Goal: Task Accomplishment & Management: Use online tool/utility

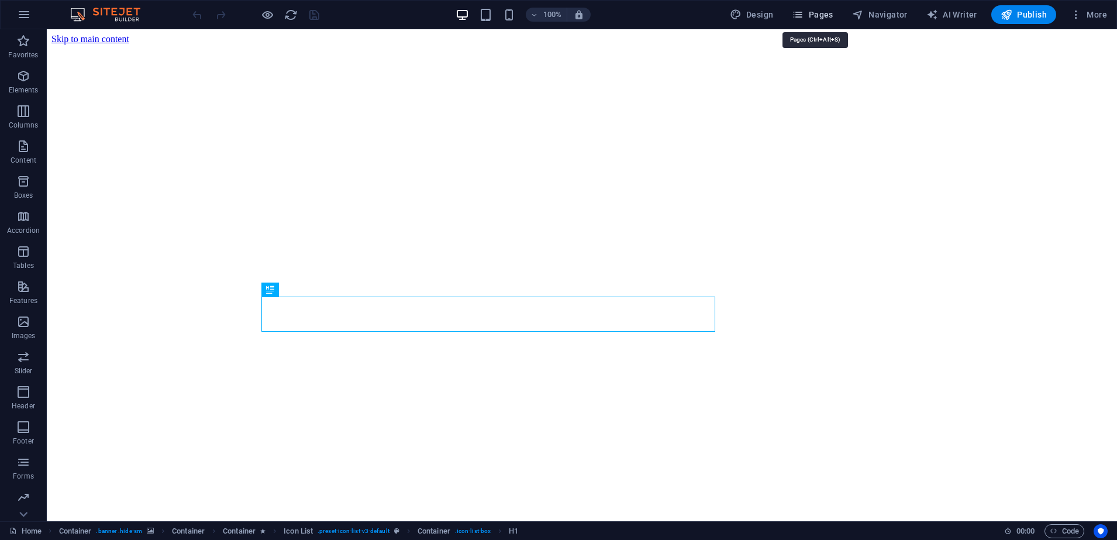
click at [832, 17] on span "Pages" at bounding box center [812, 15] width 41 height 12
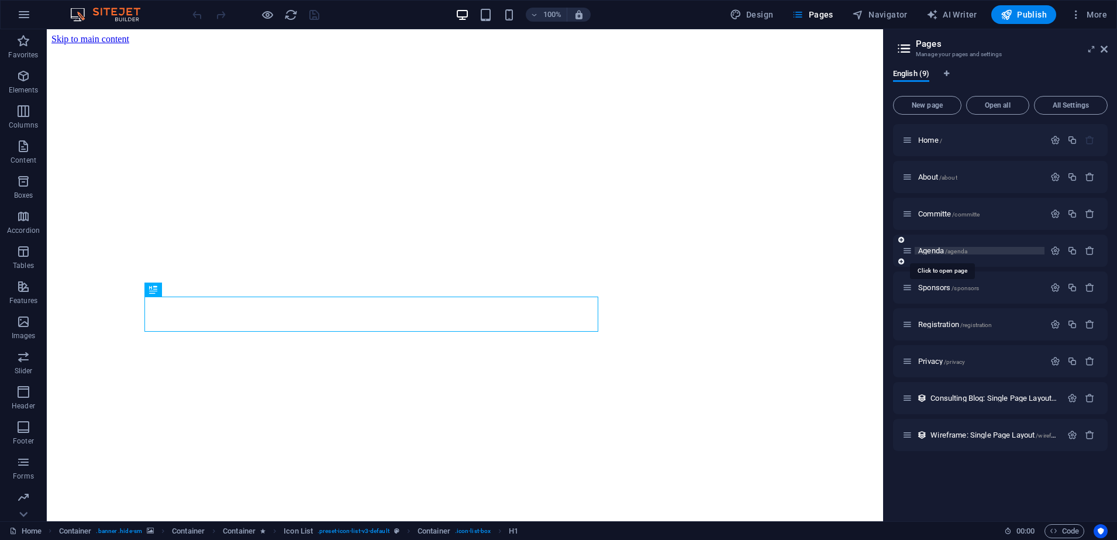
click at [939, 252] on span "Agenda /agenda" at bounding box center [942, 250] width 49 height 9
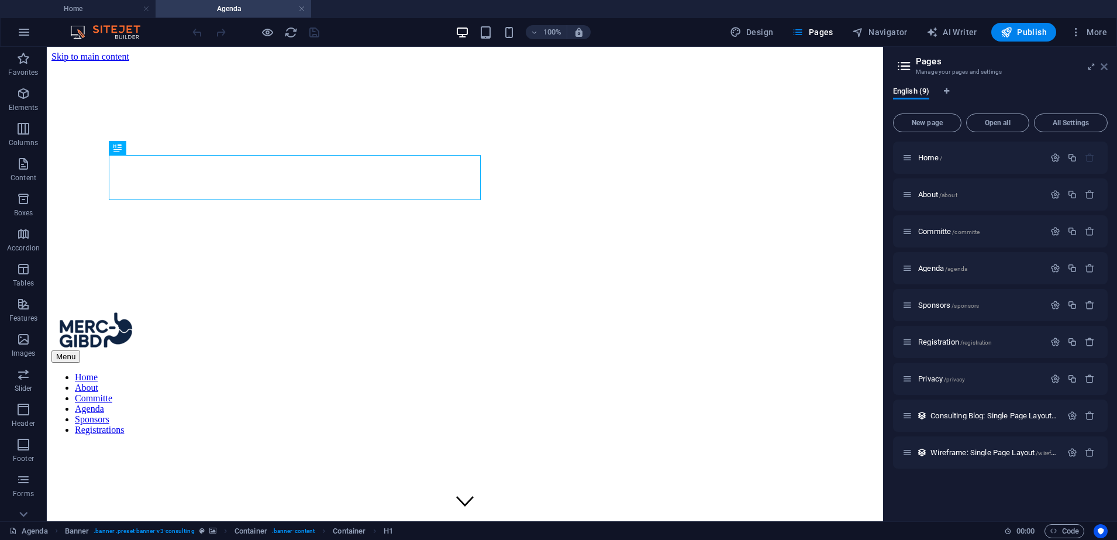
click at [1105, 70] on icon at bounding box center [1104, 66] width 7 height 9
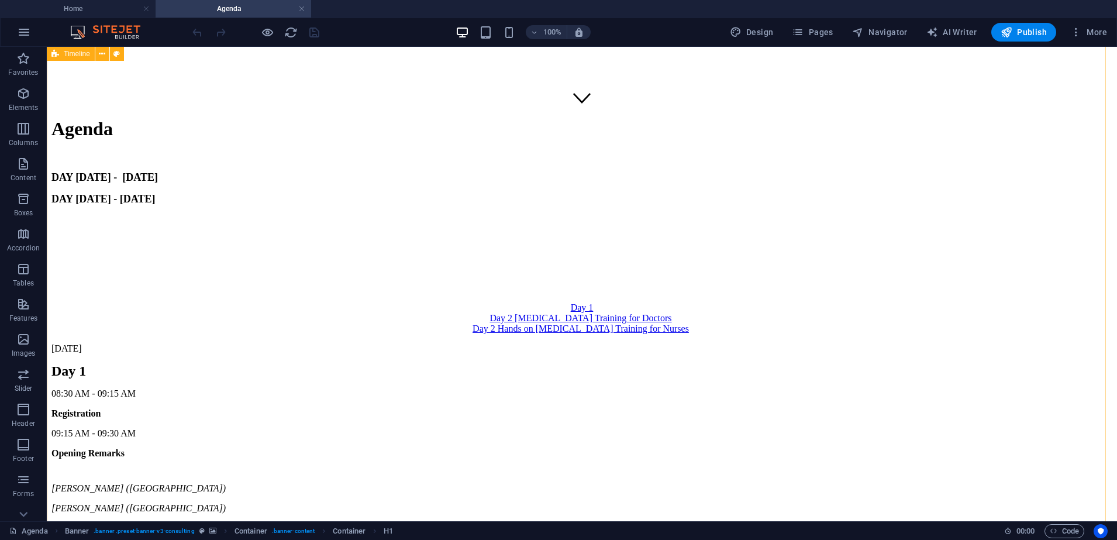
scroll to position [439, 0]
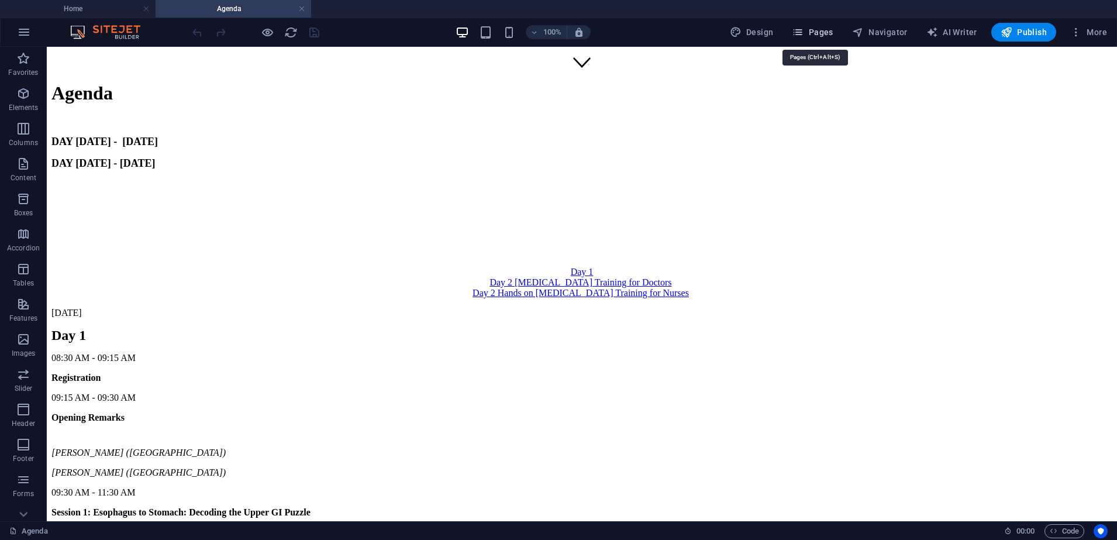
click at [829, 37] on span "Pages" at bounding box center [812, 32] width 41 height 12
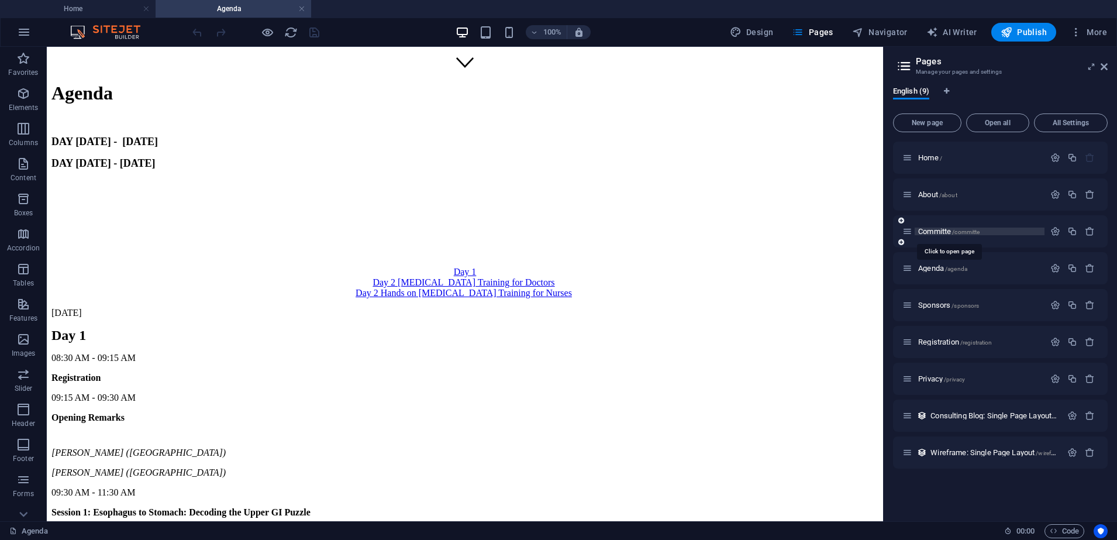
click at [939, 233] on span "Committe /committe" at bounding box center [948, 231] width 61 height 9
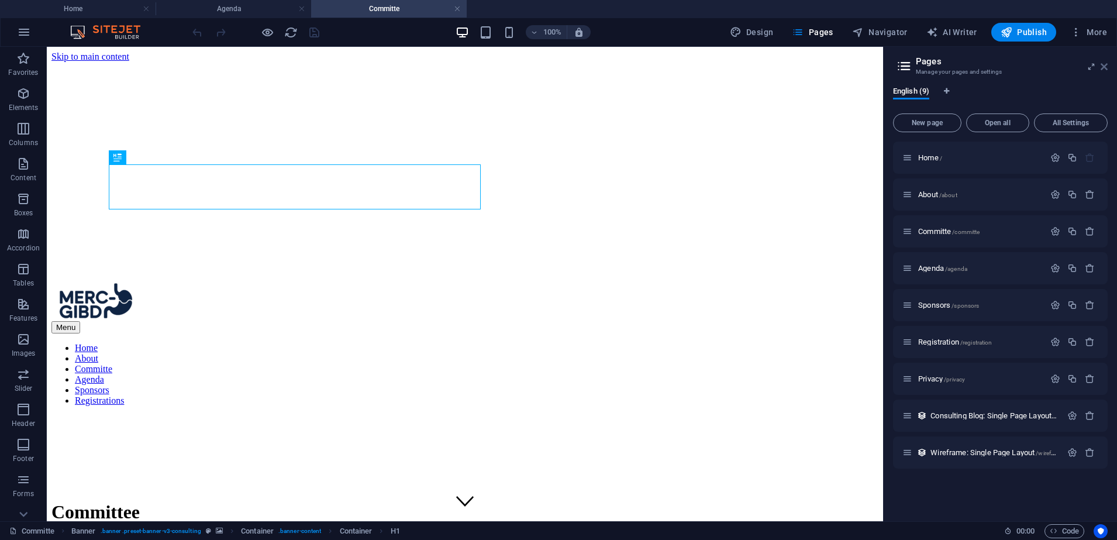
scroll to position [0, 0]
click at [1103, 37] on span "More" at bounding box center [1088, 32] width 37 height 12
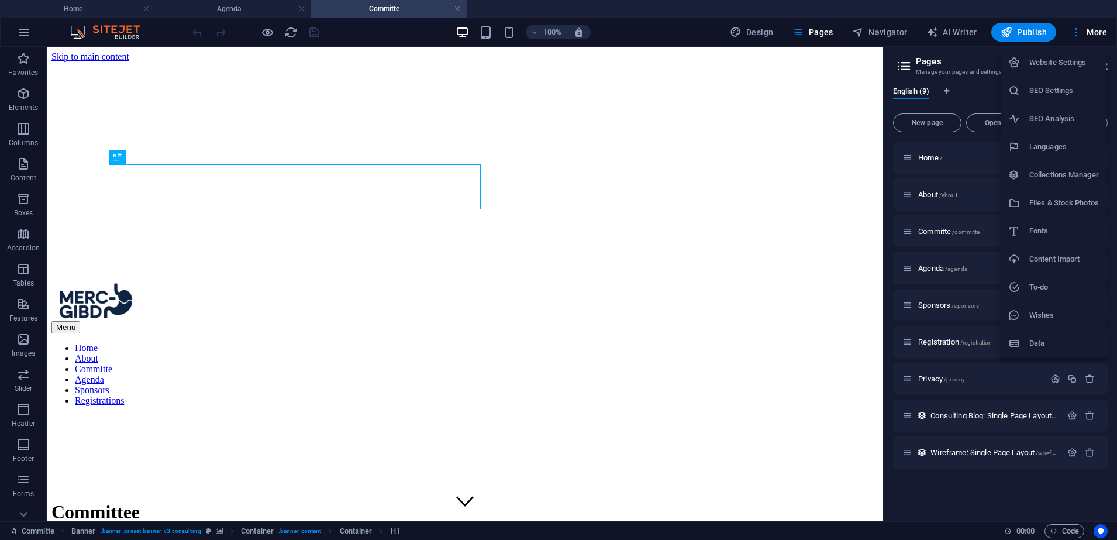
click at [814, 342] on div at bounding box center [558, 270] width 1117 height 540
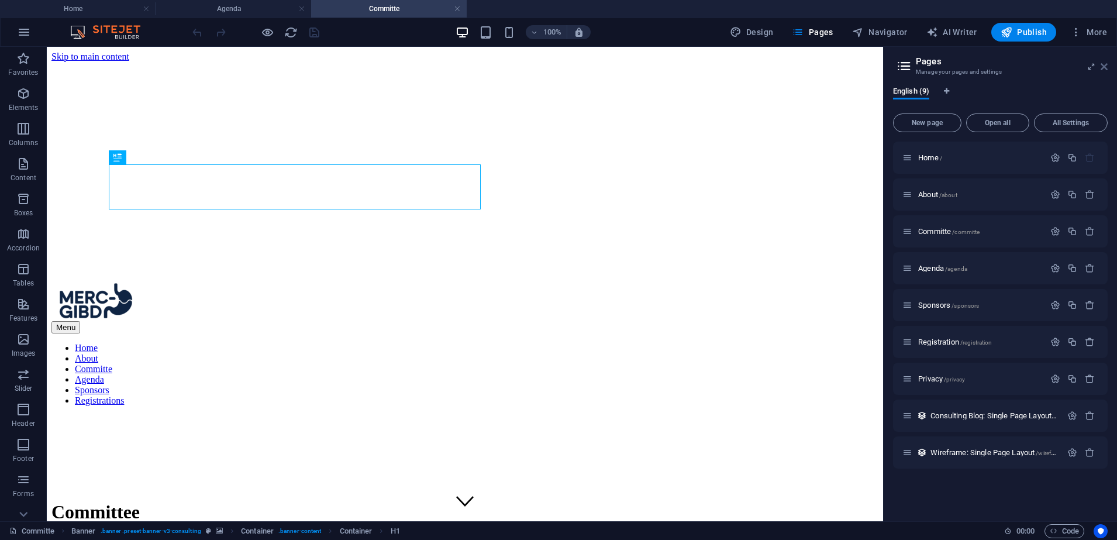
drag, startPoint x: 1100, startPoint y: 64, endPoint x: 1032, endPoint y: 34, distance: 74.7
click at [1101, 64] on icon at bounding box center [1104, 66] width 7 height 9
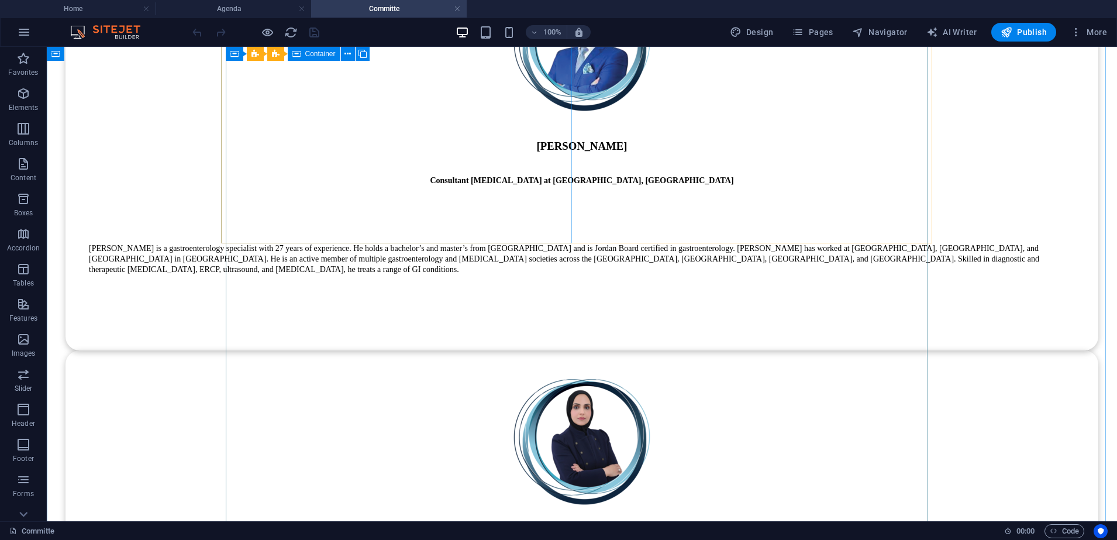
scroll to position [9360, 0]
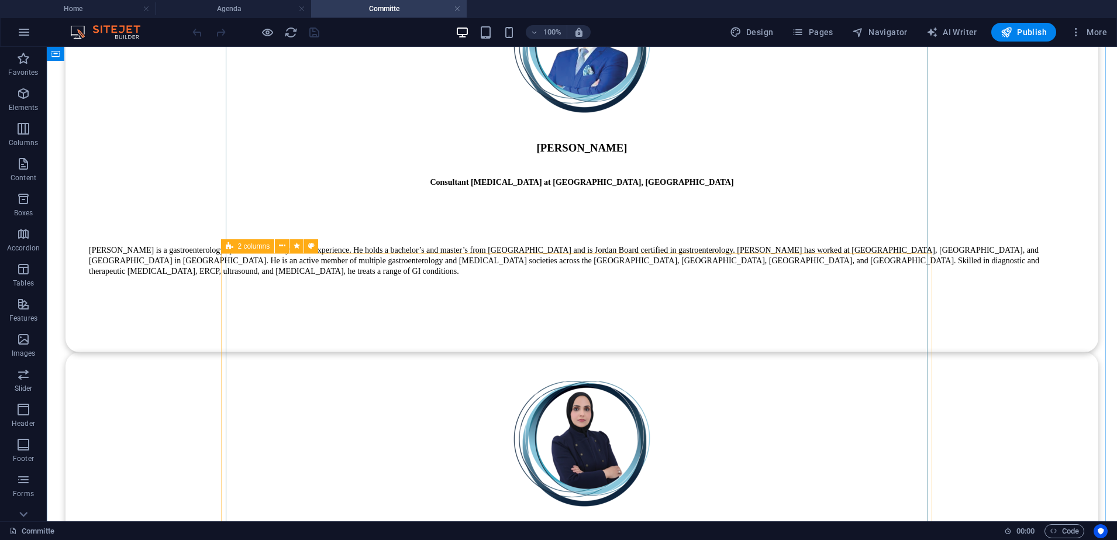
click at [226, 245] on icon at bounding box center [230, 246] width 8 height 14
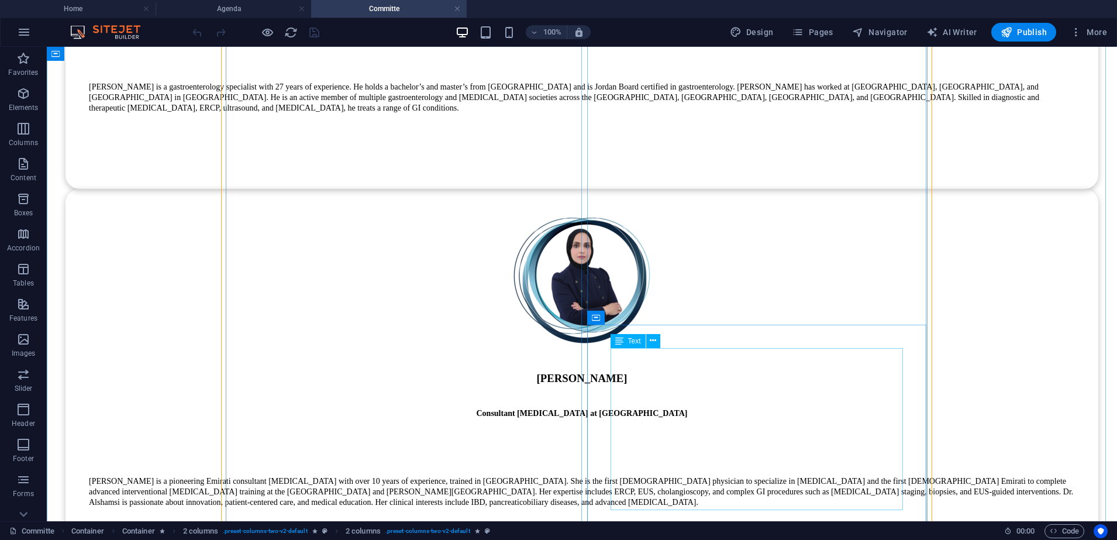
scroll to position [9506, 0]
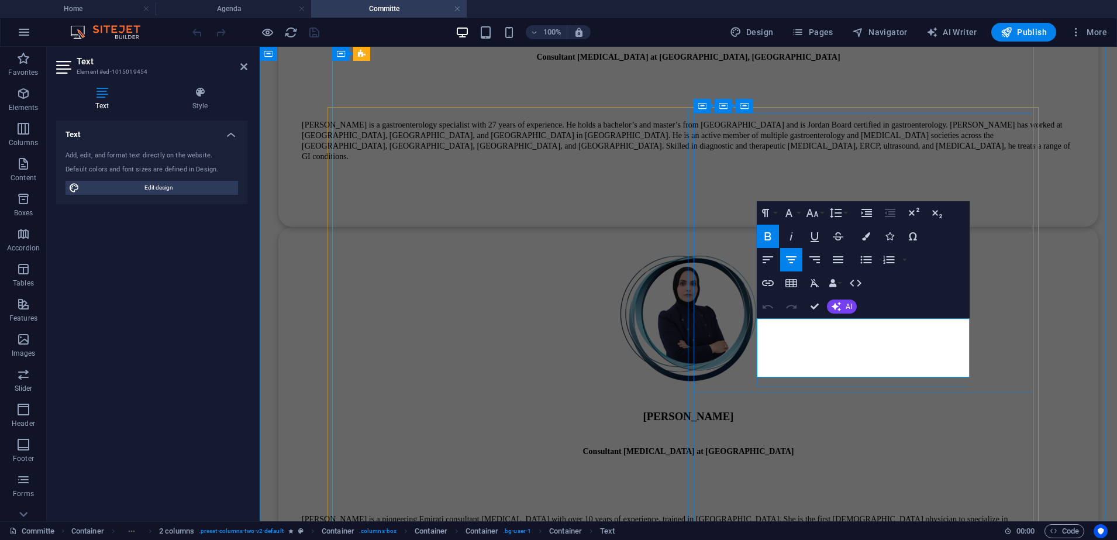
drag, startPoint x: 867, startPoint y: 371, endPoint x: 888, endPoint y: 366, distance: 21.7
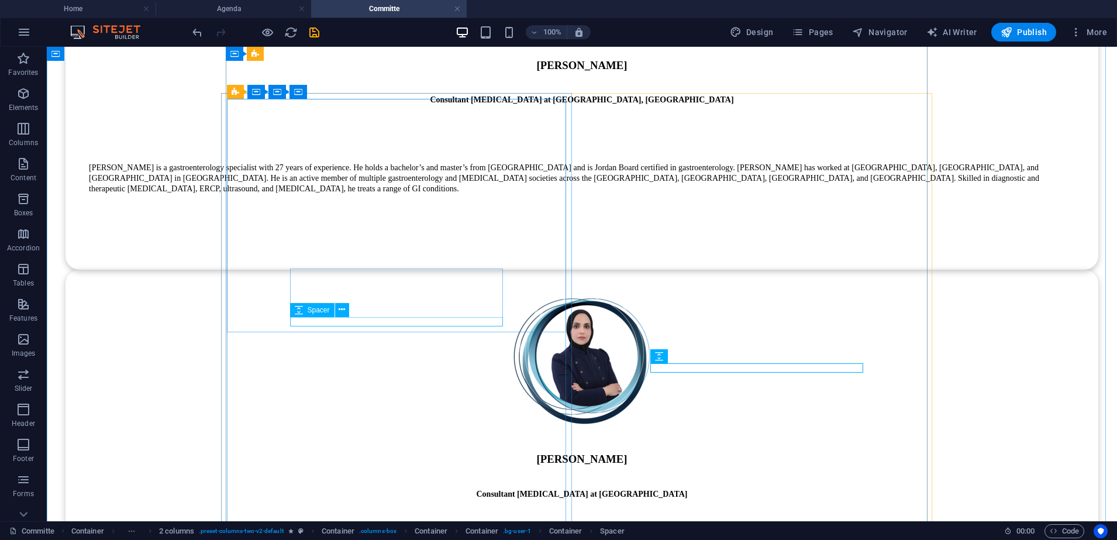
scroll to position [9433, 0]
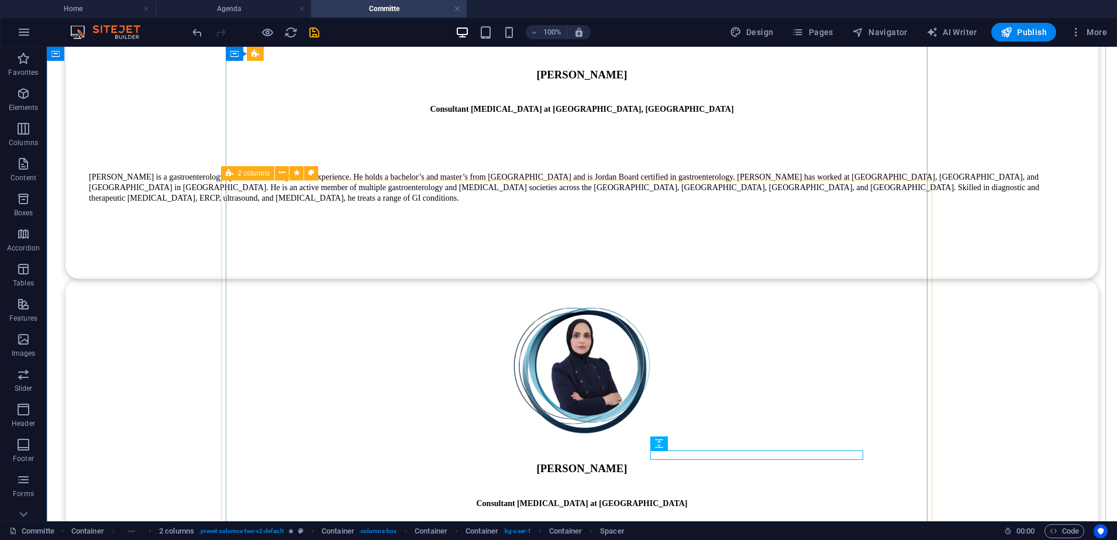
click at [229, 174] on icon at bounding box center [230, 173] width 8 height 14
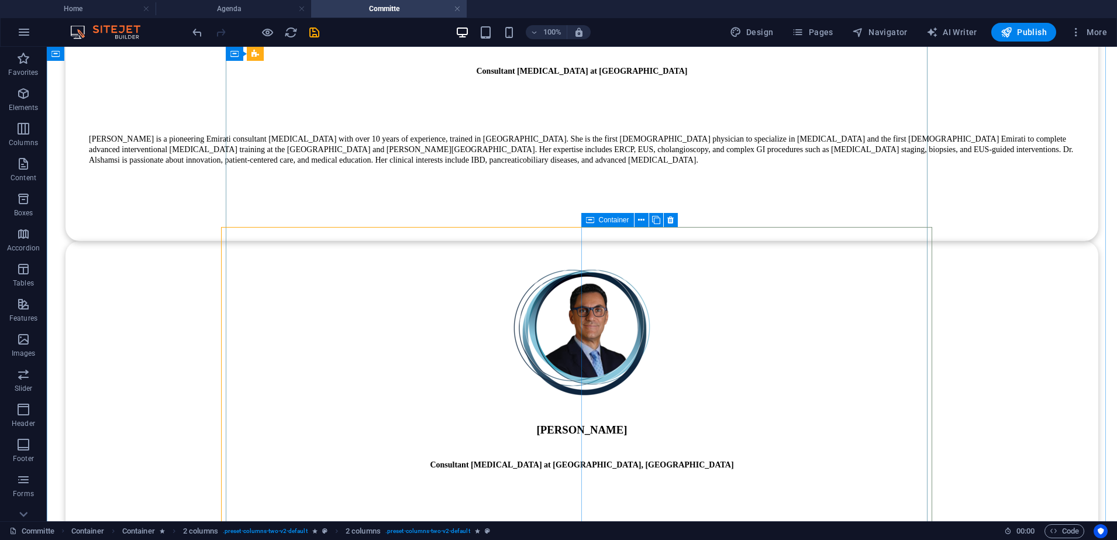
scroll to position [9860, 0]
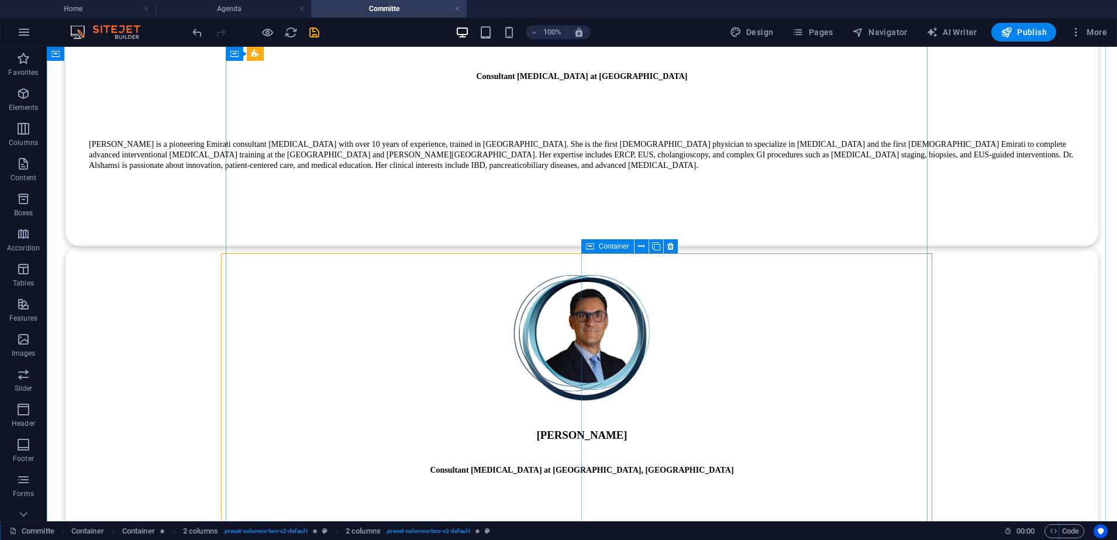
drag, startPoint x: 594, startPoint y: 247, endPoint x: 572, endPoint y: 222, distance: 33.6
click at [594, 247] on div "Container" at bounding box center [607, 246] width 53 height 14
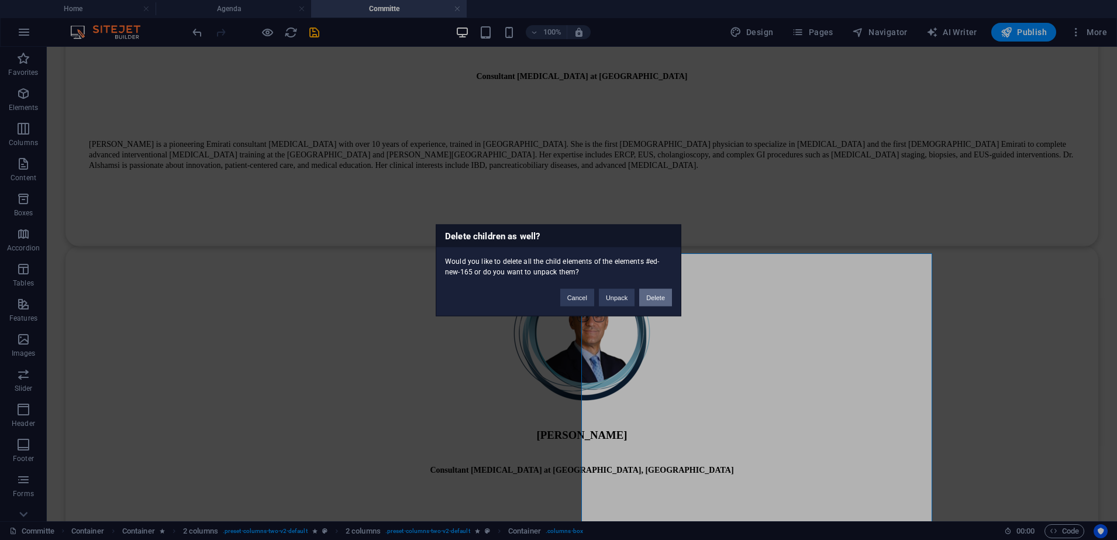
click at [662, 298] on button "Delete" at bounding box center [655, 297] width 33 height 18
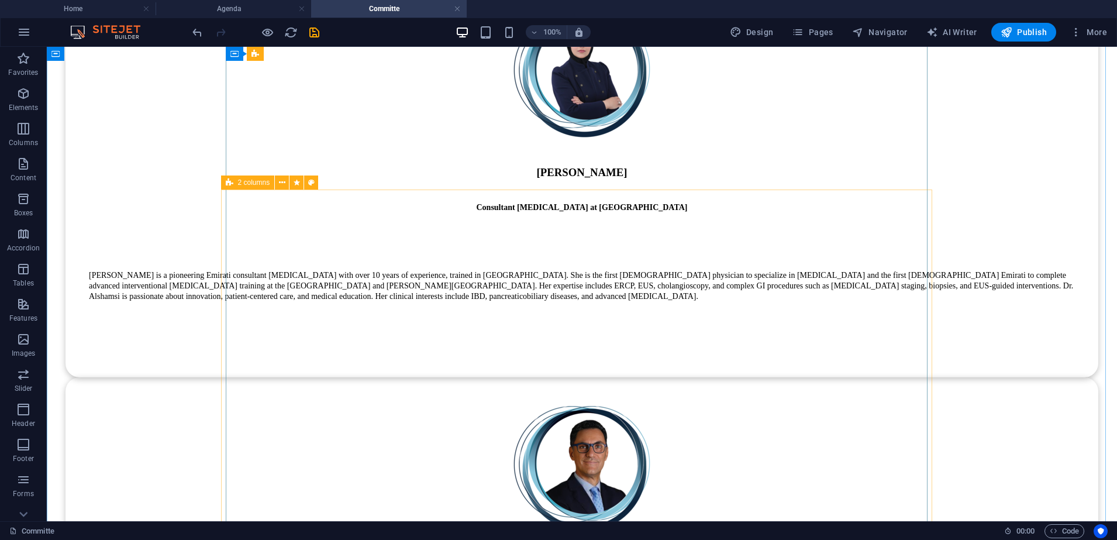
scroll to position [9714, 0]
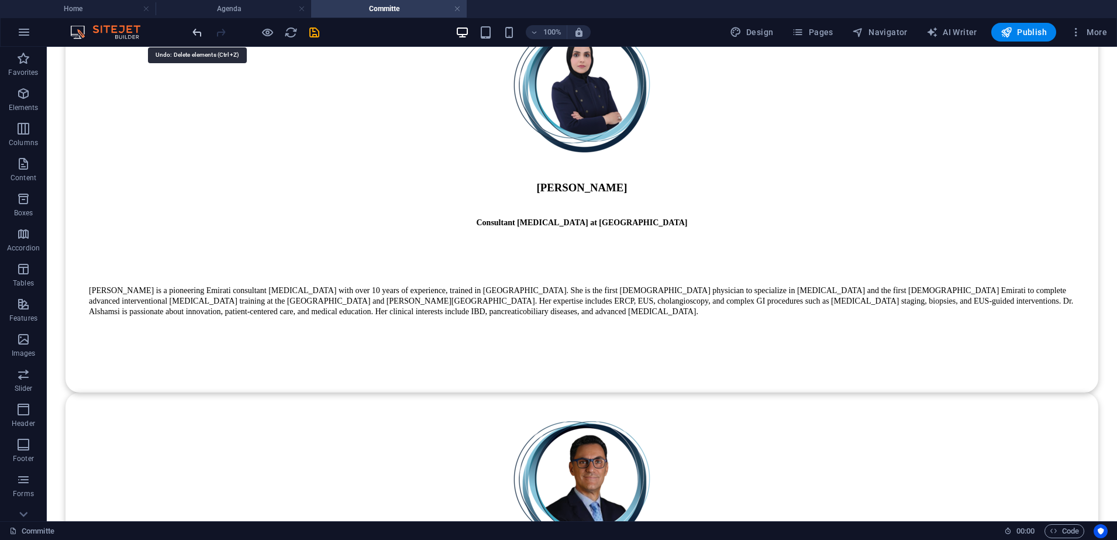
click at [195, 32] on icon "undo" at bounding box center [197, 32] width 13 height 13
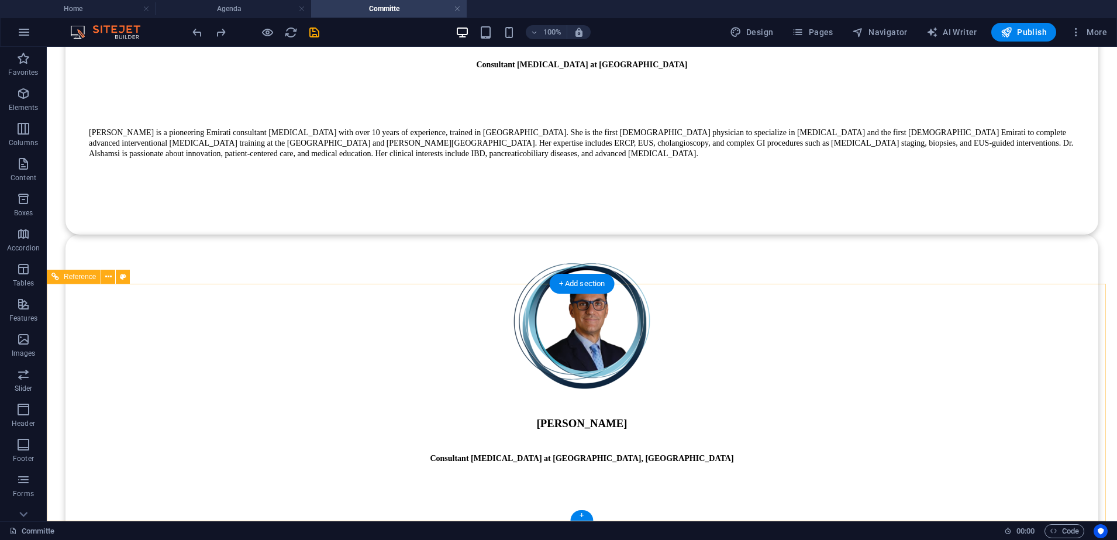
scroll to position [9579, 0]
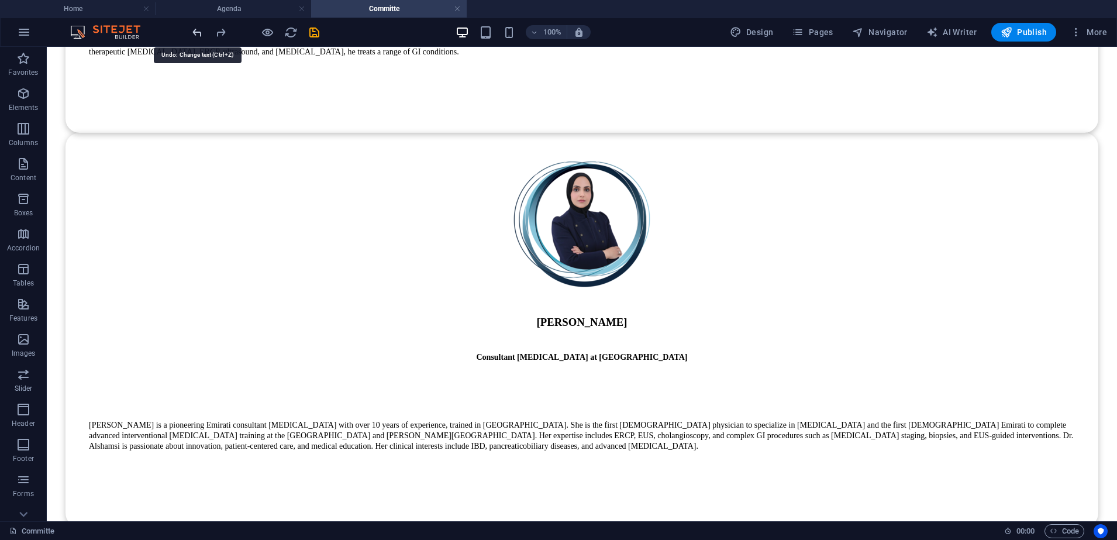
click at [191, 30] on icon "undo" at bounding box center [197, 32] width 13 height 13
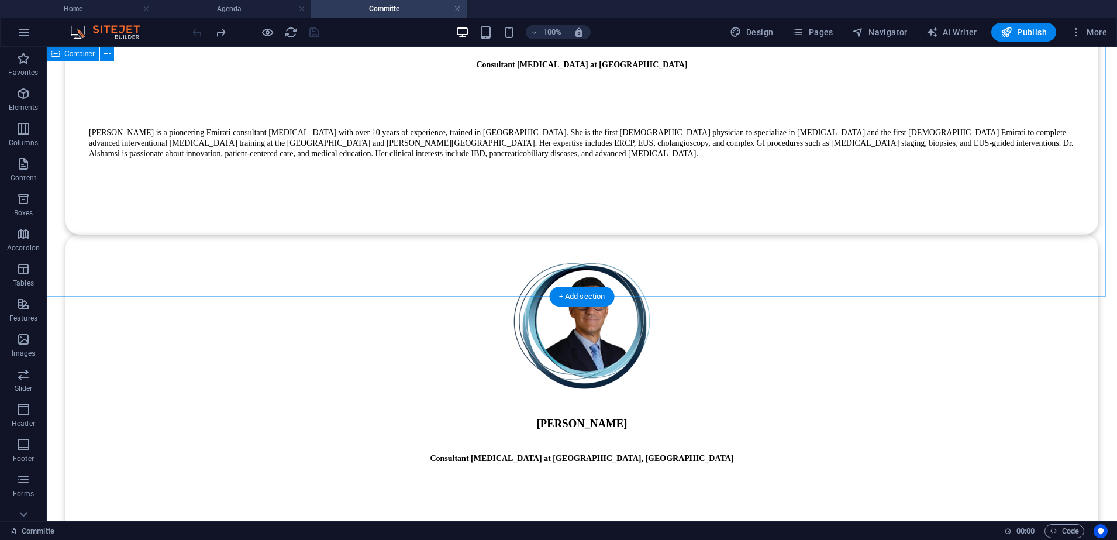
scroll to position [9433, 0]
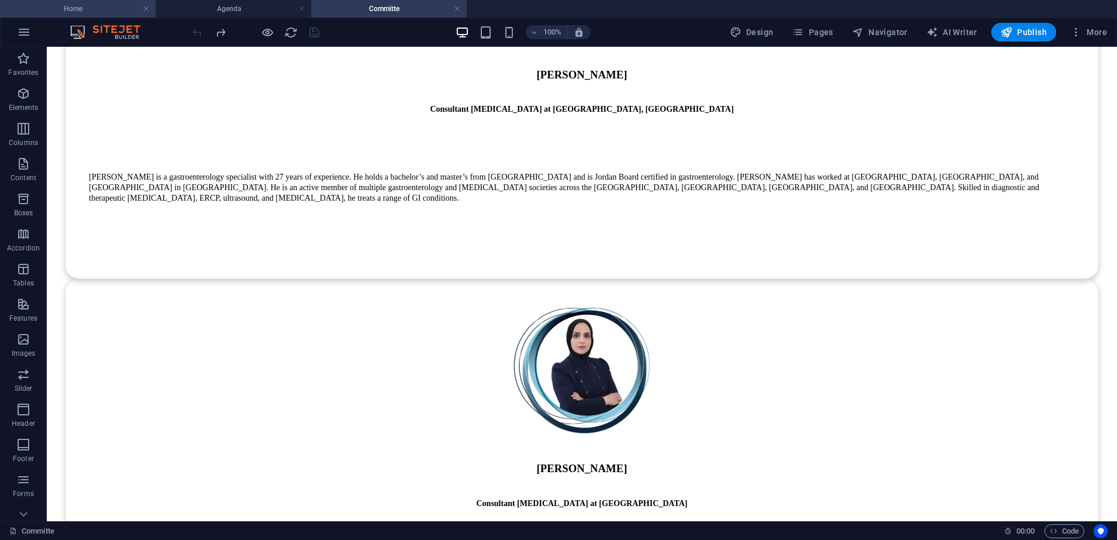
click at [66, 6] on h4 "Home" at bounding box center [78, 8] width 156 height 13
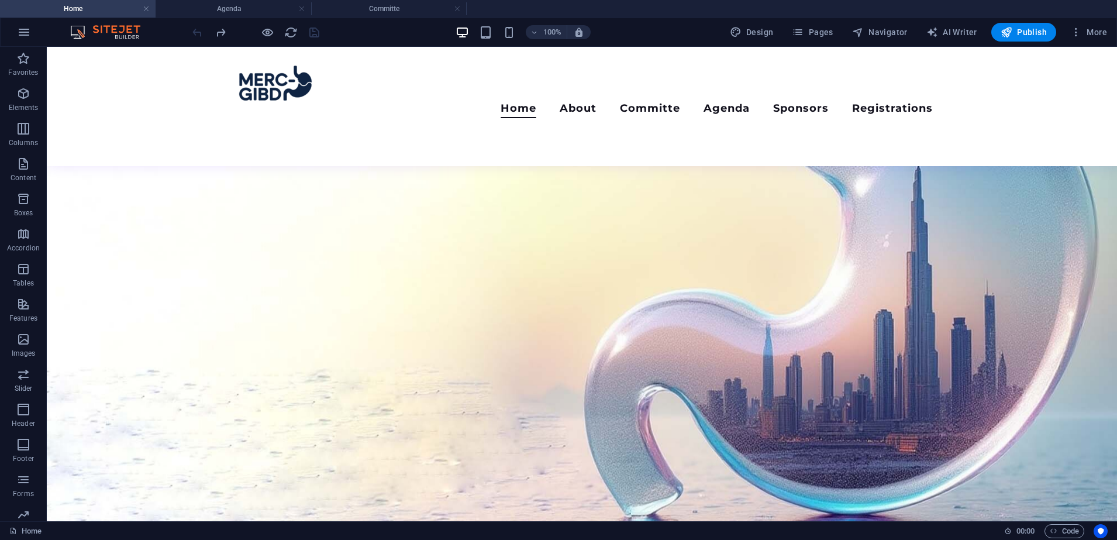
scroll to position [0, 0]
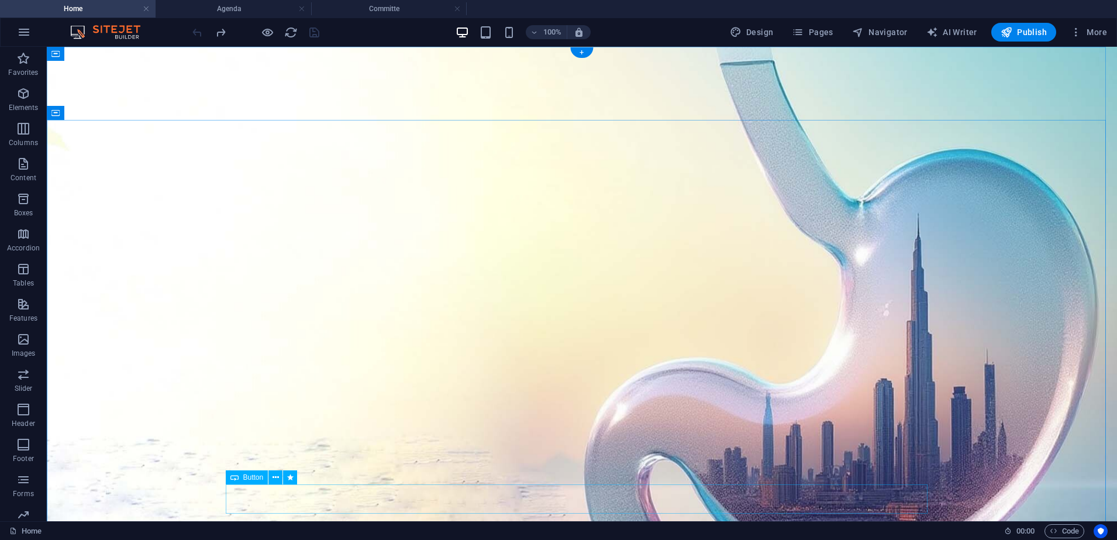
select select "px"
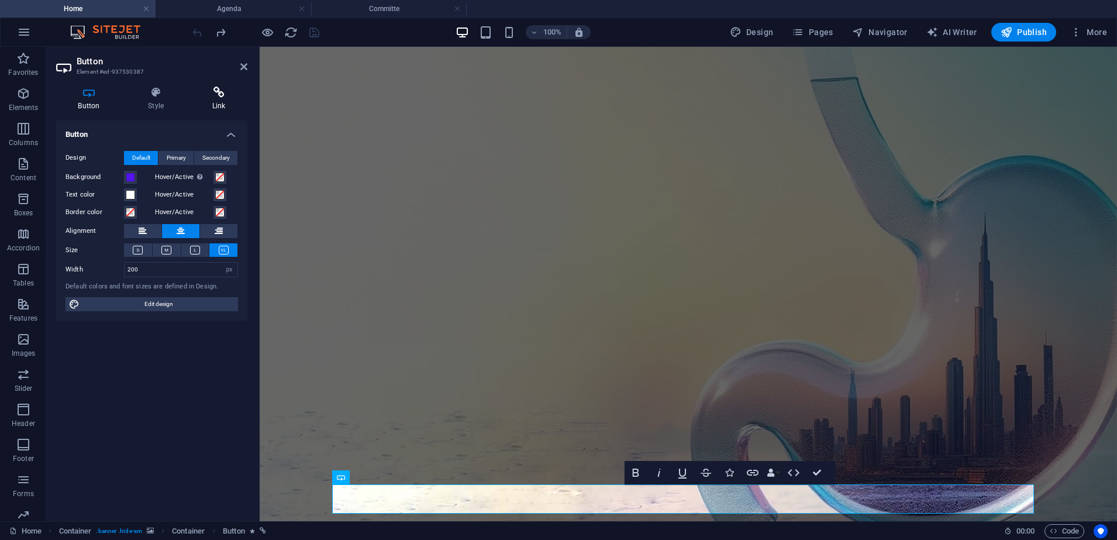
click at [216, 95] on icon at bounding box center [218, 93] width 57 height 12
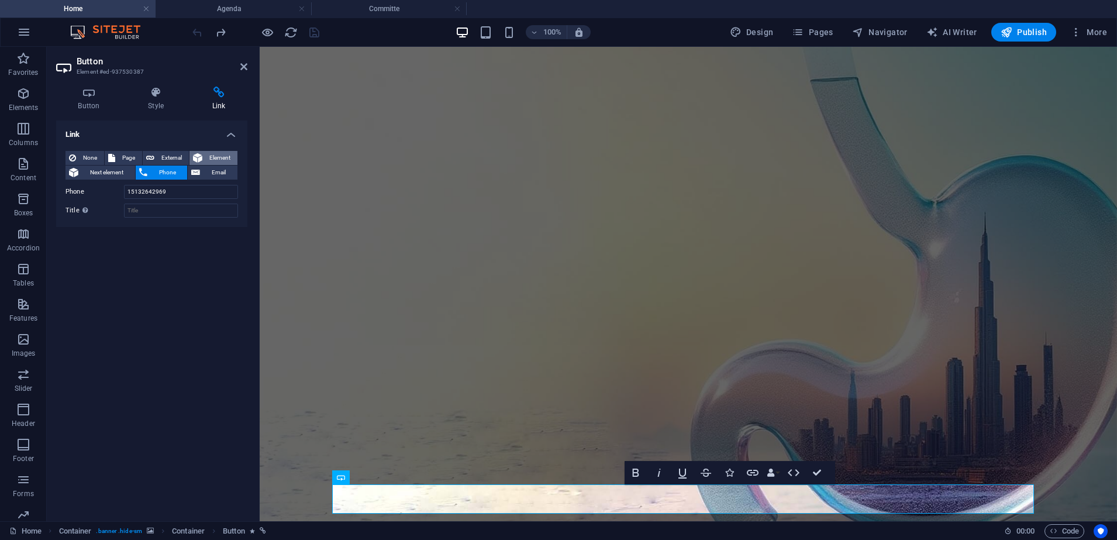
click at [218, 154] on span "Element" at bounding box center [220, 158] width 28 height 14
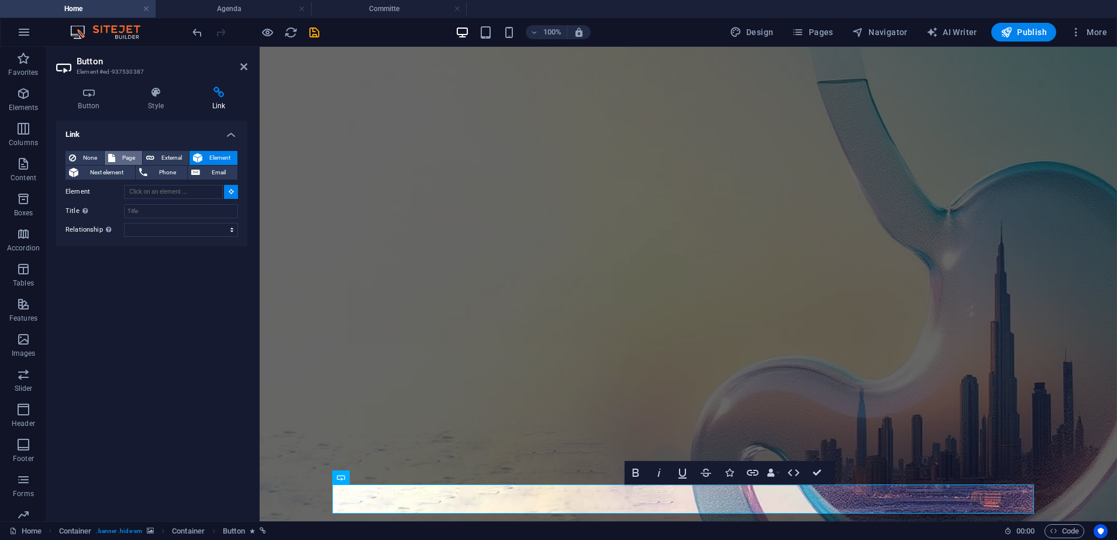
click at [117, 156] on button "Page" at bounding box center [123, 158] width 37 height 14
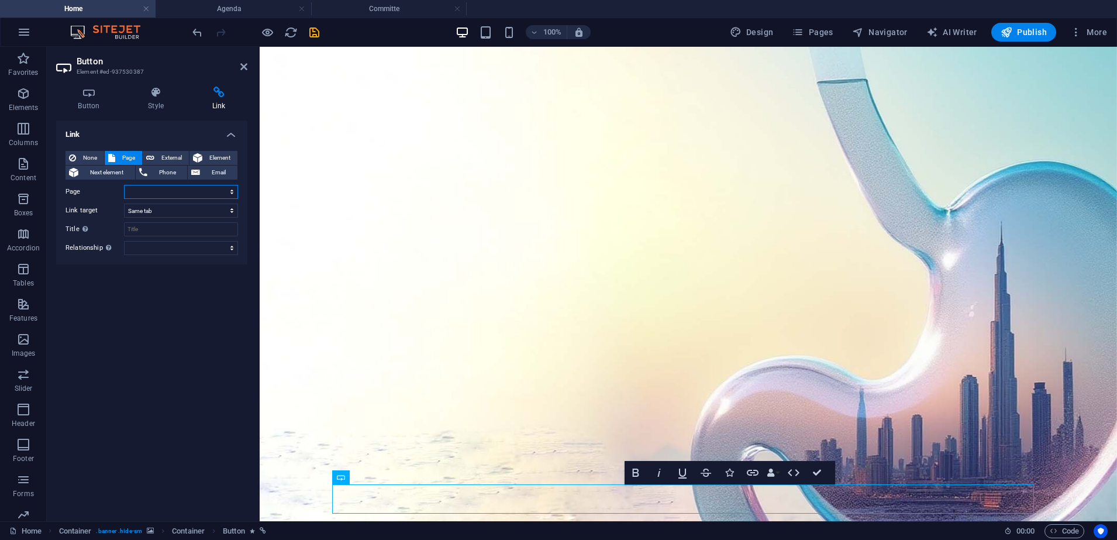
click at [187, 193] on select "Home About Committe Agenda Sponsors Registration Privacy" at bounding box center [181, 192] width 114 height 14
select select "5"
click at [124, 185] on select "Home About Committe Agenda Sponsors Registration Privacy" at bounding box center [181, 192] width 114 height 14
click at [250, 61] on aside "Button Element #ed-937530387 Button Style Link Button Design Default Primary Se…" at bounding box center [153, 284] width 213 height 474
click at [243, 67] on icon at bounding box center [243, 66] width 7 height 9
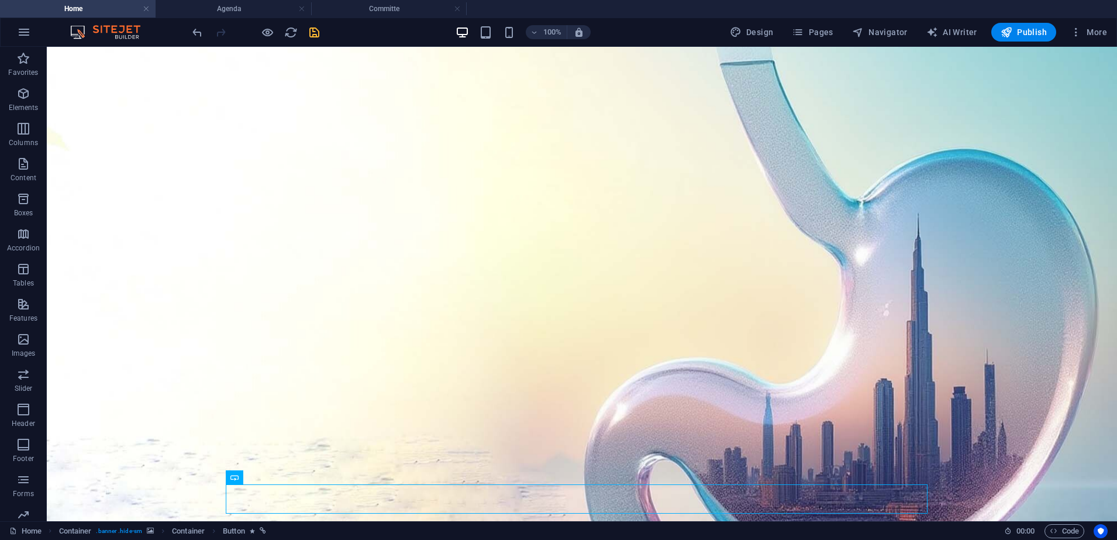
click at [311, 30] on icon "save" at bounding box center [314, 32] width 13 height 13
click at [1031, 32] on span "Publish" at bounding box center [1024, 32] width 46 height 12
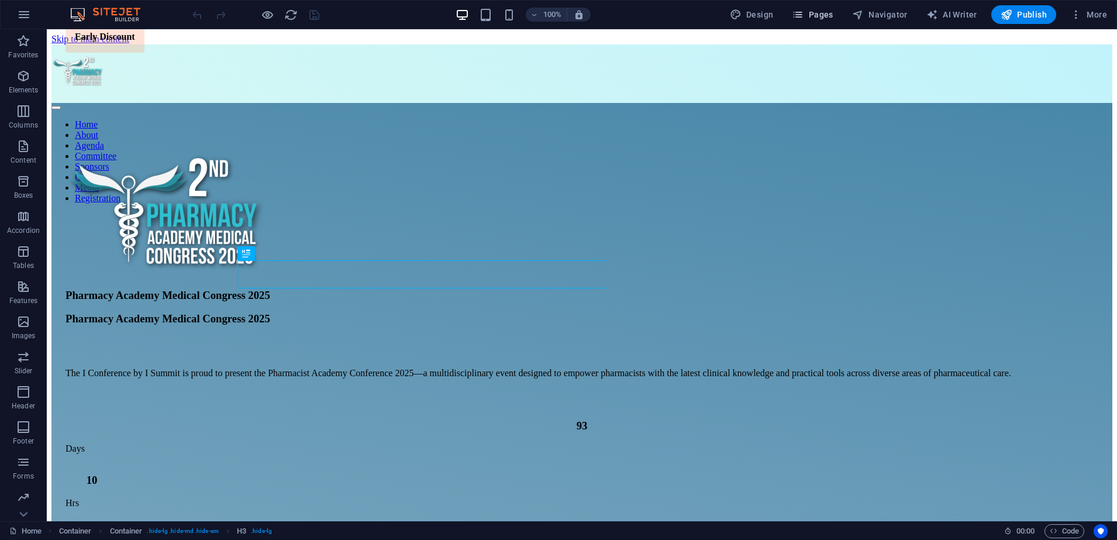
click at [810, 18] on span "Pages" at bounding box center [812, 15] width 41 height 12
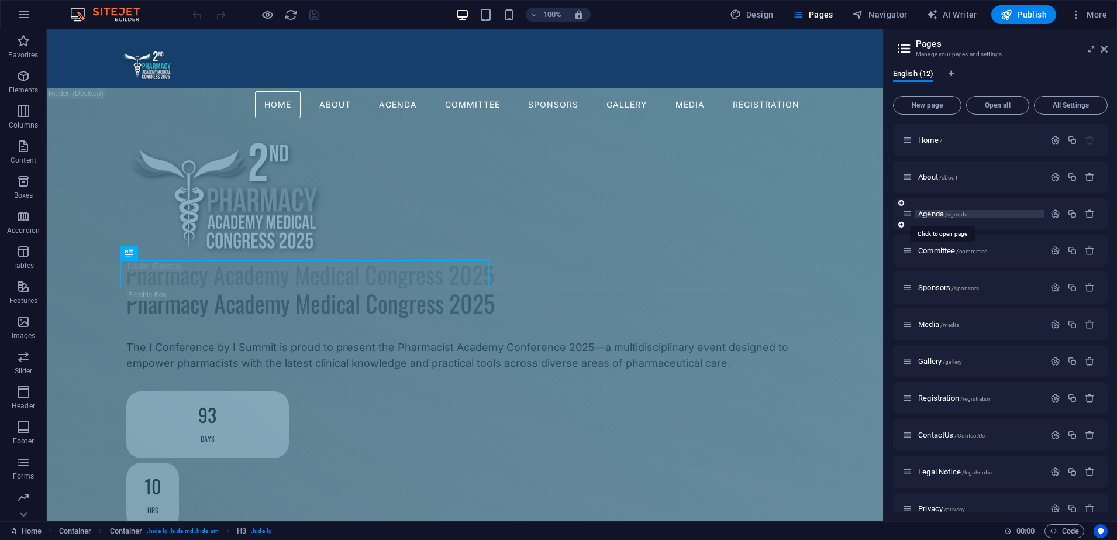
click at [934, 216] on span "Agenda /agenda" at bounding box center [942, 213] width 49 height 9
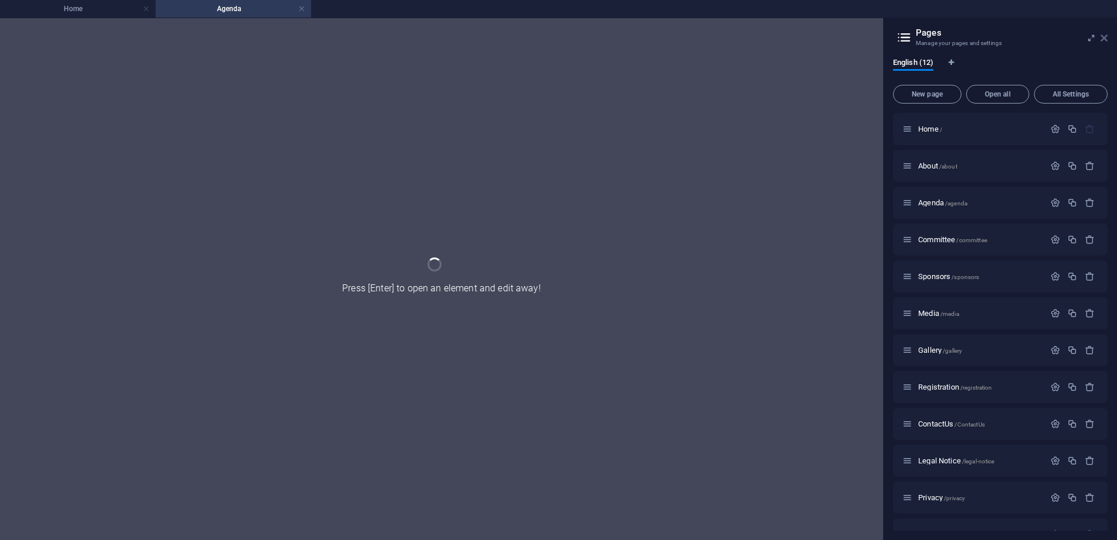
click at [1101, 37] on icon at bounding box center [1104, 37] width 7 height 9
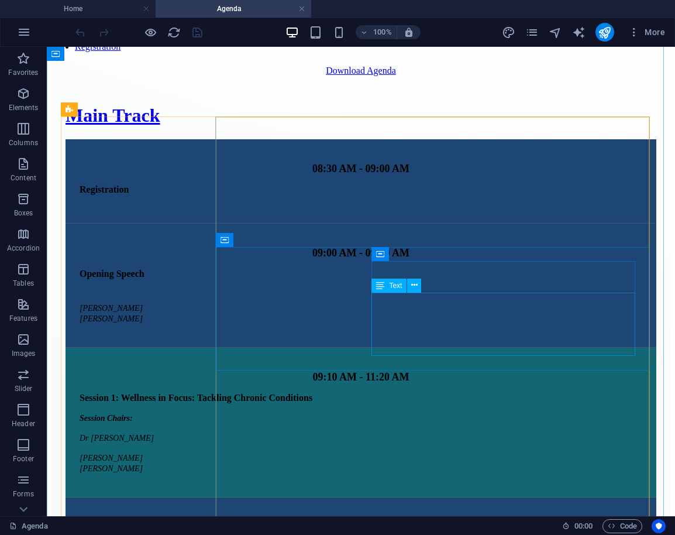
scroll to position [170, 0]
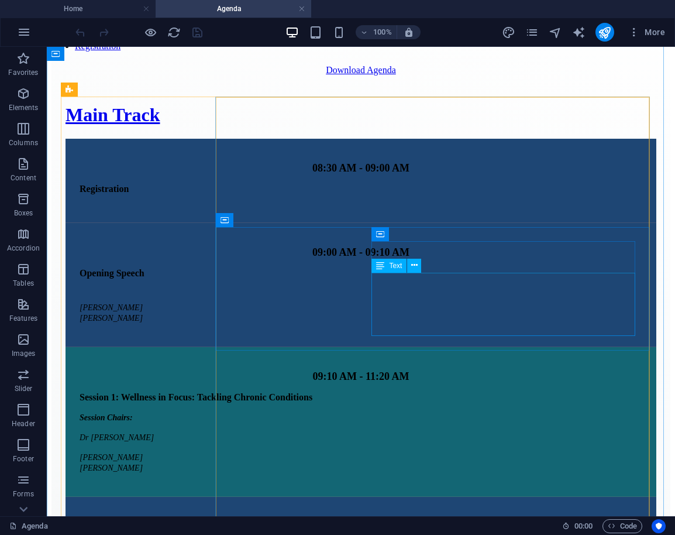
click at [380, 412] on div "Session Chairs: Dr Rania AIKhani Dr Zahid Iqabal Dr Abdullah Abouemira" at bounding box center [361, 442] width 563 height 61
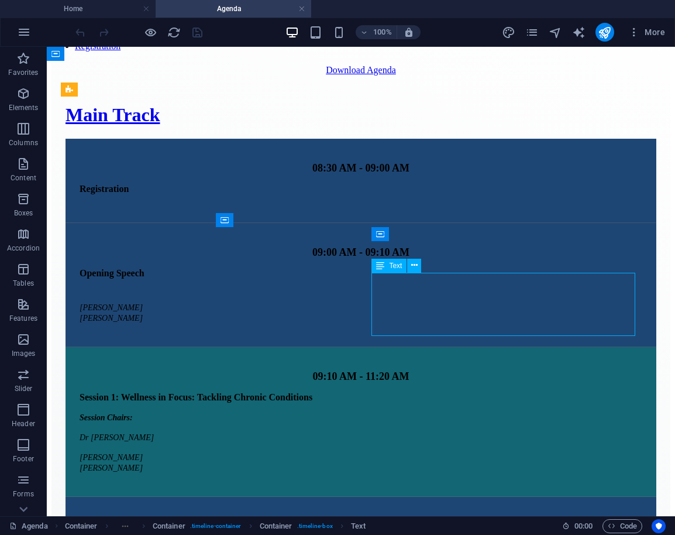
click at [380, 412] on div "Session Chairs: Dr Rania AIKhani Dr Zahid Iqabal Dr Abdullah Abouemira" at bounding box center [361, 442] width 563 height 61
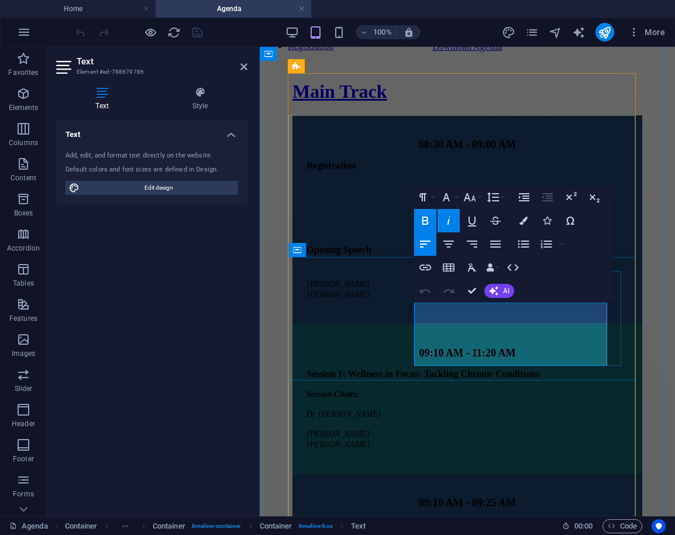
click at [421, 428] on p "Dr Zahid Iqabal Dr Abdullah Abouemira" at bounding box center [468, 438] width 322 height 21
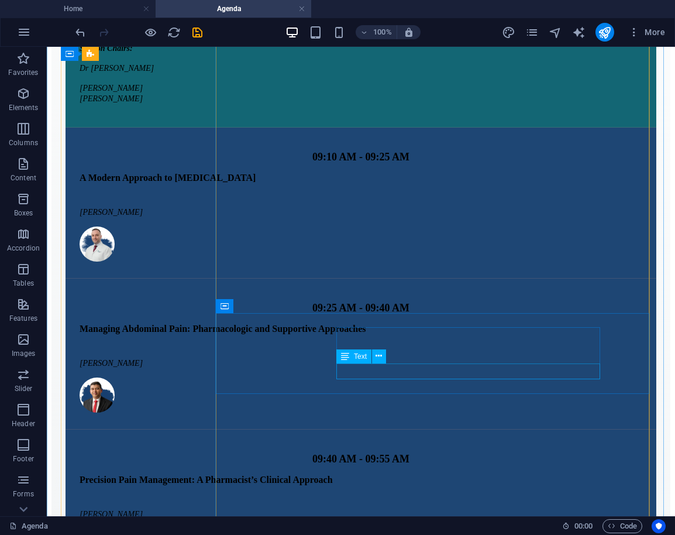
scroll to position [540, 0]
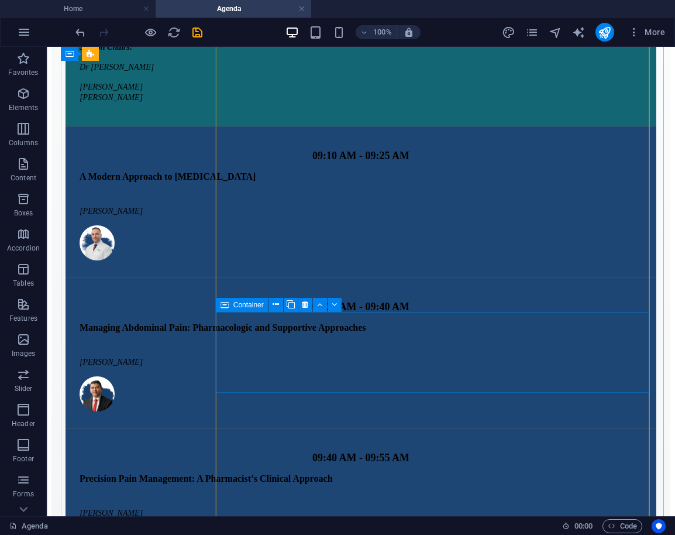
click at [229, 306] on div "Container" at bounding box center [242, 305] width 53 height 14
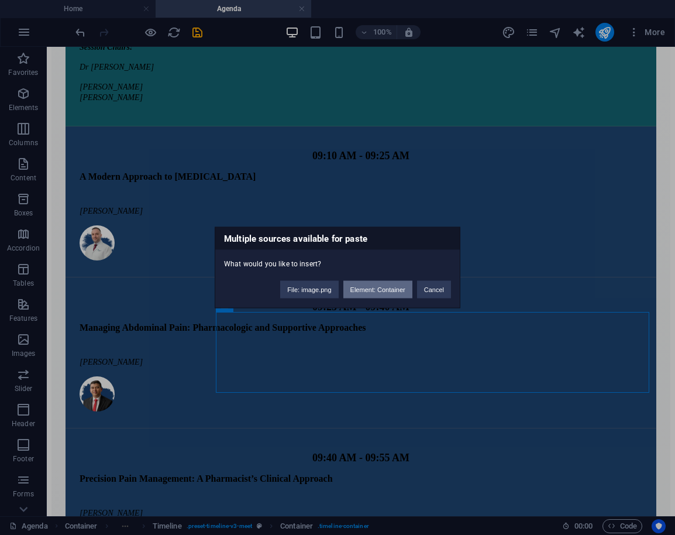
click at [408, 286] on button "Element: Container" at bounding box center [377, 290] width 69 height 18
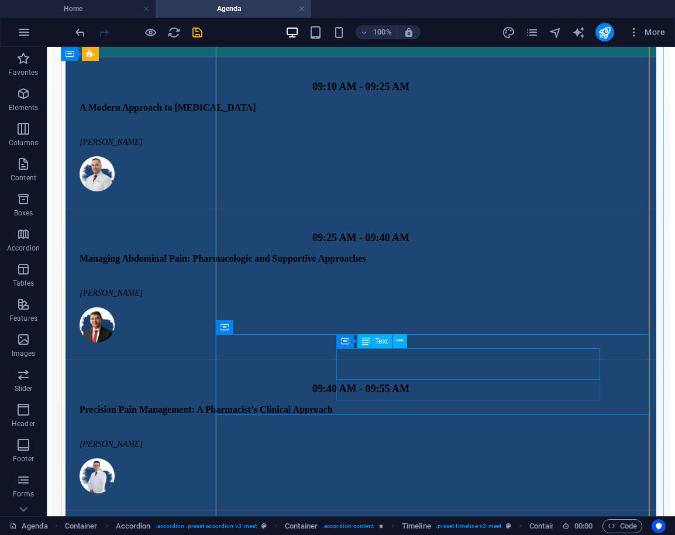
scroll to position [613, 0]
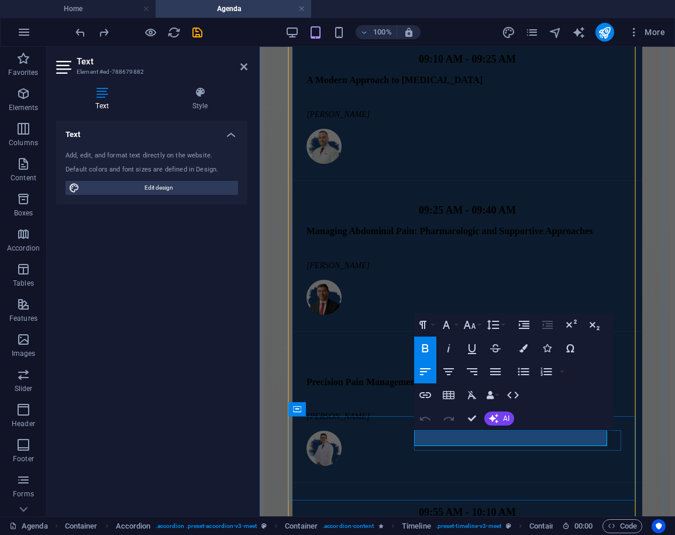
drag, startPoint x: 489, startPoint y: 436, endPoint x: 514, endPoint y: 434, distance: 25.2
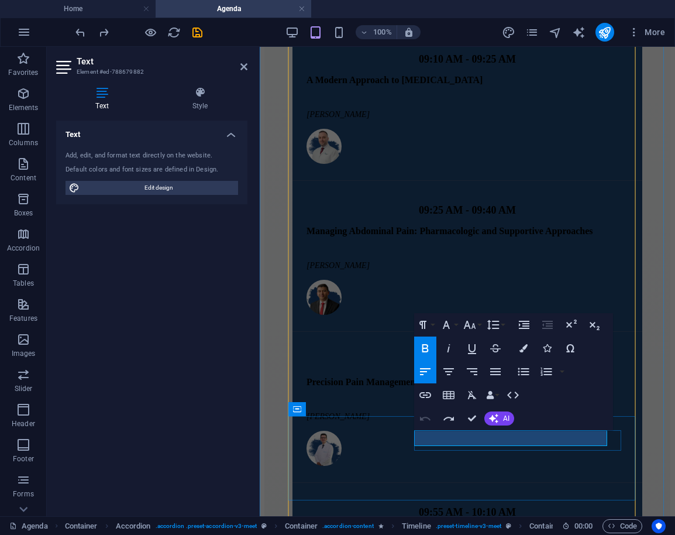
drag, startPoint x: 517, startPoint y: 436, endPoint x: 421, endPoint y: 436, distance: 95.9
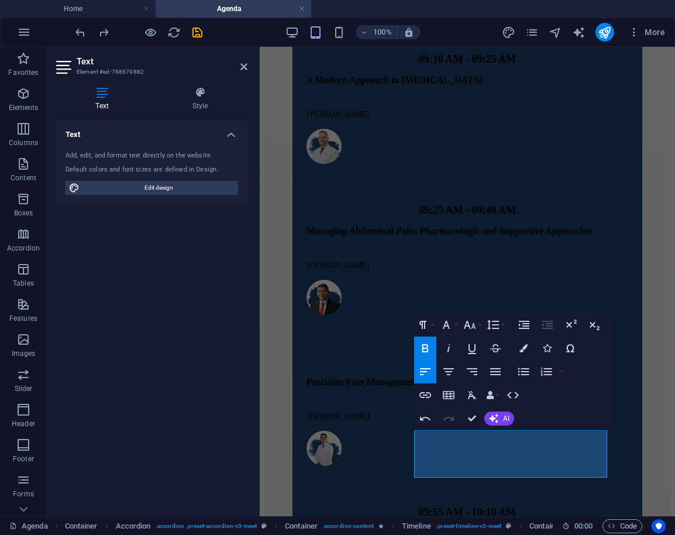
click at [604, 351] on div "Paragraph Format Normal Heading 1 Heading 2 Heading 3 Heading 4 Heading 5 Headi…" at bounding box center [513, 371] width 199 height 117
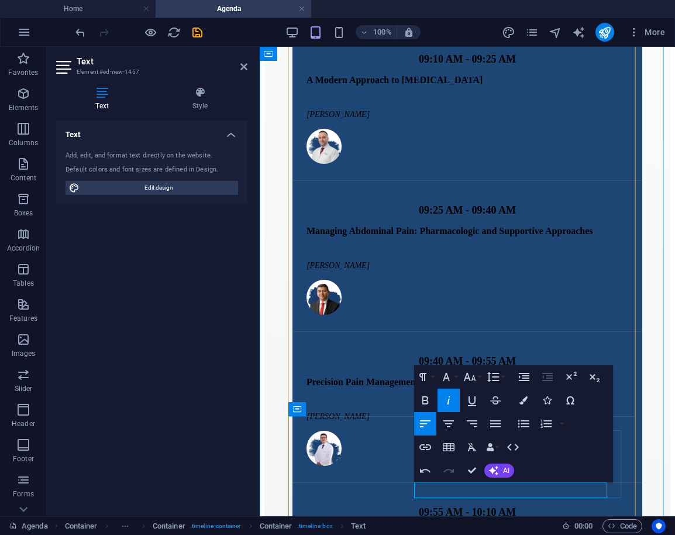
drag, startPoint x: 482, startPoint y: 490, endPoint x: 419, endPoint y: 493, distance: 62.7
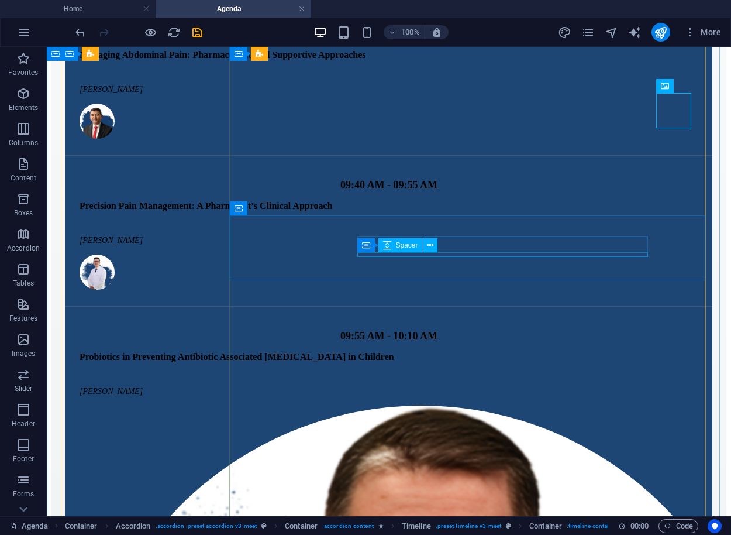
scroll to position [816, 0]
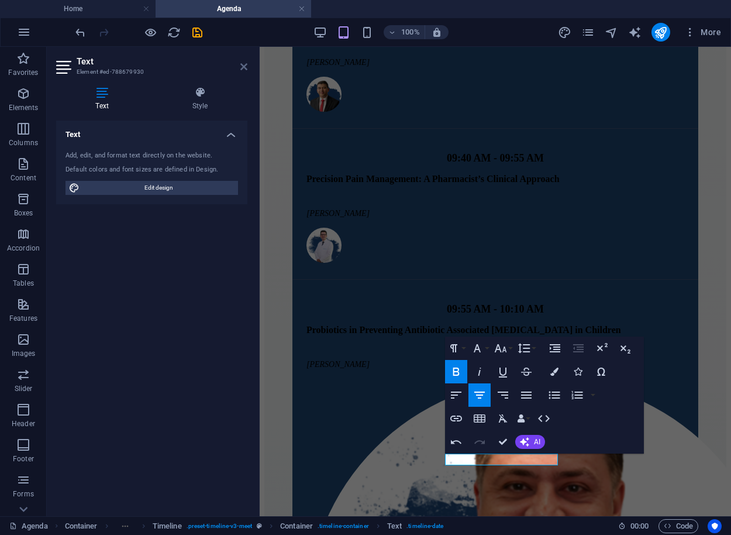
click at [242, 64] on icon at bounding box center [243, 66] width 7 height 9
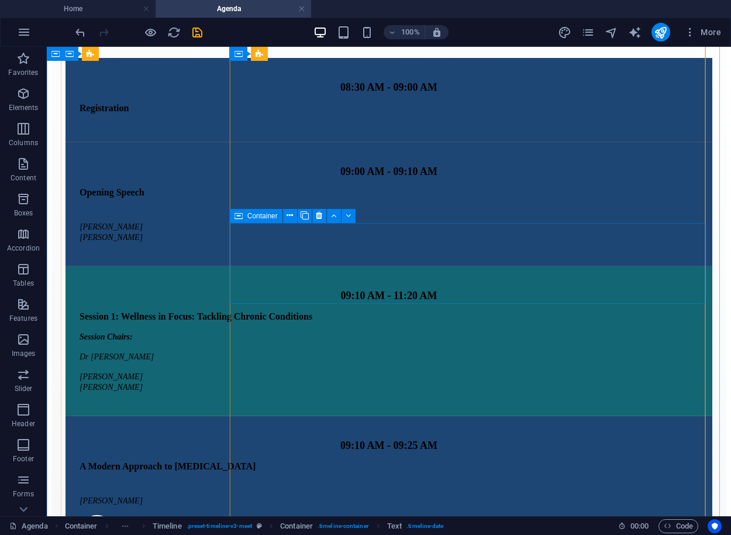
scroll to position [231, 0]
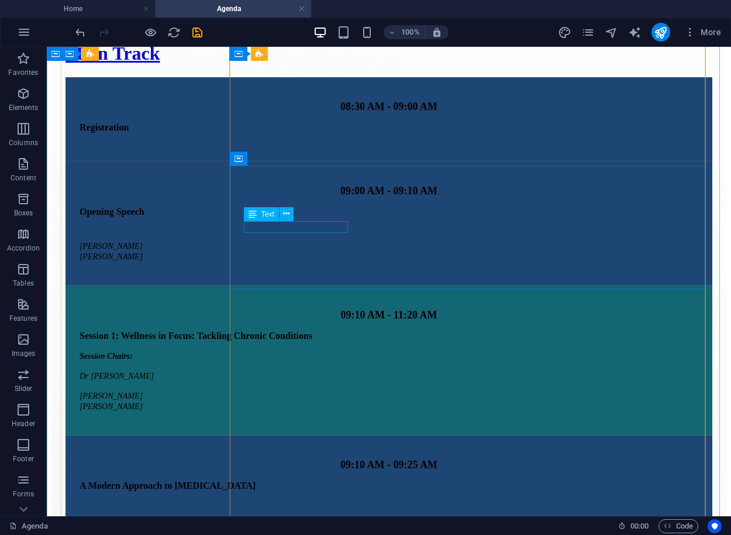
click at [324, 309] on div "09:10 AM - 11:20 AM" at bounding box center [389, 315] width 619 height 12
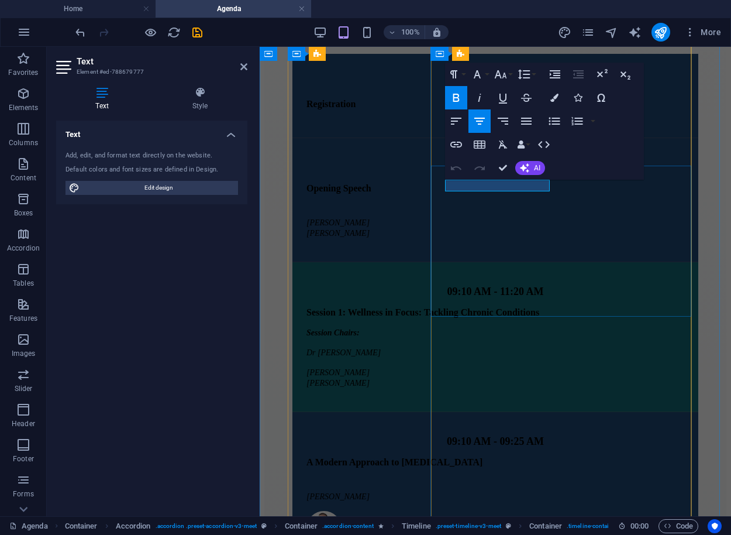
click at [523, 285] on span "09:10 AM - 11:20 AM" at bounding box center [495, 291] width 97 height 12
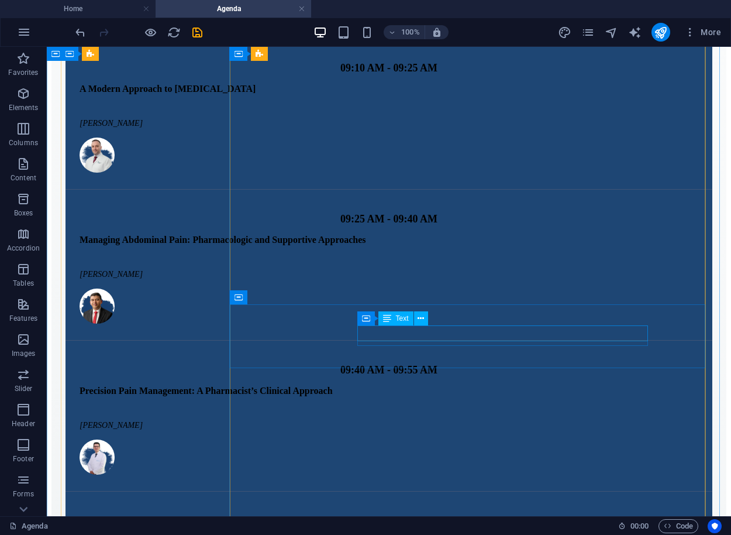
scroll to position [670, 0]
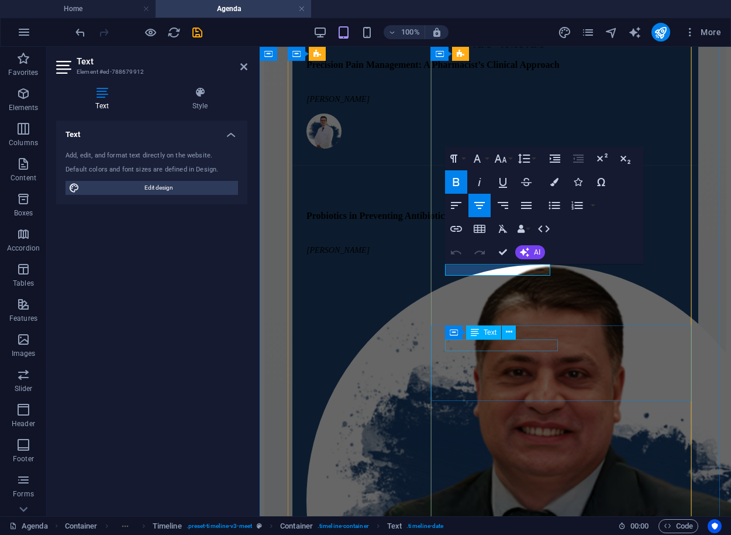
drag, startPoint x: 497, startPoint y: 341, endPoint x: 748, endPoint y: 392, distance: 256.1
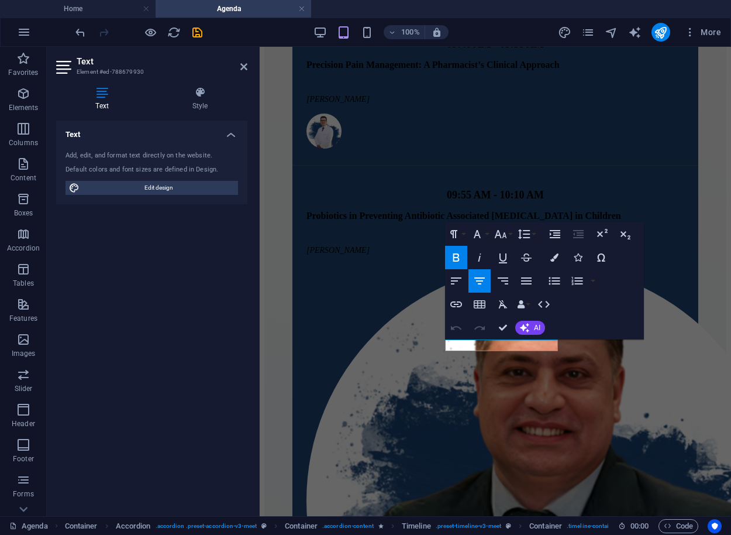
click at [462, 259] on icon "button" at bounding box center [456, 257] width 14 height 14
click at [508, 240] on button "Font Size" at bounding box center [503, 233] width 22 height 23
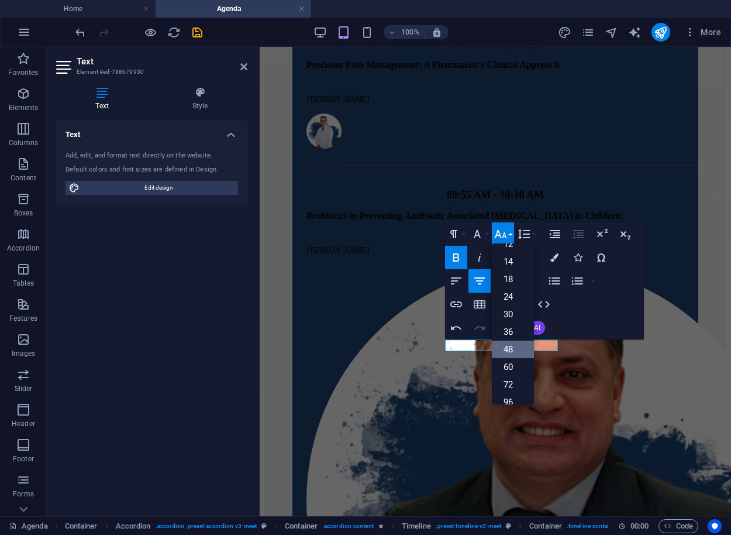
scroll to position [94, 0]
click at [514, 253] on link "14" at bounding box center [513, 251] width 42 height 18
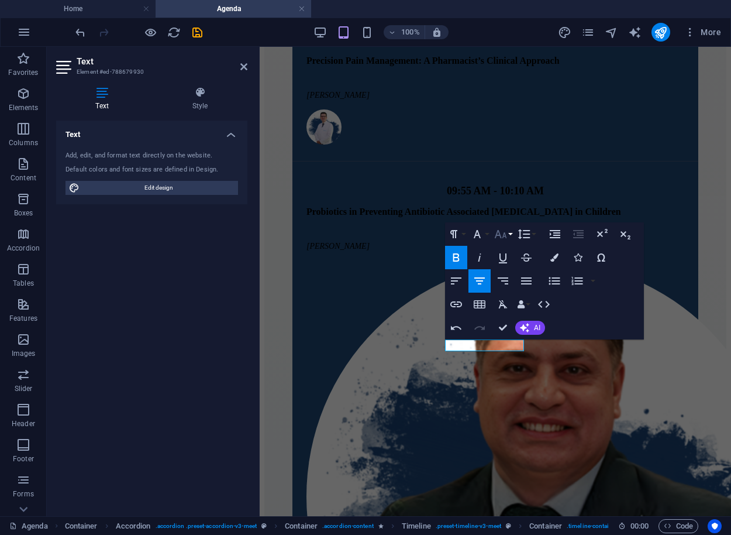
click at [511, 236] on button "Font Size" at bounding box center [503, 233] width 22 height 23
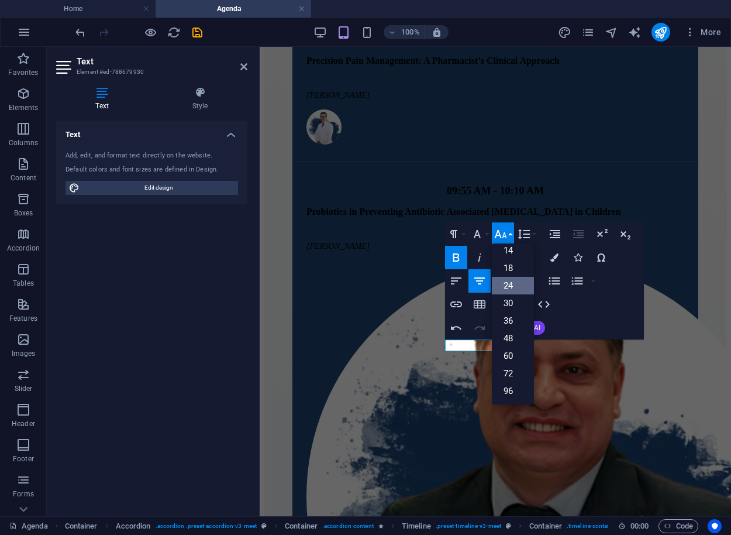
click at [509, 281] on link "24" at bounding box center [513, 286] width 42 height 18
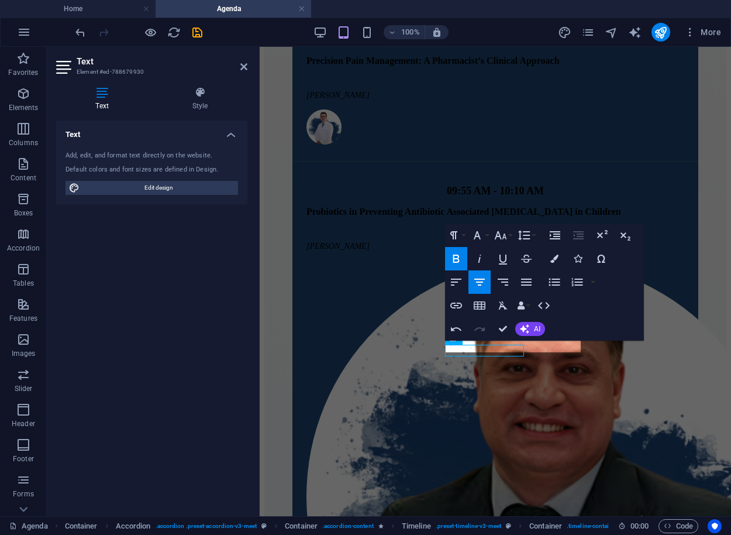
scroll to position [929, 0]
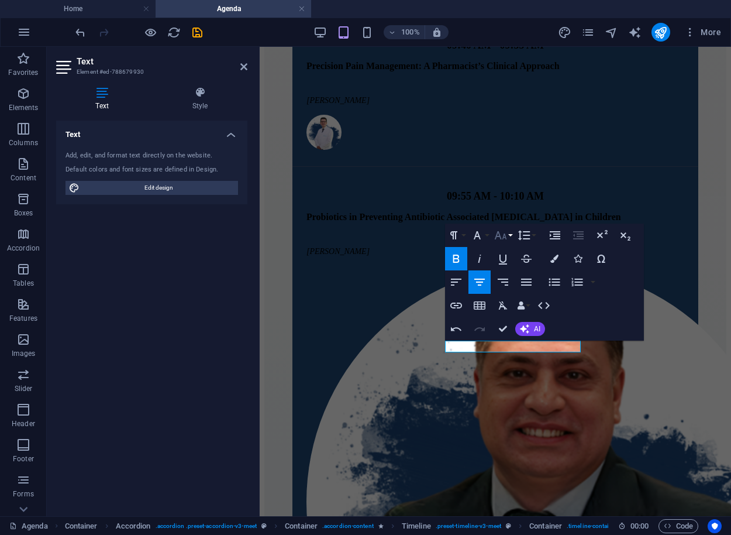
click at [508, 232] on icon "button" at bounding box center [501, 235] width 14 height 14
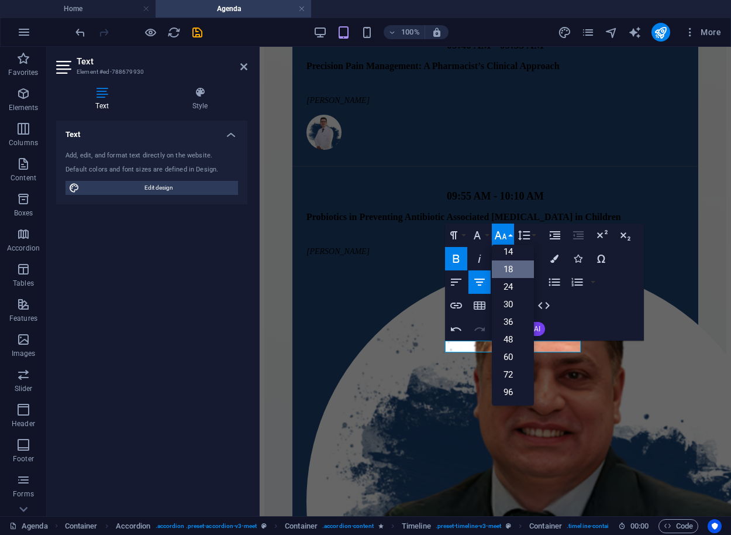
click at [515, 267] on link "18" at bounding box center [513, 269] width 42 height 18
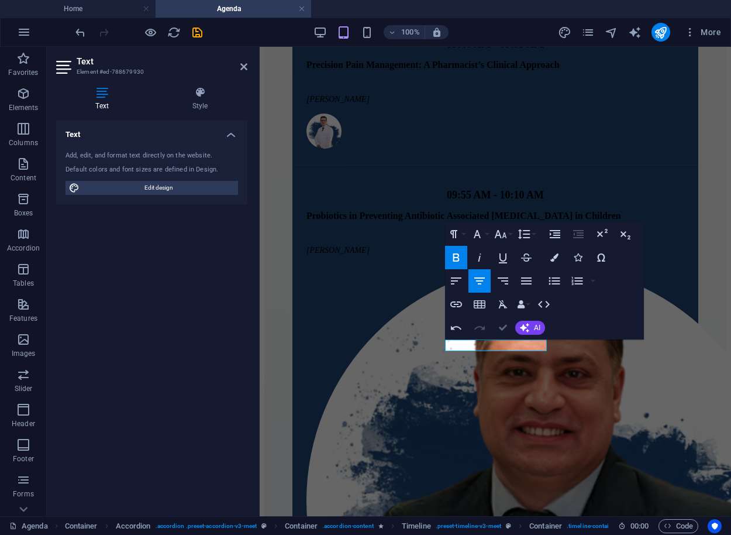
drag, startPoint x: 508, startPoint y: 325, endPoint x: 462, endPoint y: 290, distance: 58.8
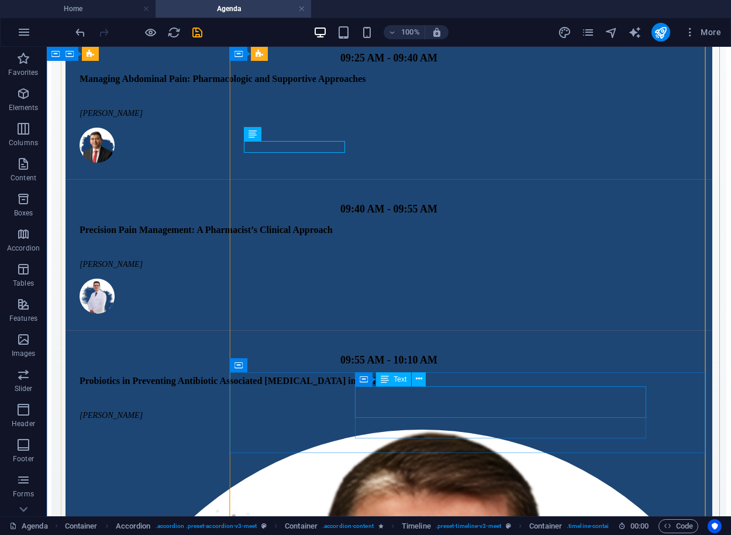
scroll to position [784, 0]
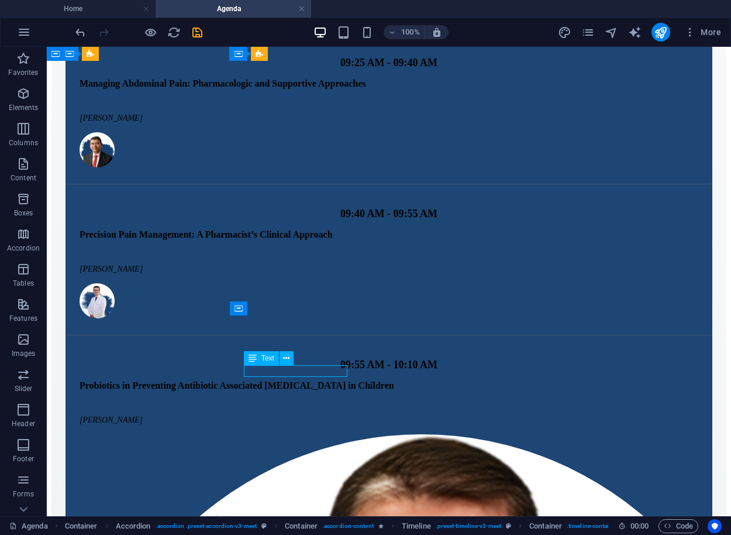
drag, startPoint x: 266, startPoint y: 369, endPoint x: 52, endPoint y: 369, distance: 213.5
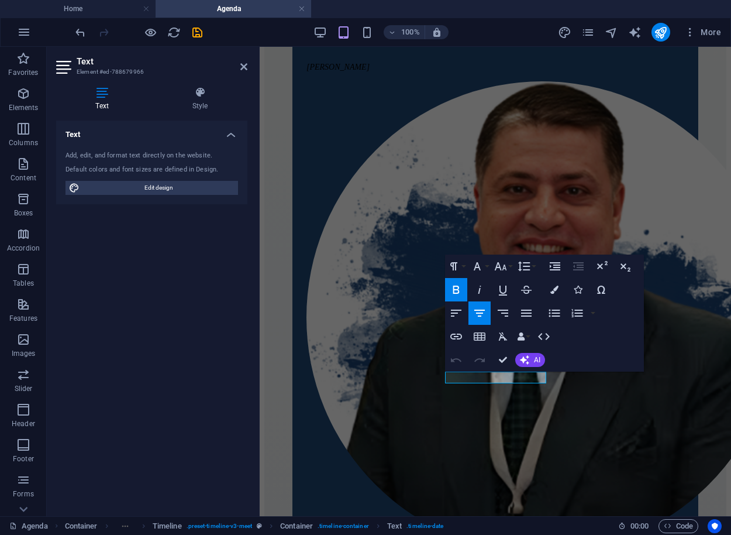
click at [519, 370] on div "Undo Redo Confirm (Ctrl+⏎) AI Improve Make shorter Make longer Fix spelling & g…" at bounding box center [495, 359] width 101 height 23
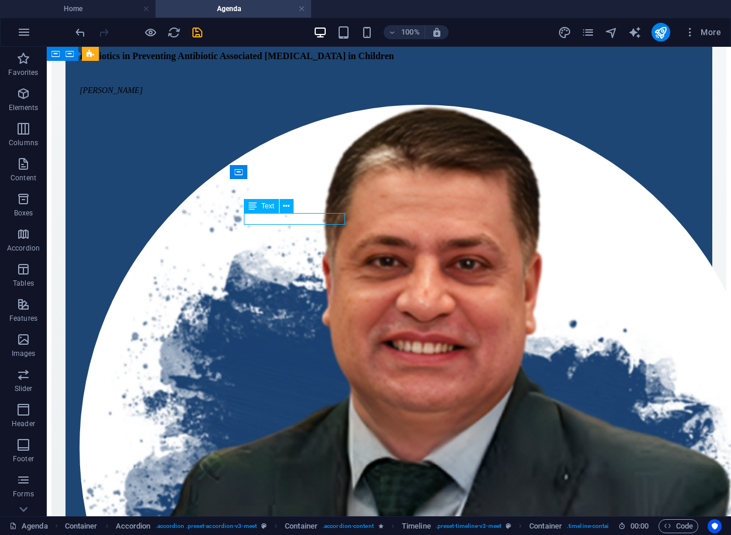
drag, startPoint x: 264, startPoint y: 219, endPoint x: 160, endPoint y: 238, distance: 105.9
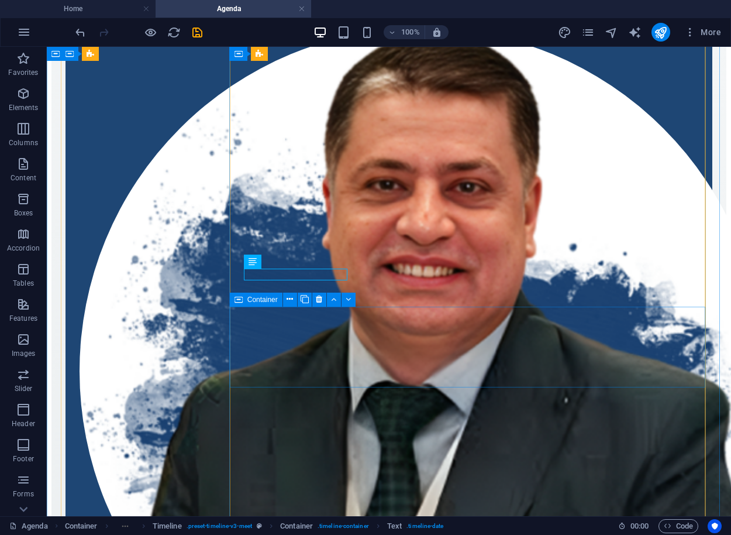
scroll to position [1196, 0]
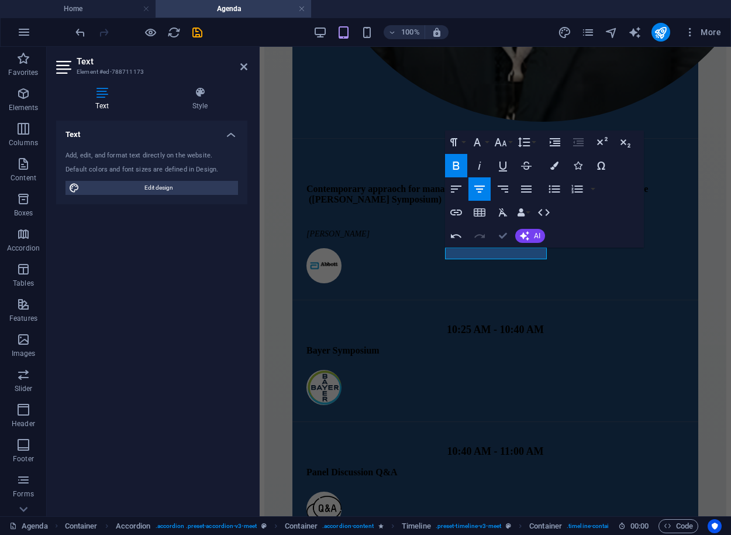
scroll to position [1195, 0]
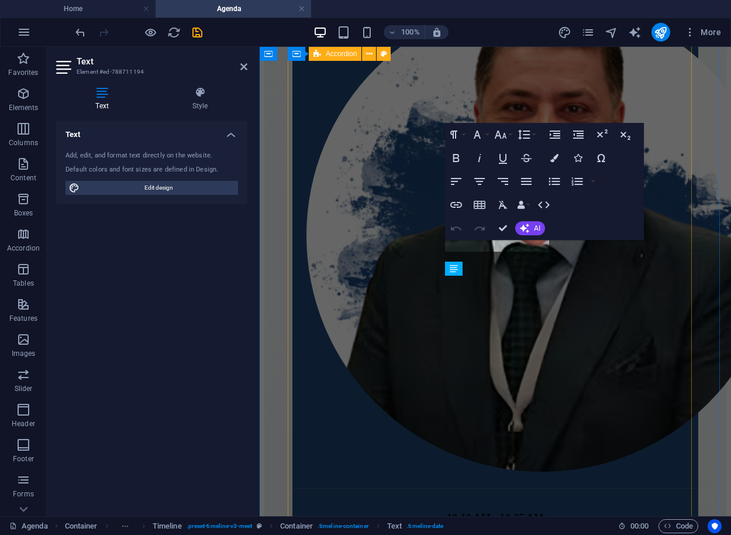
scroll to position [1661, 0]
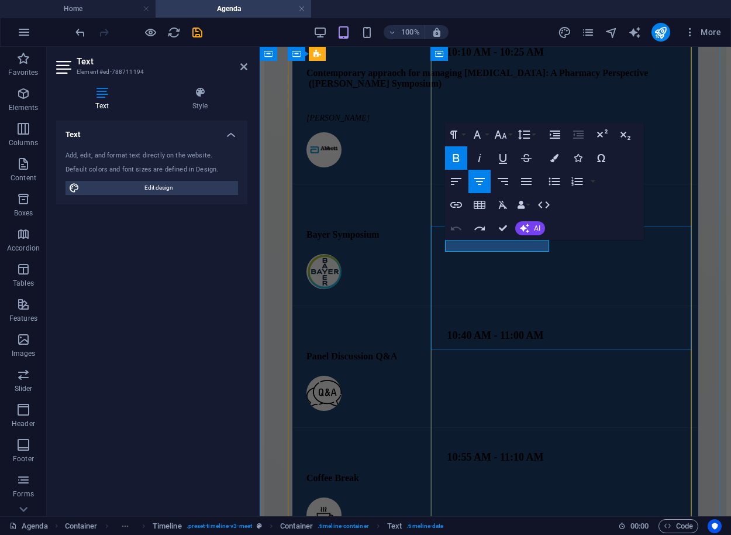
click at [526, 236] on div "Undo Redo Confirm (Ctrl+⏎) AI Improve Make shorter Make longer Fix spelling & g…" at bounding box center [495, 227] width 101 height 23
drag, startPoint x: 547, startPoint y: 245, endPoint x: 452, endPoint y: 248, distance: 94.8
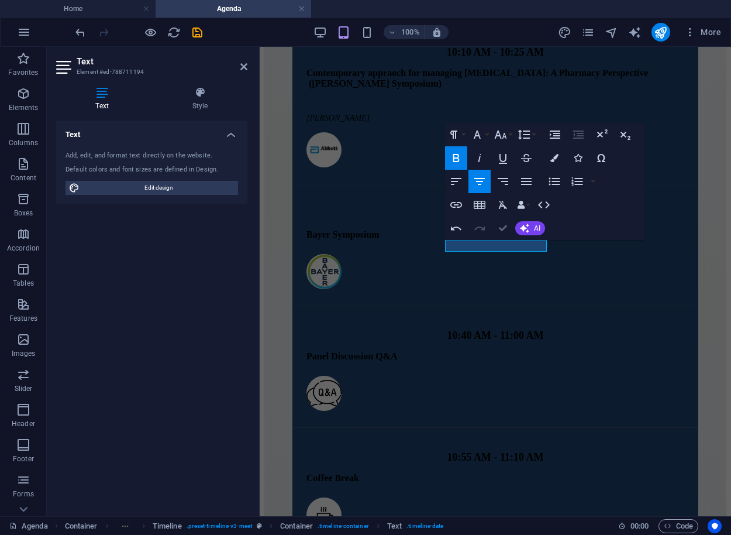
scroll to position [1276, 0]
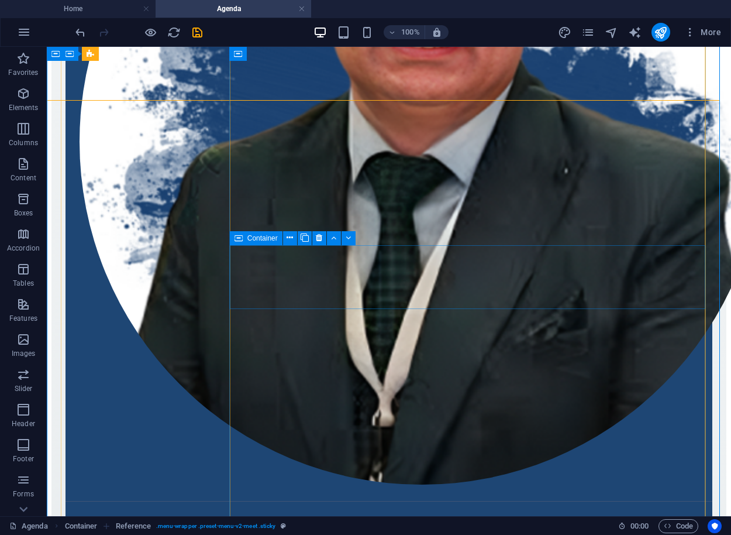
scroll to position [1421, 0]
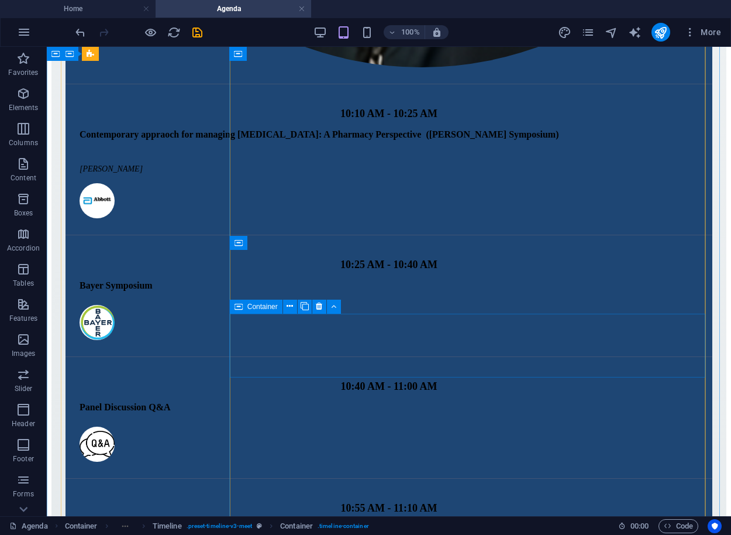
scroll to position [1412, 0]
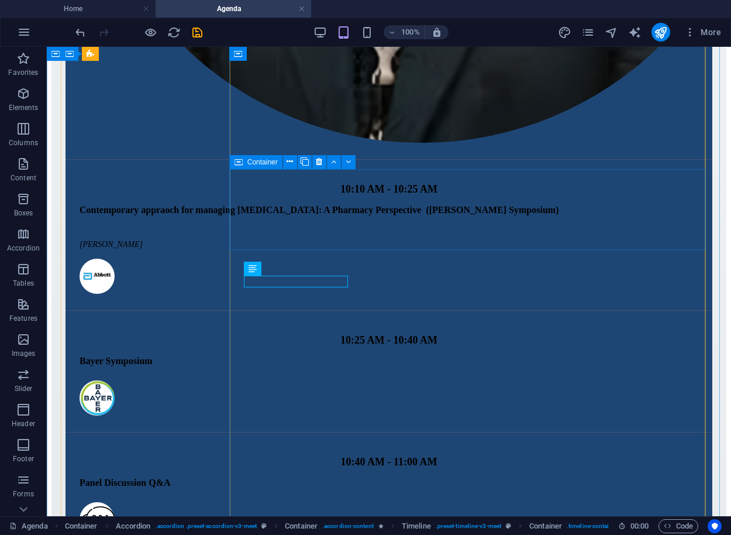
scroll to position [1348, 0]
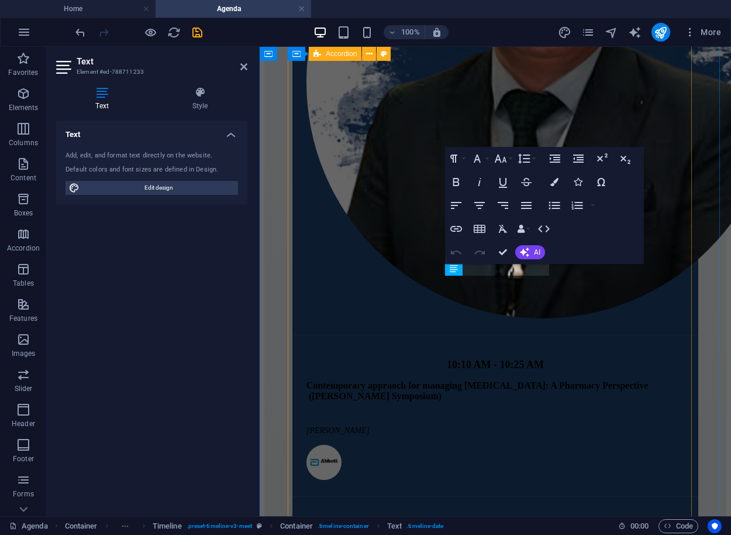
scroll to position [1836, 0]
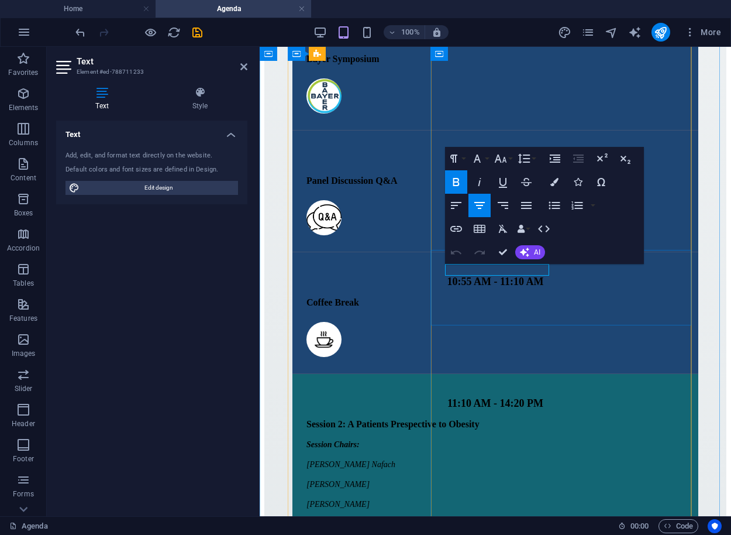
drag, startPoint x: 548, startPoint y: 270, endPoint x: 451, endPoint y: 270, distance: 96.5
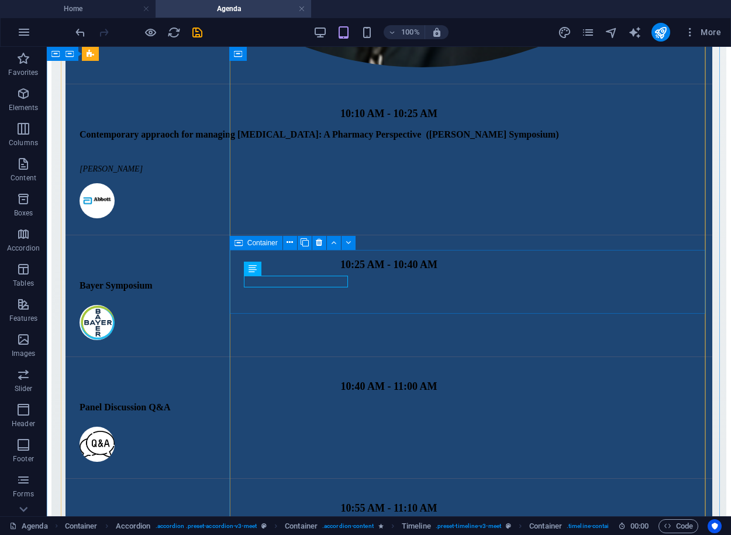
scroll to position [1412, 0]
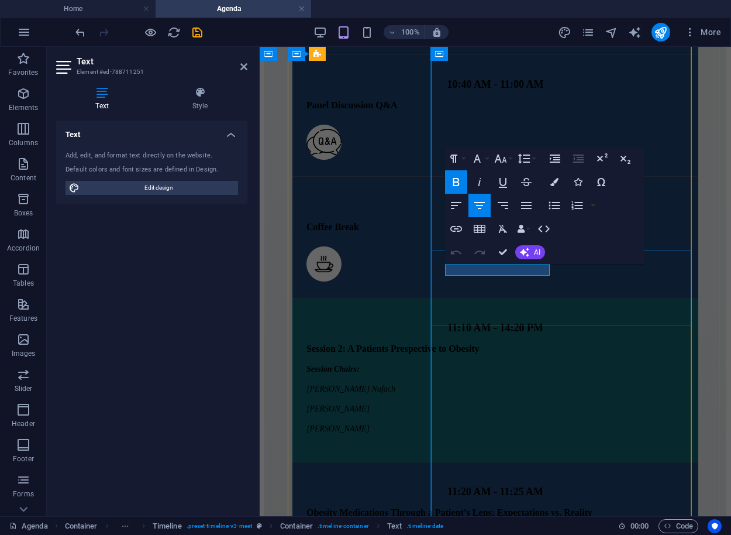
drag, startPoint x: 547, startPoint y: 266, endPoint x: 449, endPoint y: 271, distance: 97.8
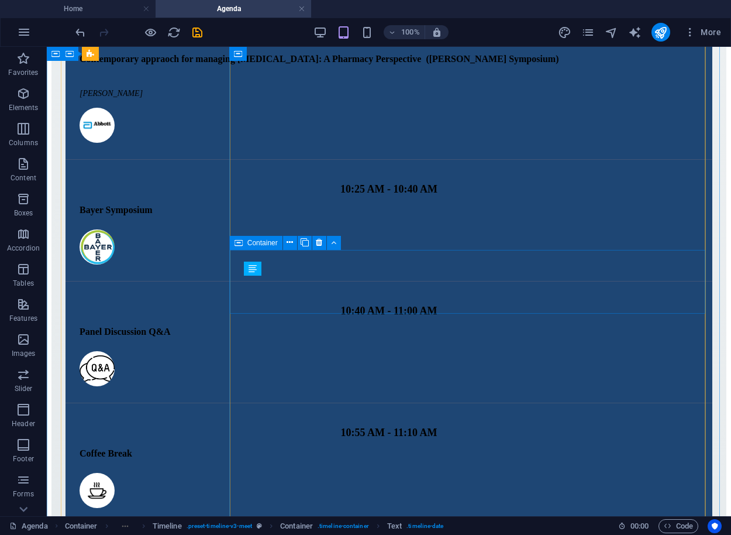
scroll to position [1476, 0]
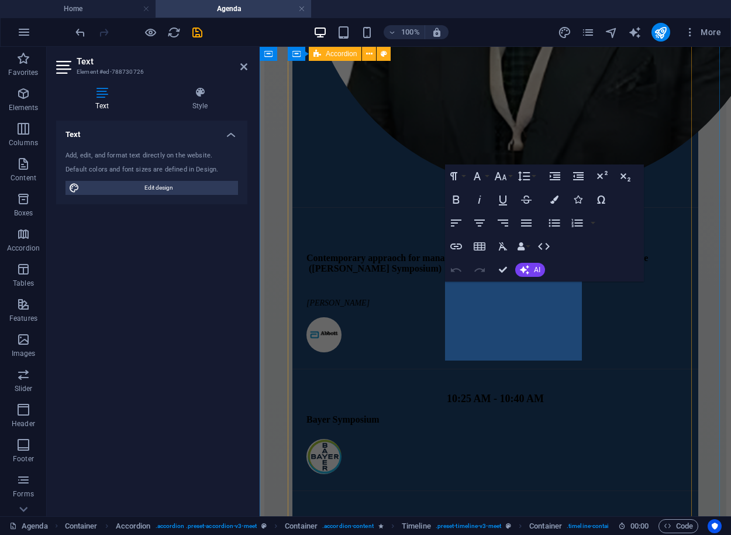
scroll to position [2029, 0]
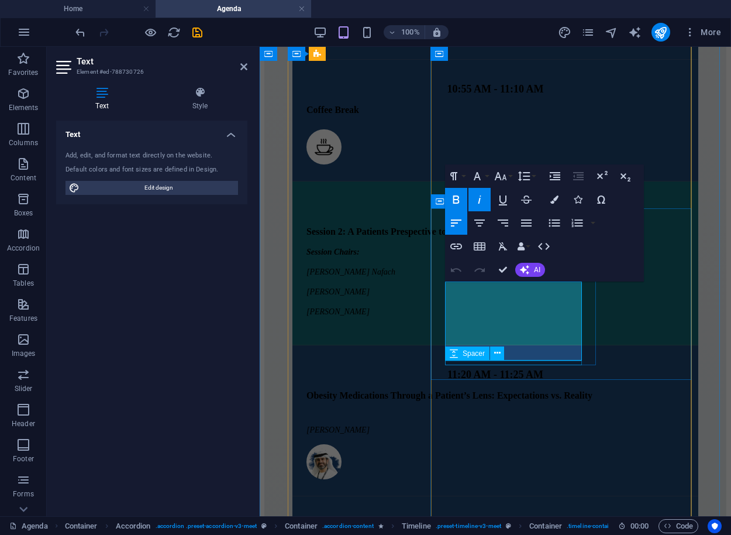
click at [473, 353] on span "Spacer" at bounding box center [474, 353] width 22 height 7
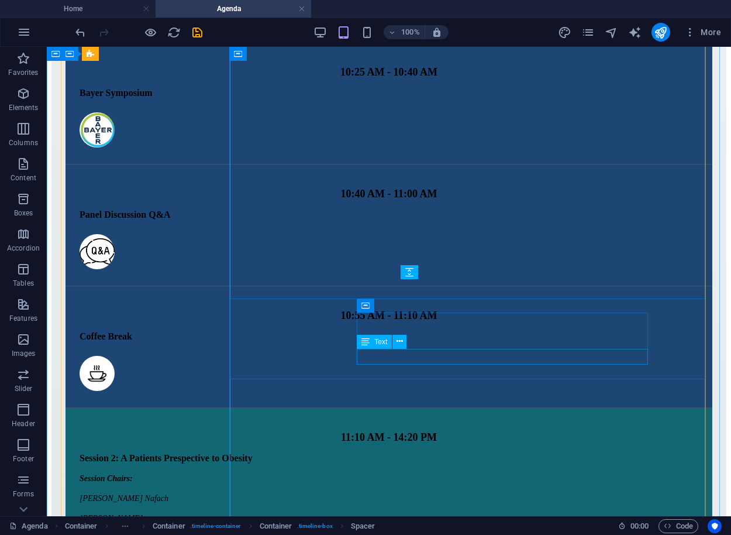
scroll to position [1635, 0]
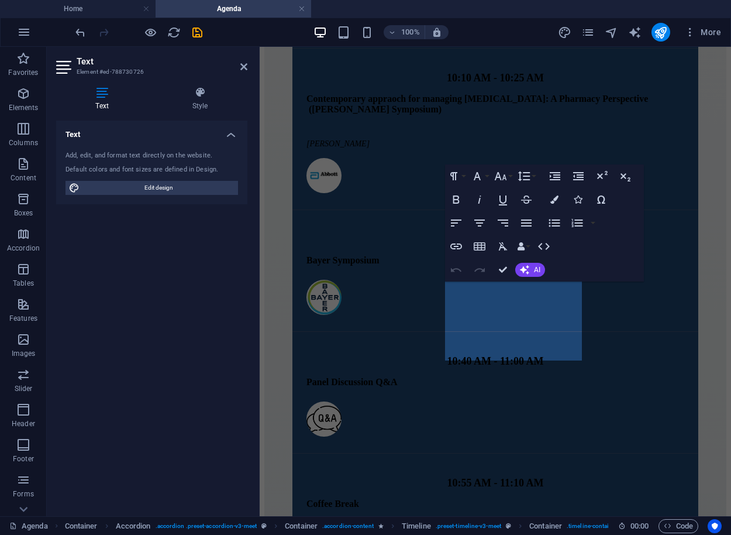
scroll to position [2029, 0]
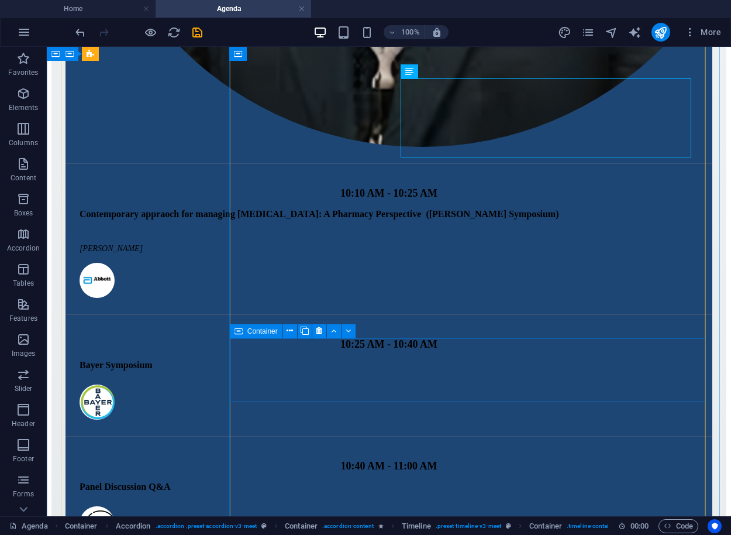
scroll to position [1757, 0]
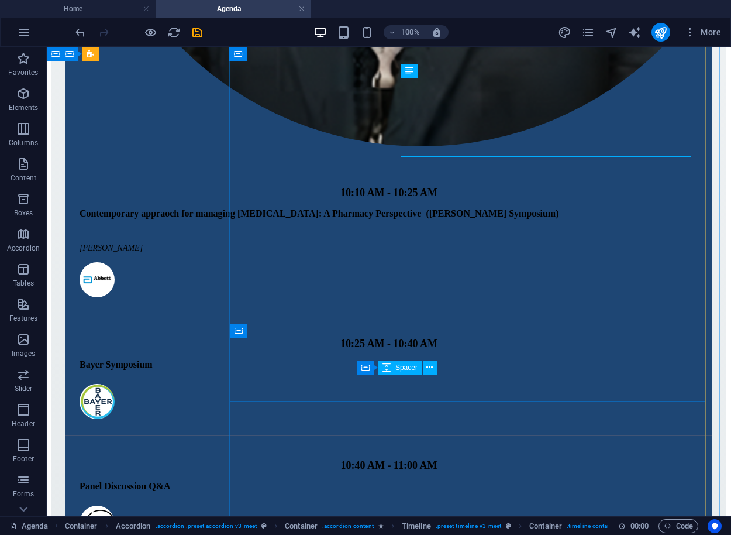
drag, startPoint x: 338, startPoint y: 329, endPoint x: 387, endPoint y: 367, distance: 62.1
click at [387, 367] on icon at bounding box center [387, 367] width 8 height 14
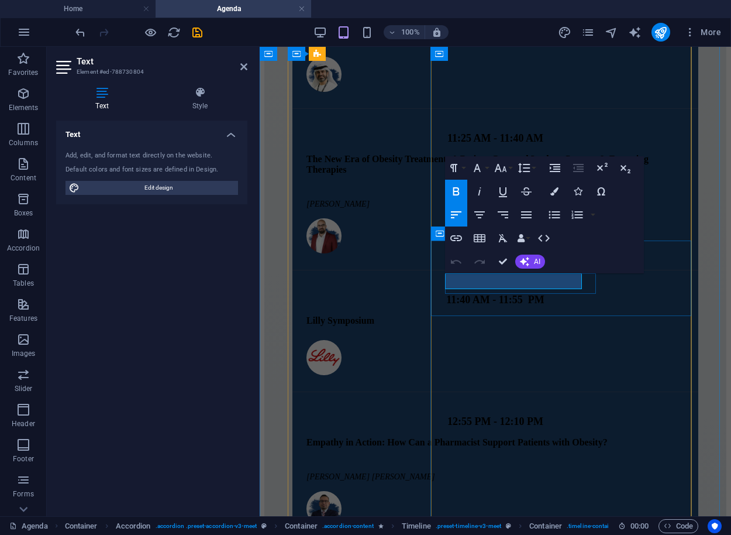
drag, startPoint x: 543, startPoint y: 280, endPoint x: 451, endPoint y: 285, distance: 92.0
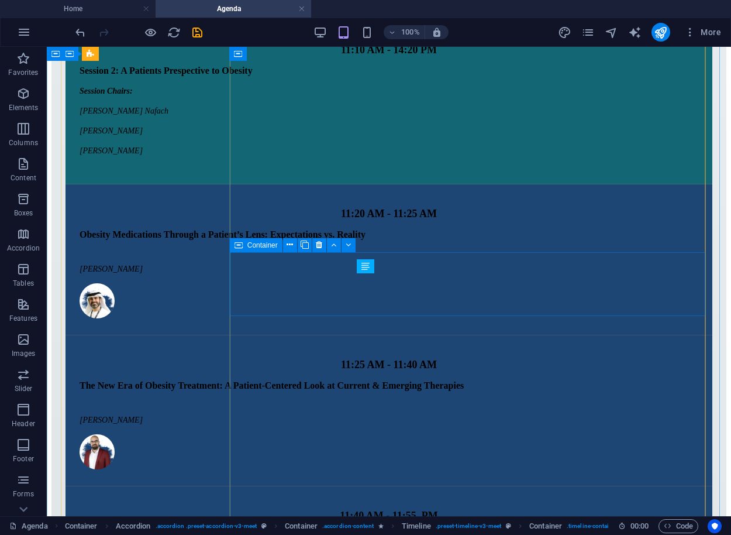
scroll to position [1843, 0]
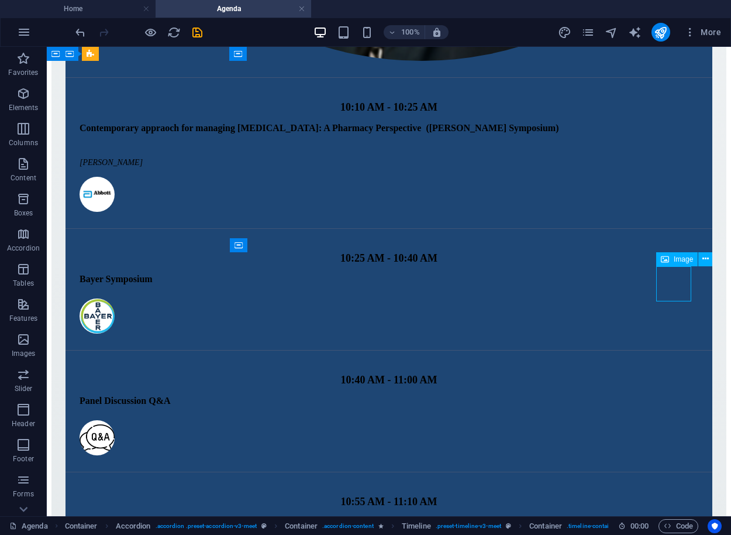
select select "px"
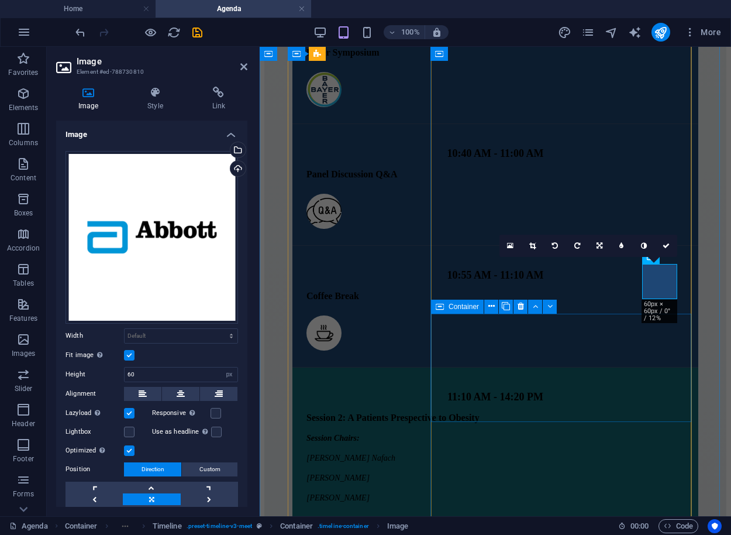
scroll to position [2418, 0]
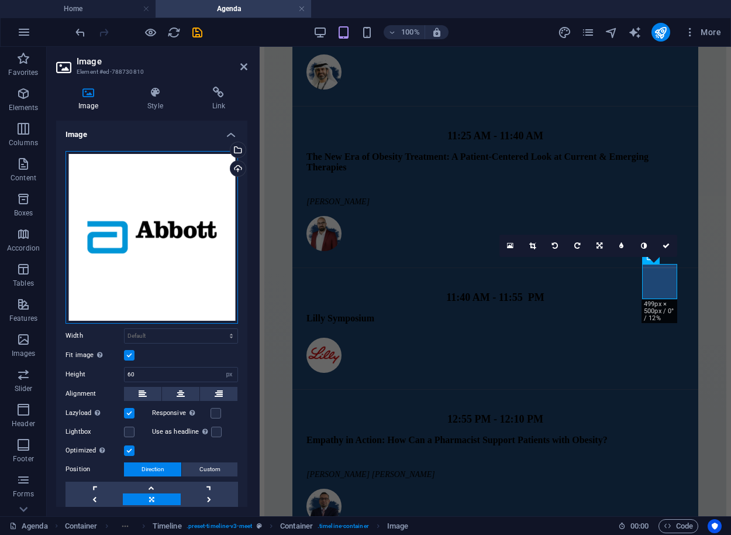
click at [108, 179] on div "Drag files here, click to choose files or select files from Files or our free s…" at bounding box center [152, 237] width 173 height 173
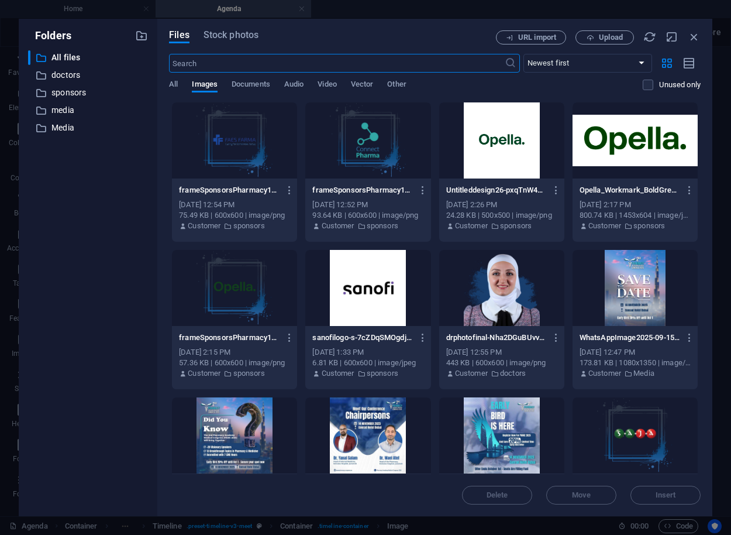
scroll to position [3106, 0]
click at [73, 91] on p "sponsors" at bounding box center [88, 92] width 75 height 13
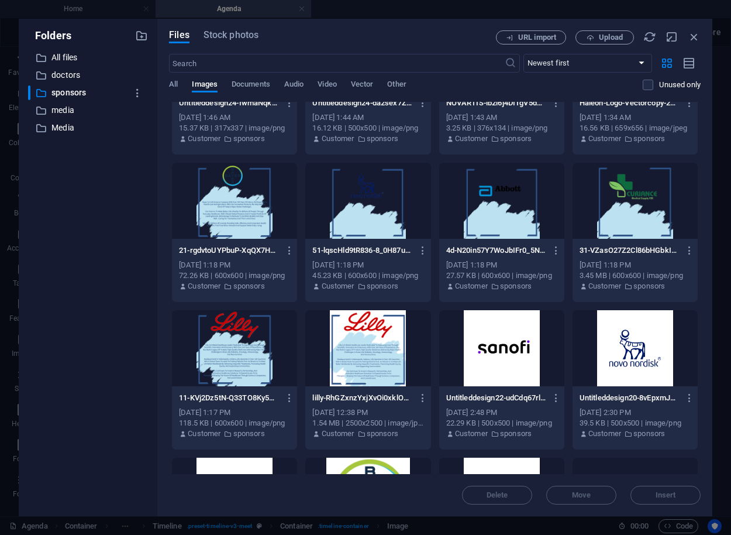
scroll to position [728, 0]
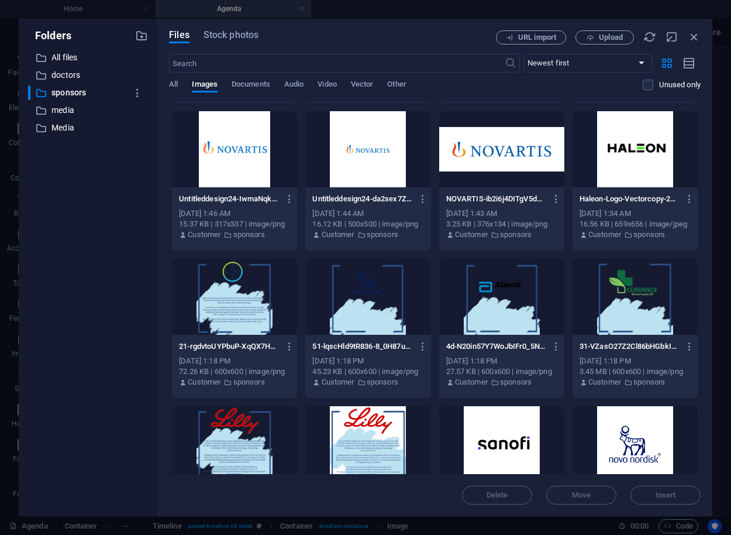
click at [664, 143] on div at bounding box center [635, 149] width 125 height 76
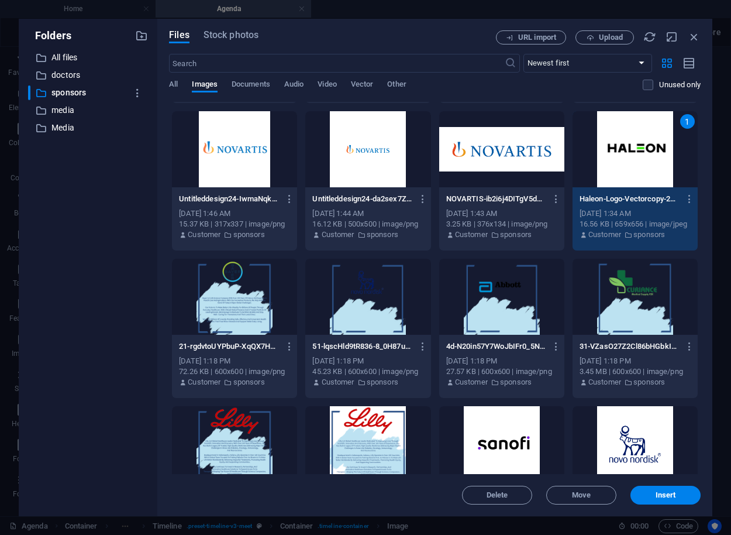
click at [664, 143] on div "1" at bounding box center [635, 149] width 125 height 76
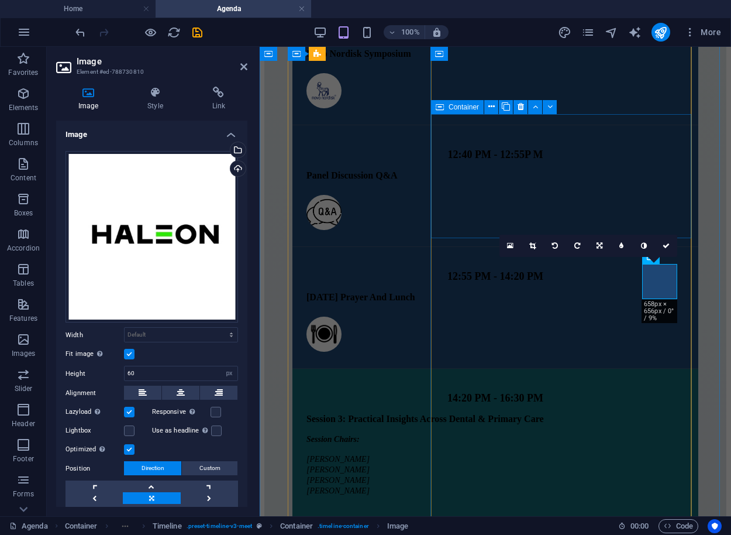
scroll to position [2418, 0]
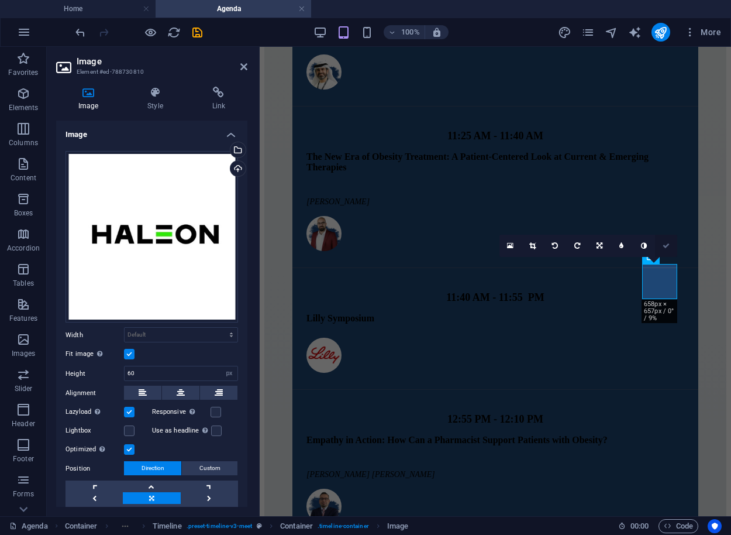
click at [667, 243] on icon at bounding box center [666, 245] width 7 height 7
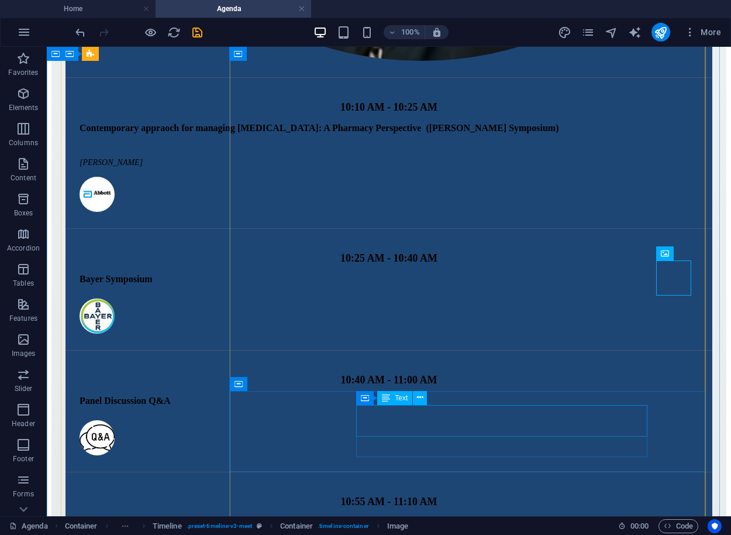
scroll to position [1817, 0]
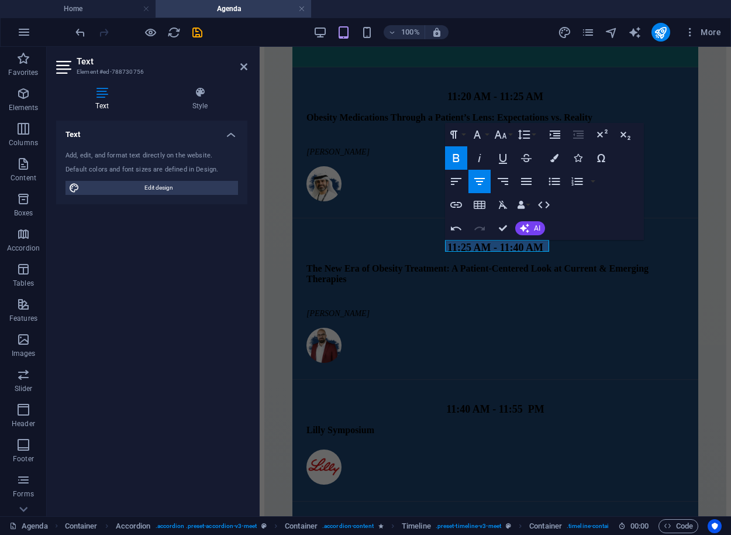
scroll to position [1772, 0]
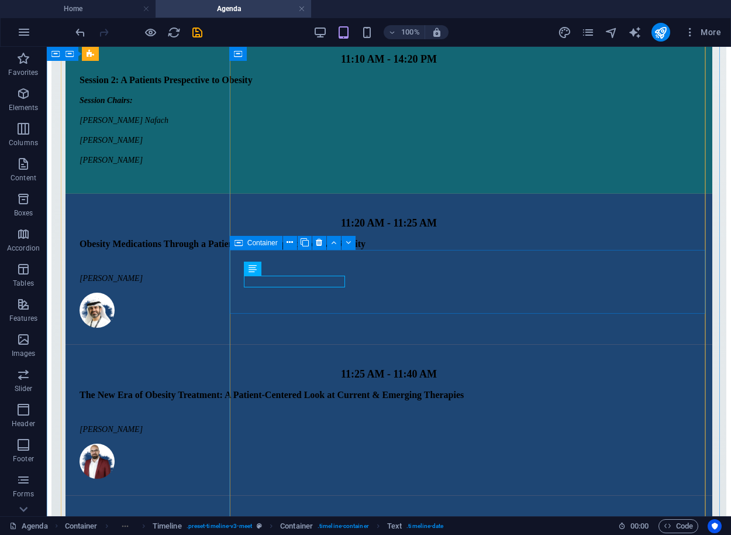
scroll to position [1845, 0]
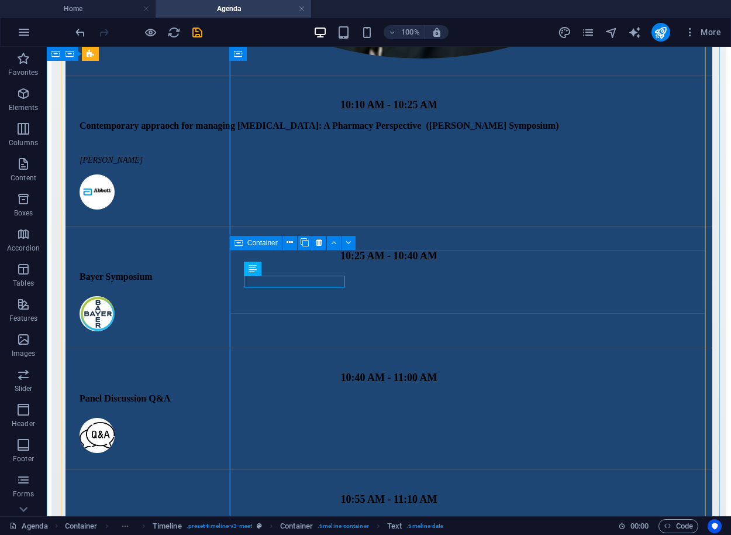
click at [237, 244] on icon at bounding box center [239, 243] width 8 height 14
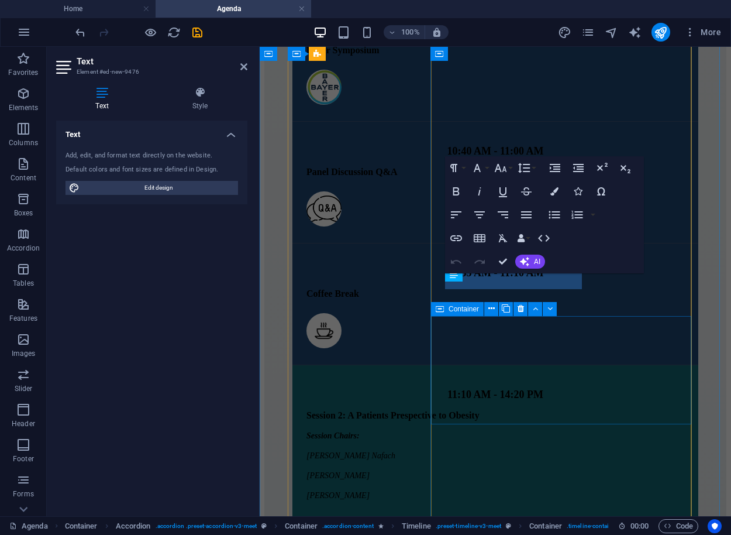
scroll to position [2491, 0]
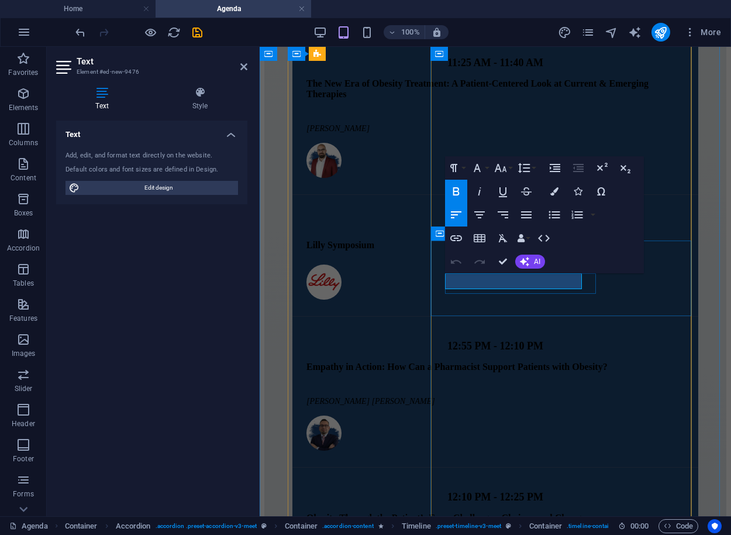
drag, startPoint x: 545, startPoint y: 282, endPoint x: 448, endPoint y: 282, distance: 96.5
drag, startPoint x: 550, startPoint y: 280, endPoint x: 453, endPoint y: 283, distance: 96.6
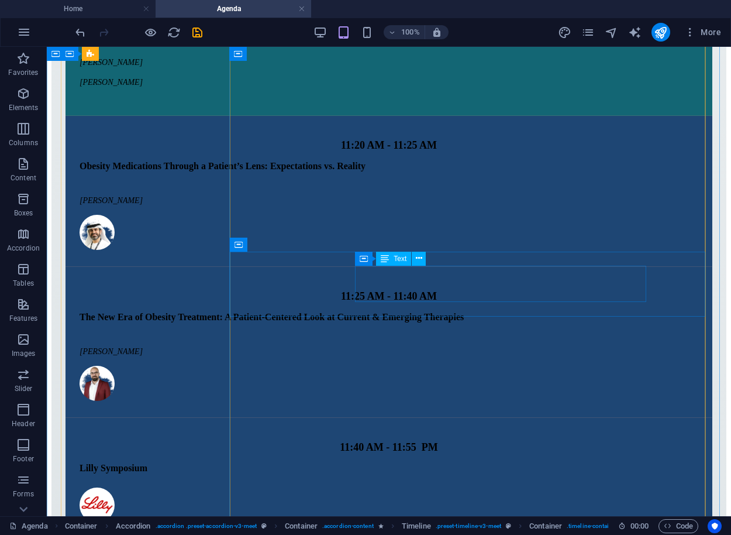
scroll to position [1907, 0]
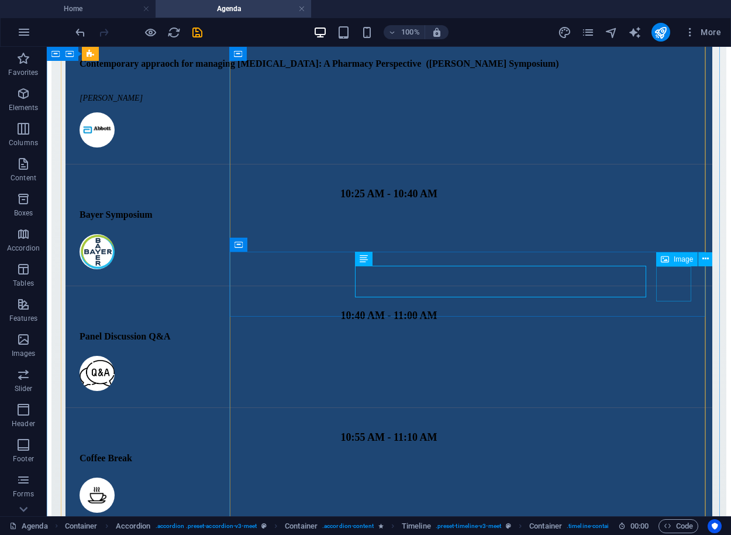
select select "px"
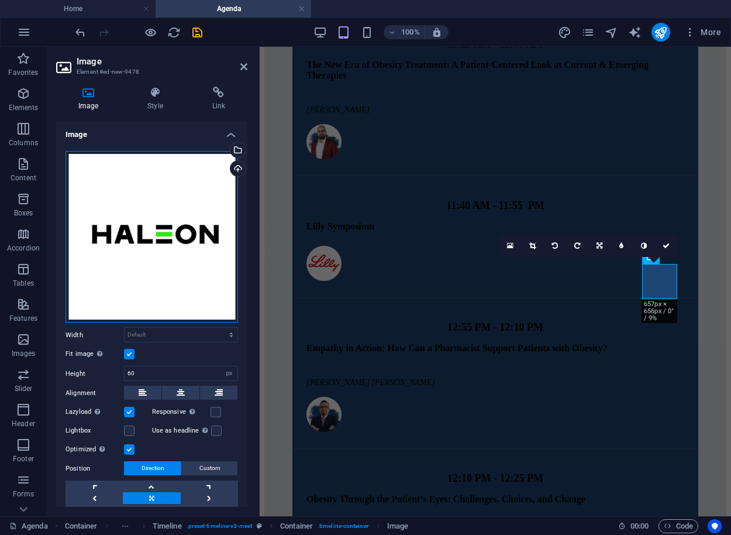
click at [111, 230] on div "Drag files here, click to choose files or select files from Files or our free s…" at bounding box center [152, 237] width 173 height 172
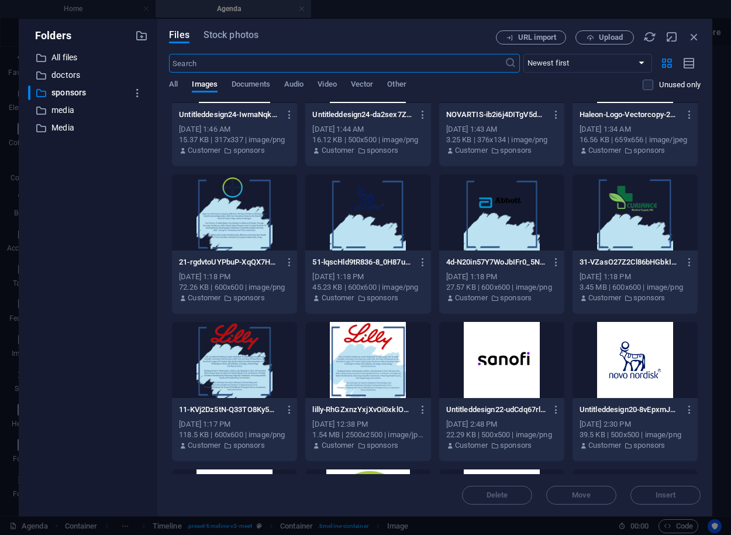
scroll to position [948, 0]
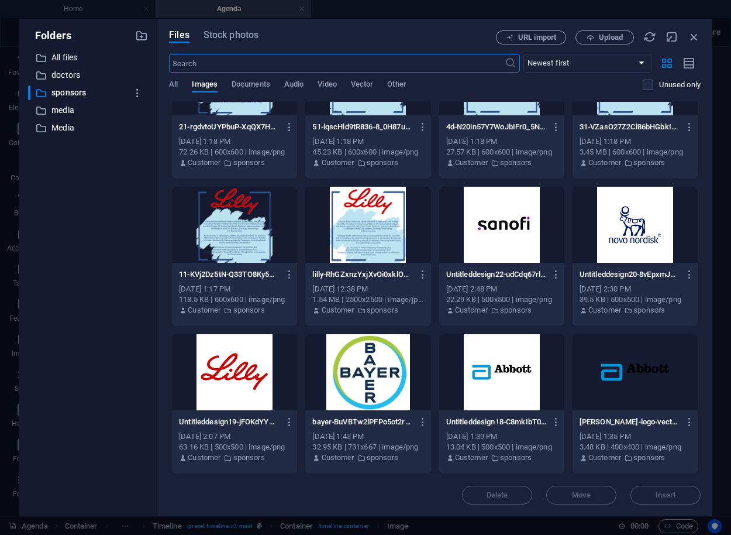
click at [491, 370] on div at bounding box center [501, 372] width 125 height 76
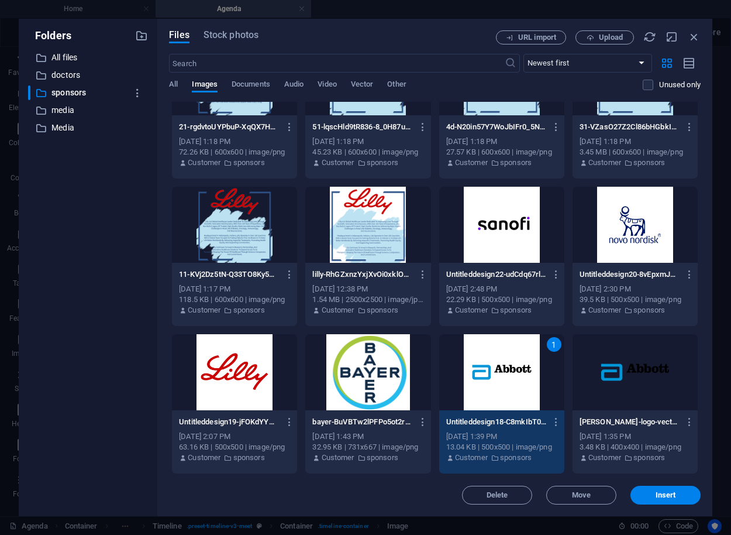
drag, startPoint x: 491, startPoint y: 370, endPoint x: 238, endPoint y: 329, distance: 256.6
click at [491, 370] on div "1" at bounding box center [501, 372] width 125 height 76
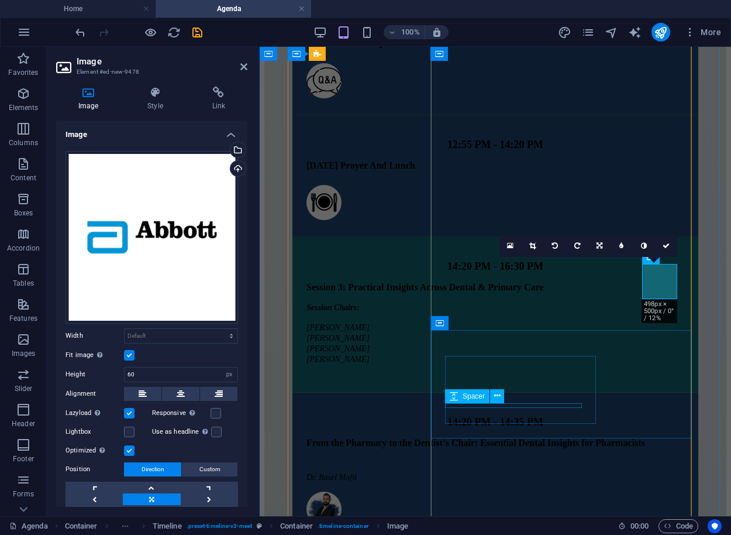
scroll to position [2510, 0]
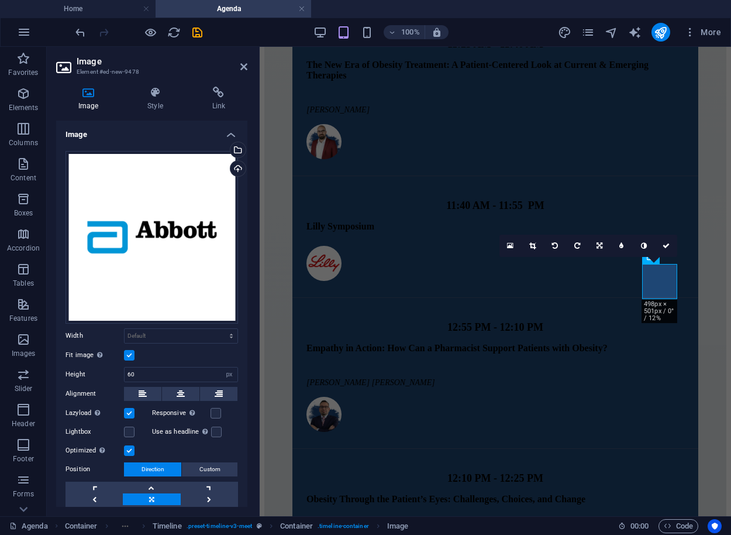
click at [237, 71] on header "Image Element #ed-new-9478" at bounding box center [151, 62] width 191 height 30
click at [241, 67] on icon at bounding box center [243, 66] width 7 height 9
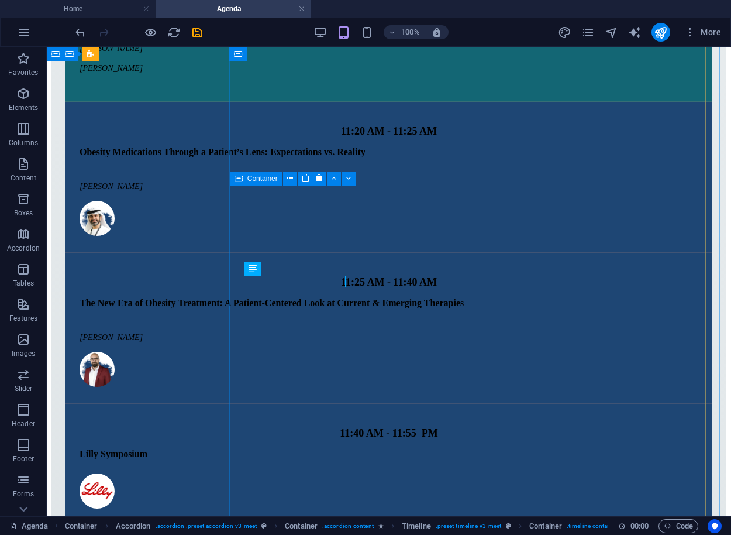
scroll to position [1909, 0]
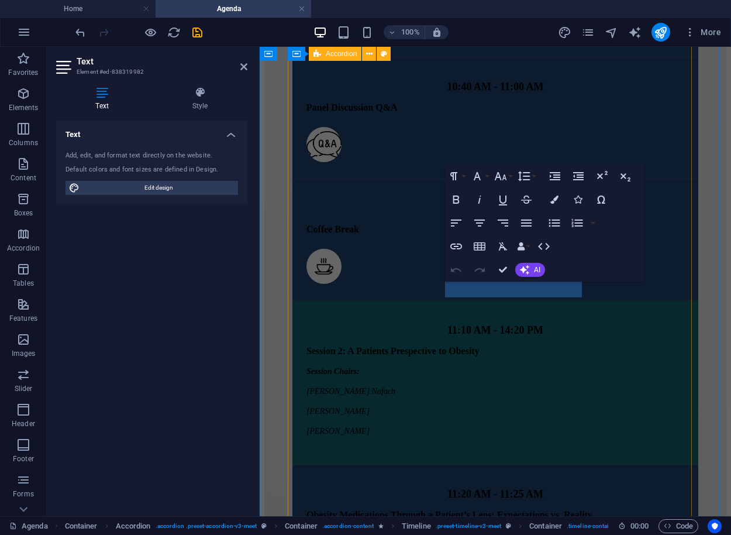
scroll to position [2745, 0]
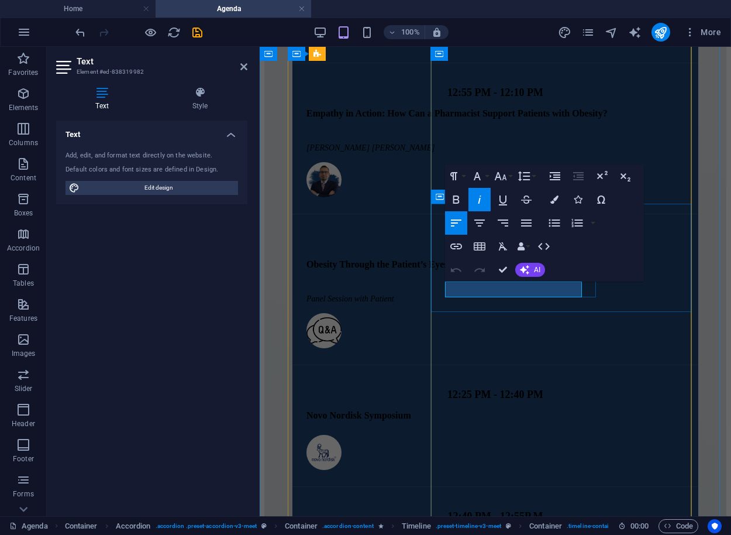
drag, startPoint x: 512, startPoint y: 289, endPoint x: 449, endPoint y: 293, distance: 63.3
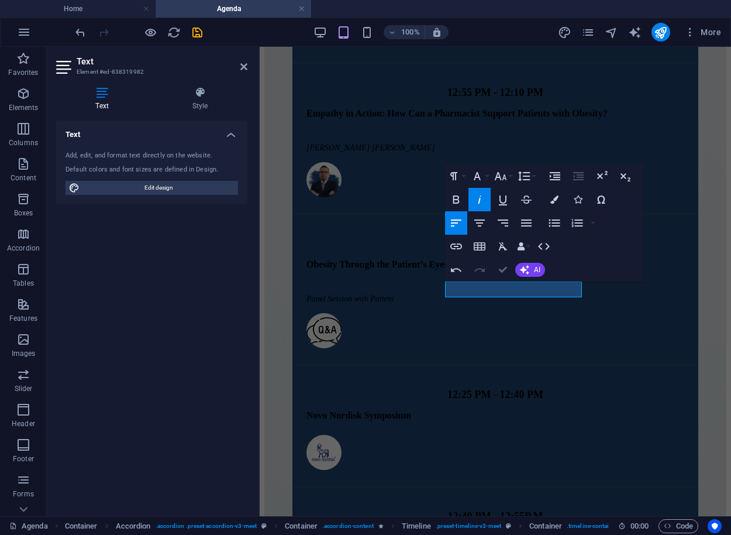
scroll to position [2081, 0]
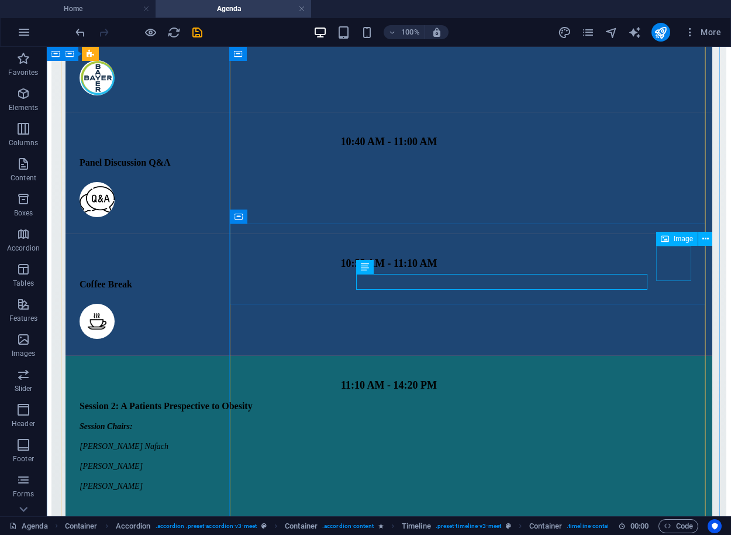
select select "px"
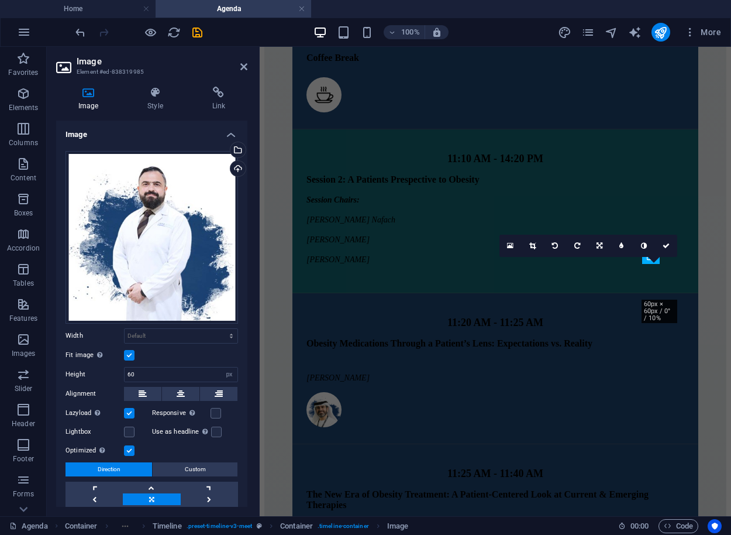
scroll to position [2727, 0]
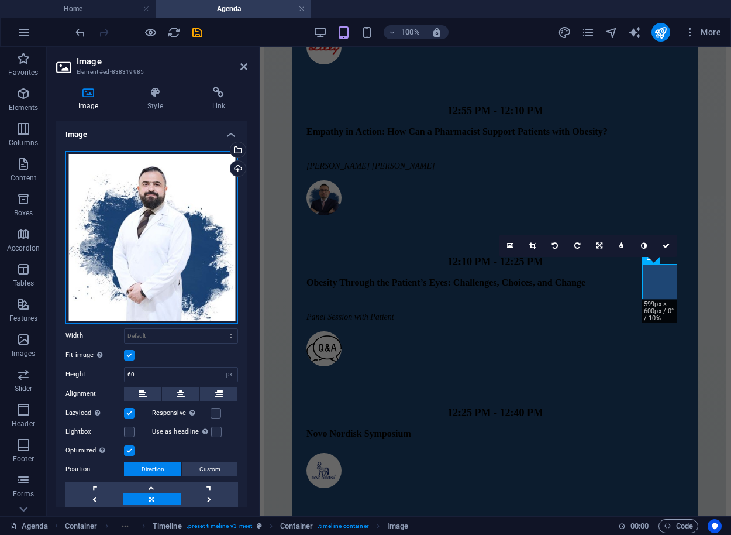
click at [201, 174] on div "Drag files here, click to choose files or select files from Files or our free s…" at bounding box center [152, 237] width 173 height 173
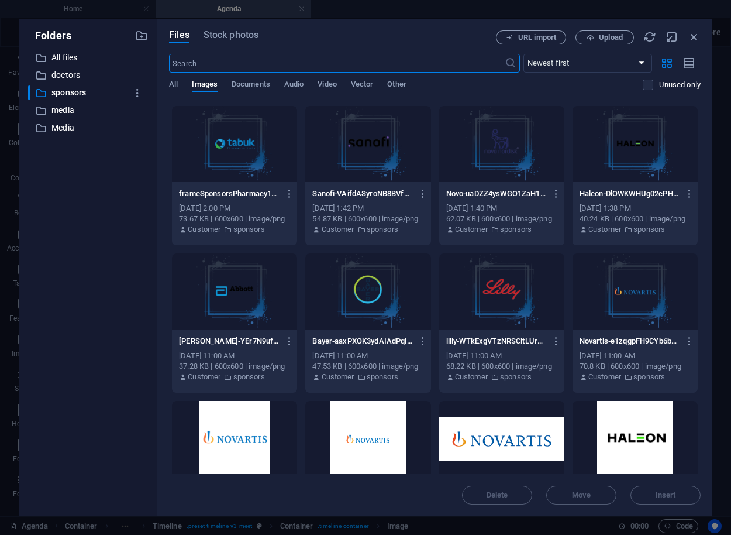
scroll to position [800, 0]
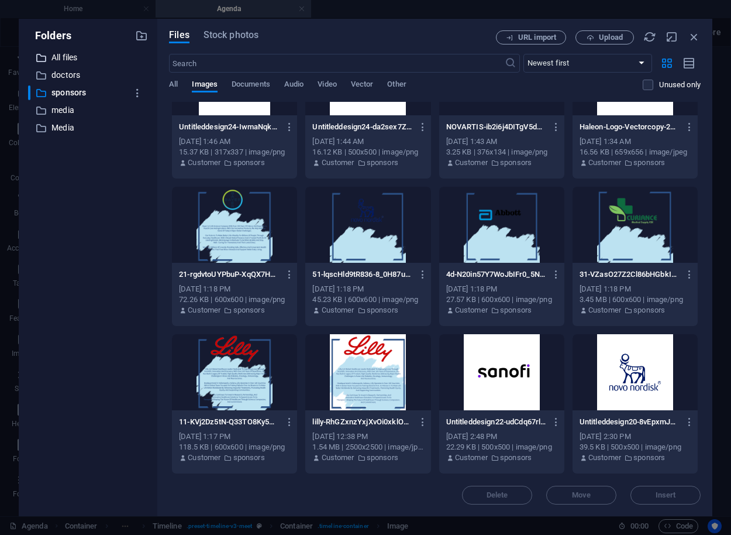
click at [57, 53] on p "All files" at bounding box center [88, 57] width 75 height 13
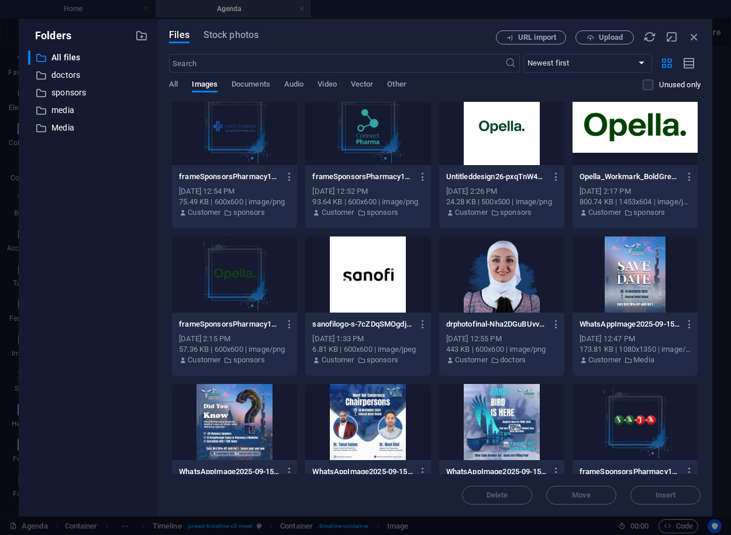
scroll to position [0, 0]
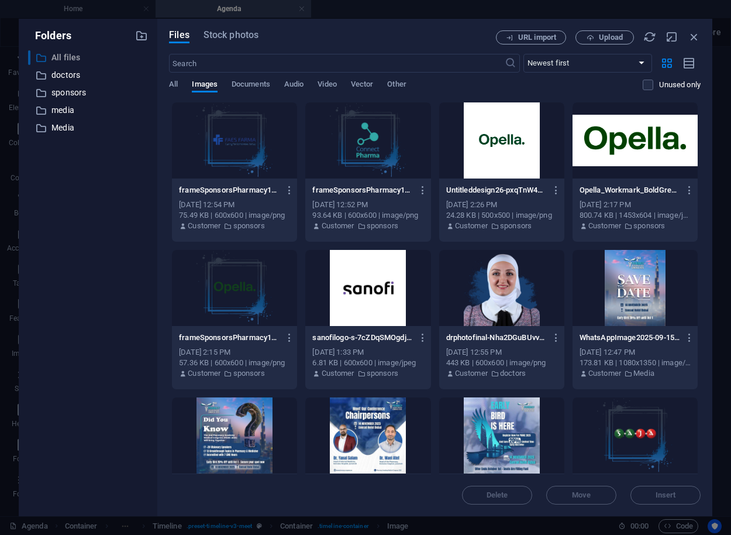
click at [75, 52] on p "All files" at bounding box center [88, 57] width 75 height 13
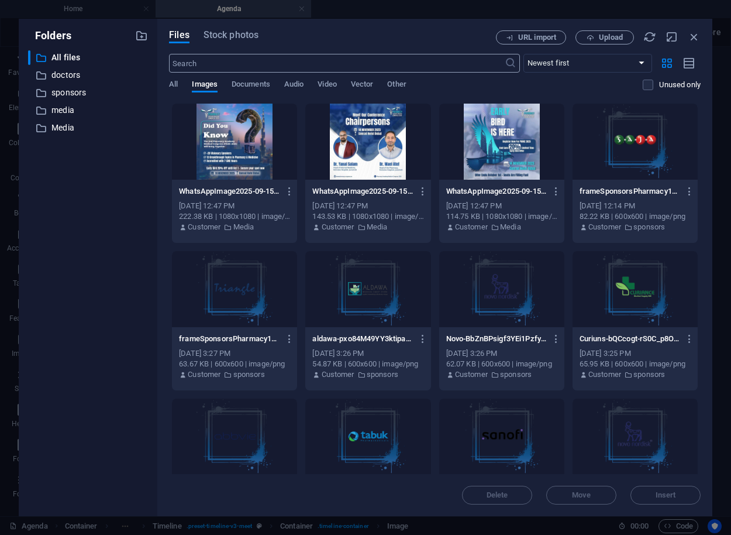
scroll to position [73, 0]
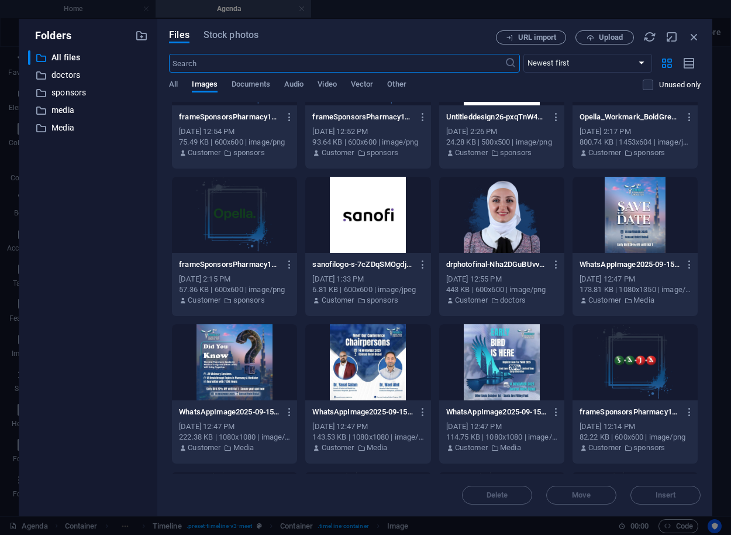
click at [452, 71] on input "text" at bounding box center [336, 63] width 335 height 19
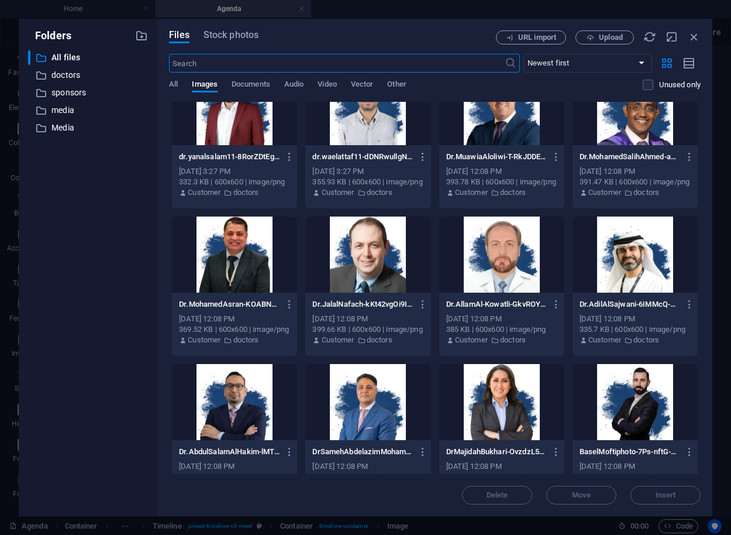
scroll to position [5517, 0]
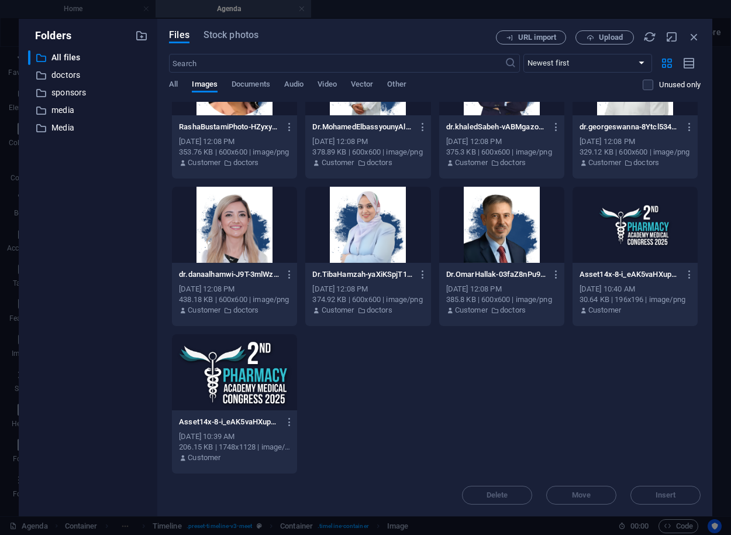
drag, startPoint x: 540, startPoint y: 331, endPoint x: 498, endPoint y: 389, distance: 72.1
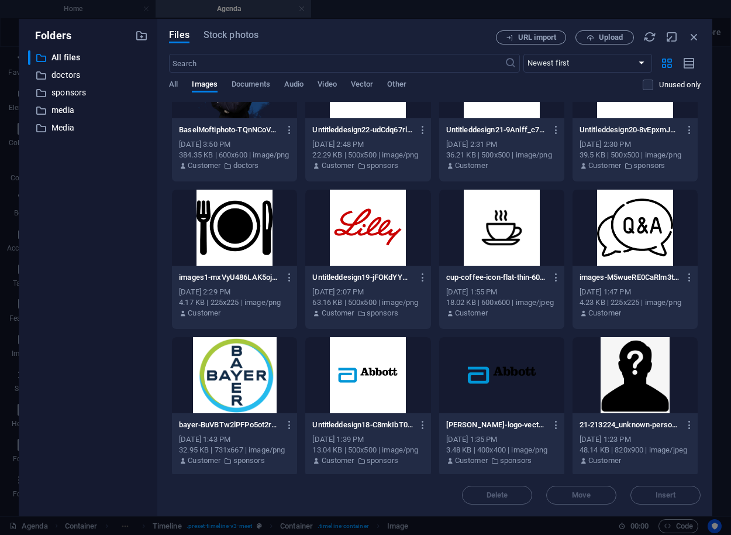
scroll to position [4330, 0]
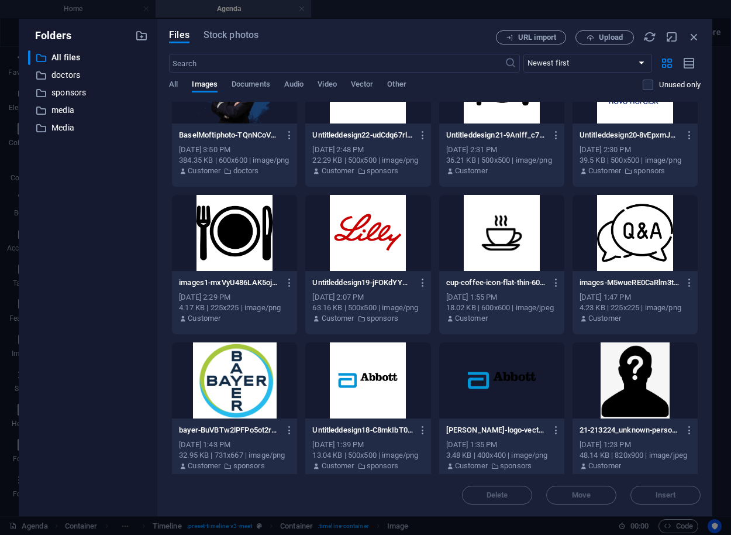
click at [657, 400] on div at bounding box center [635, 380] width 125 height 76
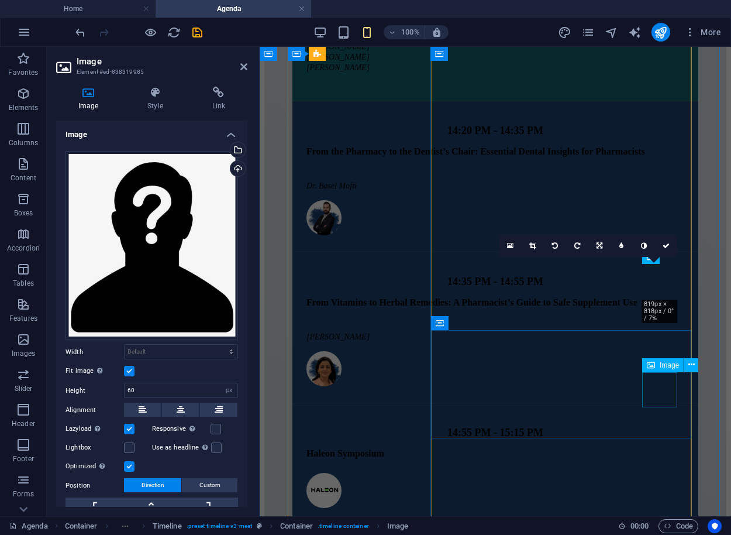
scroll to position [2727, 0]
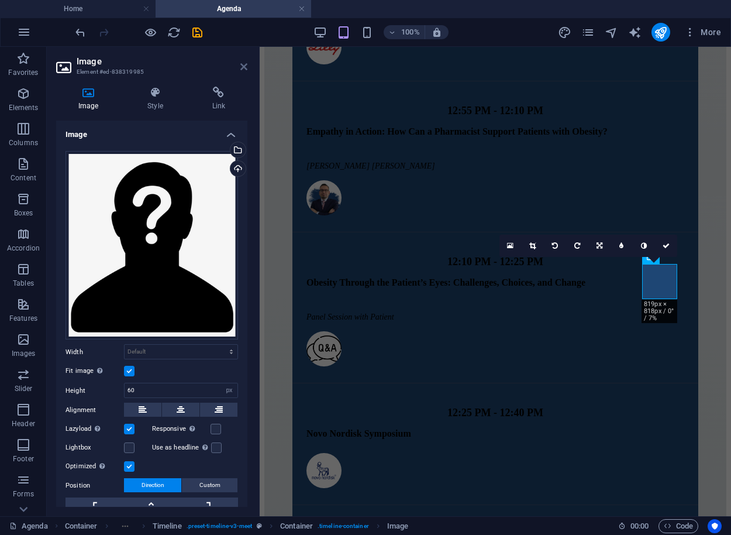
click at [241, 66] on icon at bounding box center [243, 66] width 7 height 9
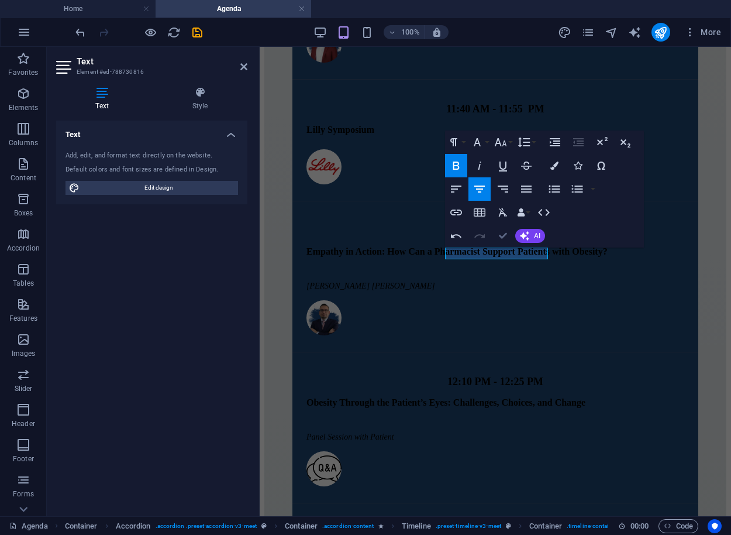
scroll to position [1982, 0]
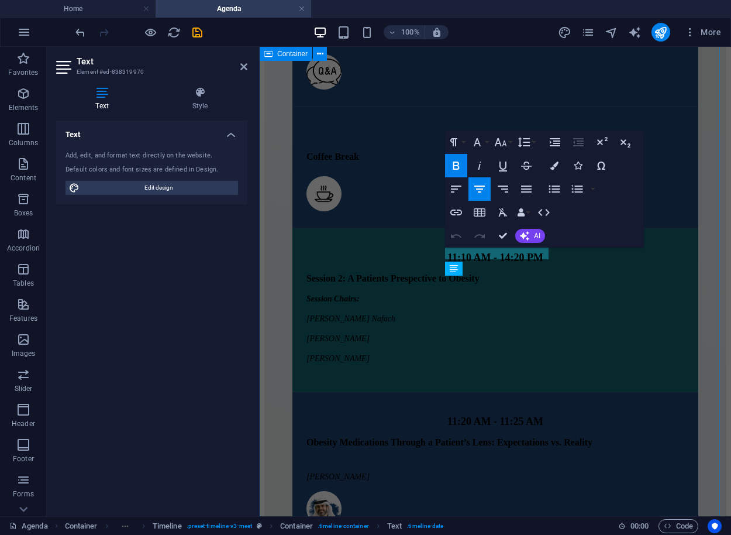
scroll to position [2715, 0]
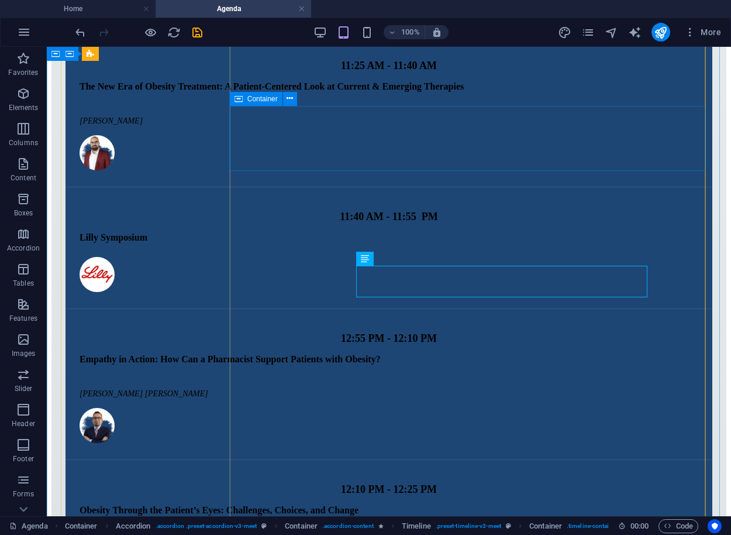
scroll to position [2053, 0]
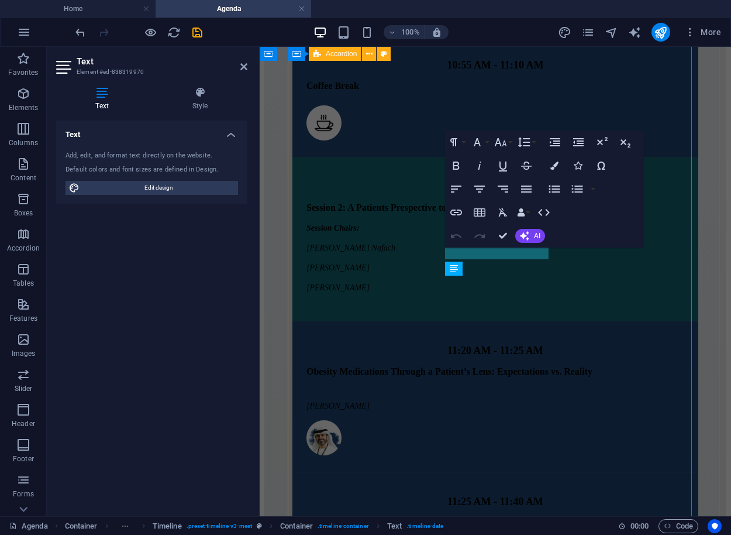
scroll to position [2715, 0]
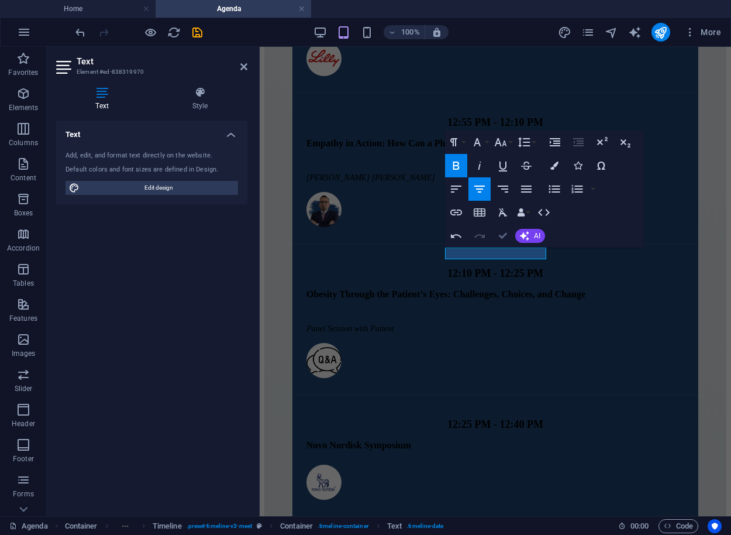
drag, startPoint x: 511, startPoint y: 233, endPoint x: 460, endPoint y: 217, distance: 52.7
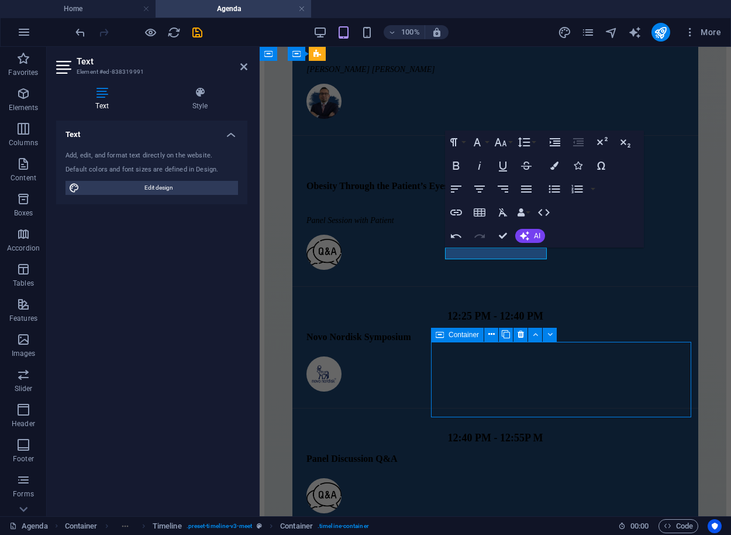
scroll to position [2216, 0]
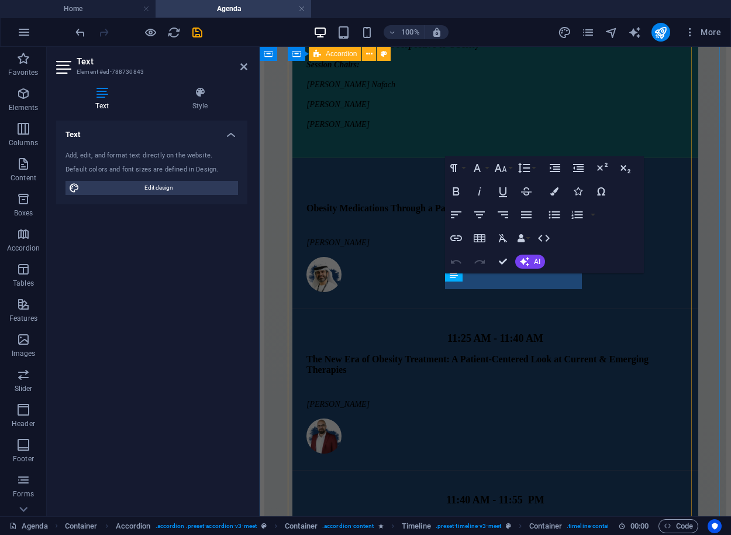
scroll to position [2924, 0]
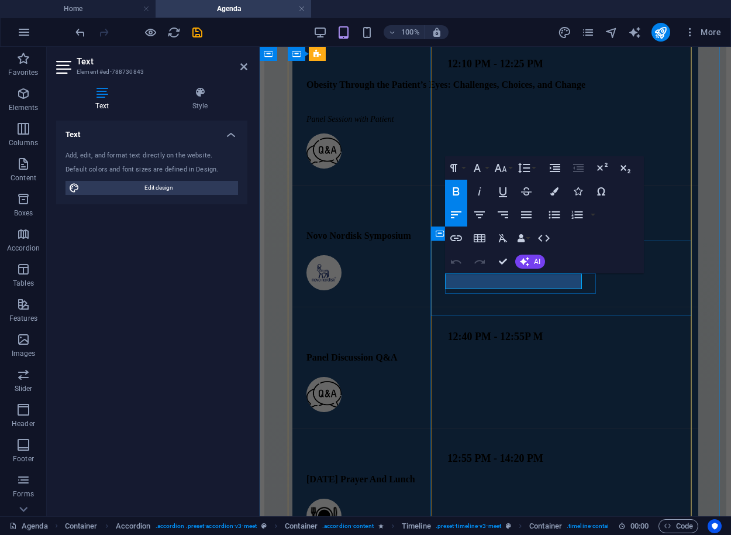
drag, startPoint x: 505, startPoint y: 277, endPoint x: 456, endPoint y: 285, distance: 50.3
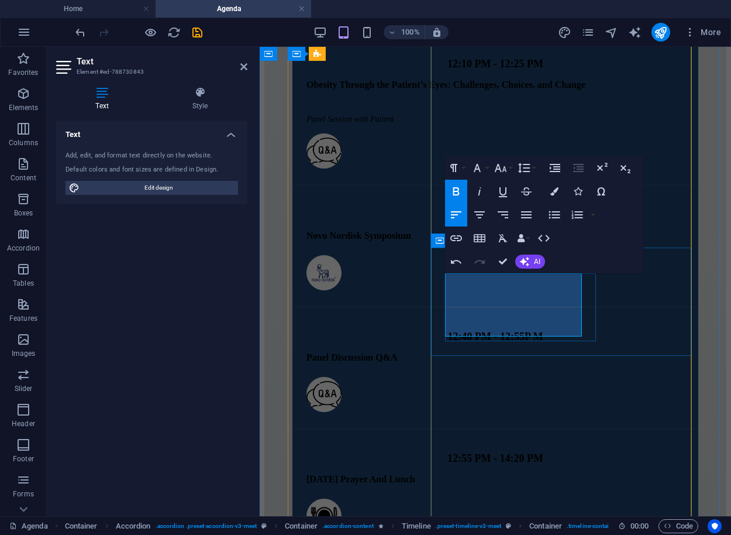
scroll to position [2917, 0]
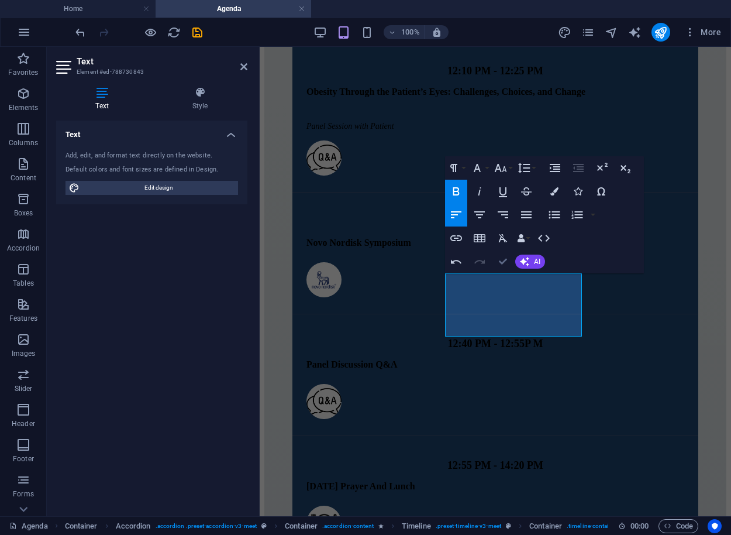
scroll to position [2214, 0]
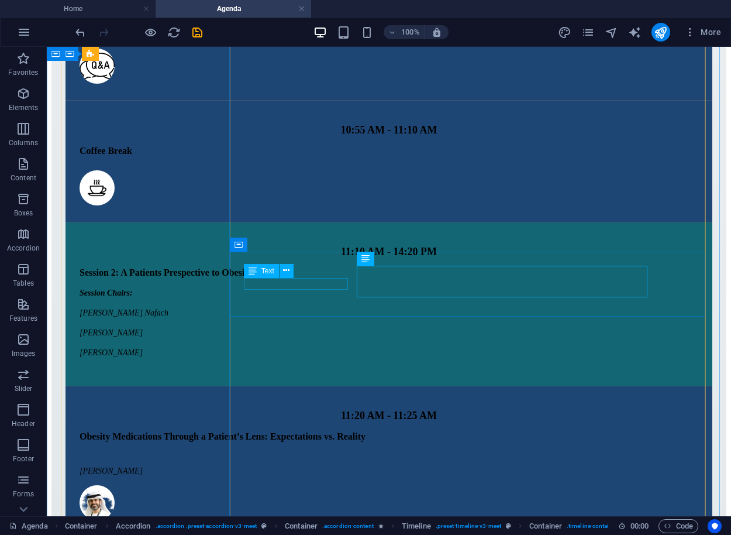
drag, startPoint x: 346, startPoint y: 324, endPoint x: 300, endPoint y: 278, distance: 65.8
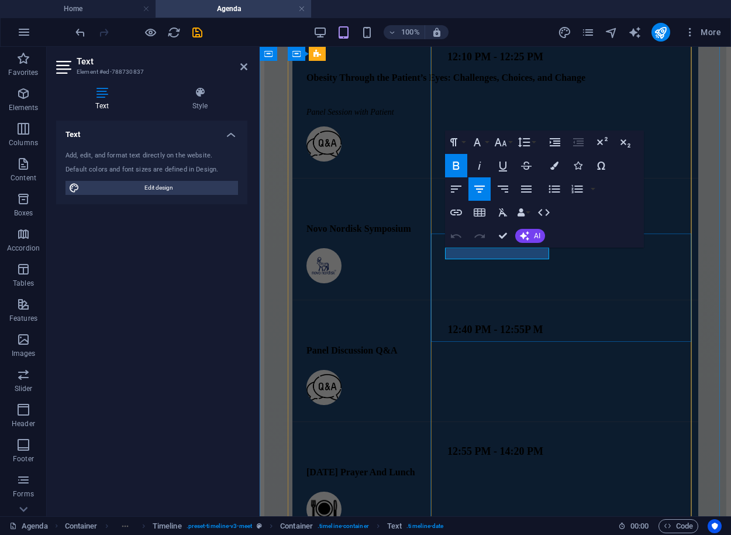
drag, startPoint x: 545, startPoint y: 253, endPoint x: 451, endPoint y: 254, distance: 94.2
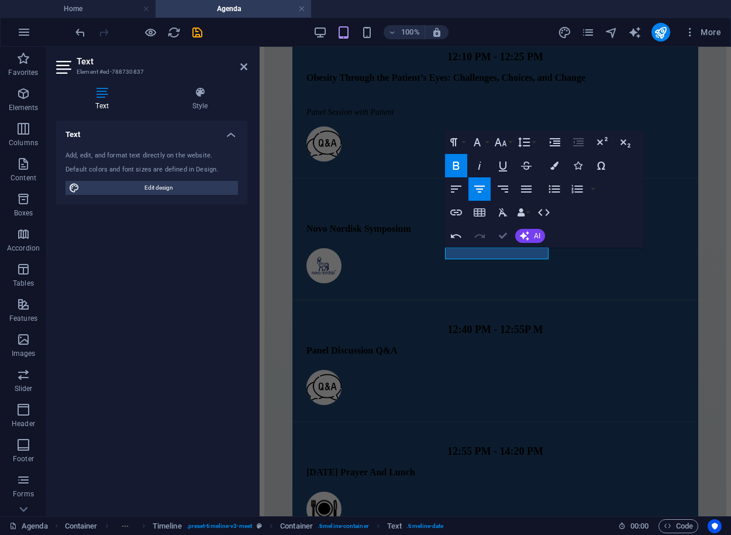
scroll to position [2216, 0]
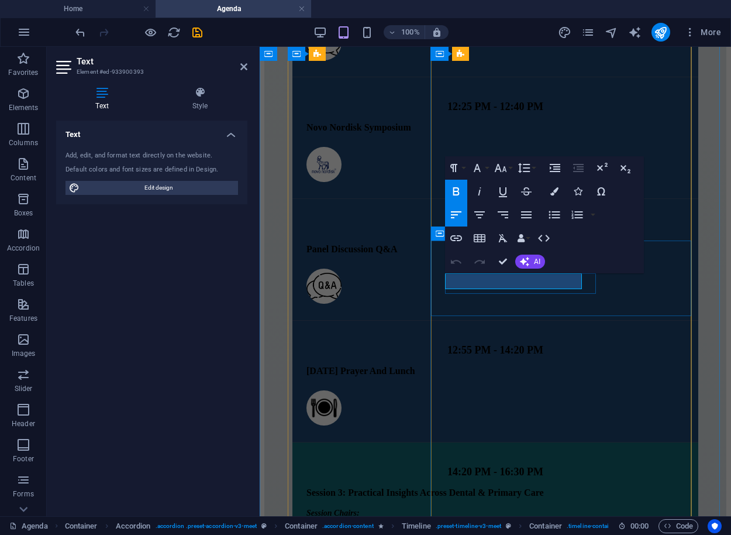
drag, startPoint x: 542, startPoint y: 281, endPoint x: 450, endPoint y: 281, distance: 92.4
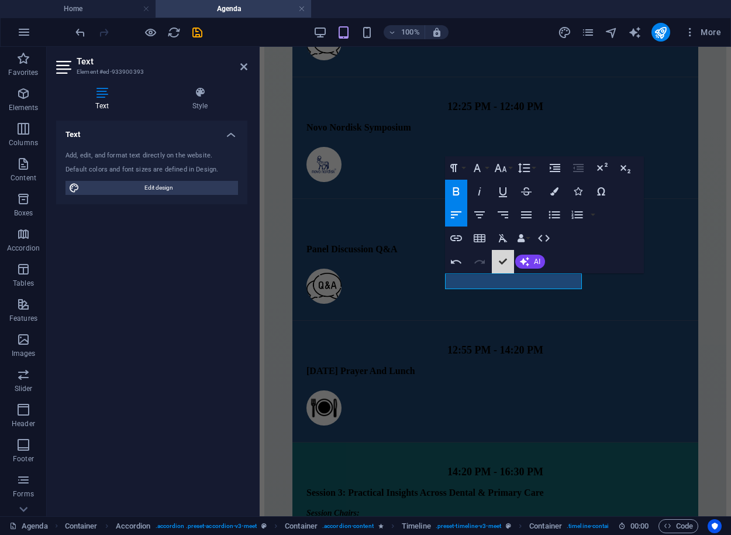
scroll to position [2278, 0]
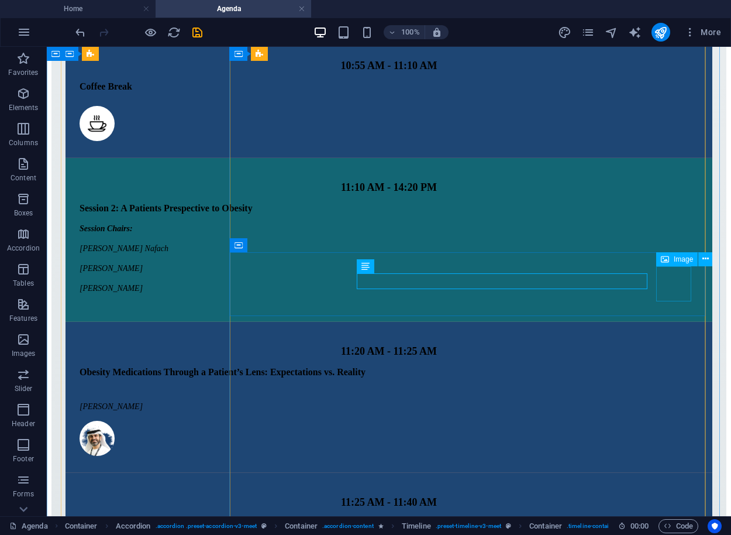
select select "px"
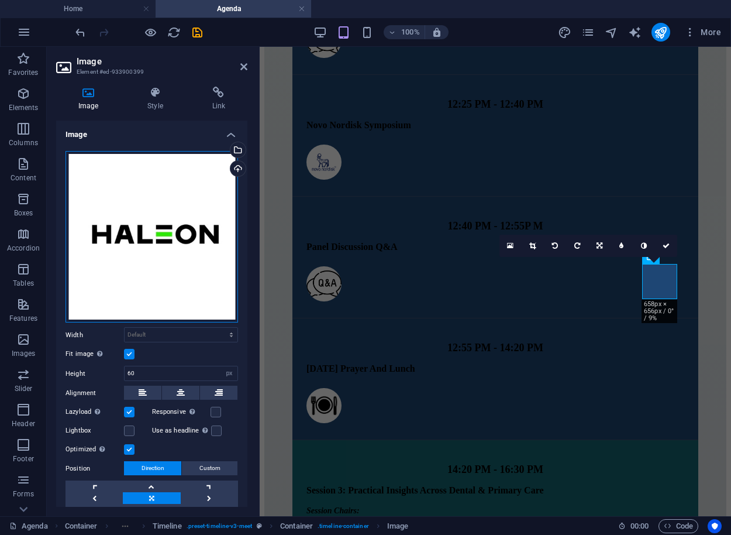
click at [93, 258] on div "Drag files here, click to choose files or select files from Files or our free s…" at bounding box center [152, 237] width 173 height 172
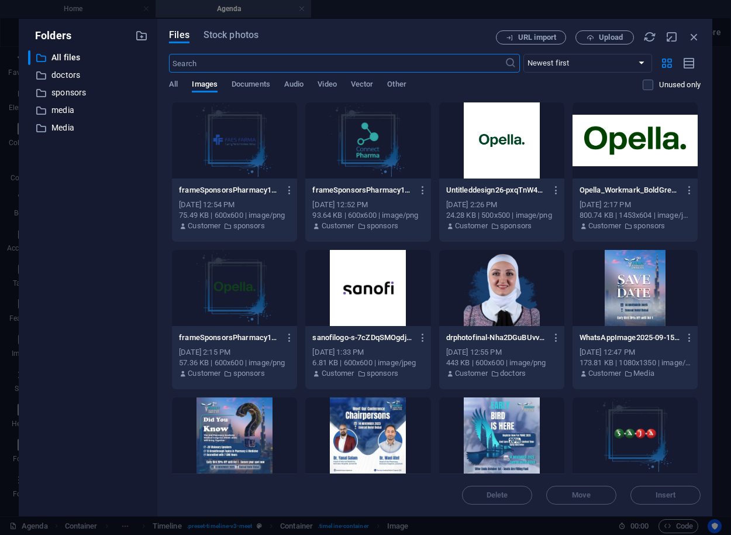
scroll to position [3910, 0]
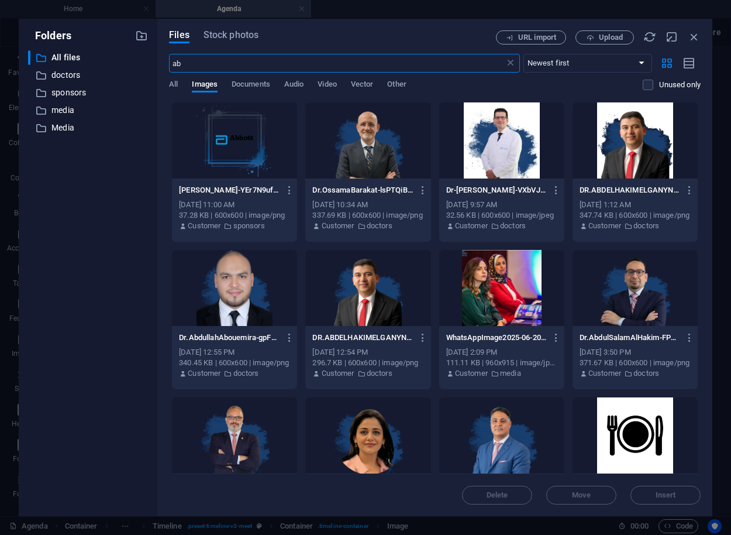
type input "a"
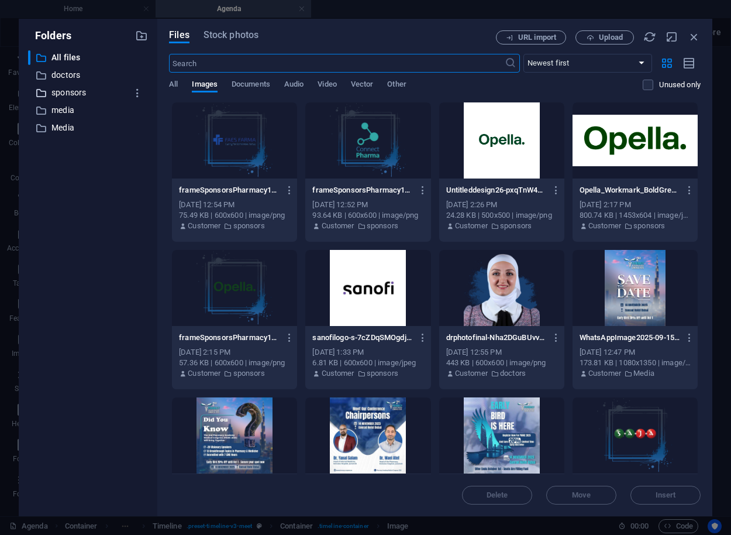
click at [75, 90] on p "sponsors" at bounding box center [88, 92] width 75 height 13
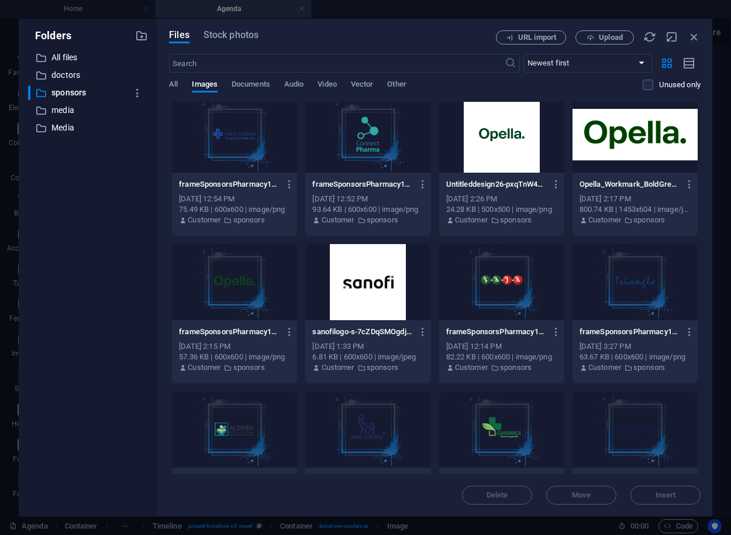
scroll to position [0, 0]
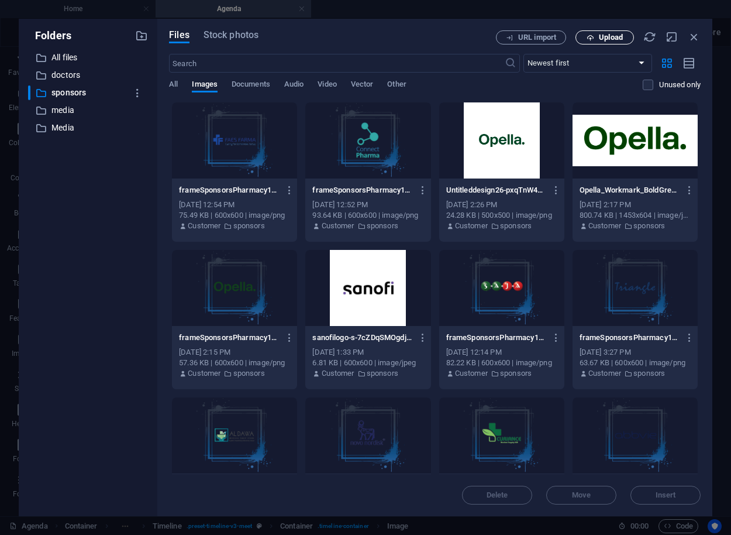
click at [618, 42] on button "Upload" at bounding box center [605, 37] width 58 height 14
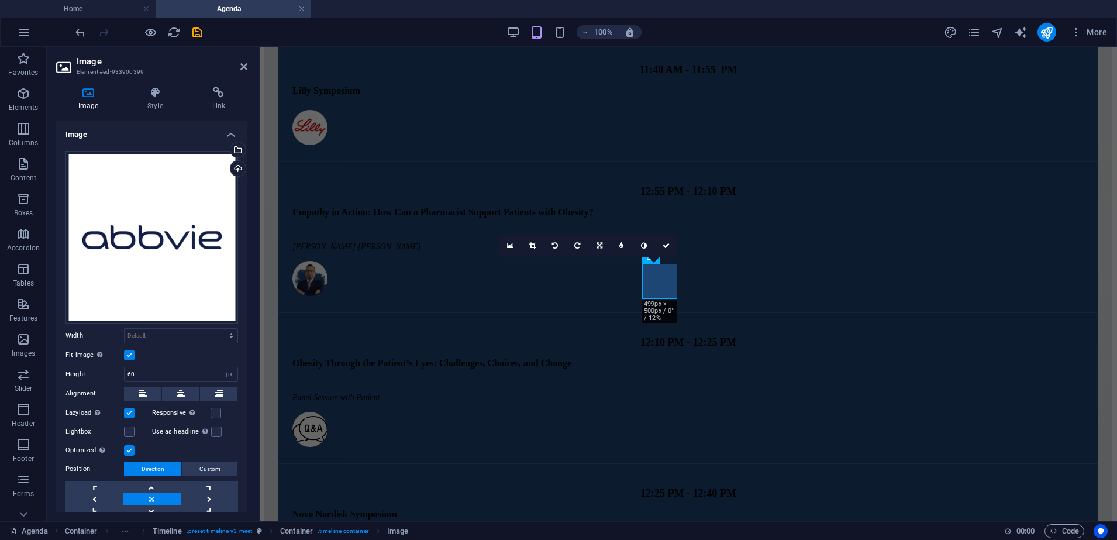
scroll to position [2230, 0]
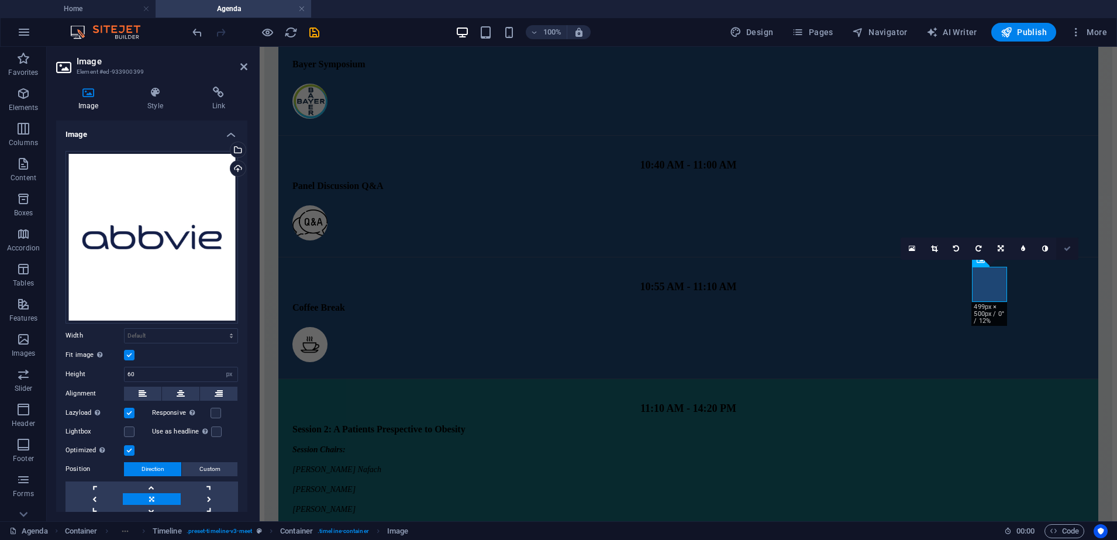
click at [1072, 245] on link at bounding box center [1067, 248] width 22 height 22
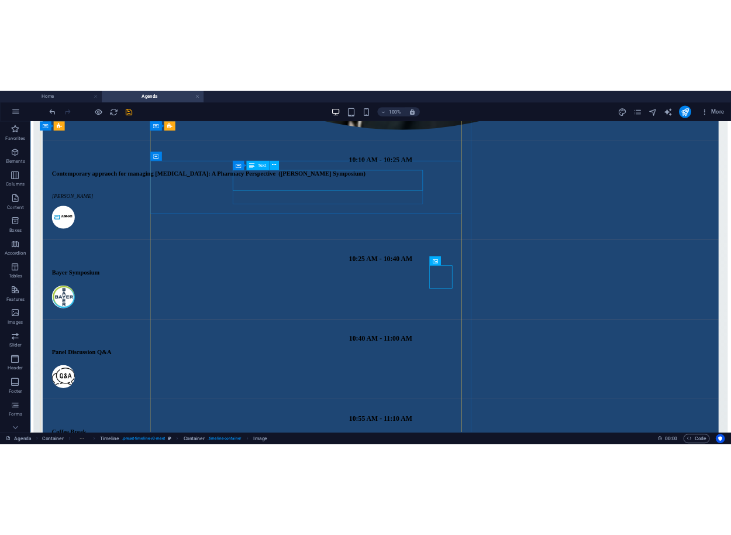
scroll to position [2278, 0]
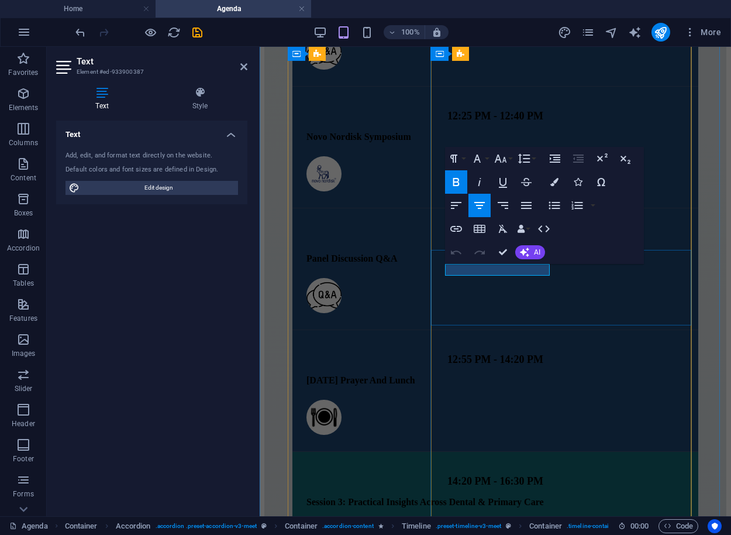
drag, startPoint x: 547, startPoint y: 269, endPoint x: 448, endPoint y: 272, distance: 98.9
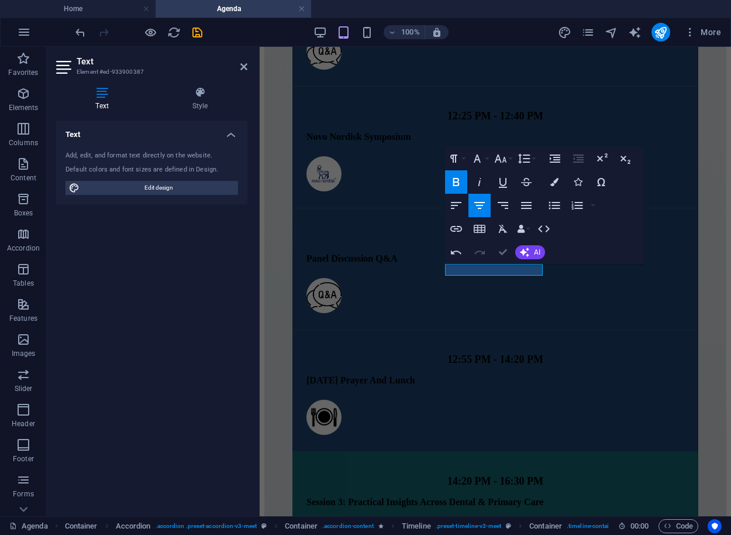
scroll to position [2281, 0]
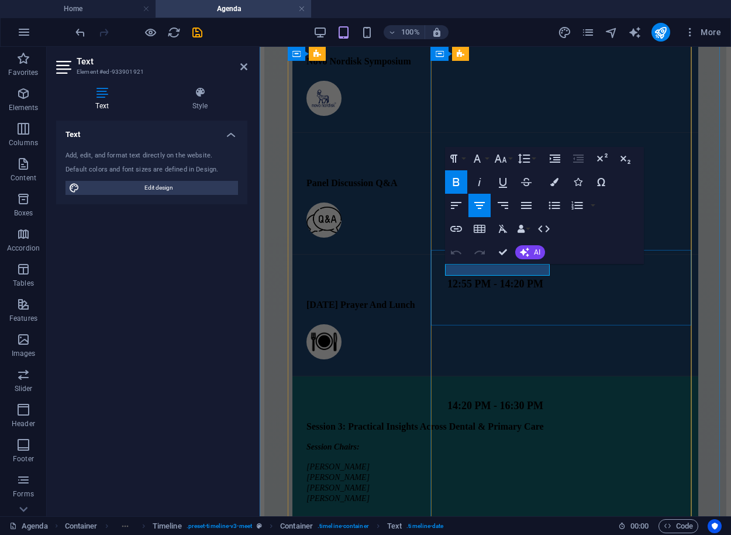
drag, startPoint x: 549, startPoint y: 270, endPoint x: 449, endPoint y: 273, distance: 99.5
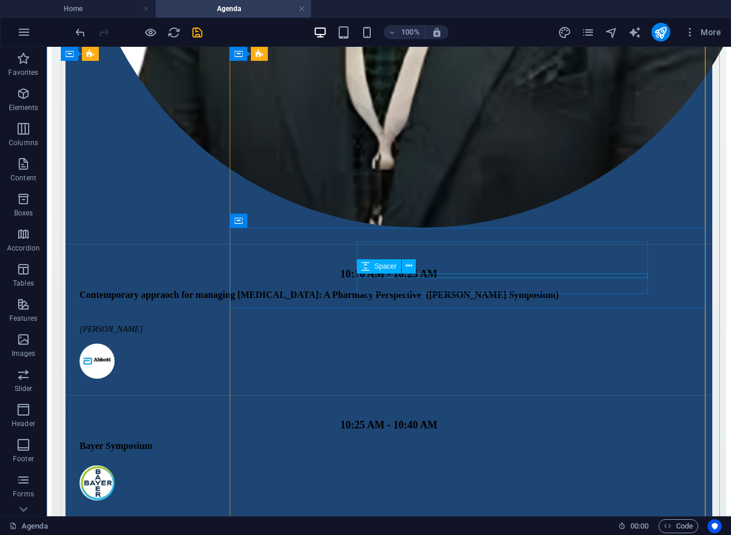
scroll to position [1633, 0]
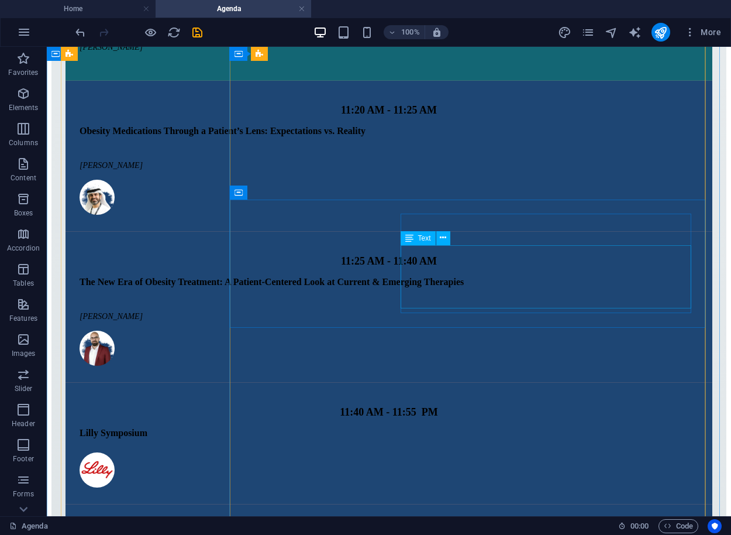
scroll to position [2530, 0]
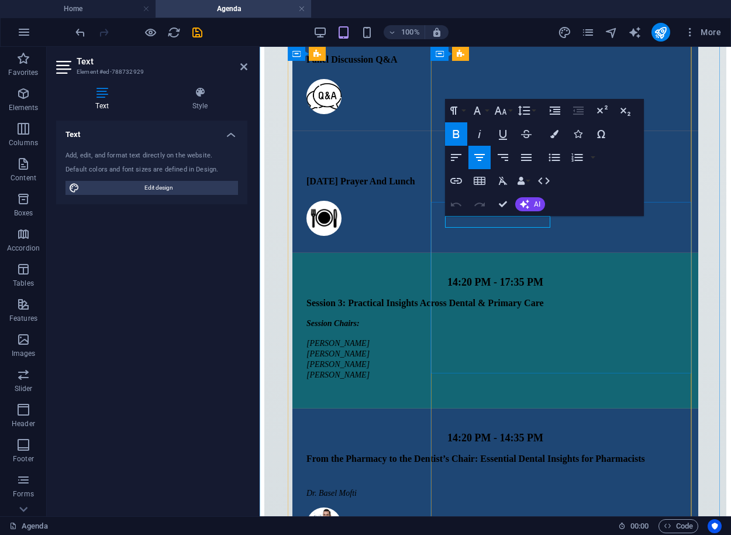
drag, startPoint x: 547, startPoint y: 222, endPoint x: 451, endPoint y: 225, distance: 96.0
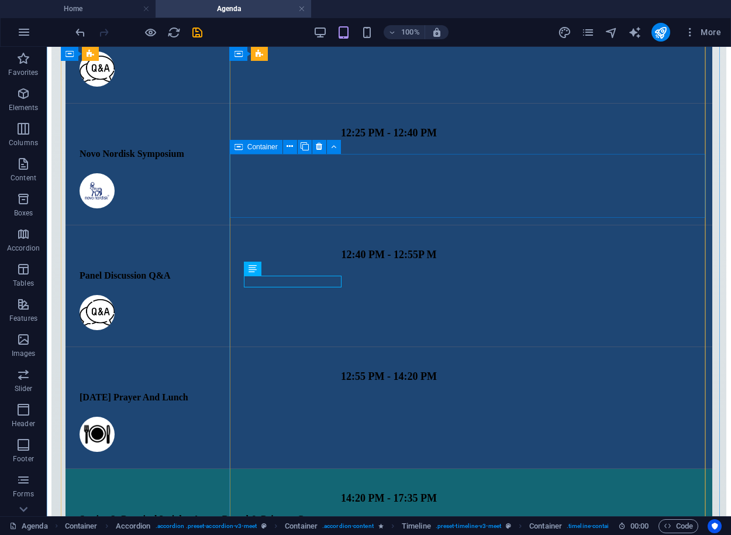
scroll to position [2440, 0]
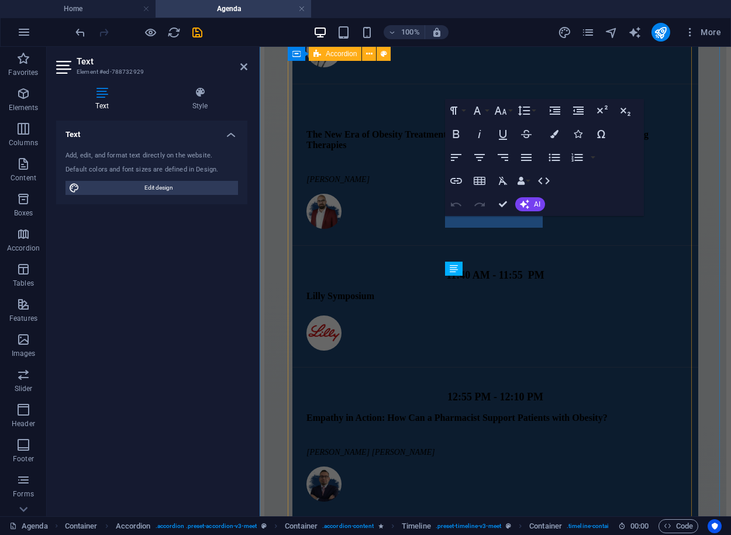
scroll to position [3222, 0]
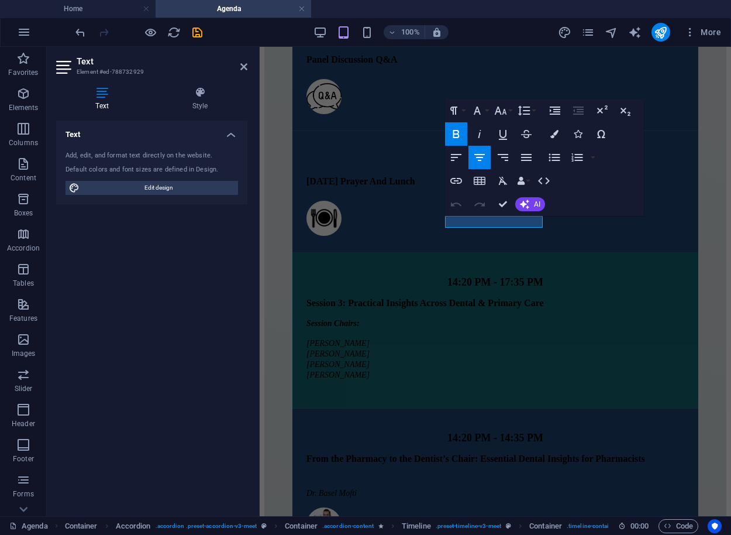
drag, startPoint x: 524, startPoint y: 212, endPoint x: 265, endPoint y: 171, distance: 261.8
click at [524, 213] on div "Undo Redo Confirm (Ctrl+⏎) AI Improve Make shorter Make longer Fix spelling & g…" at bounding box center [495, 203] width 101 height 23
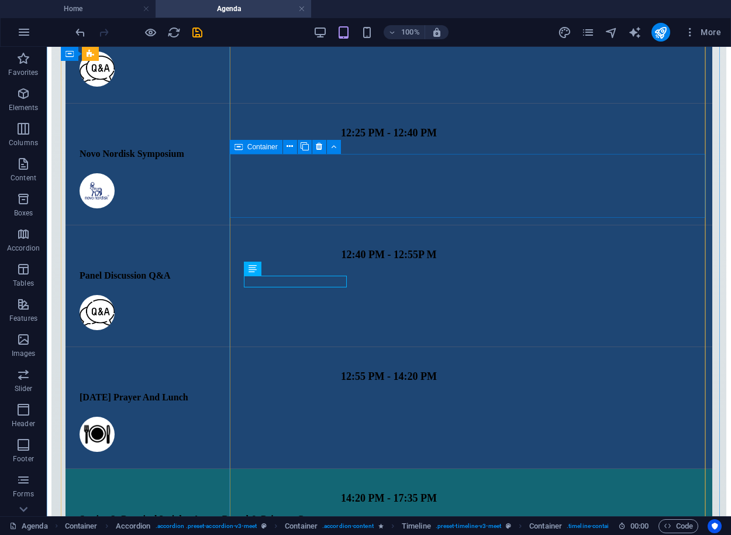
scroll to position [2440, 0]
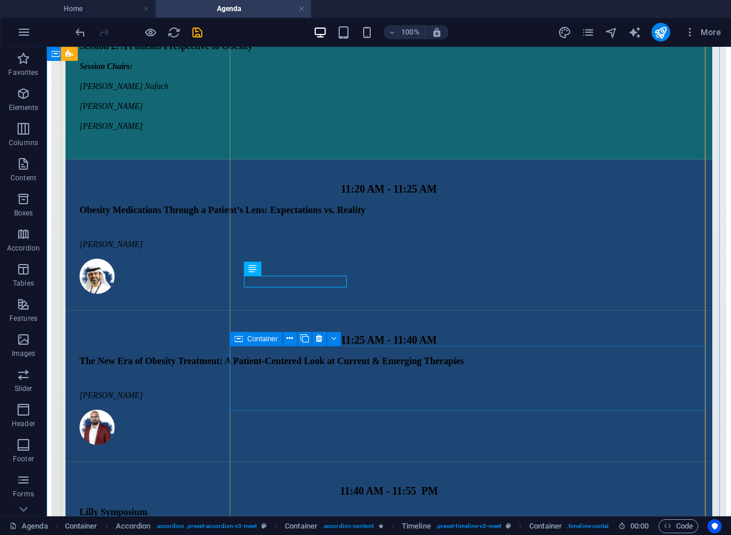
drag, startPoint x: 302, startPoint y: 366, endPoint x: 302, endPoint y: 373, distance: 7.0
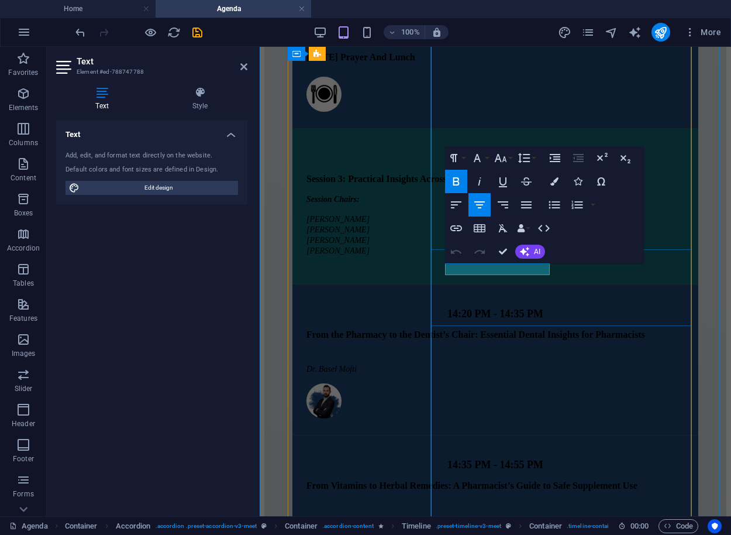
drag, startPoint x: 548, startPoint y: 268, endPoint x: 449, endPoint y: 273, distance: 98.4
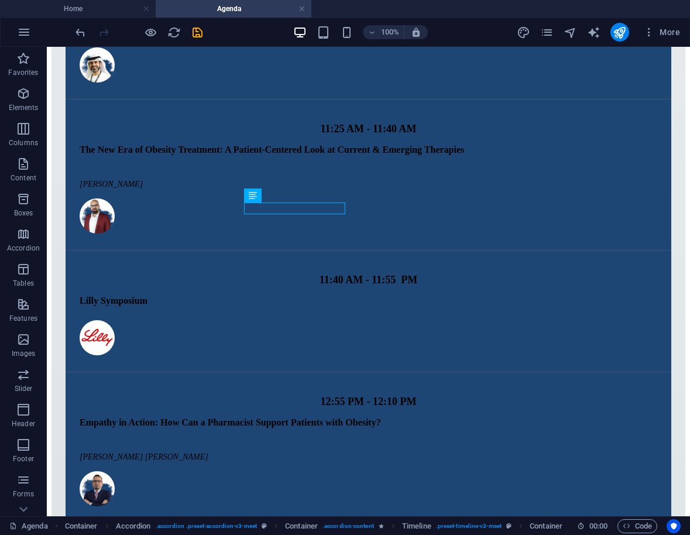
scroll to position [2680, 0]
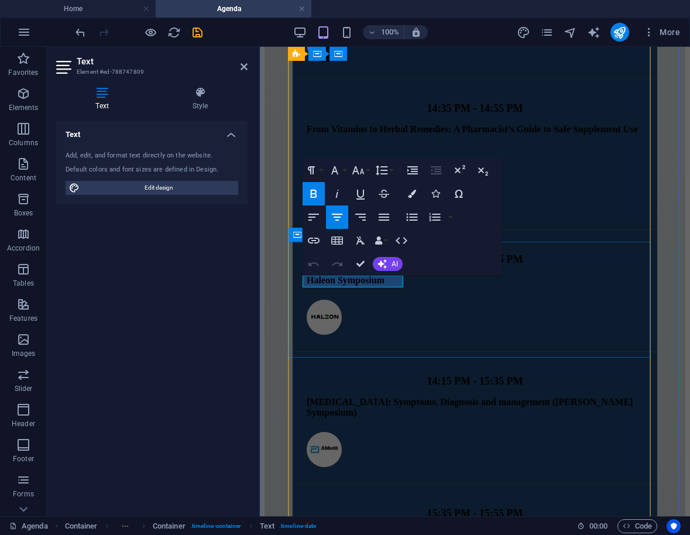
drag, startPoint x: 401, startPoint y: 283, endPoint x: 309, endPoint y: 285, distance: 91.9
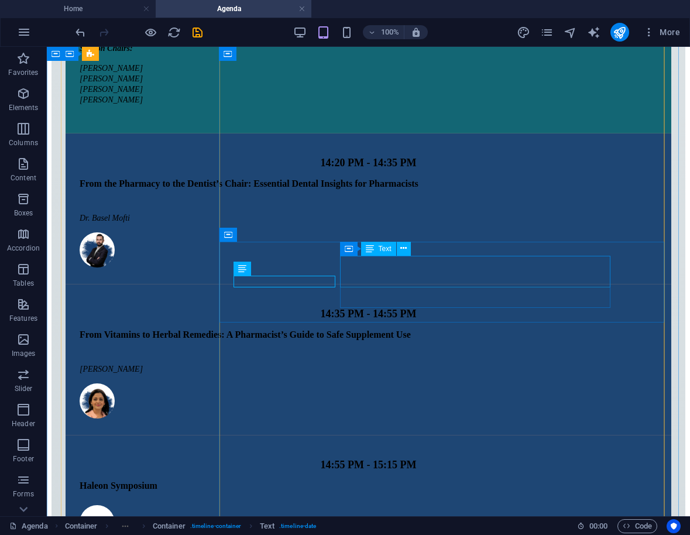
scroll to position [2760, 0]
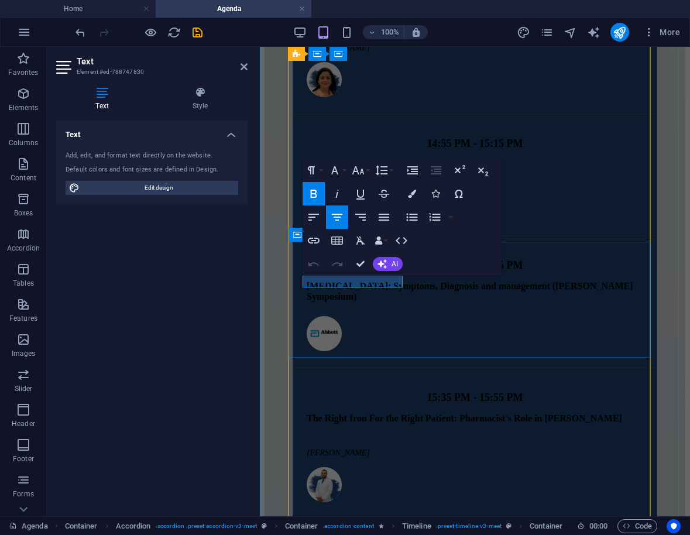
drag, startPoint x: 398, startPoint y: 283, endPoint x: 306, endPoint y: 283, distance: 91.8
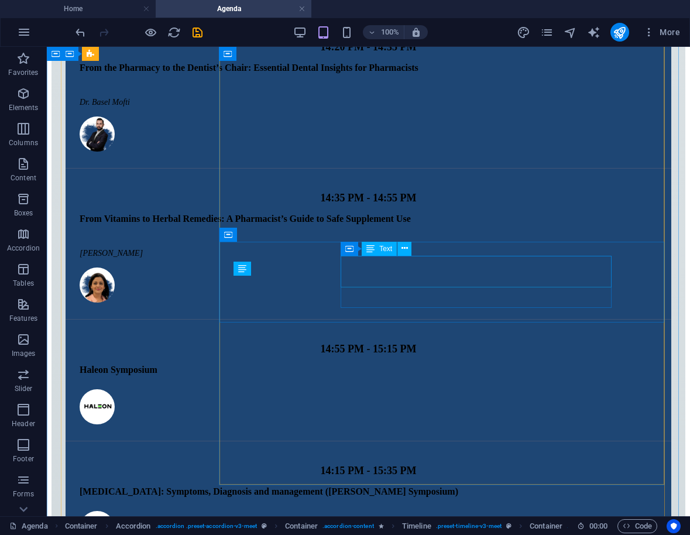
scroll to position [2841, 0]
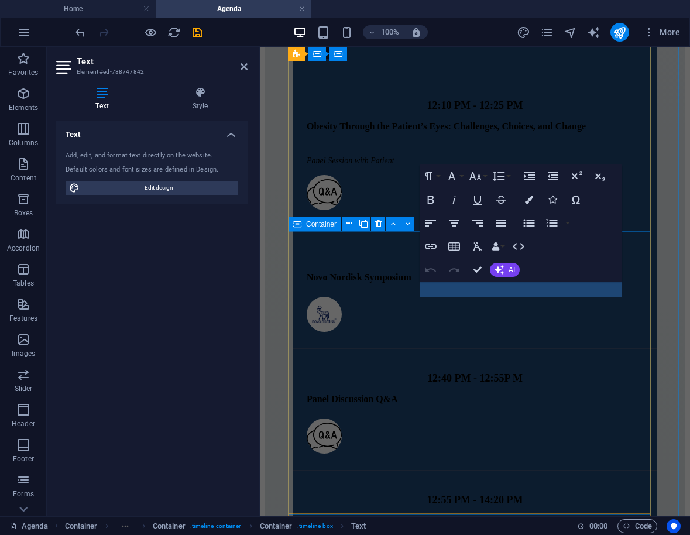
scroll to position [3798, 0]
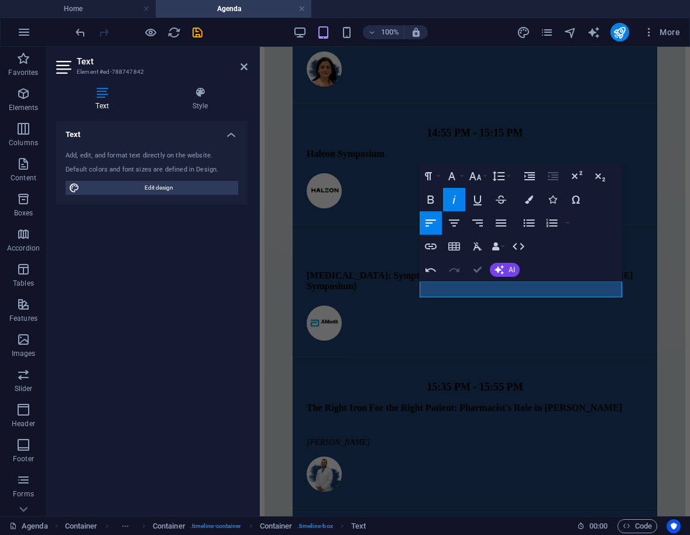
drag, startPoint x: 477, startPoint y: 271, endPoint x: 432, endPoint y: 225, distance: 65.4
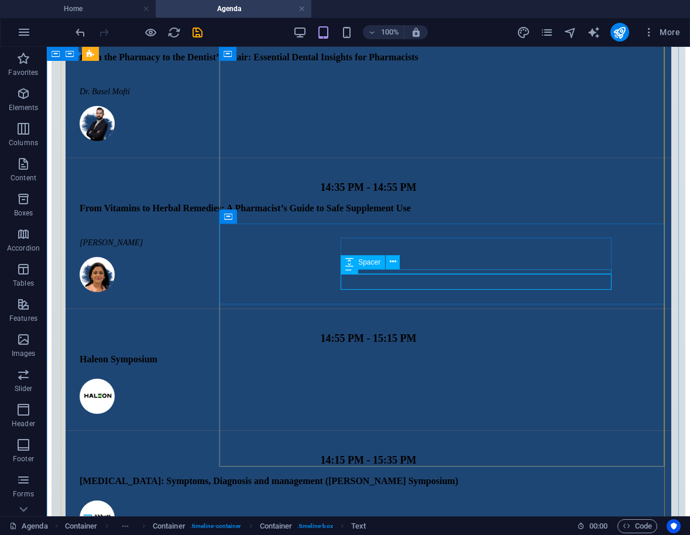
scroll to position [2859, 0]
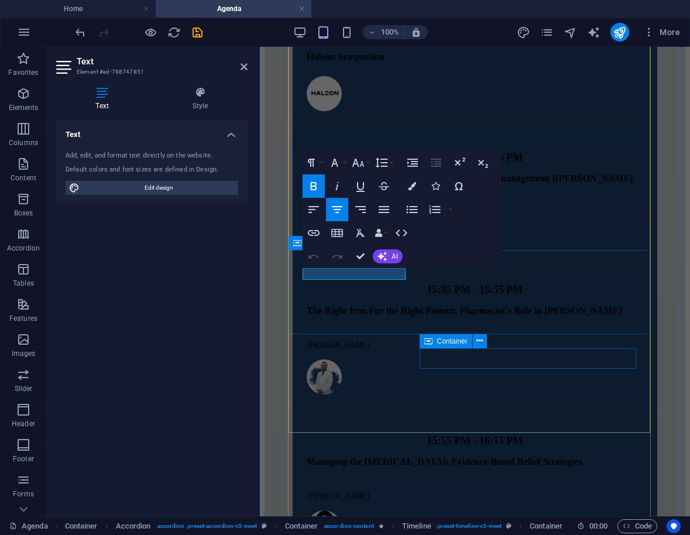
drag, startPoint x: 402, startPoint y: 274, endPoint x: 304, endPoint y: 274, distance: 98.3
copy span "17:30 PM - 17:45 PM"
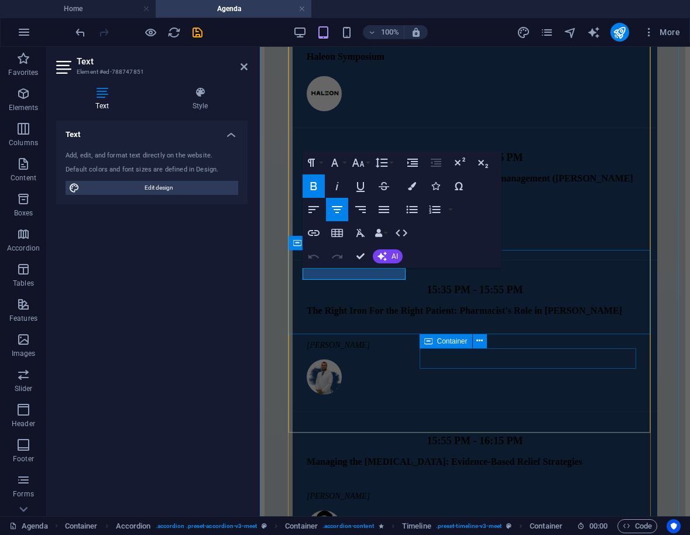
drag, startPoint x: 402, startPoint y: 273, endPoint x: 305, endPoint y: 274, distance: 97.1
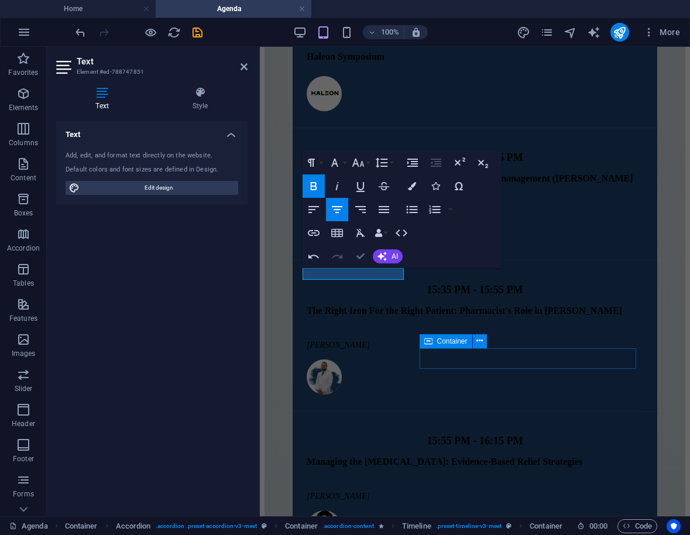
drag, startPoint x: 366, startPoint y: 257, endPoint x: 346, endPoint y: 211, distance: 50.5
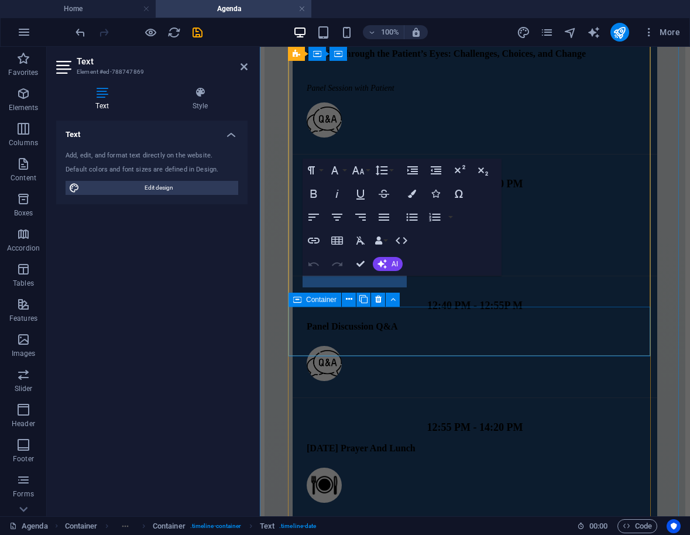
scroll to position [3971, 0]
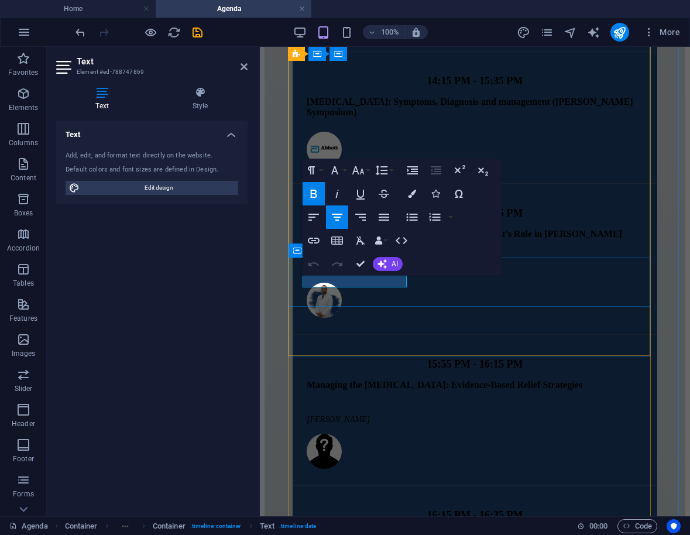
drag, startPoint x: 405, startPoint y: 282, endPoint x: 307, endPoint y: 284, distance: 98.3
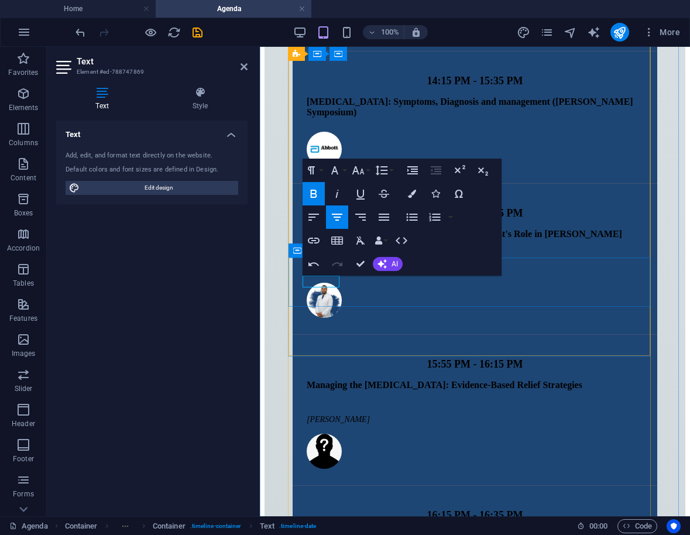
drag, startPoint x: 336, startPoint y: 281, endPoint x: 318, endPoint y: 281, distance: 17.5
drag, startPoint x: 336, startPoint y: 281, endPoint x: 309, endPoint y: 283, distance: 27.0
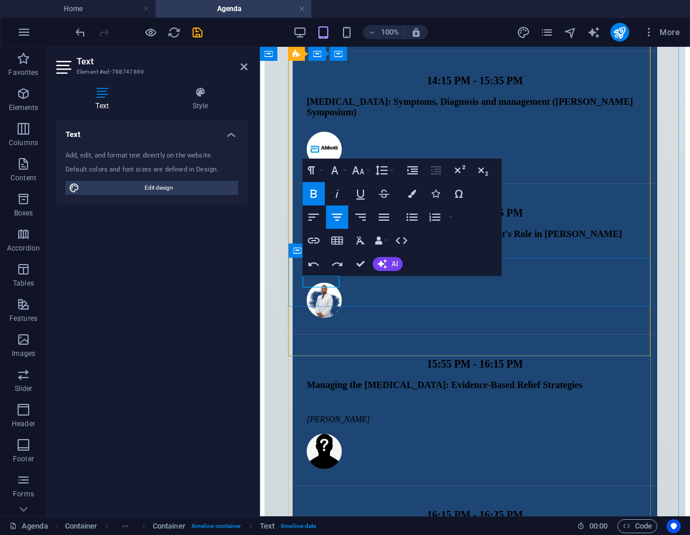
drag, startPoint x: 336, startPoint y: 280, endPoint x: 307, endPoint y: 284, distance: 29.5
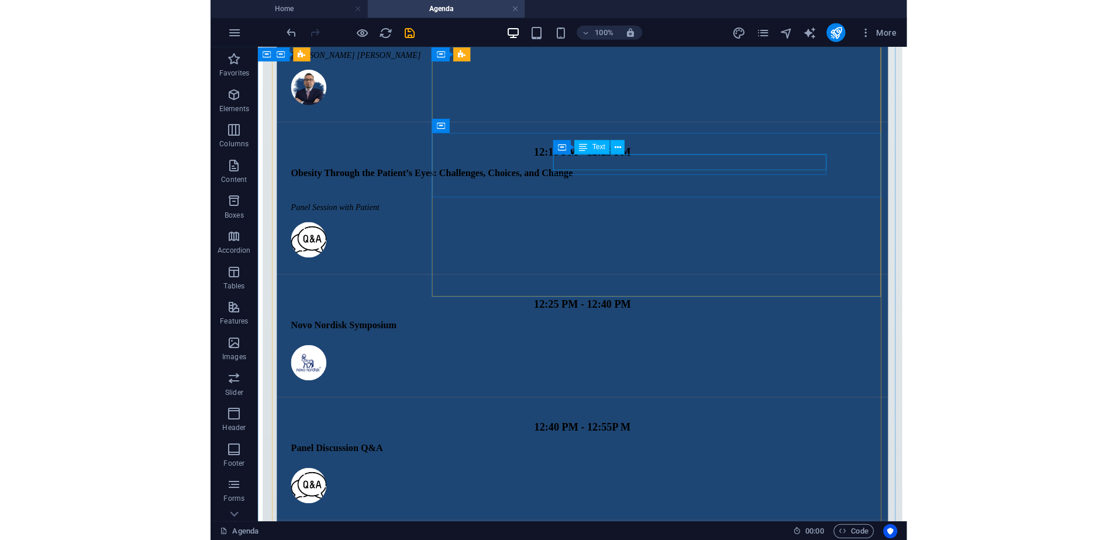
scroll to position [3043, 0]
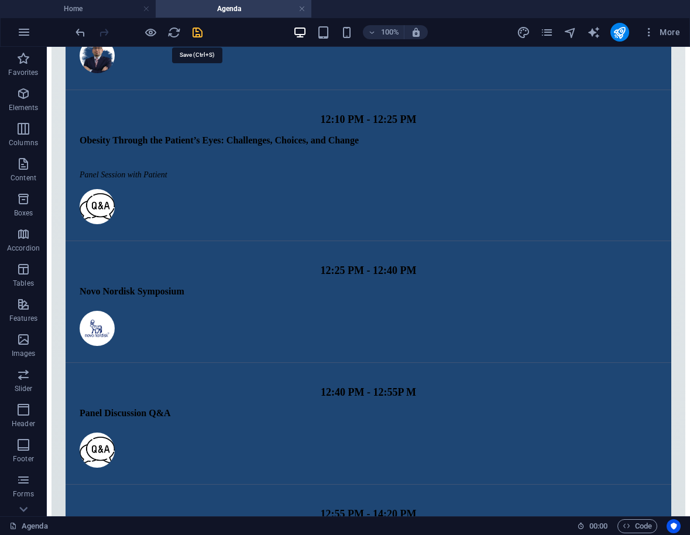
click at [195, 29] on icon "save" at bounding box center [197, 32] width 13 height 13
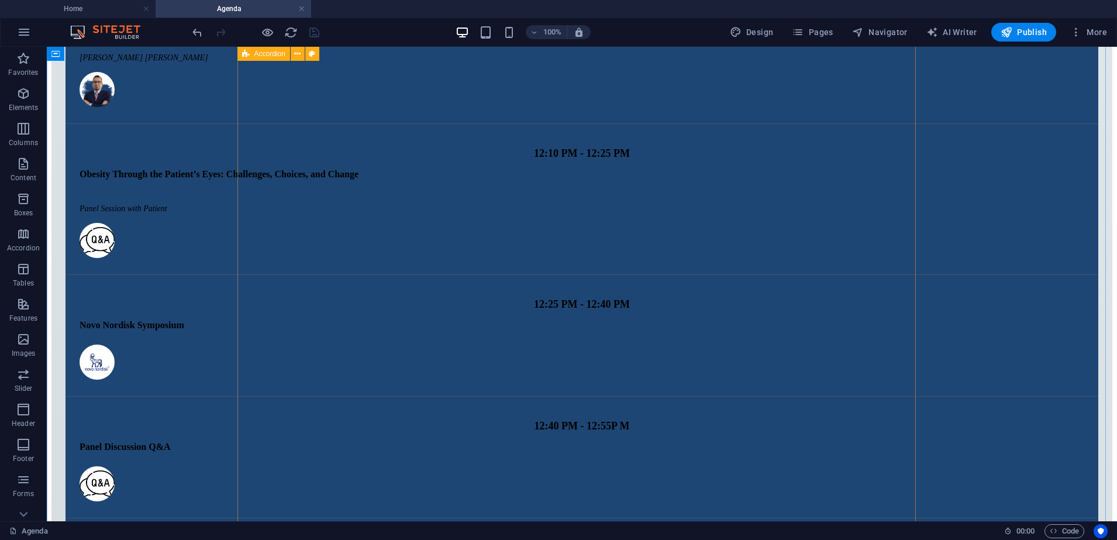
scroll to position [2999, 0]
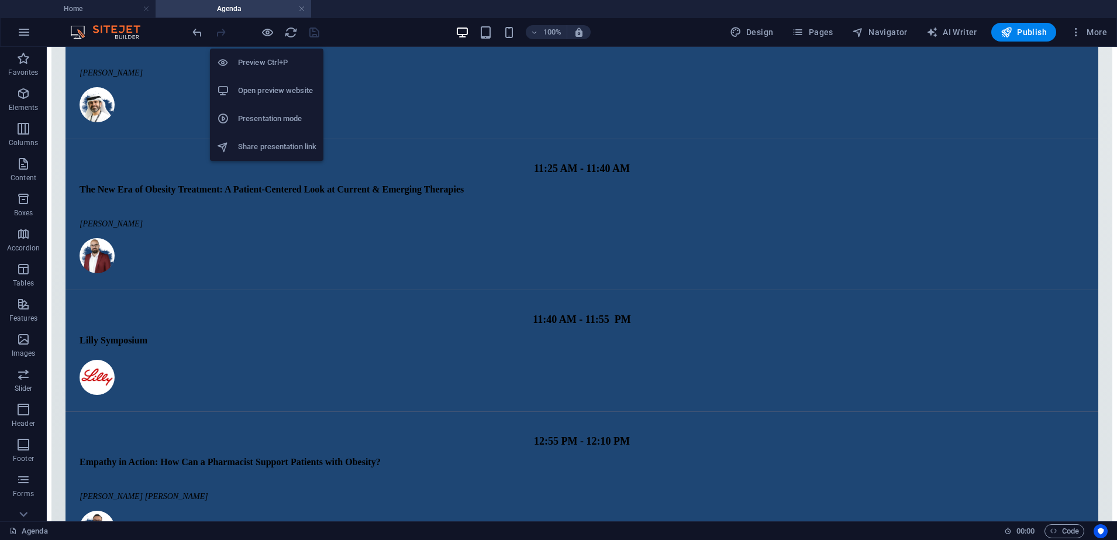
click at [271, 86] on h6 "Open preview website" at bounding box center [277, 91] width 78 height 14
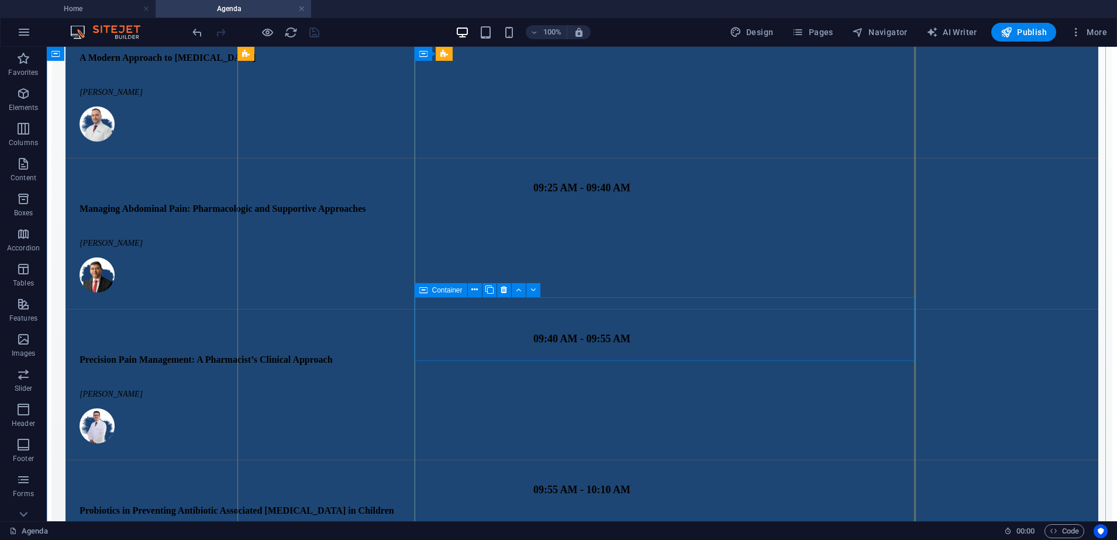
scroll to position [0, 0]
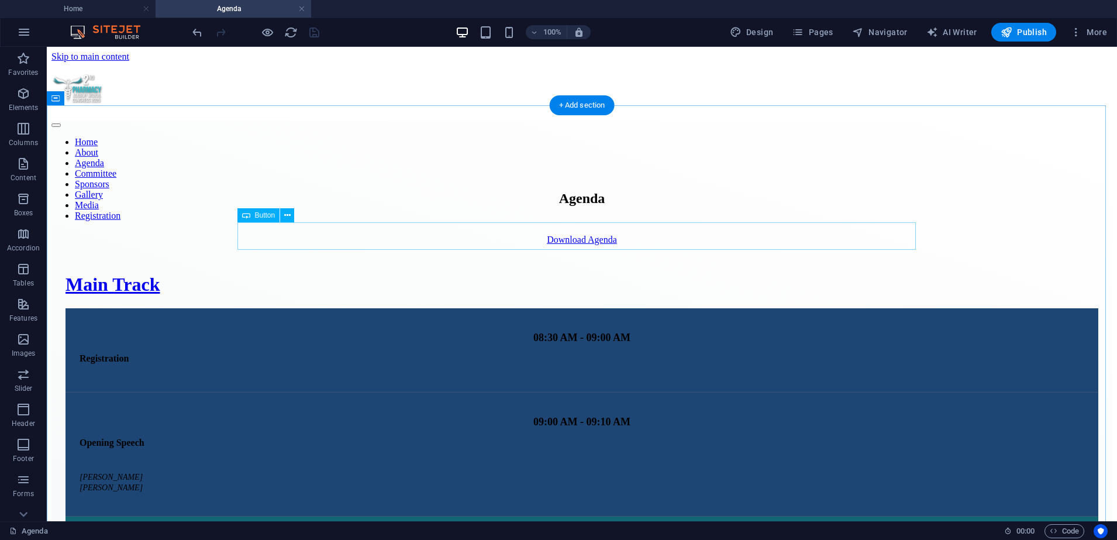
click at [634, 240] on div "Download Agenda" at bounding box center [582, 240] width 1033 height 11
select select "license"
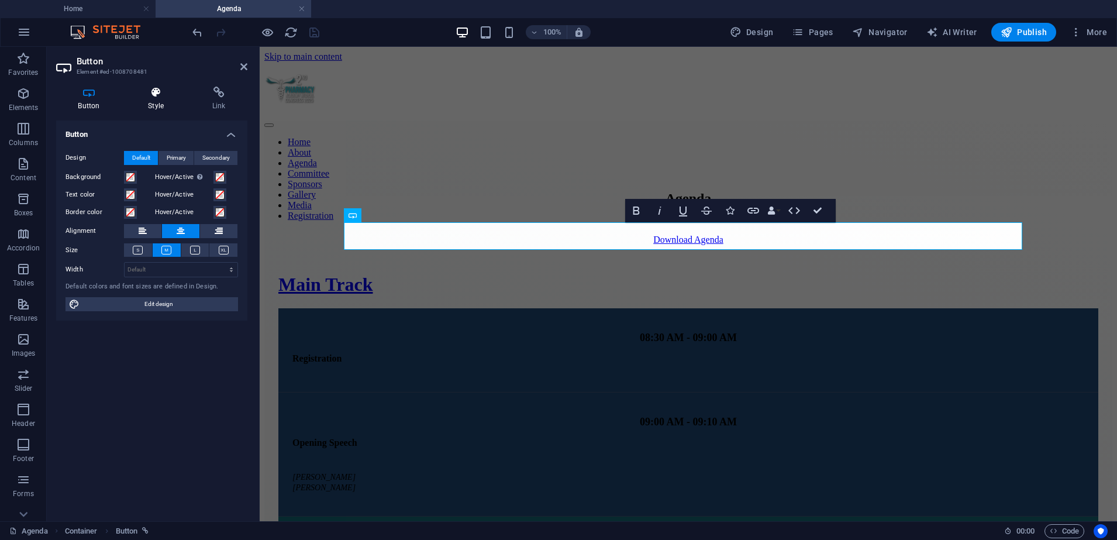
click at [143, 87] on icon at bounding box center [156, 93] width 60 height 12
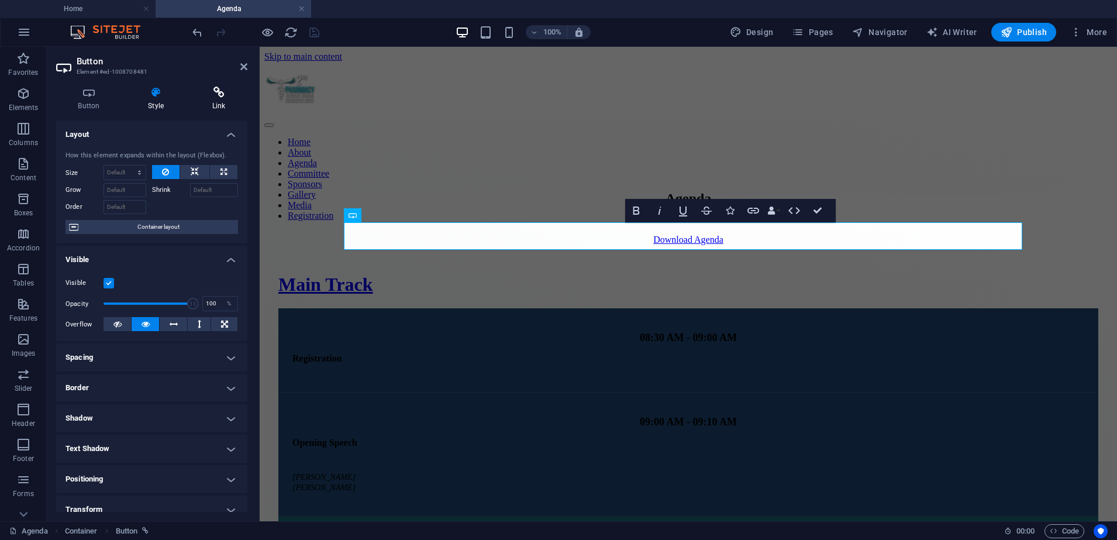
click at [214, 88] on icon at bounding box center [218, 93] width 57 height 12
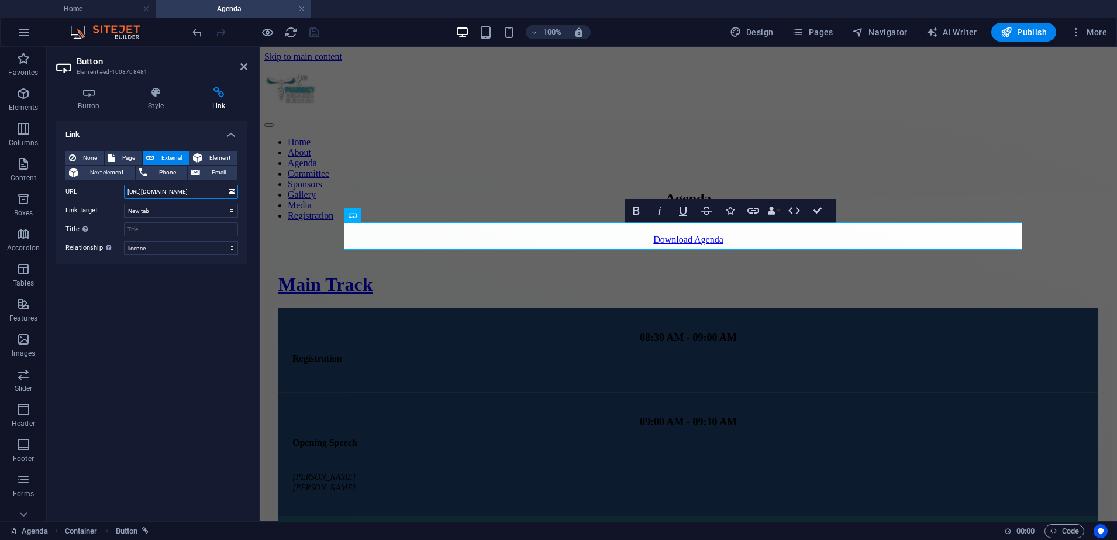
click at [184, 191] on input "https://cdn1.site-media.eu/images/document/19665372/Pharmacy_agenda-3HTeQXxlW0N…" at bounding box center [181, 192] width 114 height 14
paste input "www.iconference.ae/doc/Pharmacy_agenda"
type input "https://www.iconference.ae/doc/Pharmacy_agenda.pdf"
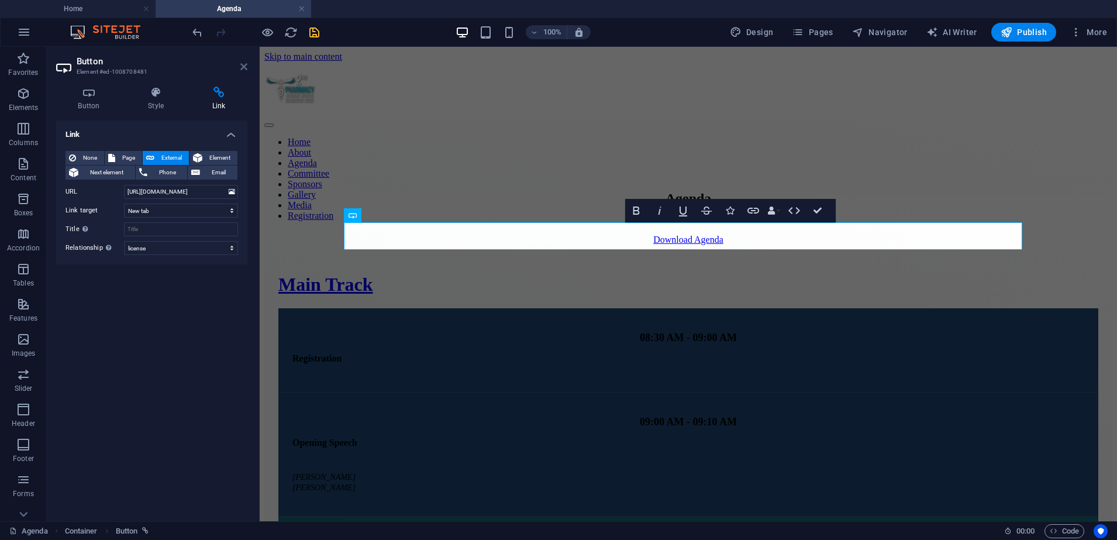
click at [244, 70] on icon at bounding box center [243, 66] width 7 height 9
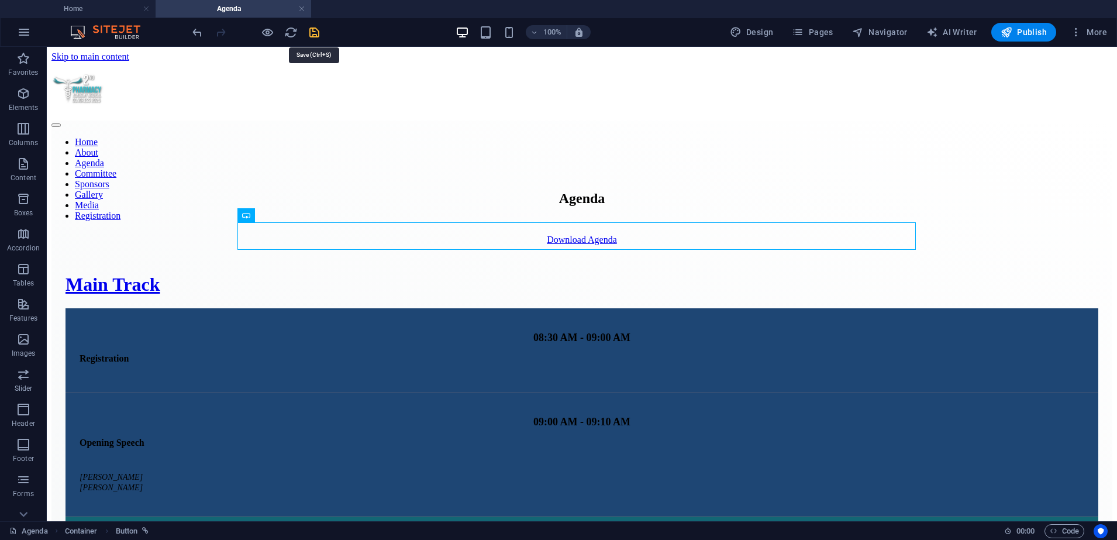
drag, startPoint x: 314, startPoint y: 33, endPoint x: 325, endPoint y: 67, distance: 35.7
click at [314, 33] on icon "save" at bounding box center [314, 32] width 13 height 13
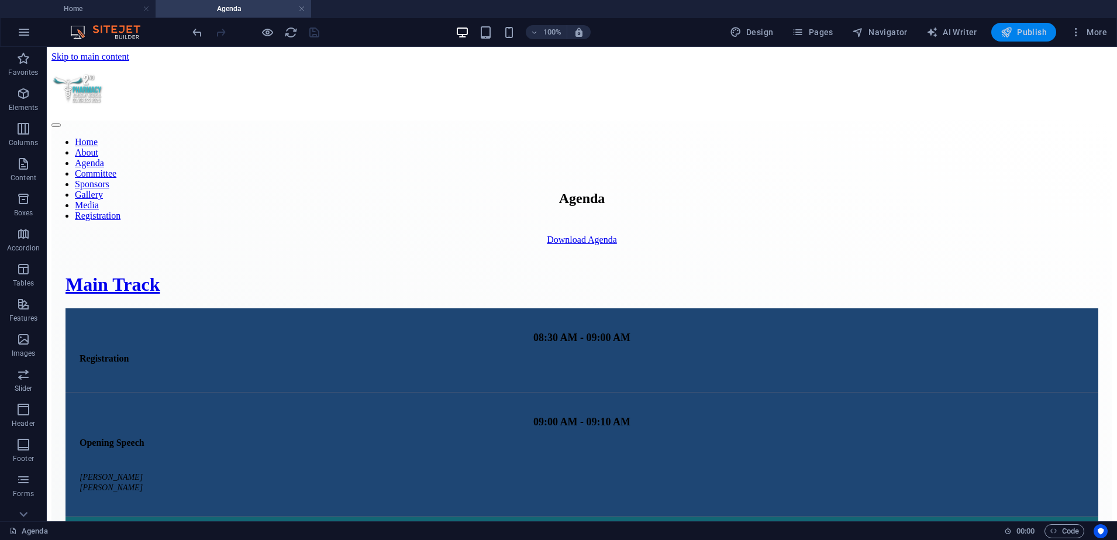
click at [1047, 32] on span "Publish" at bounding box center [1024, 32] width 46 height 12
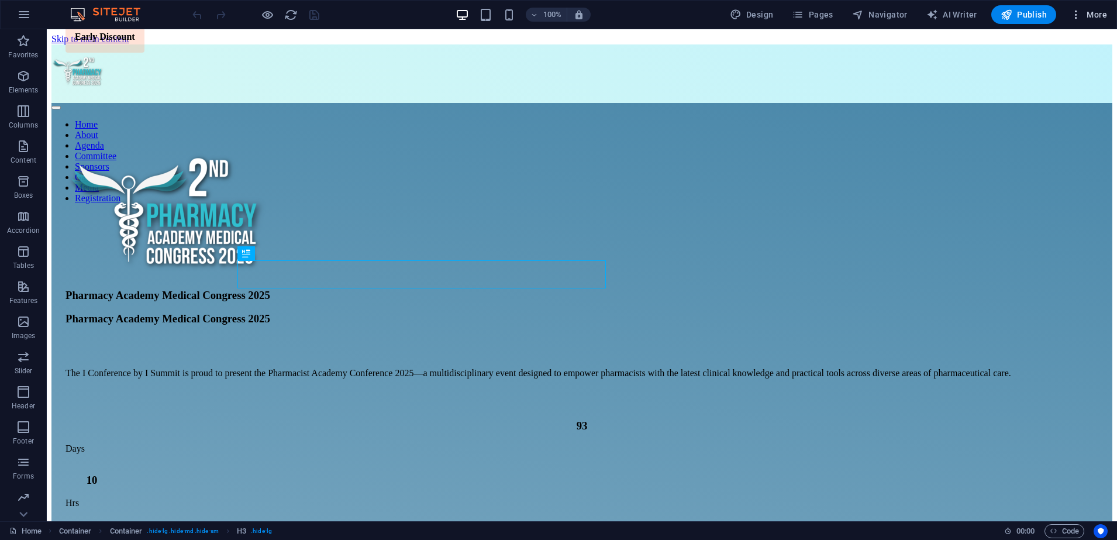
click at [1074, 18] on icon "button" at bounding box center [1076, 15] width 12 height 12
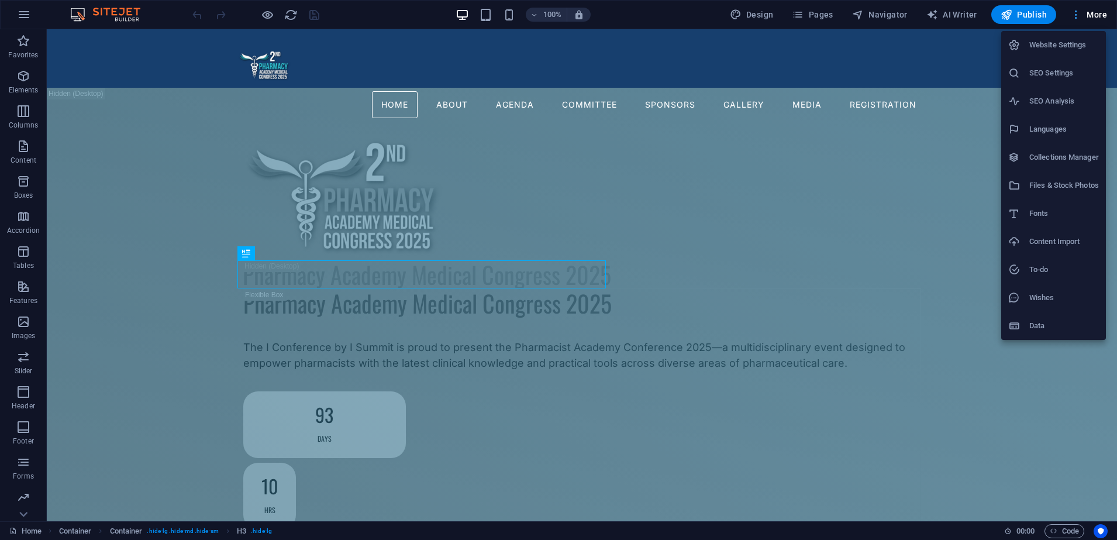
click at [1074, 18] on div at bounding box center [558, 270] width 1117 height 540
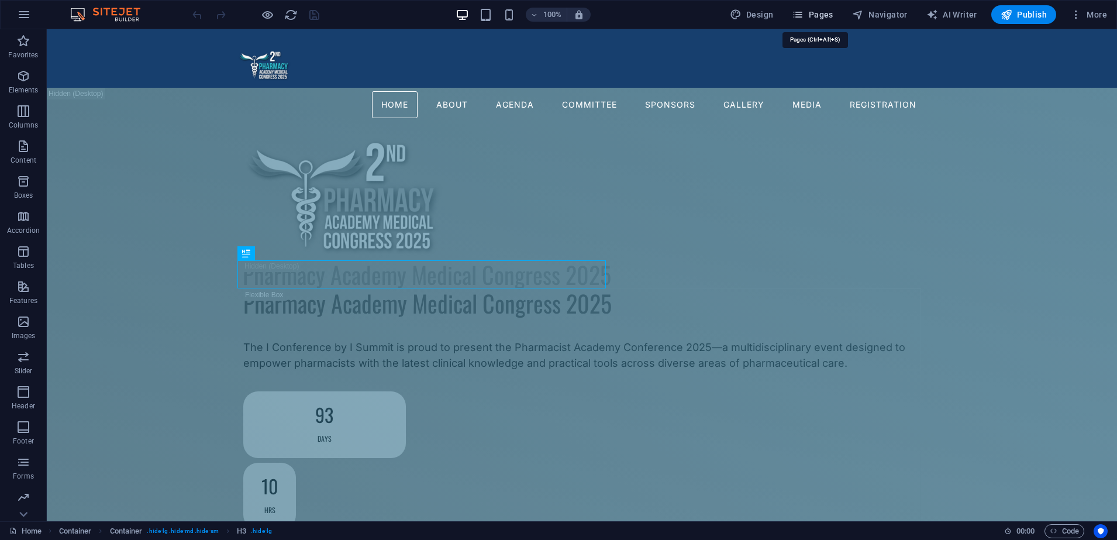
click at [803, 12] on icon "button" at bounding box center [798, 15] width 12 height 12
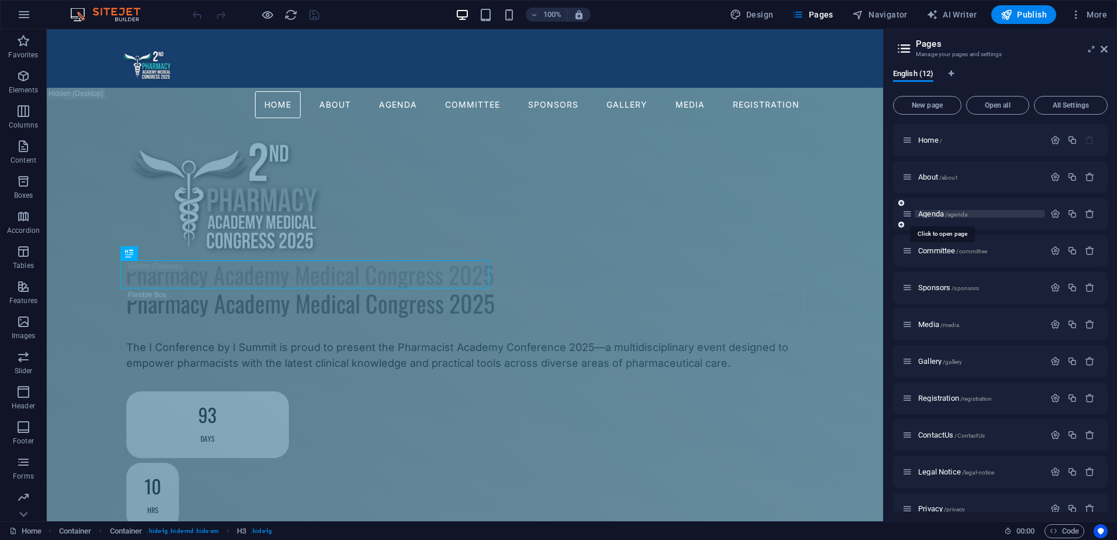
click at [937, 212] on span "Agenda /agenda" at bounding box center [942, 213] width 49 height 9
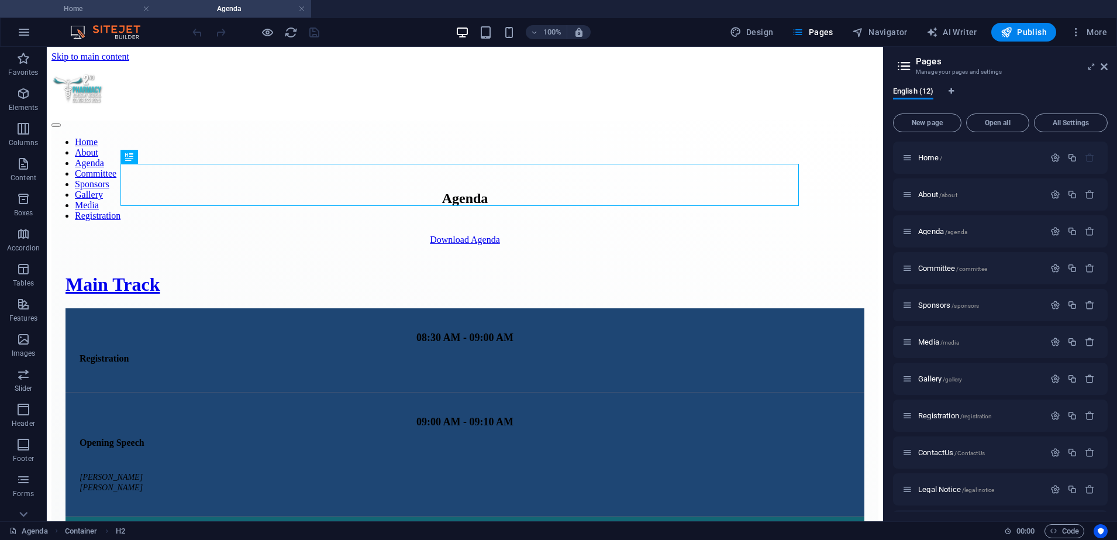
click at [103, 4] on h4 "Home" at bounding box center [78, 8] width 156 height 13
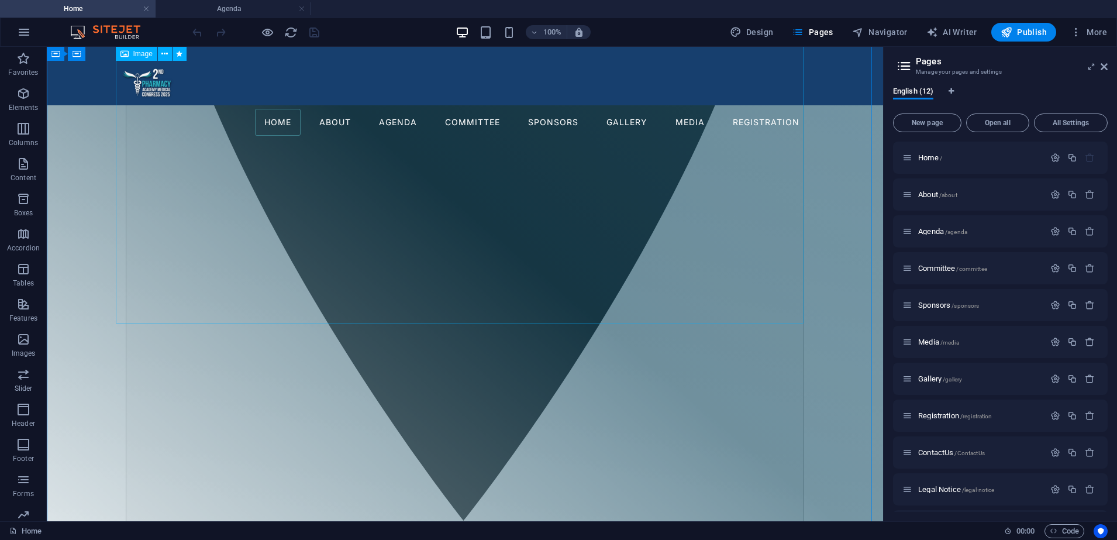
scroll to position [1024, 0]
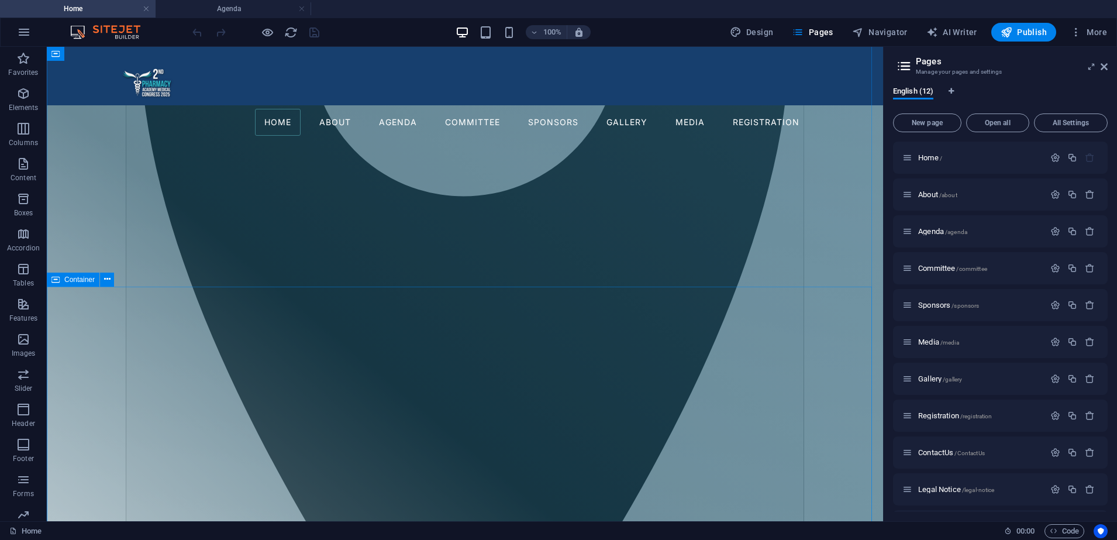
click at [65, 277] on span "Container" at bounding box center [79, 279] width 30 height 7
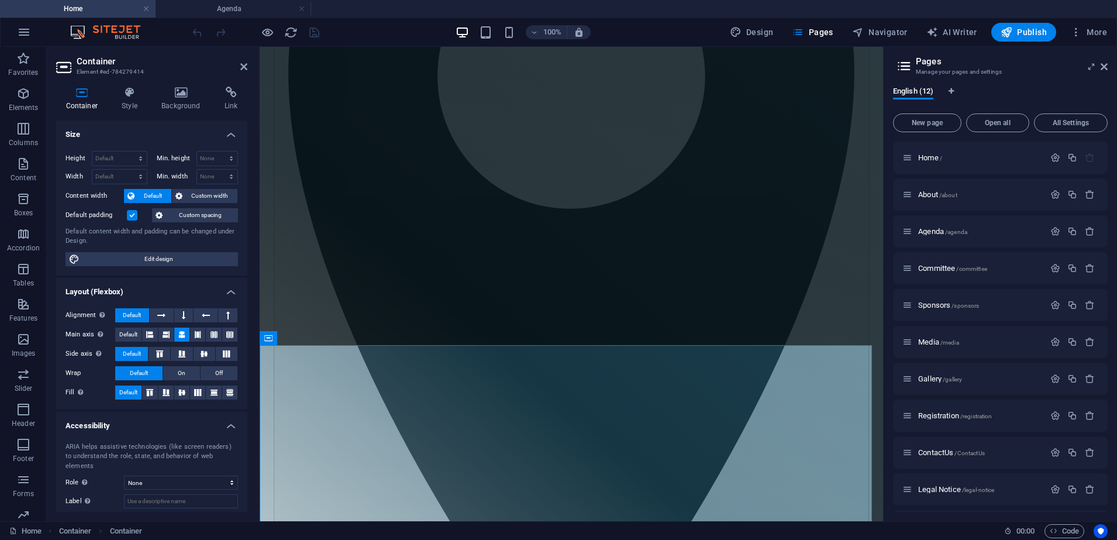
scroll to position [986, 0]
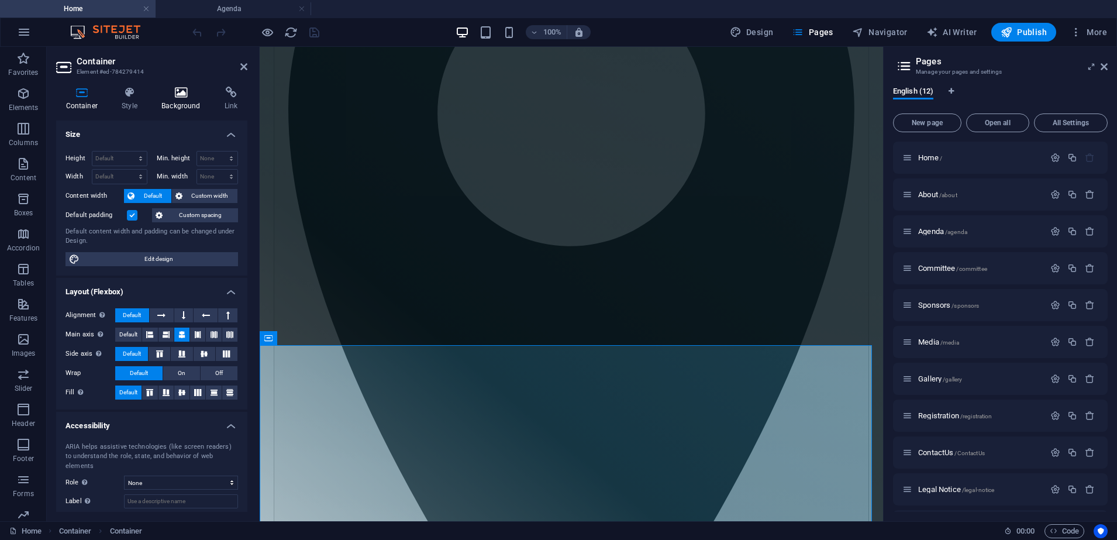
click at [183, 93] on icon at bounding box center [181, 93] width 58 height 12
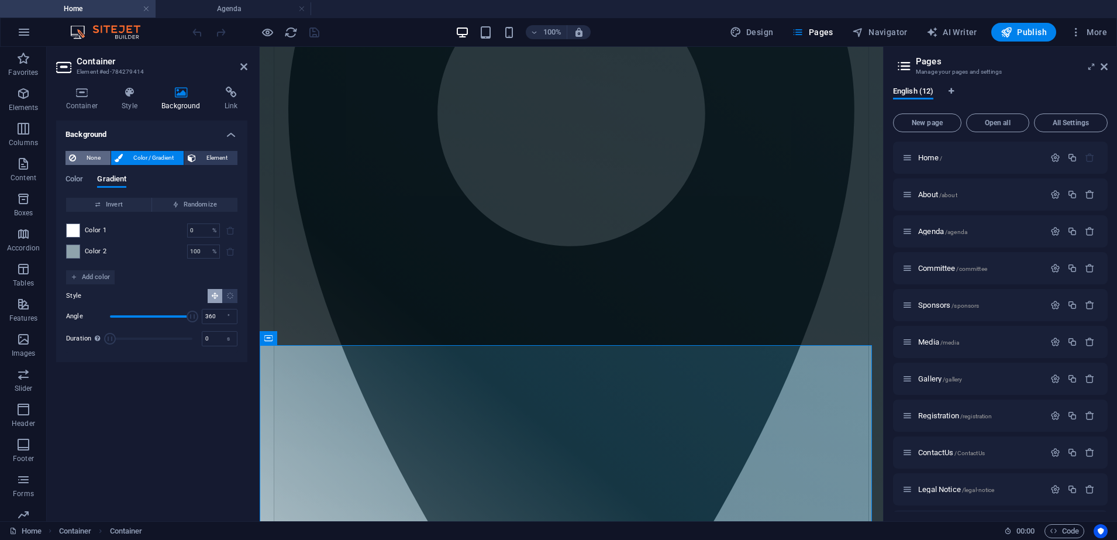
drag, startPoint x: 49, startPoint y: 161, endPoint x: 80, endPoint y: 161, distance: 31.0
click at [53, 161] on div "Container Style Background Link Size Height Default px rem % vh vw Min. height …" at bounding box center [152, 299] width 210 height 444
click at [80, 161] on span "None" at bounding box center [93, 158] width 27 height 14
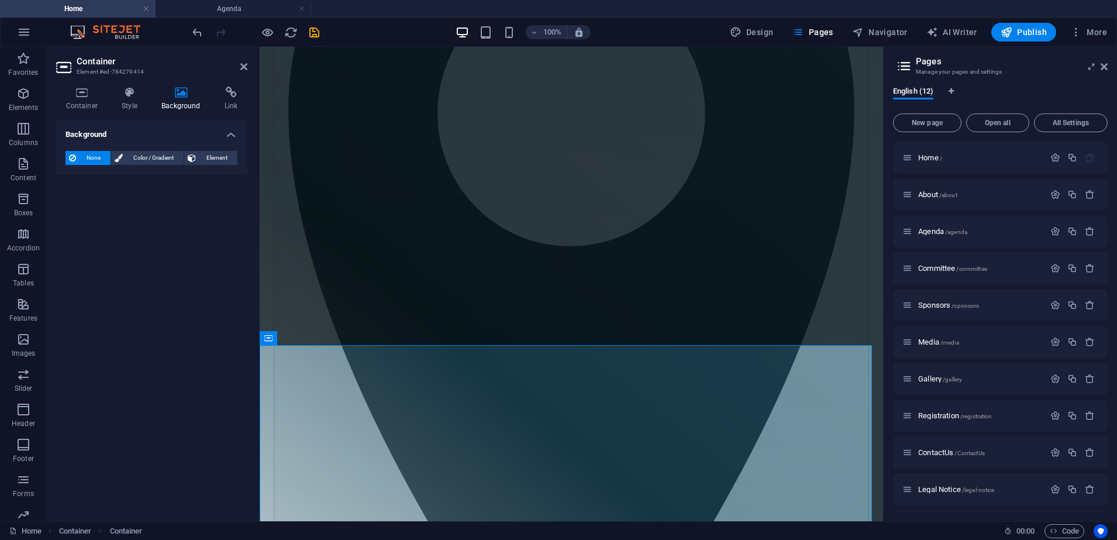
click at [160, 166] on div "None Color / Gradient Element Stretch background to full-width Color overlay Pl…" at bounding box center [151, 158] width 191 height 33
click at [165, 160] on span "Color / Gradient" at bounding box center [153, 158] width 54 height 14
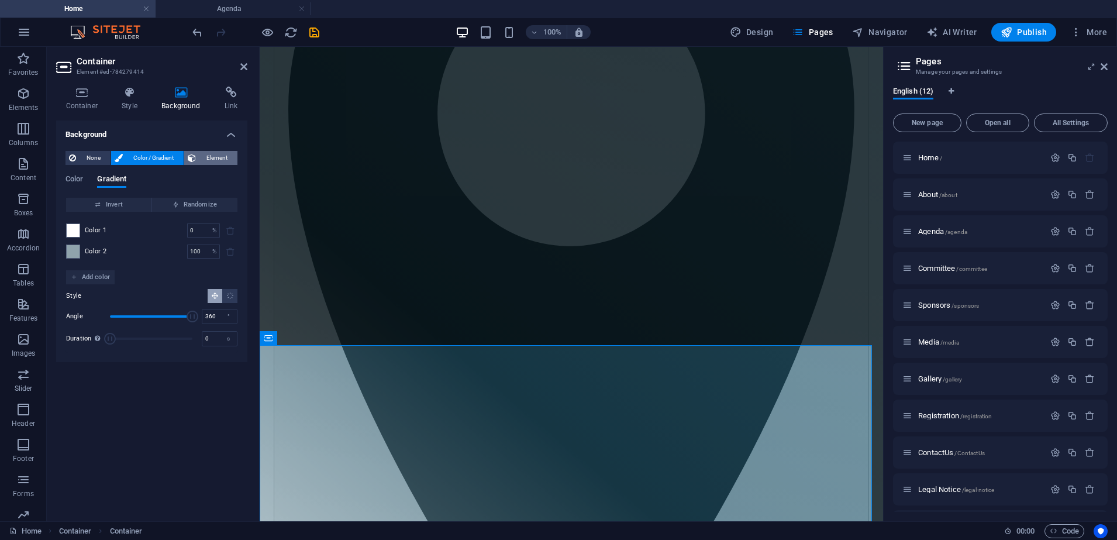
click at [207, 159] on span "Element" at bounding box center [216, 158] width 35 height 14
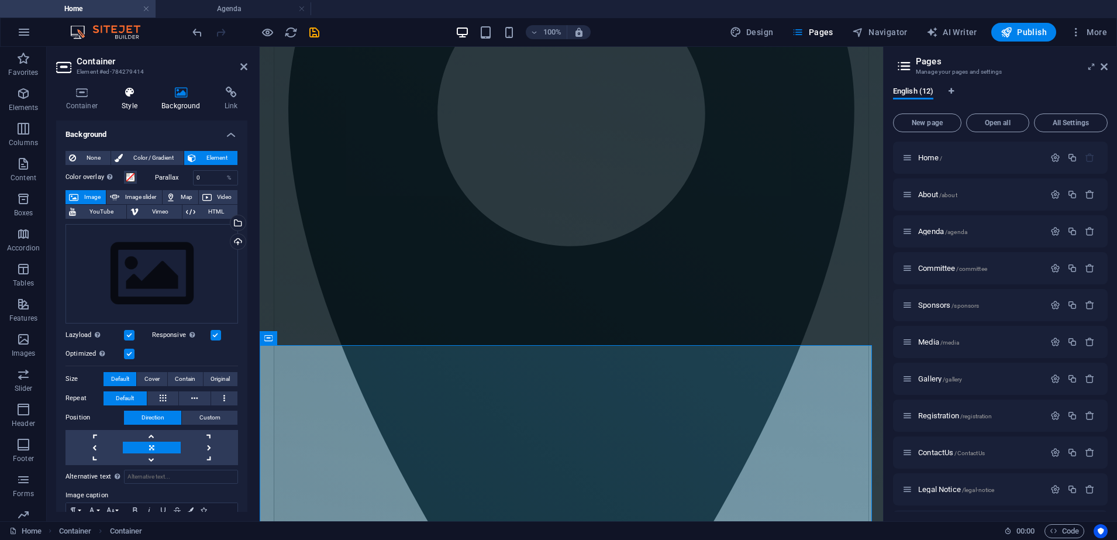
click at [148, 102] on h4 "Style" at bounding box center [132, 99] width 40 height 25
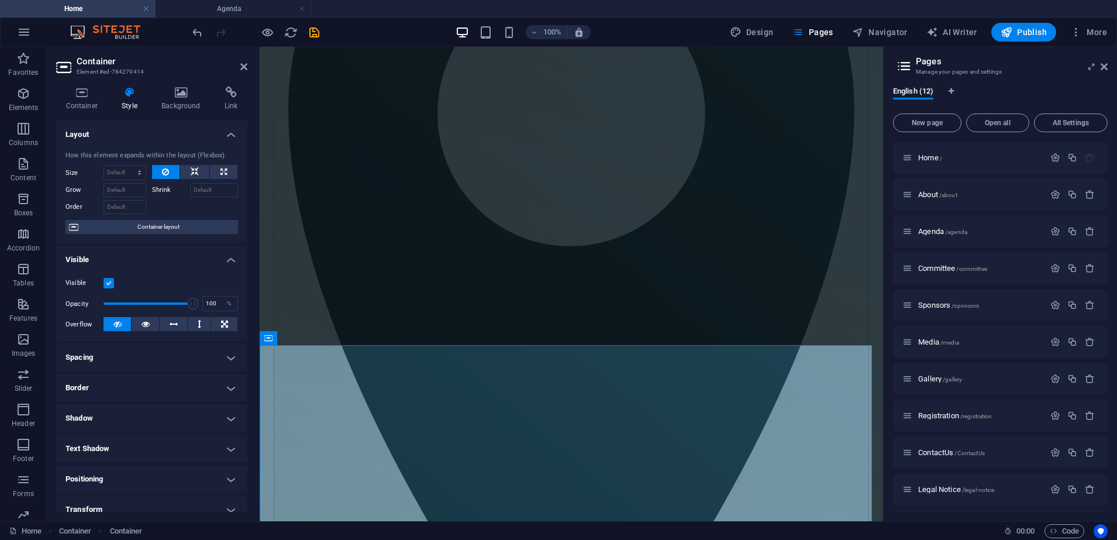
click at [106, 284] on label at bounding box center [109, 283] width 11 height 11
click at [0, 0] on input "Visible" at bounding box center [0, 0] width 0 height 0
click at [243, 70] on icon at bounding box center [243, 66] width 7 height 9
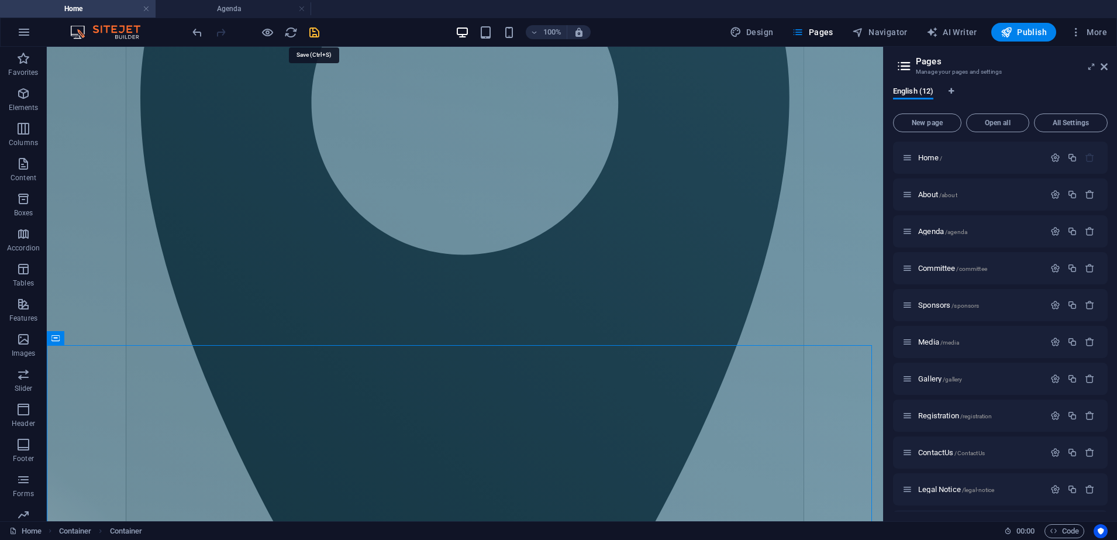
click at [313, 33] on icon "save" at bounding box center [314, 32] width 13 height 13
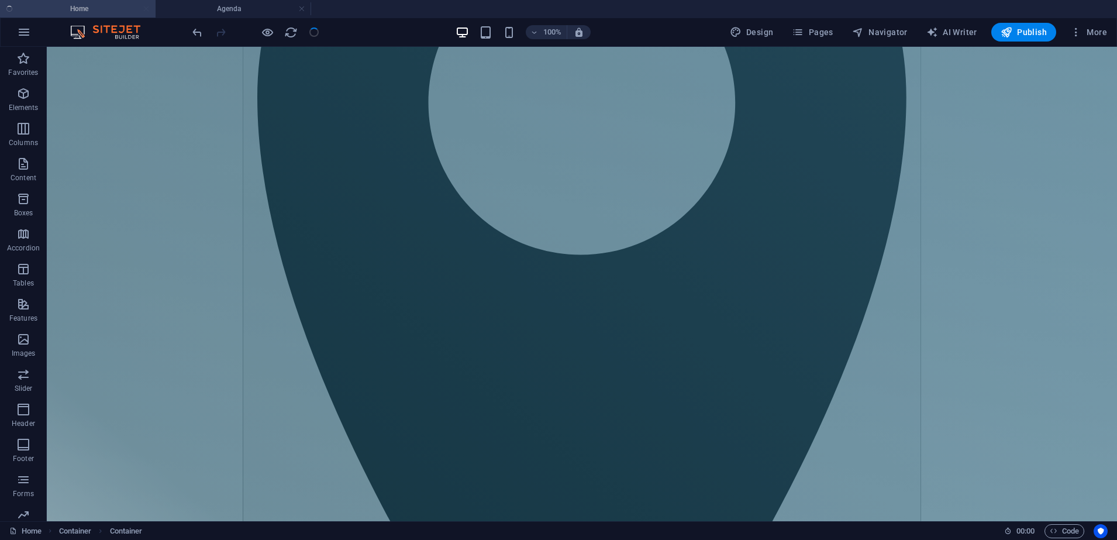
scroll to position [1082, 0]
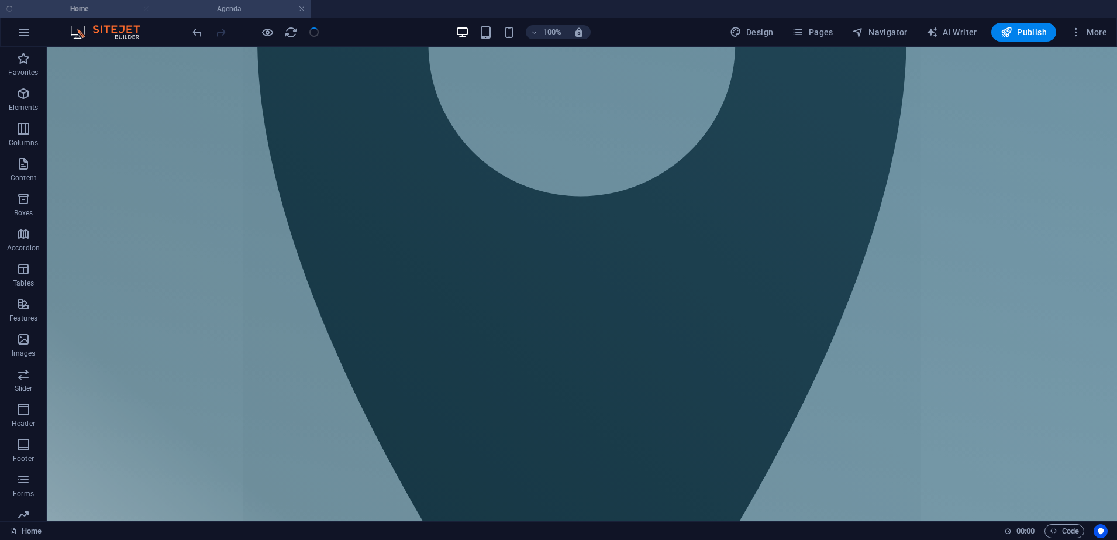
click at [265, 8] on h4 "Agenda" at bounding box center [234, 8] width 156 height 13
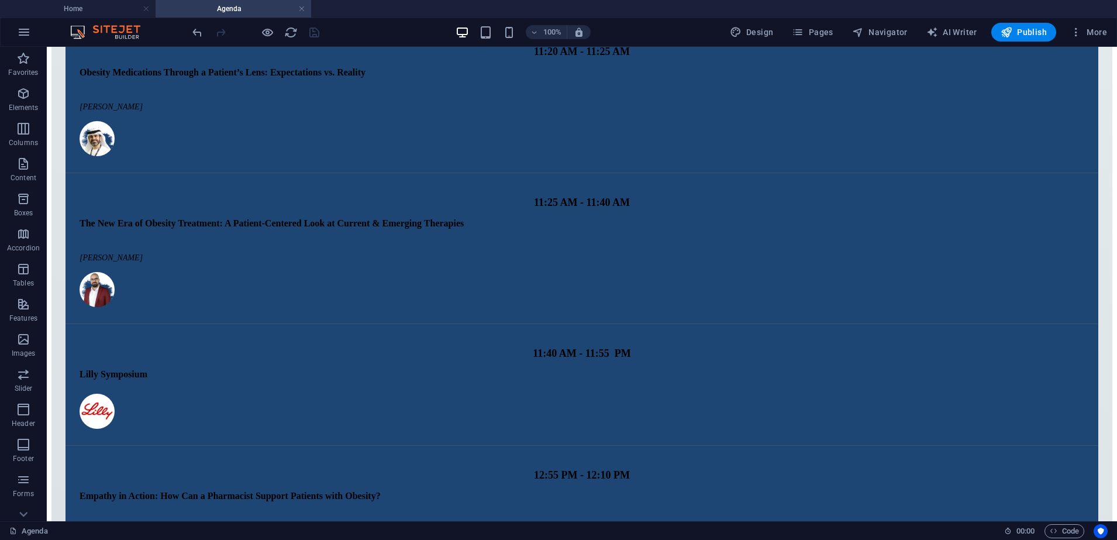
scroll to position [2927, 0]
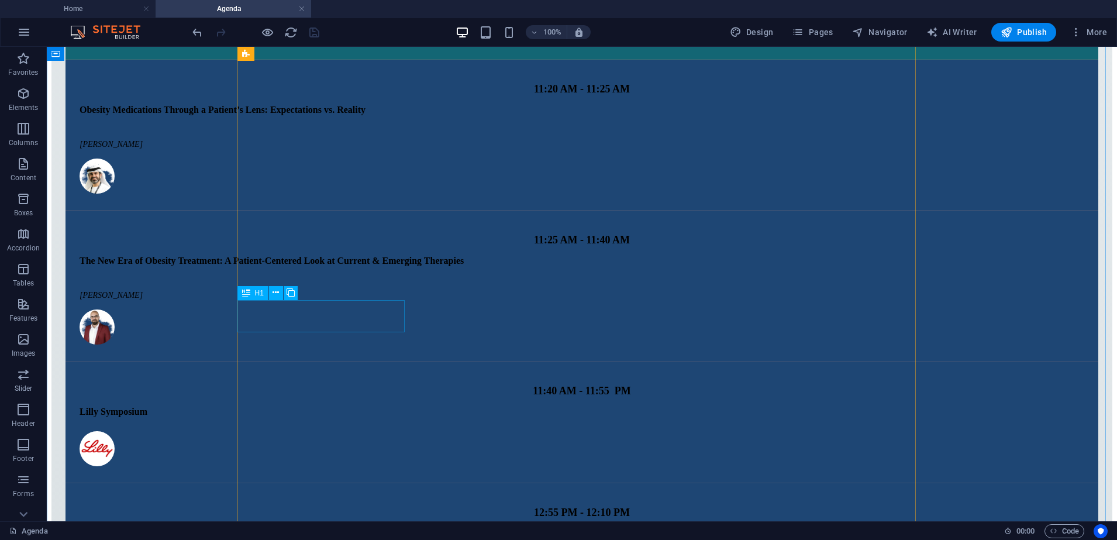
click at [250, 294] on div "H1" at bounding box center [252, 293] width 31 height 14
click at [243, 293] on icon at bounding box center [246, 293] width 8 height 14
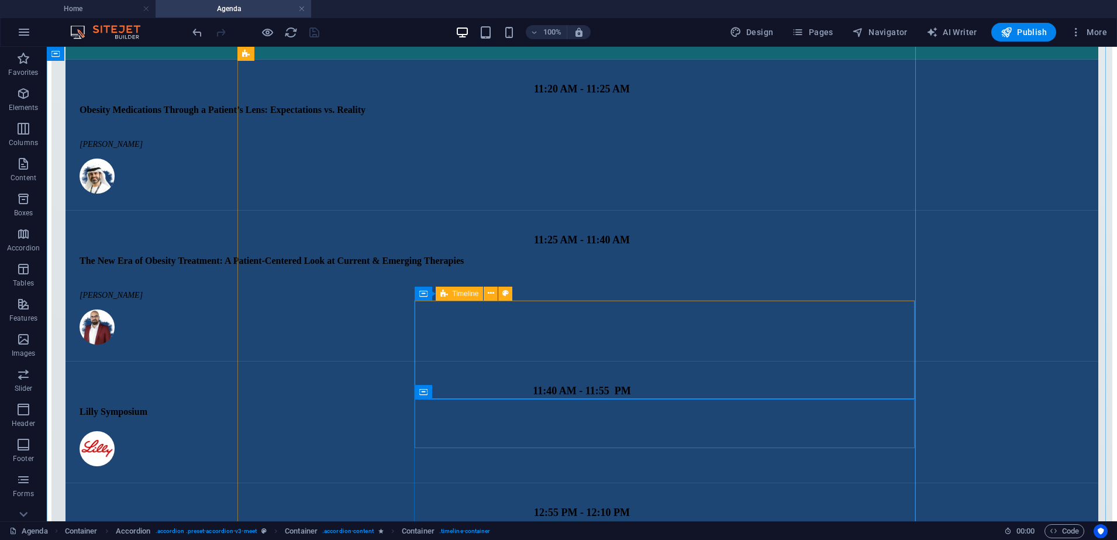
click at [450, 294] on div "Timeline" at bounding box center [460, 294] width 48 height 14
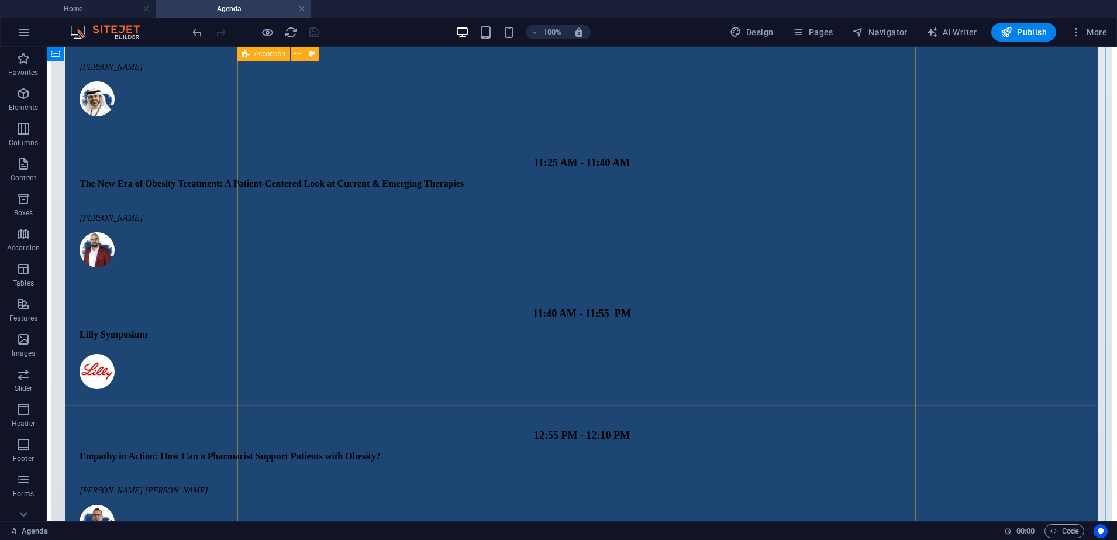
scroll to position [3000, 0]
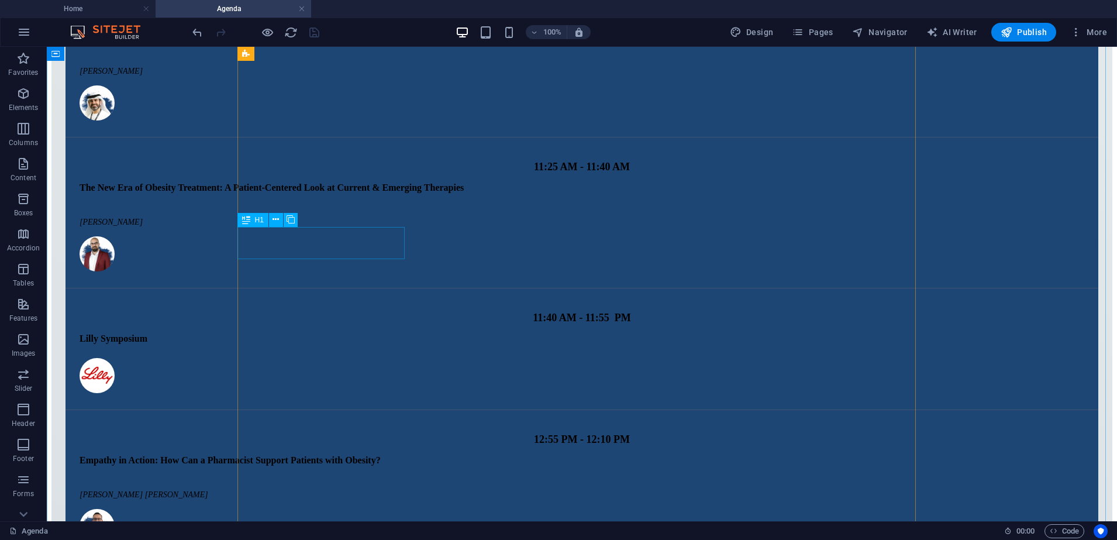
click at [246, 219] on icon at bounding box center [246, 220] width 8 height 14
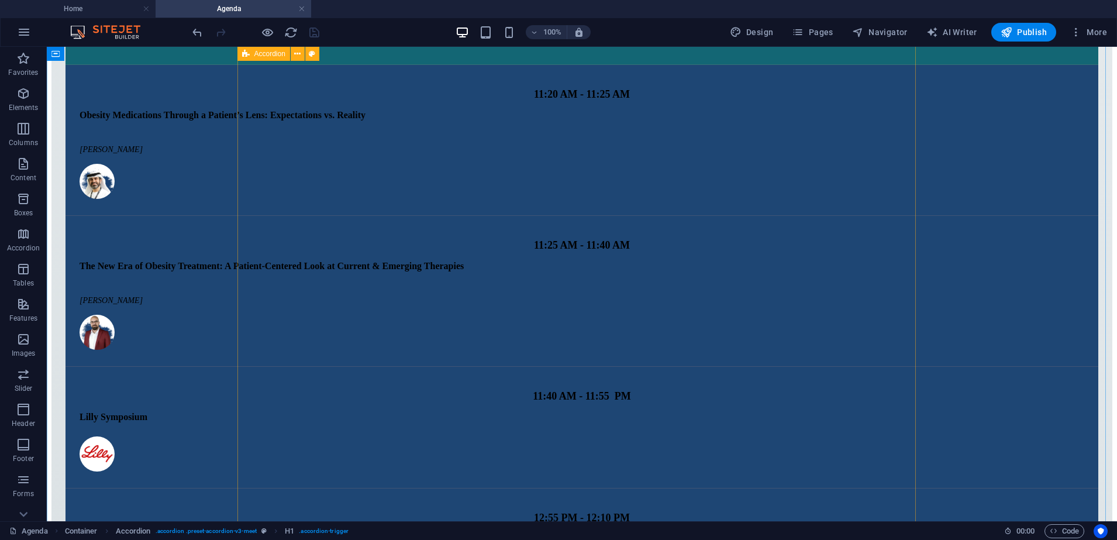
scroll to position [2927, 0]
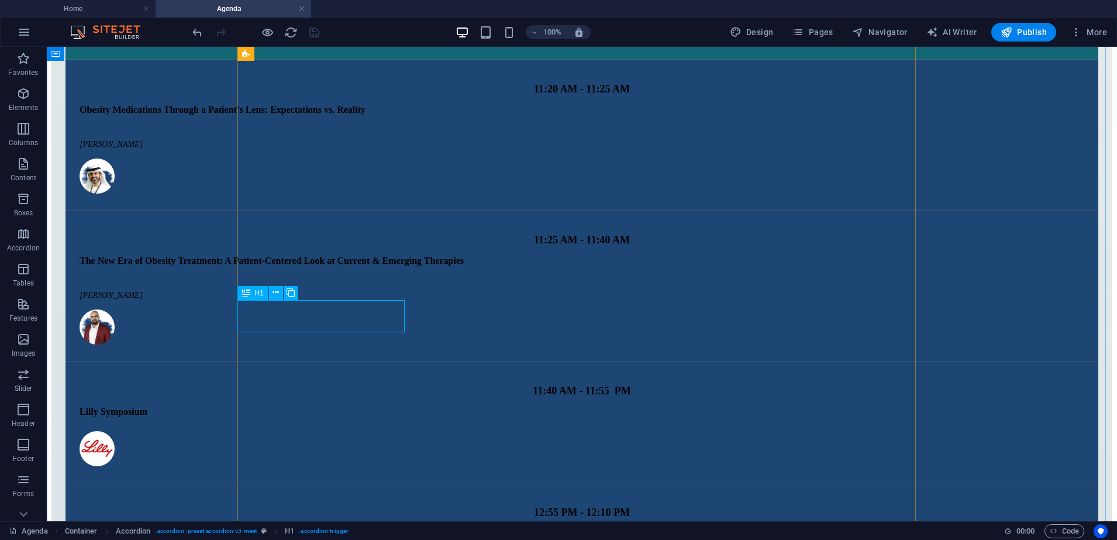
click at [249, 294] on icon at bounding box center [246, 293] width 8 height 14
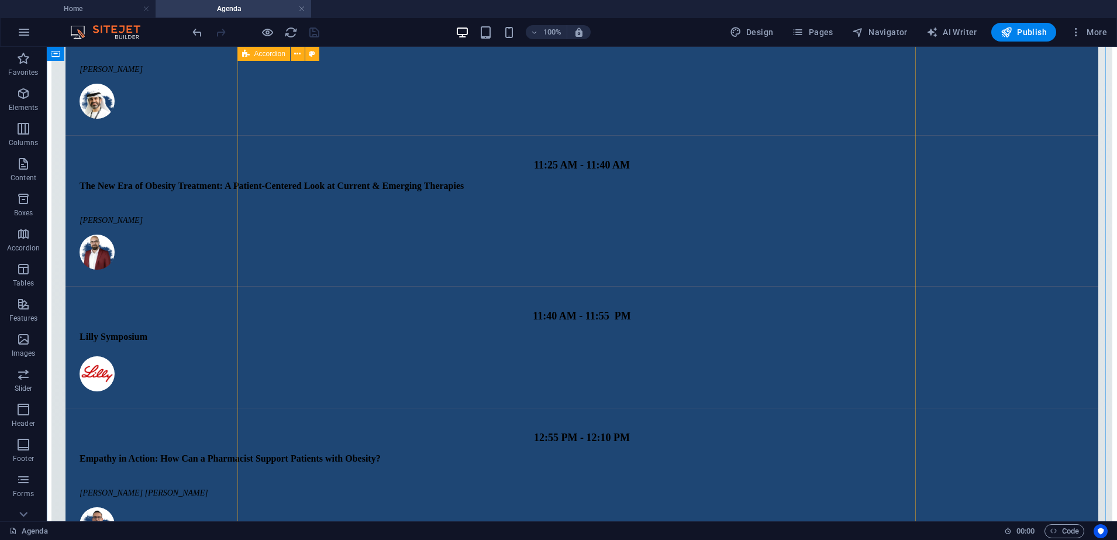
scroll to position [3000, 0]
click at [247, 217] on icon at bounding box center [246, 220] width 8 height 14
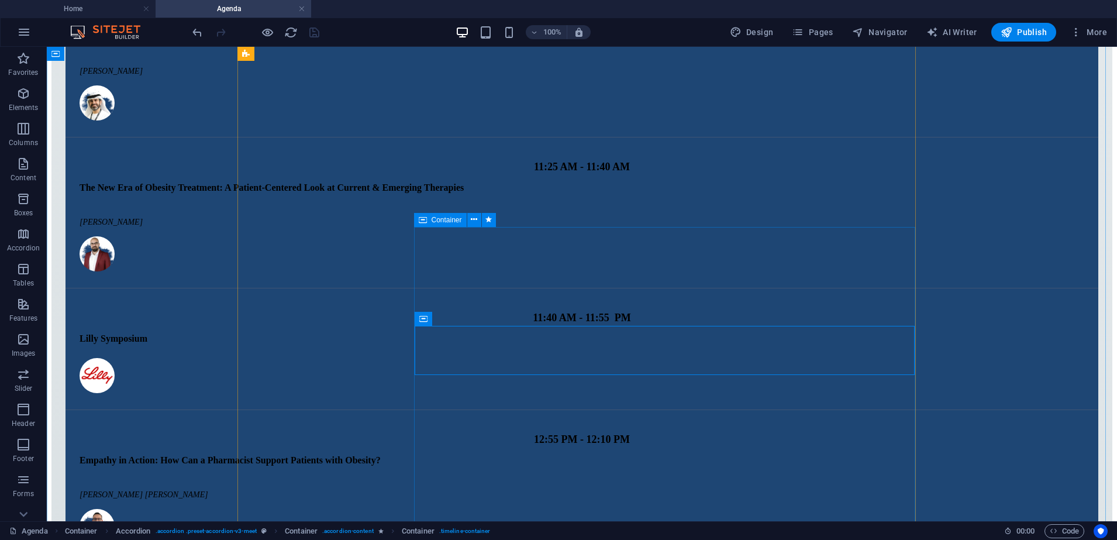
click at [427, 218] on div "Container" at bounding box center [440, 220] width 53 height 14
click at [424, 215] on icon at bounding box center [423, 220] width 8 height 14
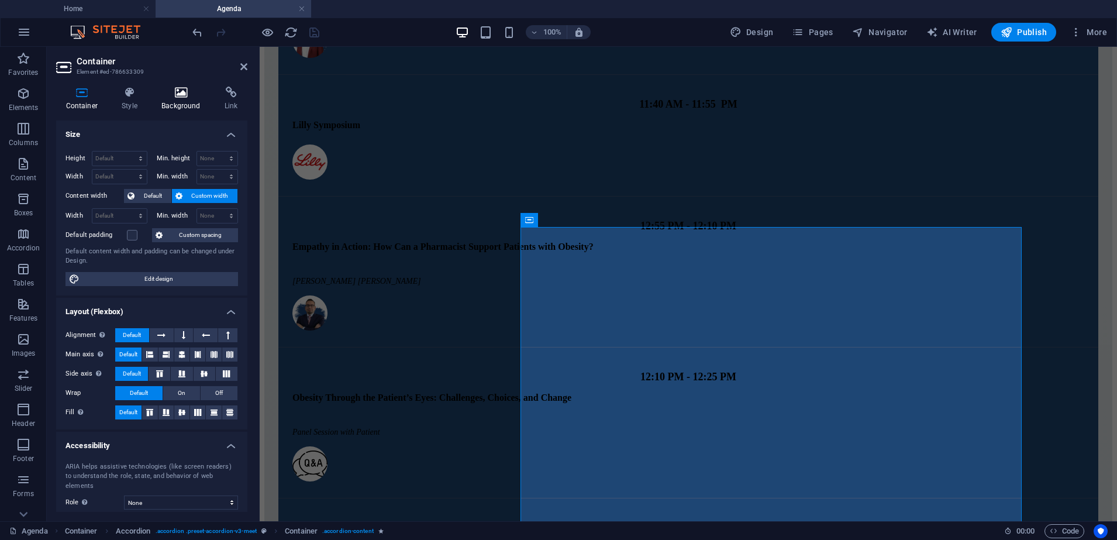
click at [190, 101] on h4 "Background" at bounding box center [183, 99] width 63 height 25
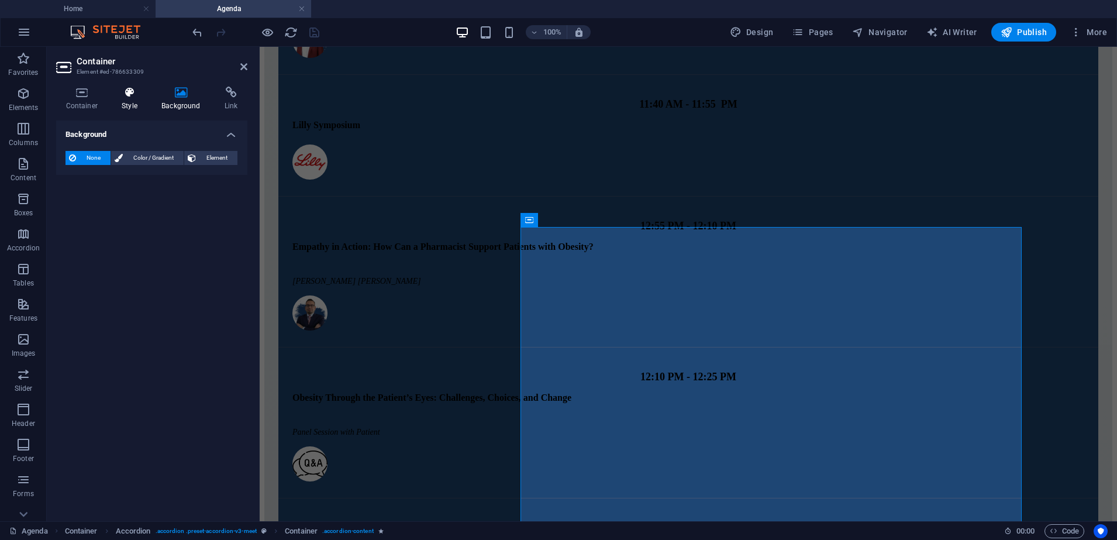
click at [124, 100] on h4 "Style" at bounding box center [132, 99] width 40 height 25
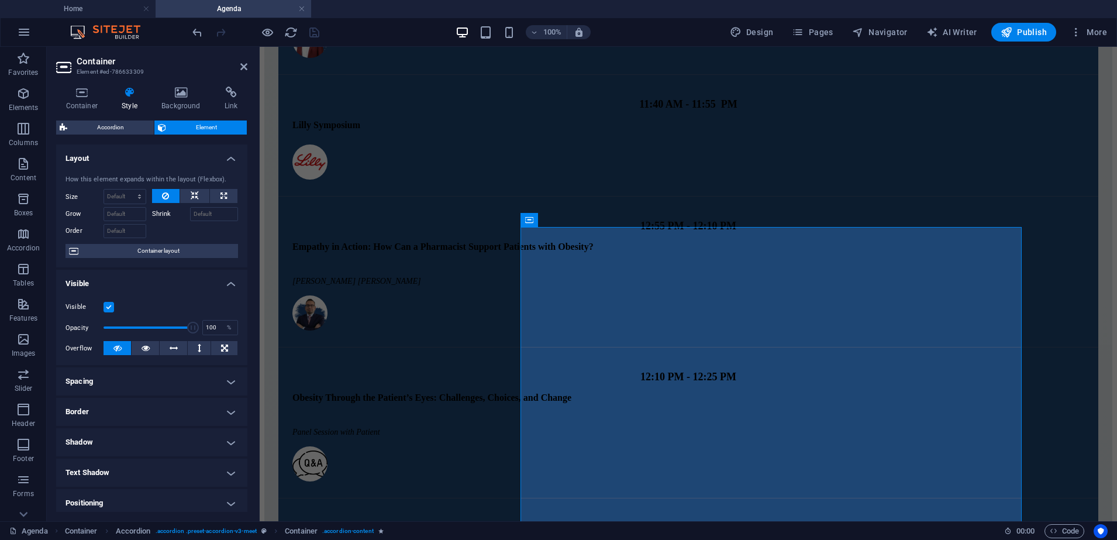
click at [108, 304] on label at bounding box center [109, 307] width 11 height 11
click at [0, 0] on input "Visible" at bounding box center [0, 0] width 0 height 0
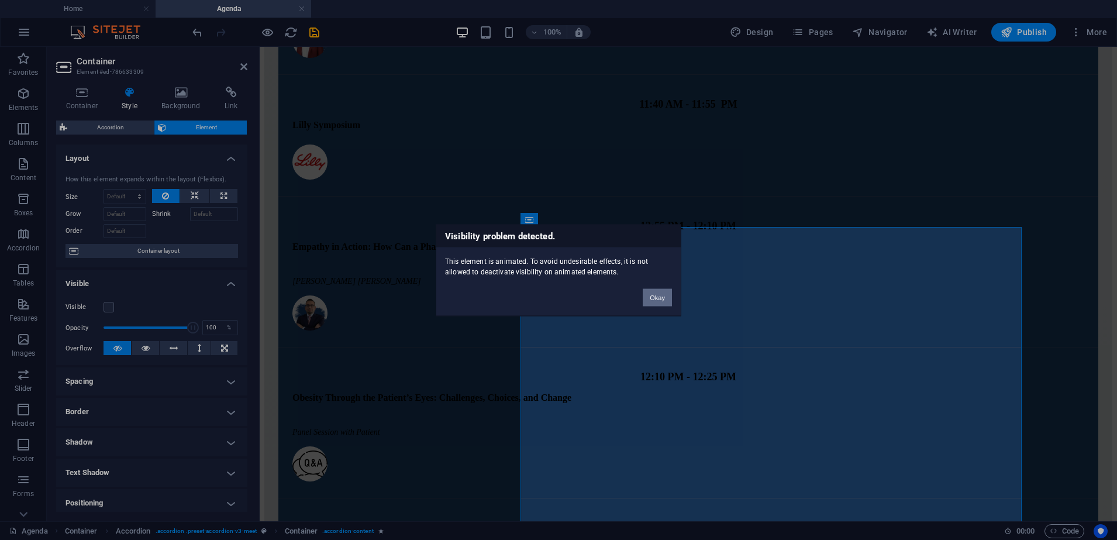
drag, startPoint x: 667, startPoint y: 298, endPoint x: 354, endPoint y: 244, distance: 318.2
click at [667, 298] on button "Okay" at bounding box center [657, 297] width 29 height 18
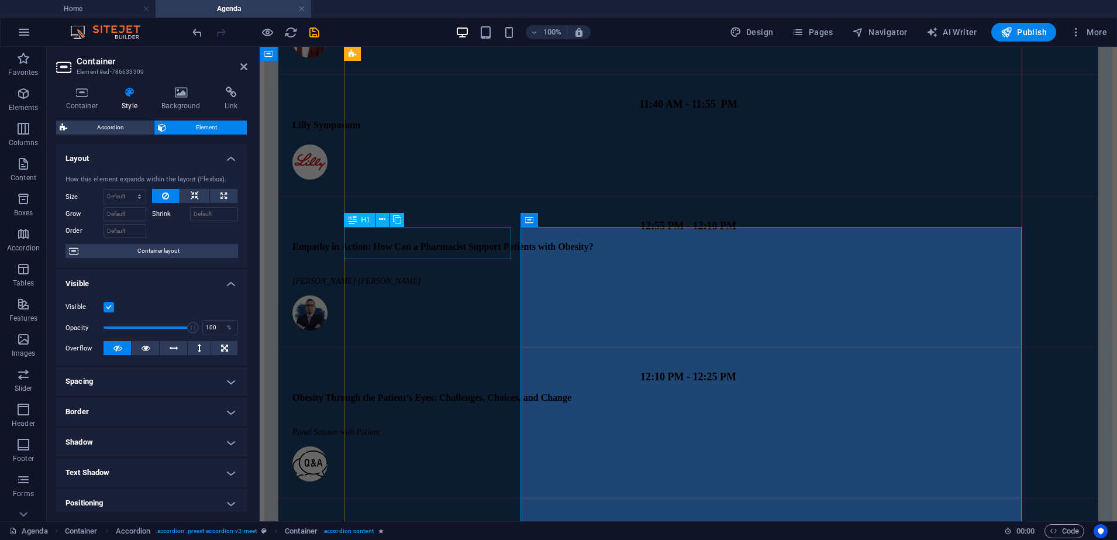
click at [355, 220] on icon at bounding box center [353, 220] width 8 height 14
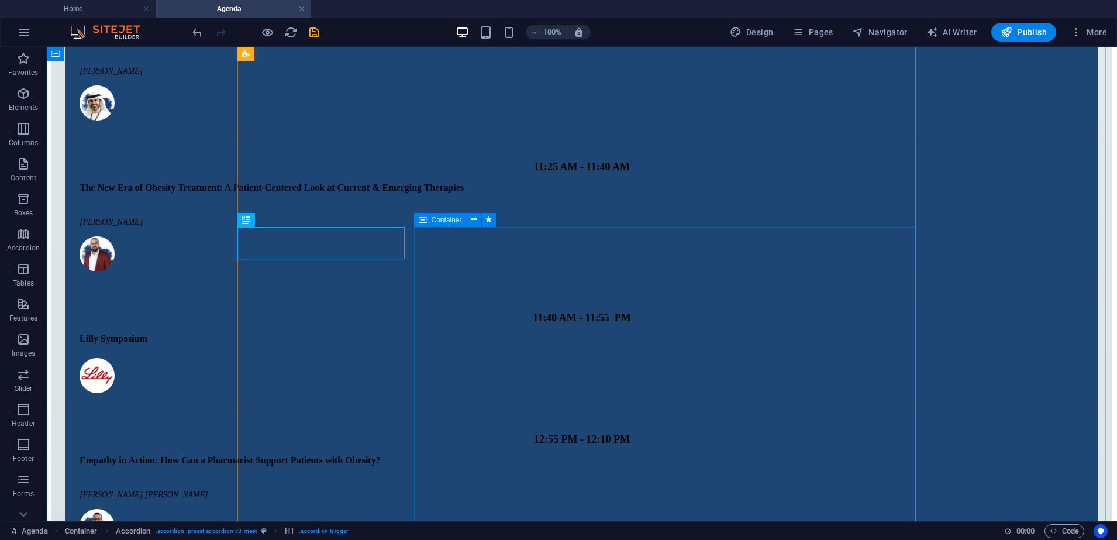
click at [424, 222] on icon at bounding box center [423, 220] width 8 height 14
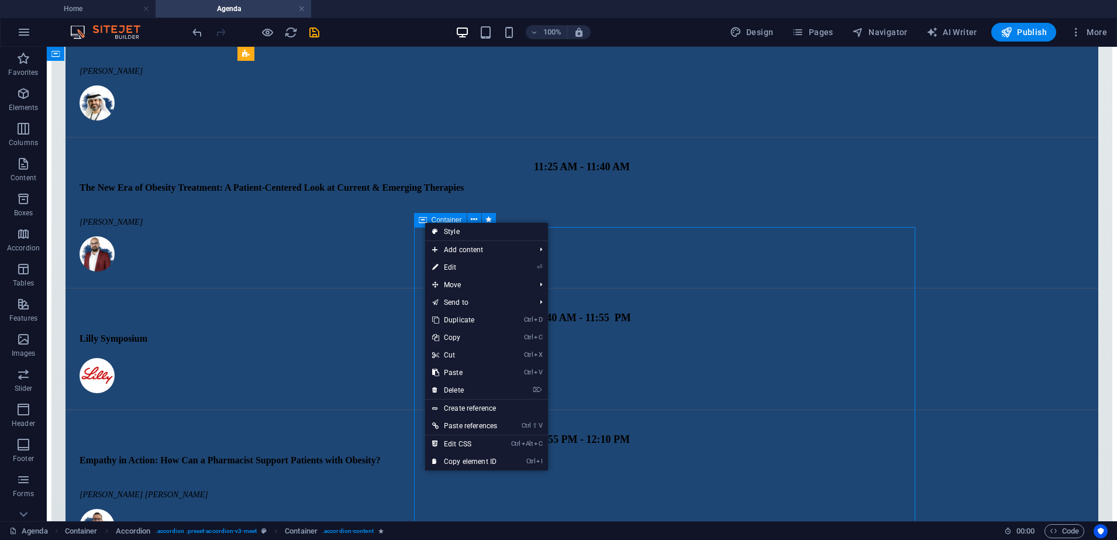
click at [424, 222] on icon at bounding box center [423, 220] width 8 height 14
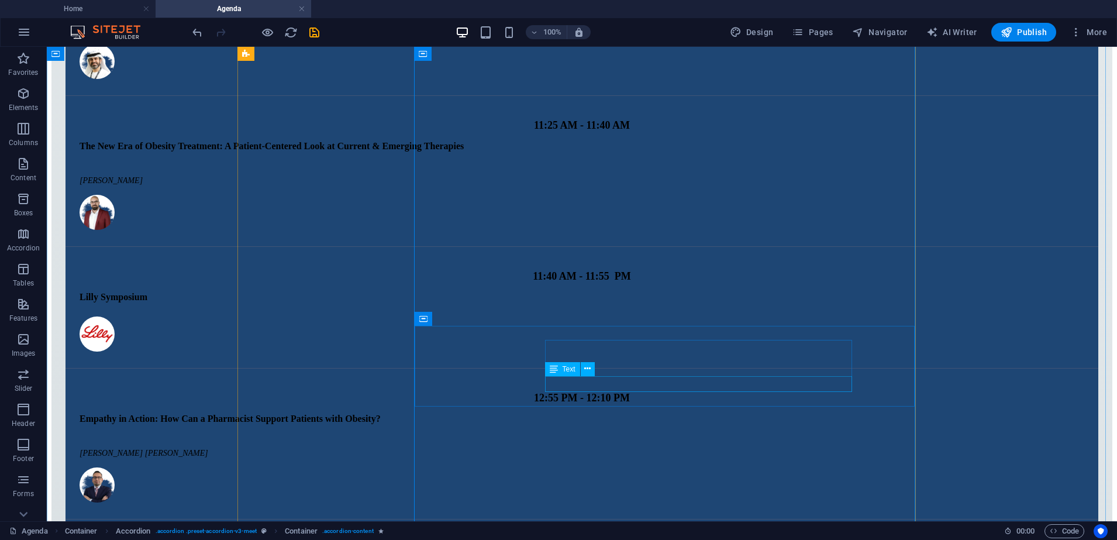
scroll to position [2927, 0]
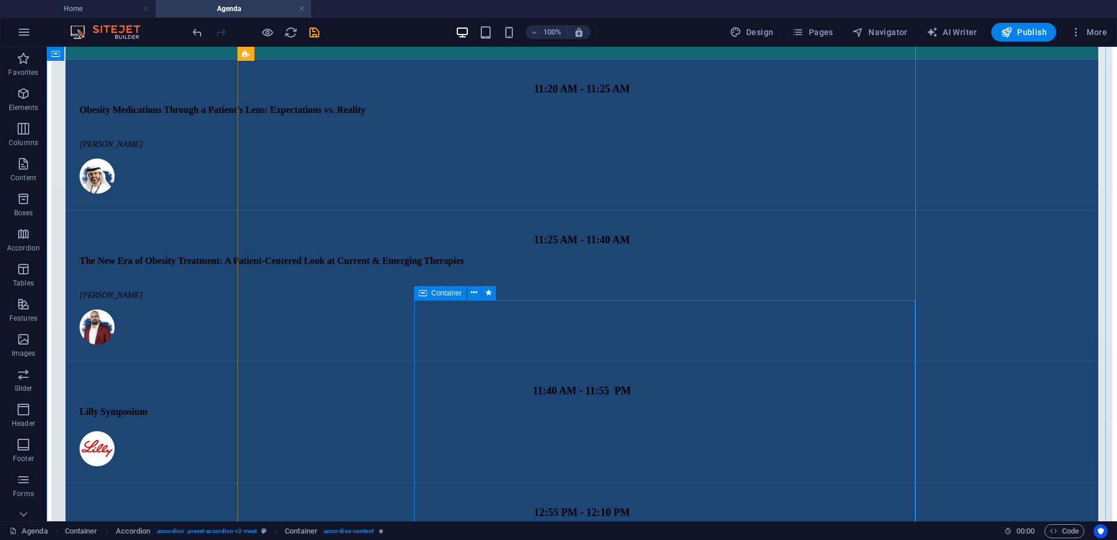
click at [426, 294] on icon at bounding box center [423, 293] width 8 height 14
click at [426, 292] on icon at bounding box center [423, 293] width 8 height 14
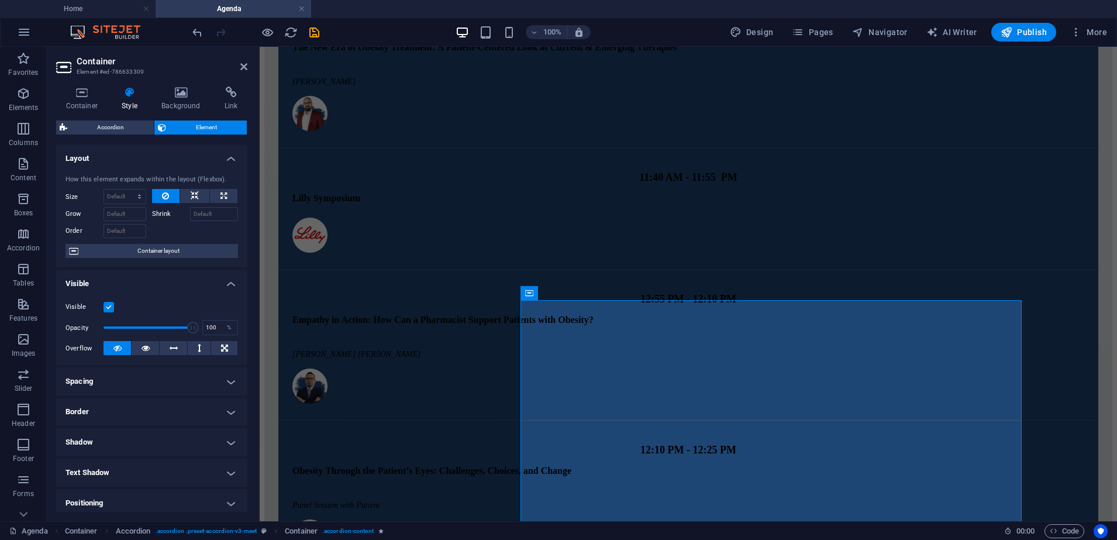
click at [111, 306] on label at bounding box center [109, 307] width 11 height 11
click at [0, 0] on input "Visible" at bounding box center [0, 0] width 0 height 0
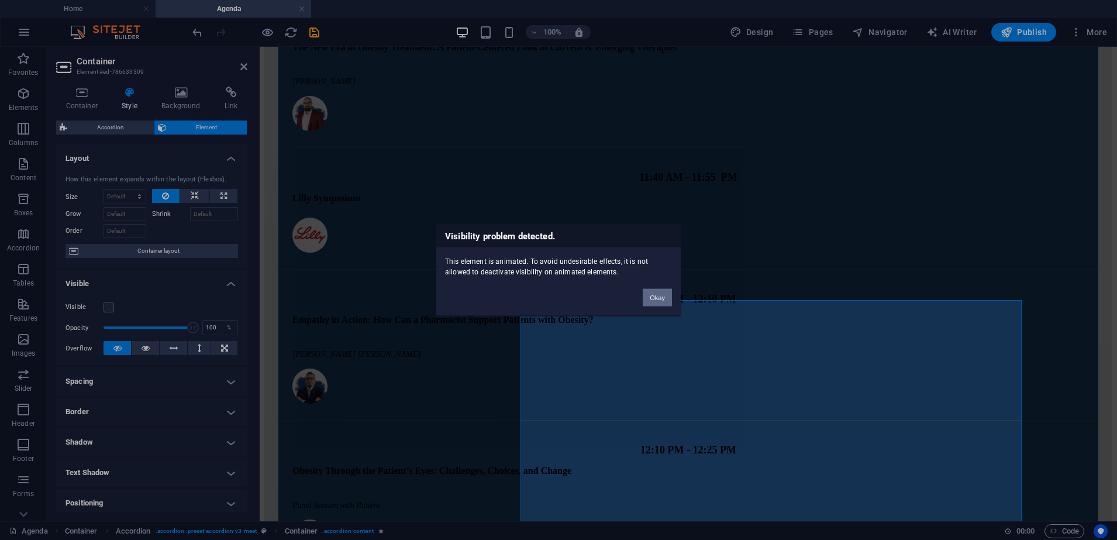
click at [658, 300] on button "Okay" at bounding box center [657, 297] width 29 height 18
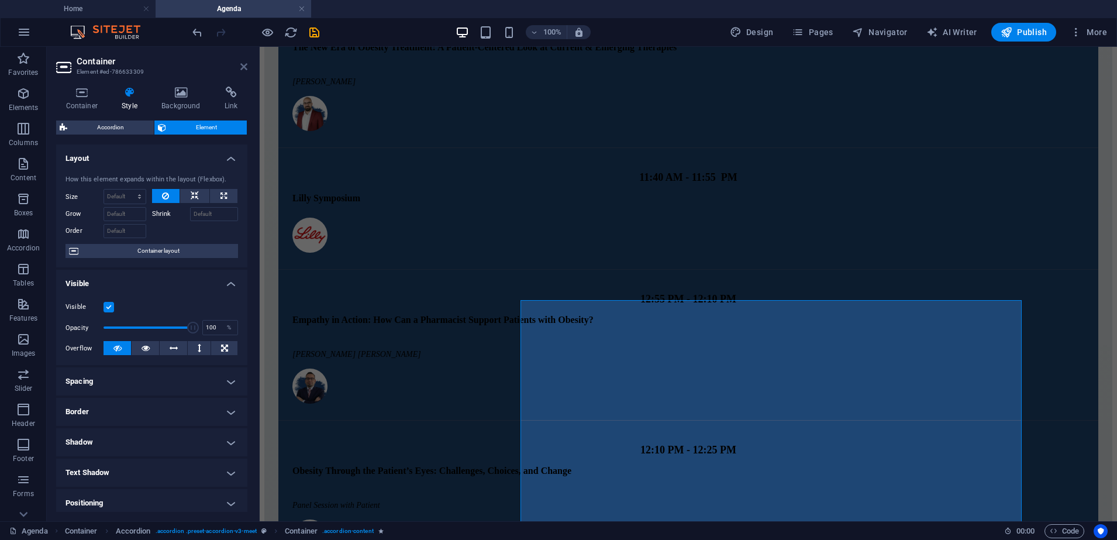
click at [244, 70] on icon at bounding box center [243, 66] width 7 height 9
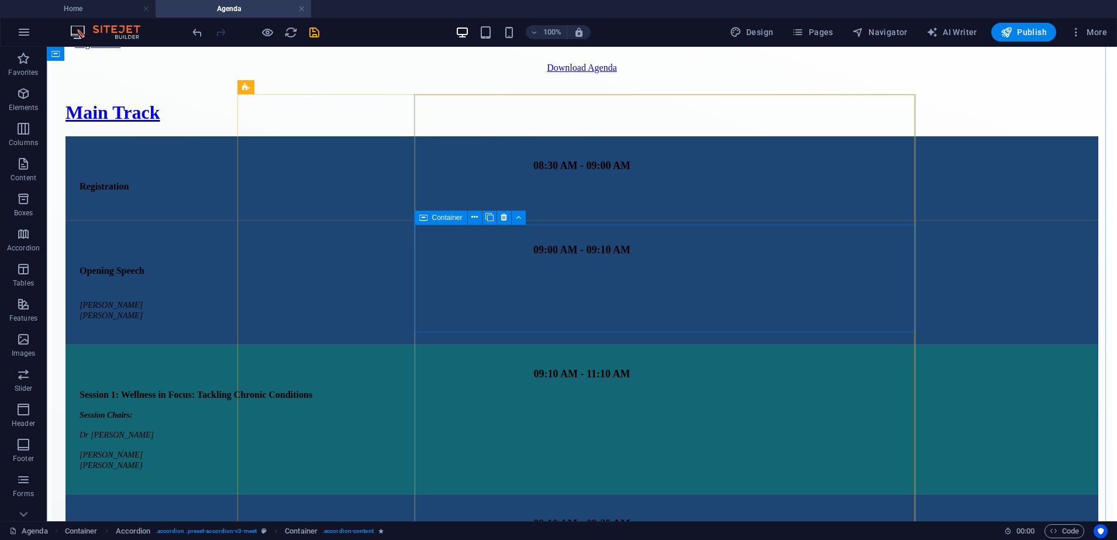
scroll to position [0, 0]
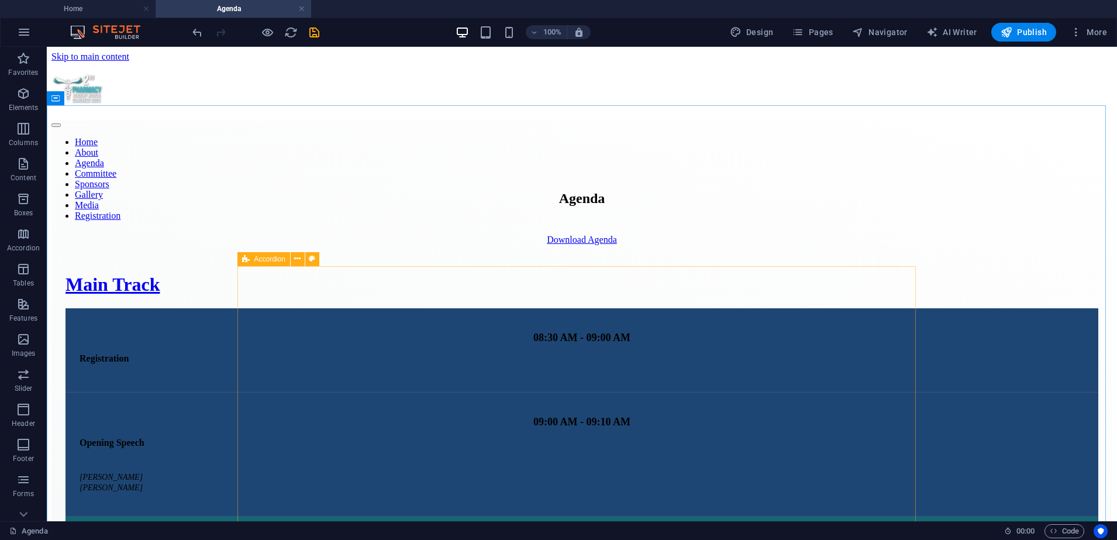
click at [240, 259] on div "Accordion" at bounding box center [263, 259] width 53 height 14
click at [248, 256] on icon at bounding box center [246, 259] width 8 height 14
click at [244, 256] on icon at bounding box center [246, 259] width 8 height 14
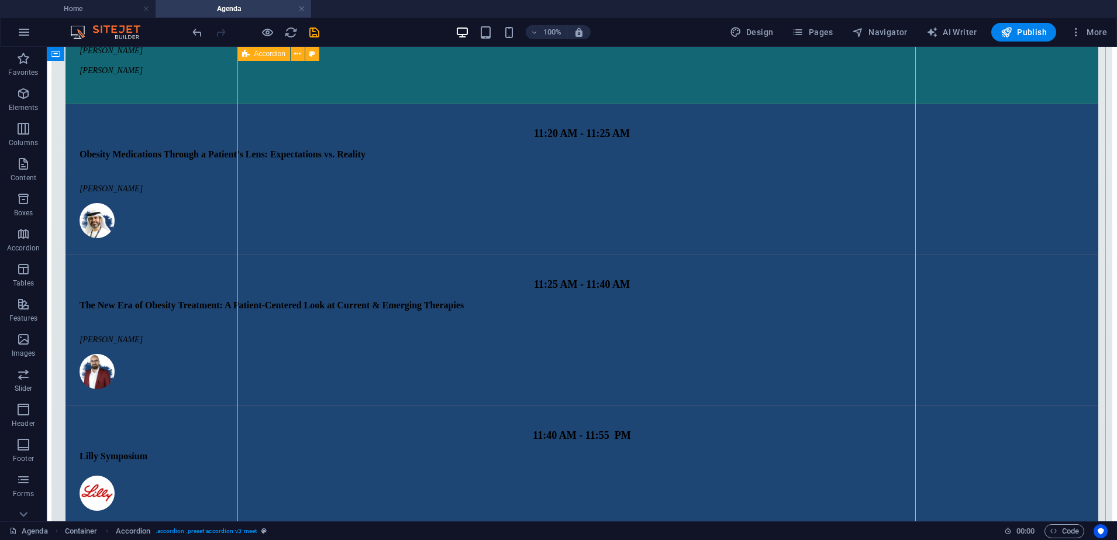
scroll to position [2904, 0]
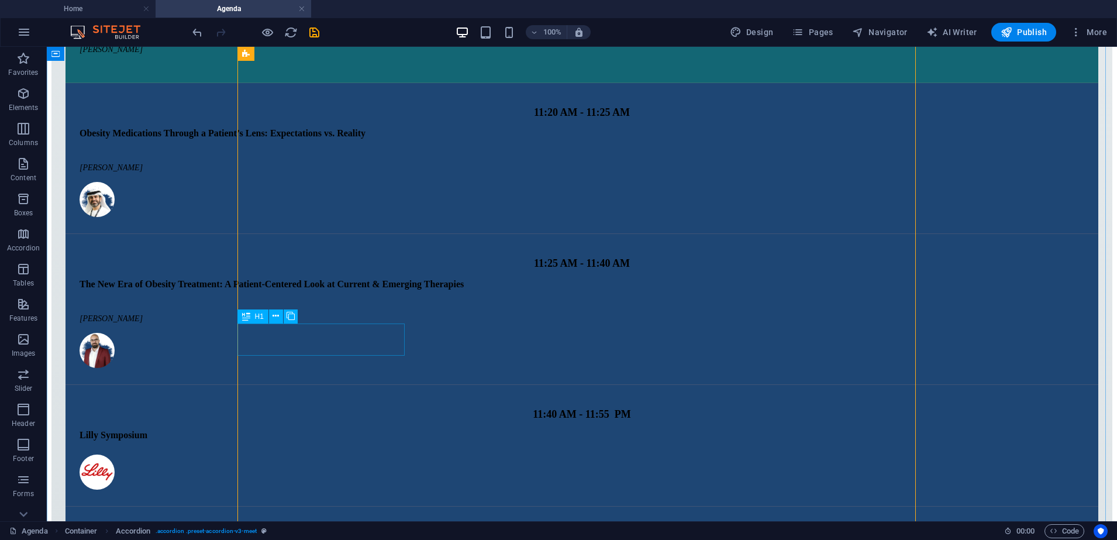
click at [448, 322] on div "Timeline" at bounding box center [460, 317] width 48 height 14
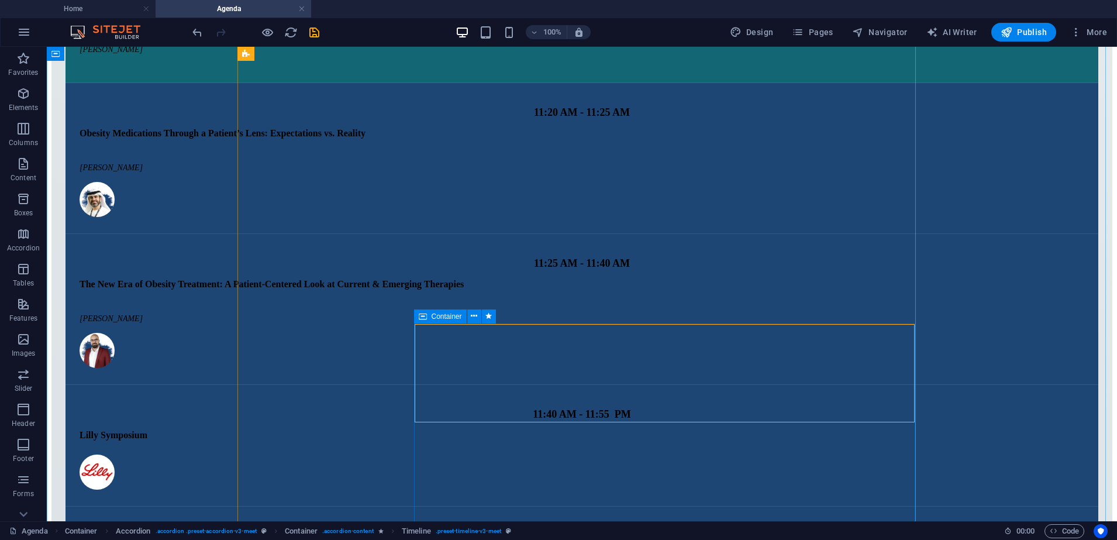
click at [426, 314] on icon at bounding box center [423, 316] width 8 height 14
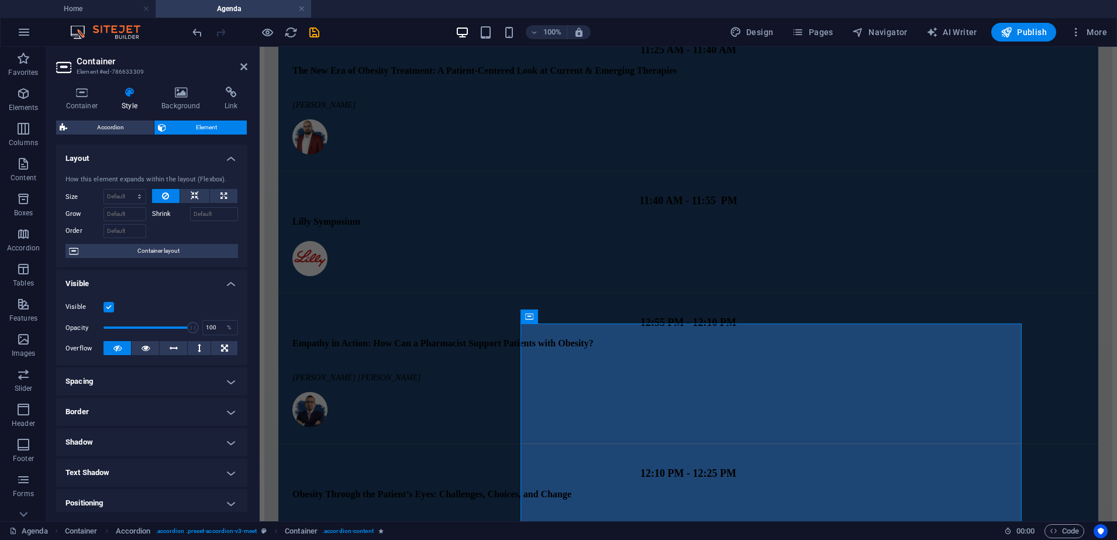
click at [110, 307] on label at bounding box center [109, 307] width 11 height 11
click at [0, 0] on input "Visible" at bounding box center [0, 0] width 0 height 0
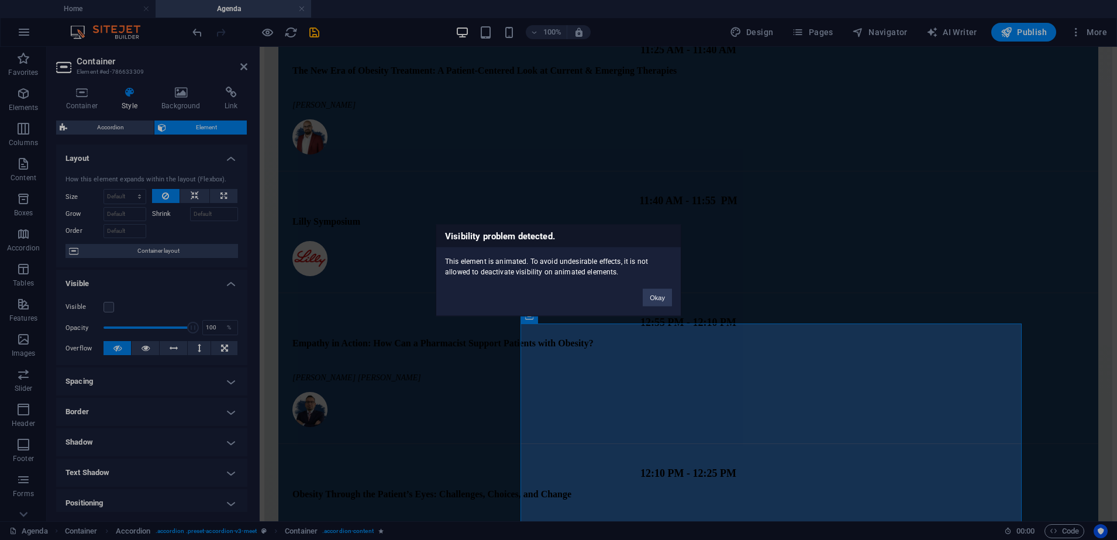
click at [676, 296] on div "Okay" at bounding box center [657, 292] width 47 height 30
click at [667, 307] on div "Visibility problem detected. This element is animated. To avoid undesirable eff…" at bounding box center [559, 270] width 246 height 92
click at [666, 304] on button "Okay" at bounding box center [657, 297] width 29 height 18
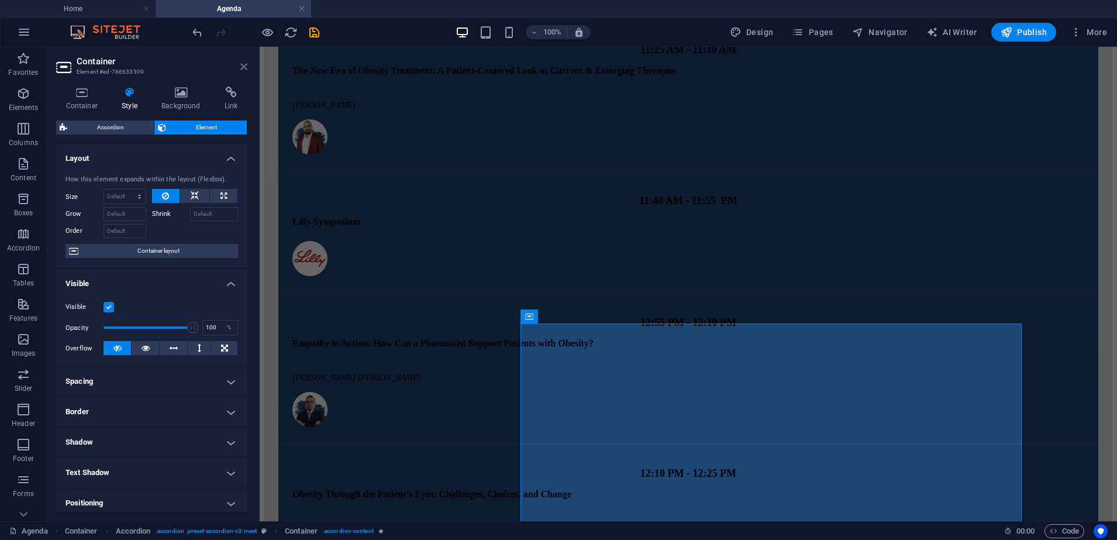
click at [242, 63] on icon at bounding box center [243, 66] width 7 height 9
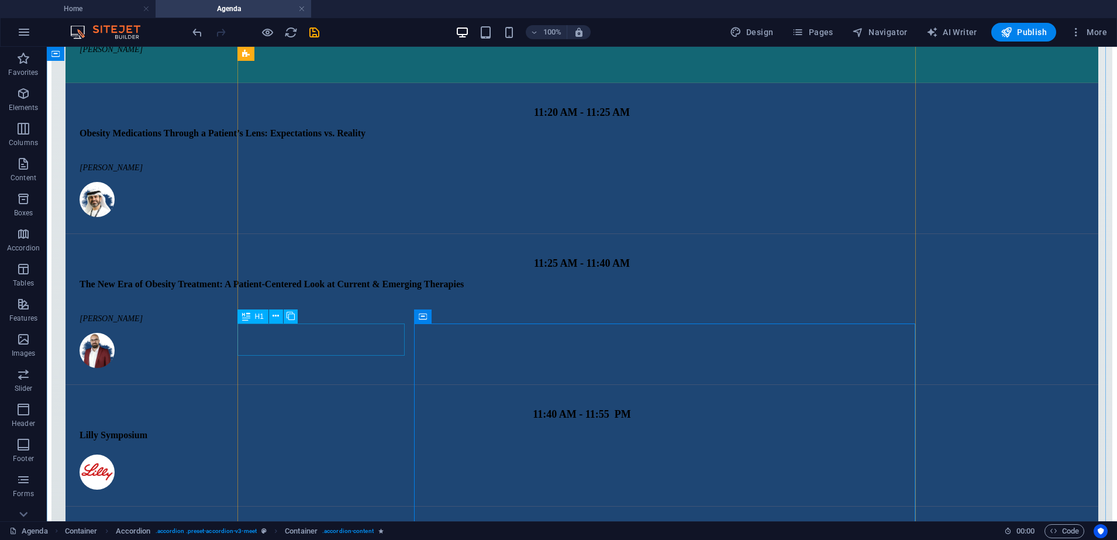
click at [247, 313] on icon at bounding box center [246, 316] width 8 height 14
click at [246, 315] on icon at bounding box center [246, 316] width 8 height 14
click at [251, 310] on div "H1" at bounding box center [252, 316] width 31 height 14
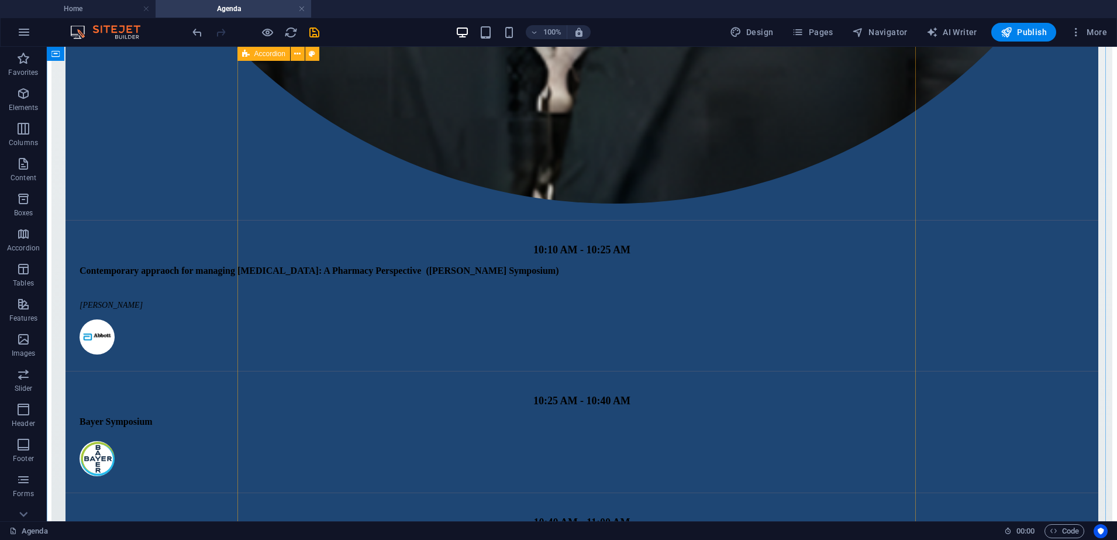
scroll to position [1807, 0]
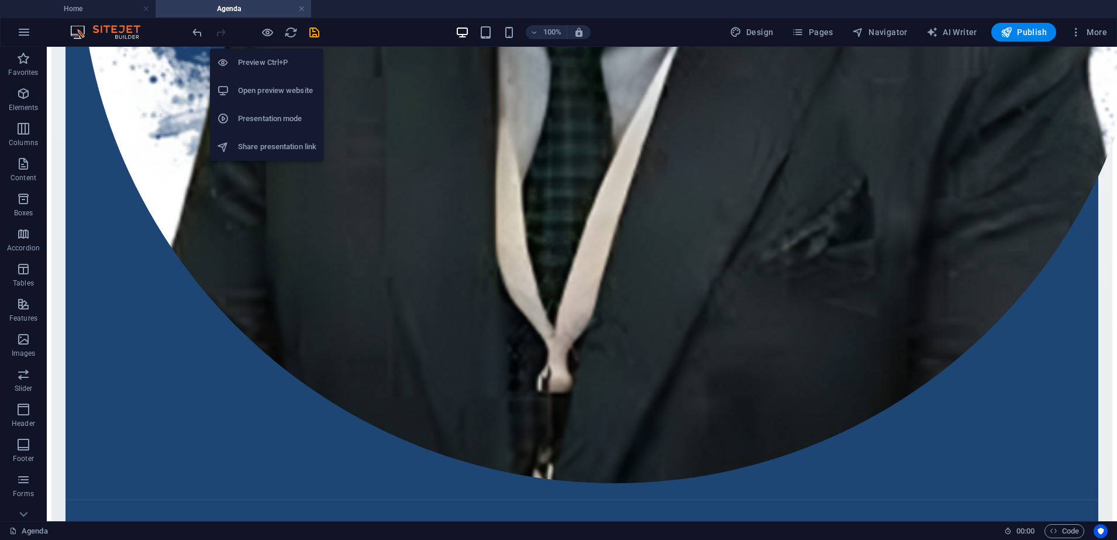
click at [265, 87] on h6 "Open preview website" at bounding box center [277, 91] width 78 height 14
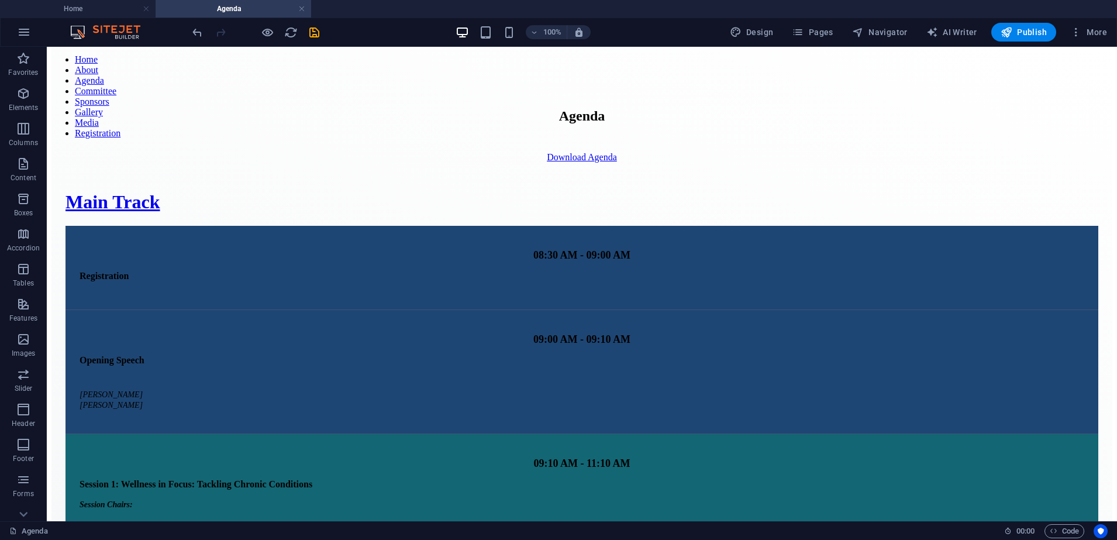
scroll to position [30, 0]
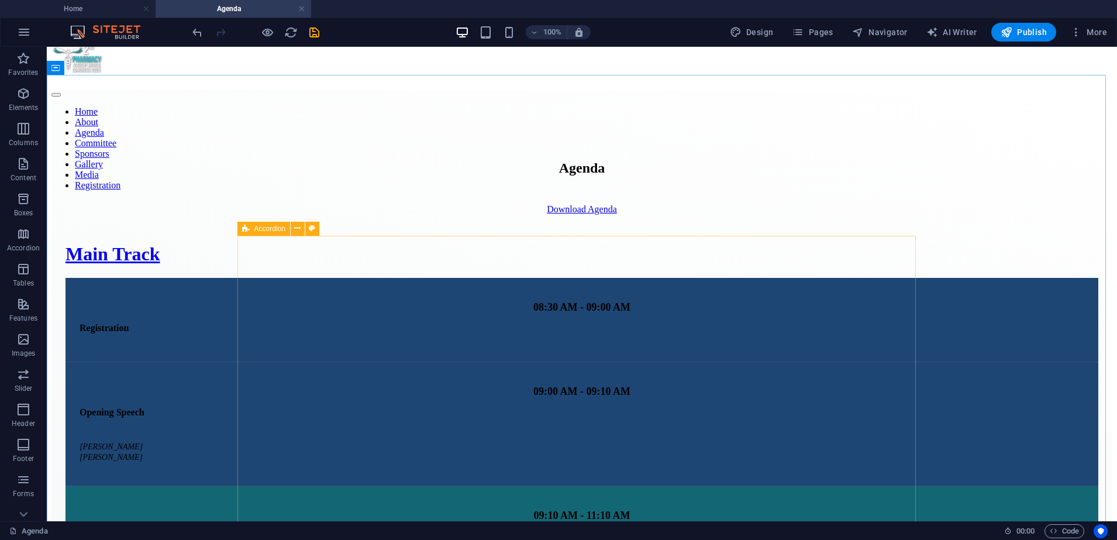
click at [245, 229] on icon at bounding box center [246, 229] width 8 height 14
select select "rem"
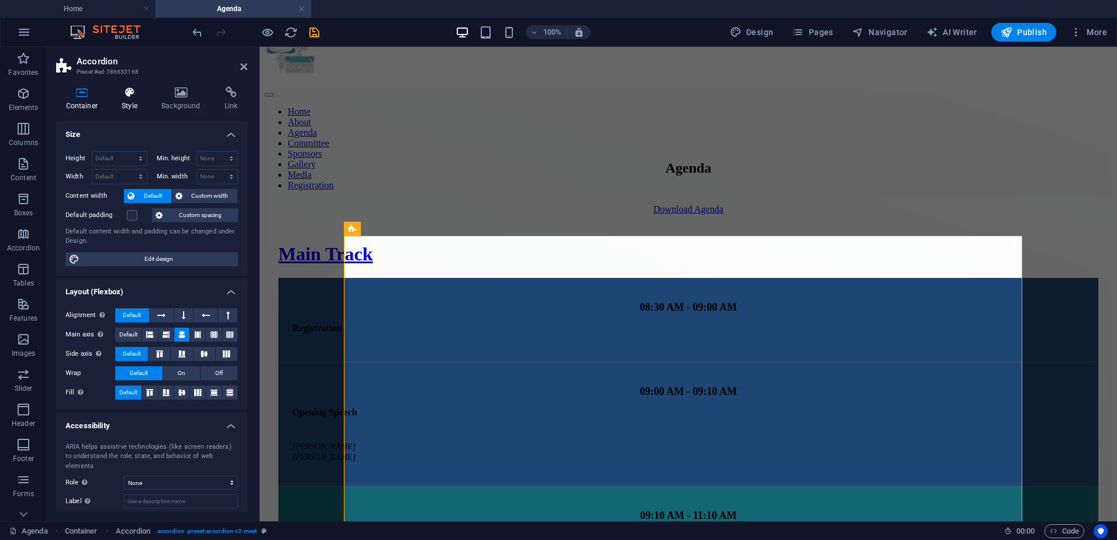
click at [119, 90] on icon at bounding box center [129, 93] width 35 height 12
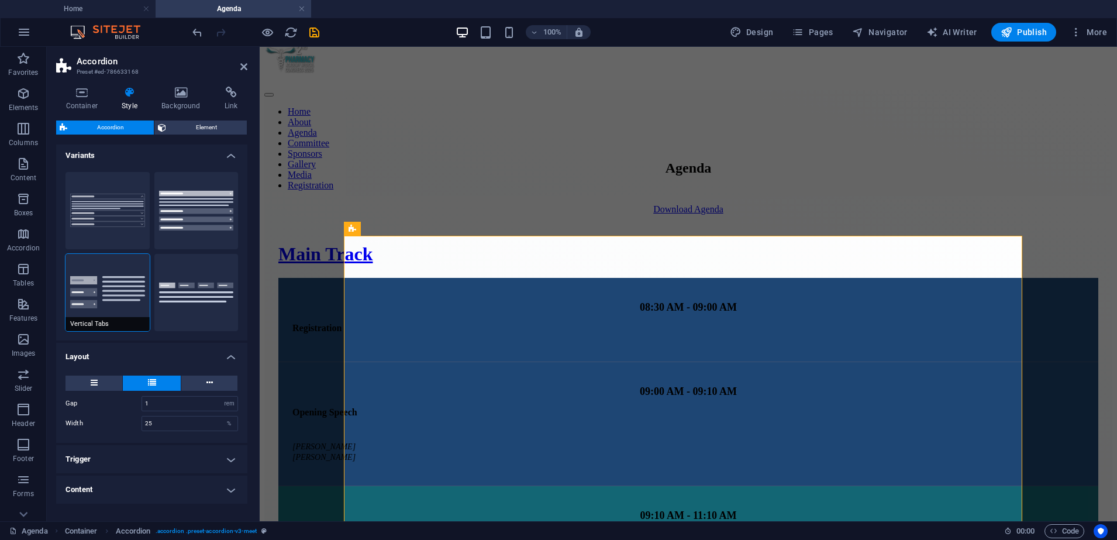
scroll to position [0, 0]
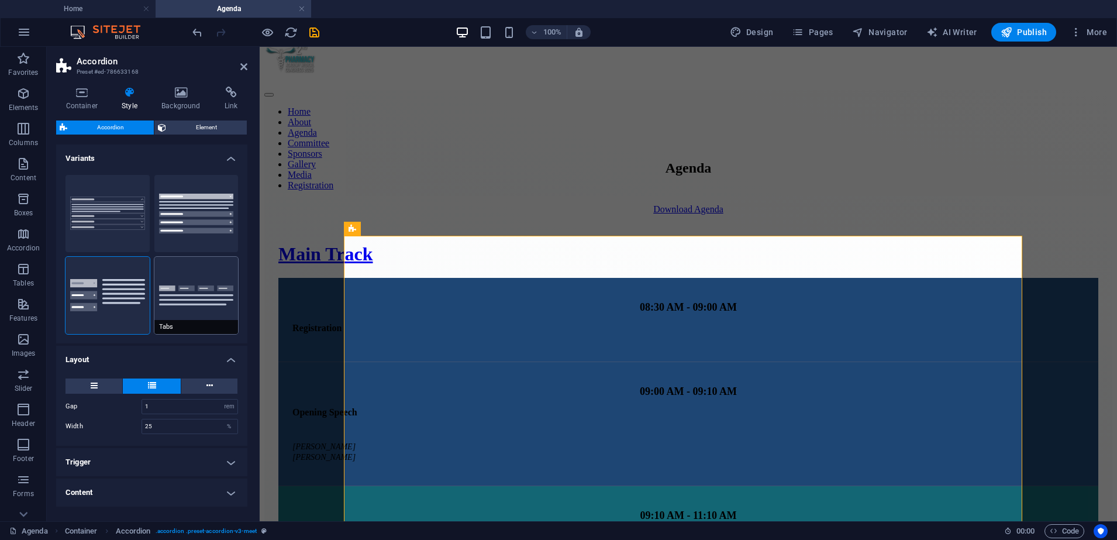
click at [181, 297] on button "Tabs" at bounding box center [196, 295] width 84 height 77
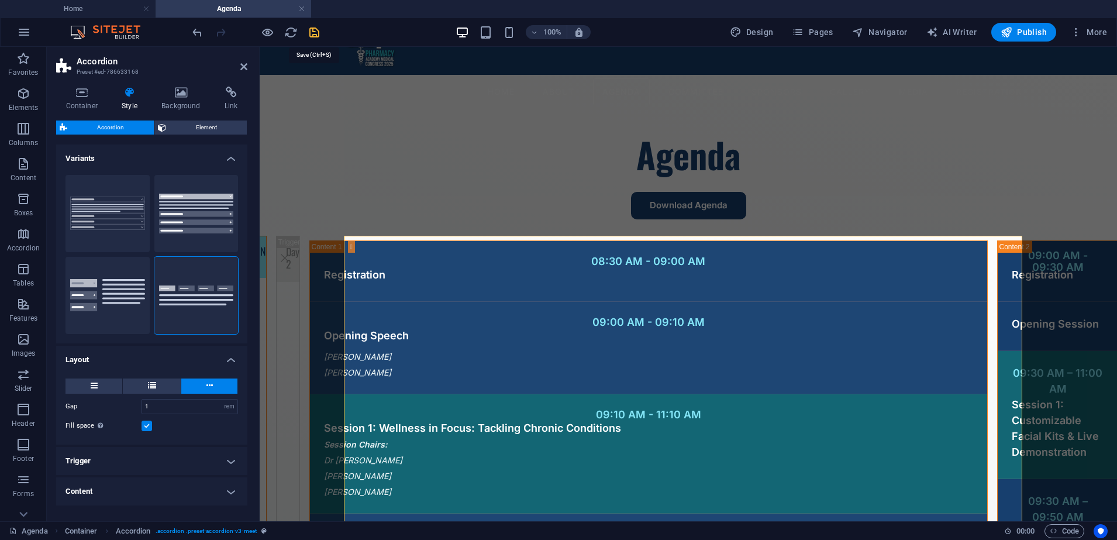
click at [311, 32] on icon "save" at bounding box center [314, 32] width 13 height 13
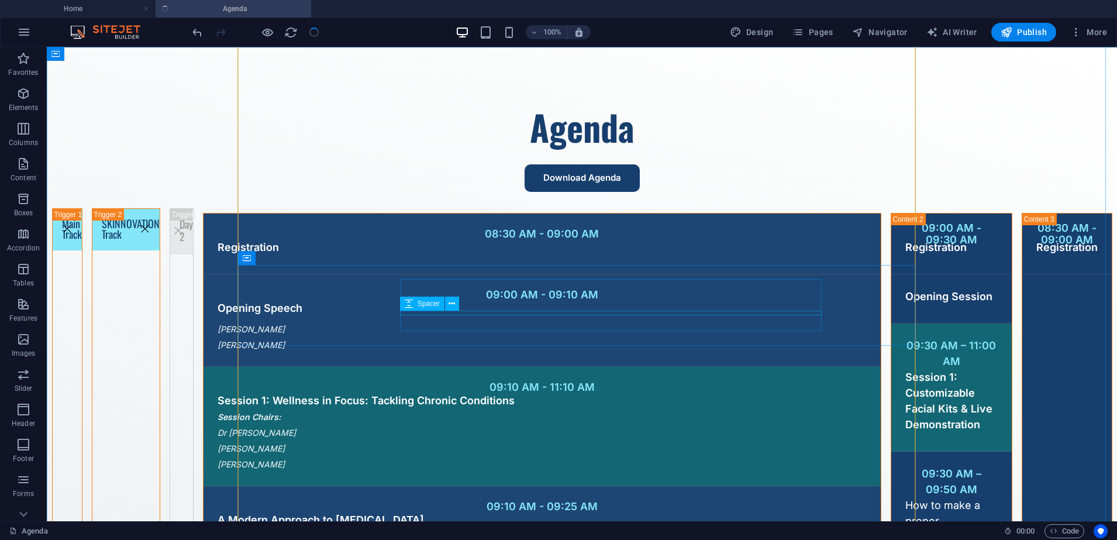
scroll to position [30, 0]
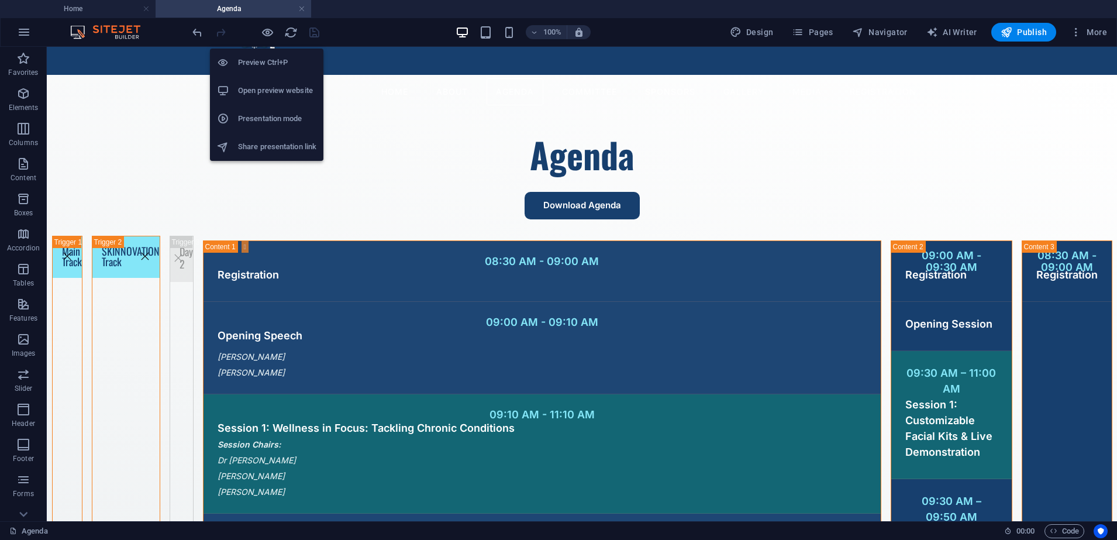
click at [280, 90] on h6 "Open preview website" at bounding box center [277, 91] width 78 height 14
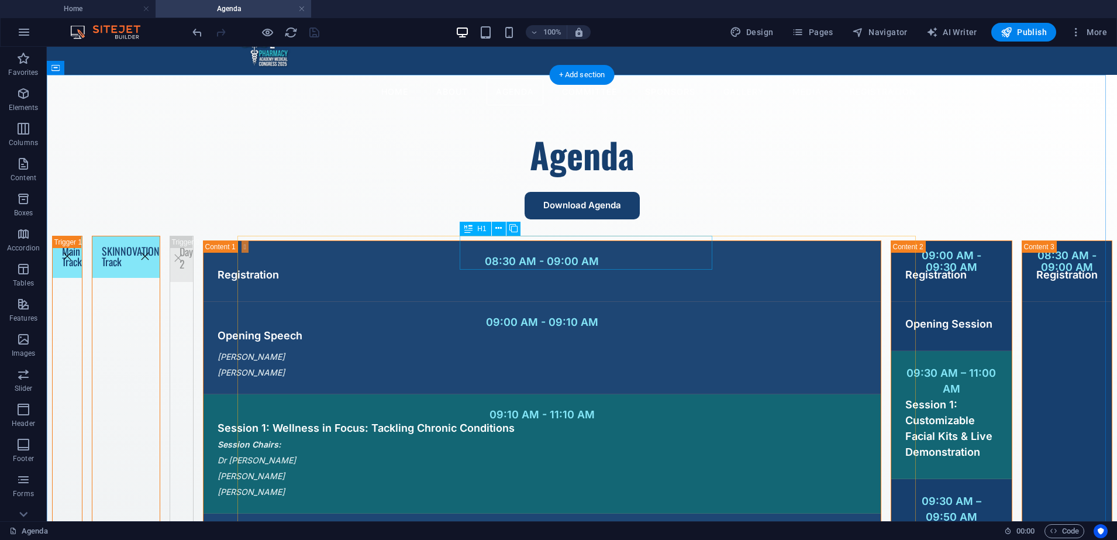
click at [481, 230] on span "H1" at bounding box center [481, 228] width 9 height 7
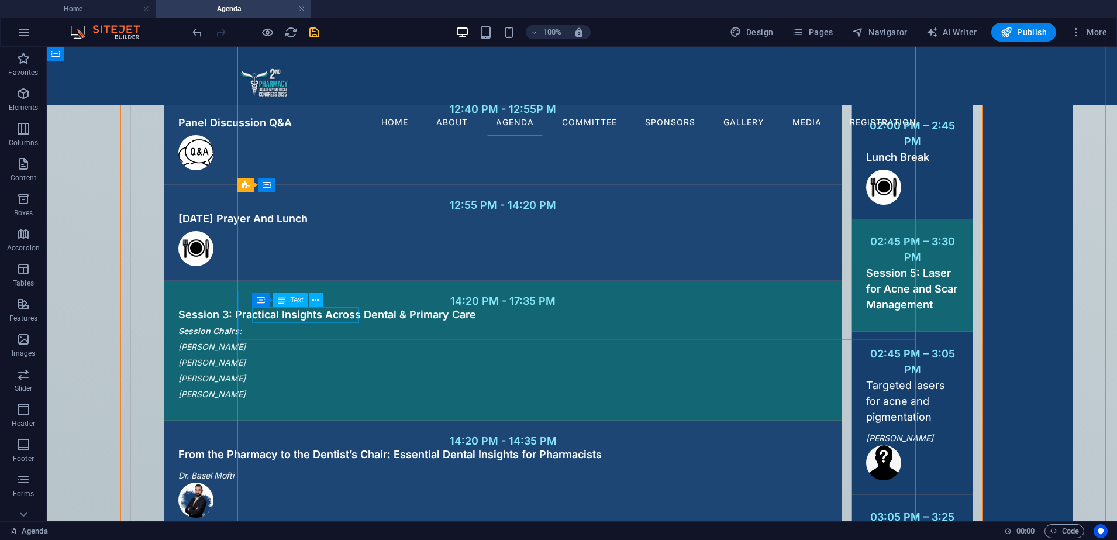
scroll to position [2663, 0]
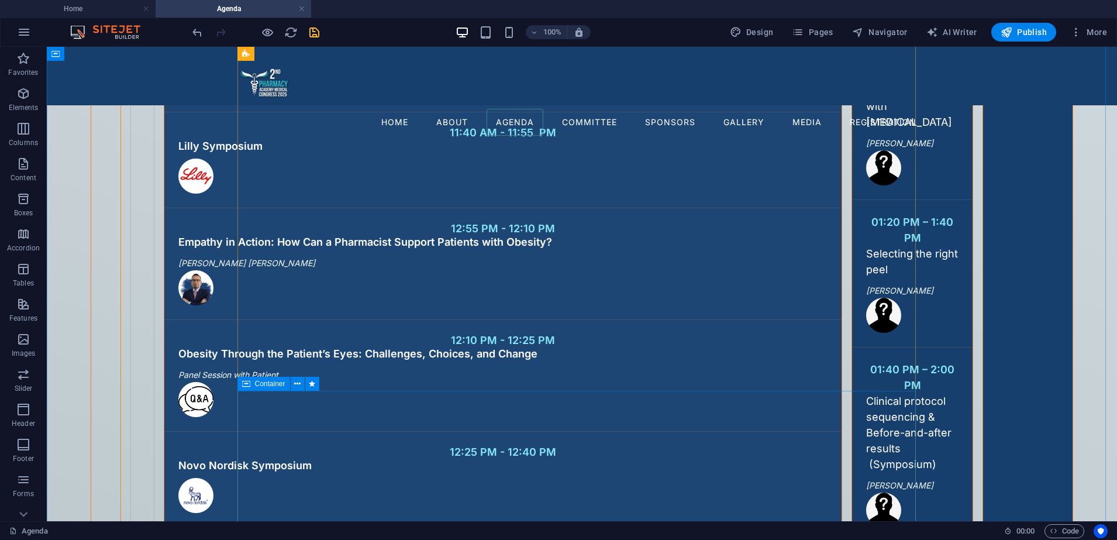
click at [242, 384] on icon at bounding box center [246, 384] width 8 height 14
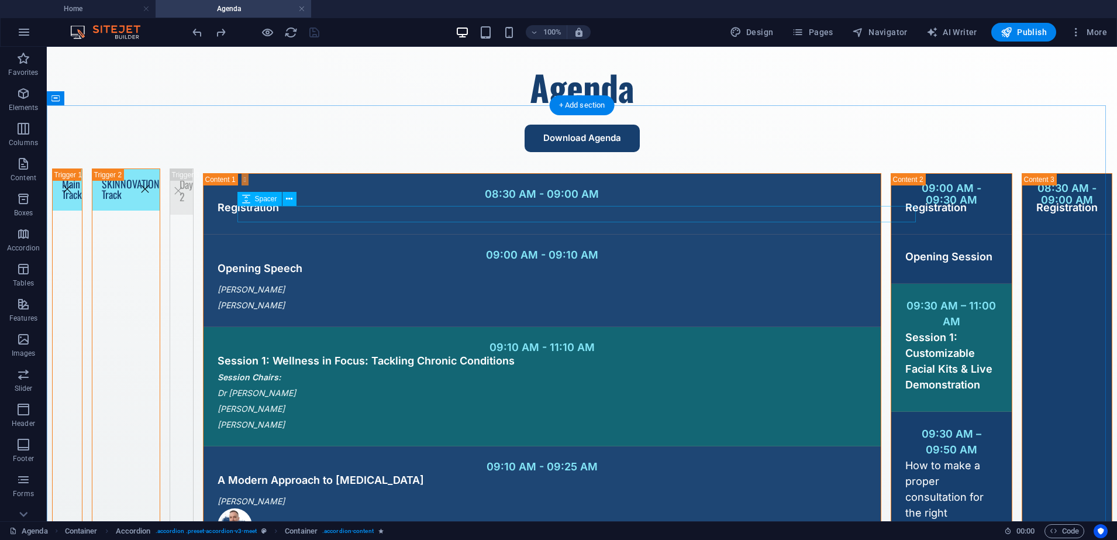
scroll to position [0, 0]
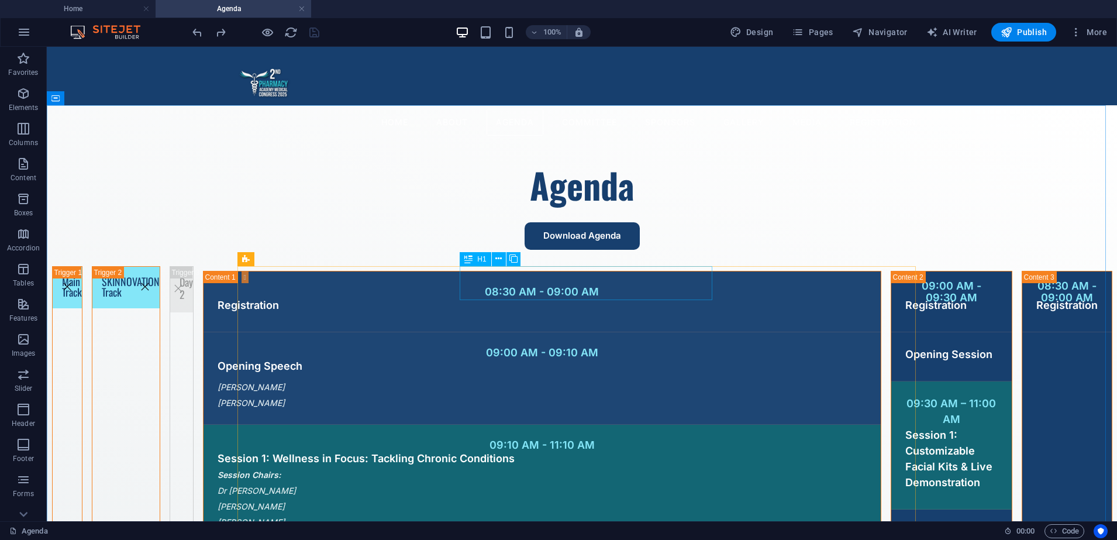
click at [473, 256] on icon at bounding box center [468, 259] width 8 height 14
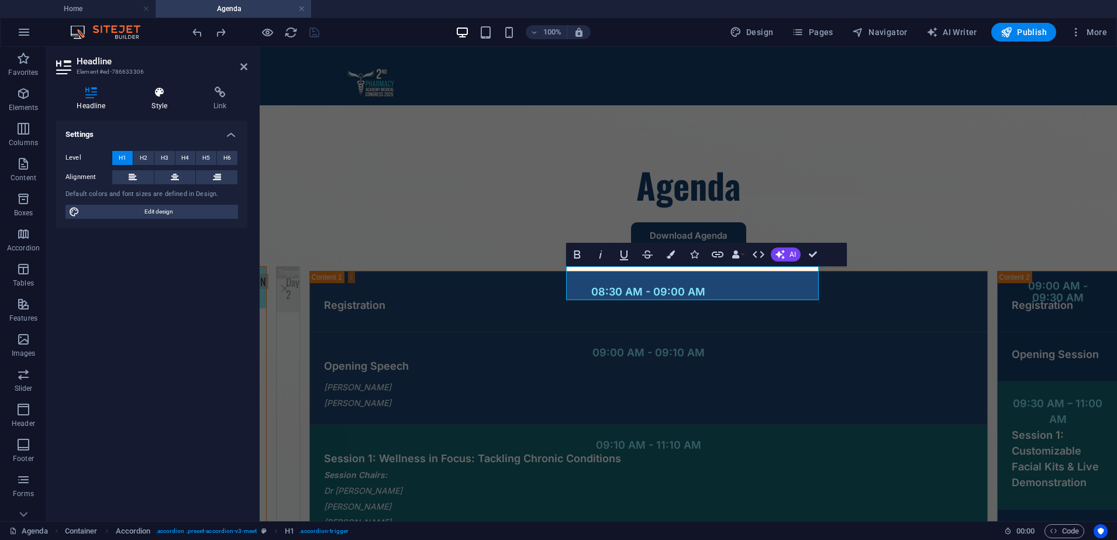
click at [172, 94] on icon at bounding box center [159, 93] width 57 height 12
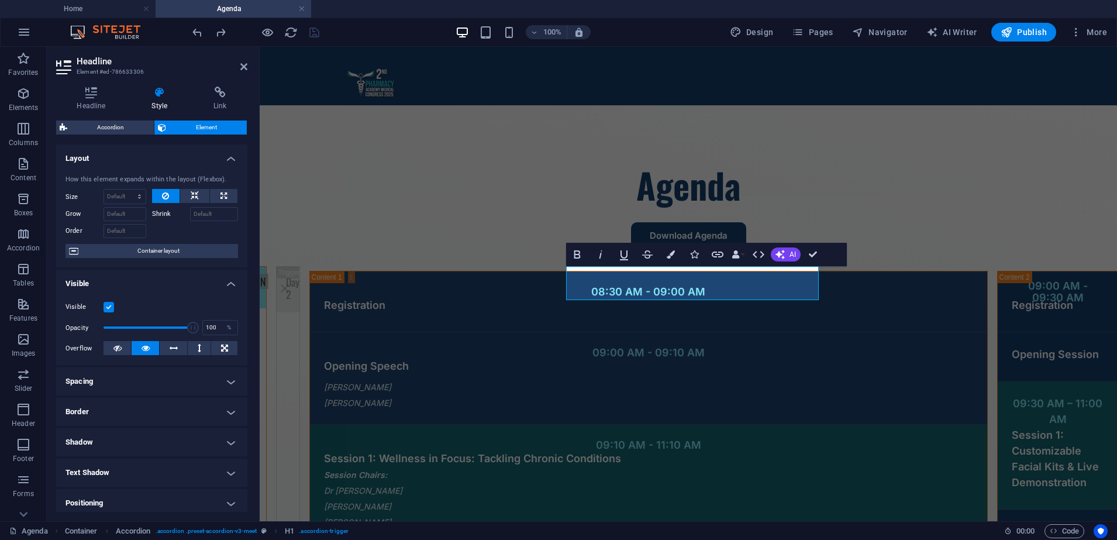
click at [109, 310] on label at bounding box center [109, 307] width 11 height 11
click at [0, 0] on input "Visible" at bounding box center [0, 0] width 0 height 0
click at [245, 71] on icon at bounding box center [243, 66] width 7 height 9
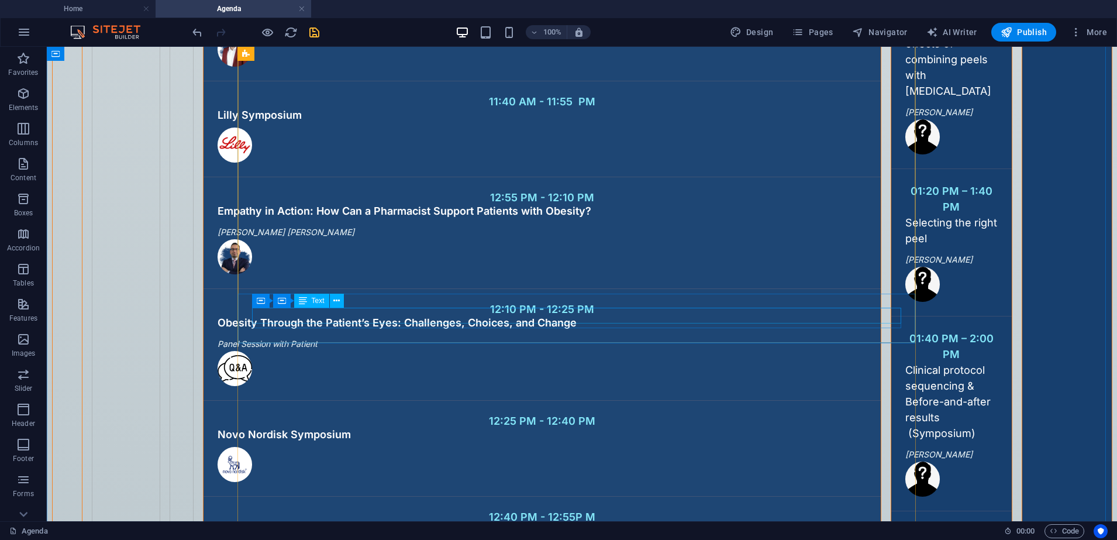
scroll to position [2705, 0]
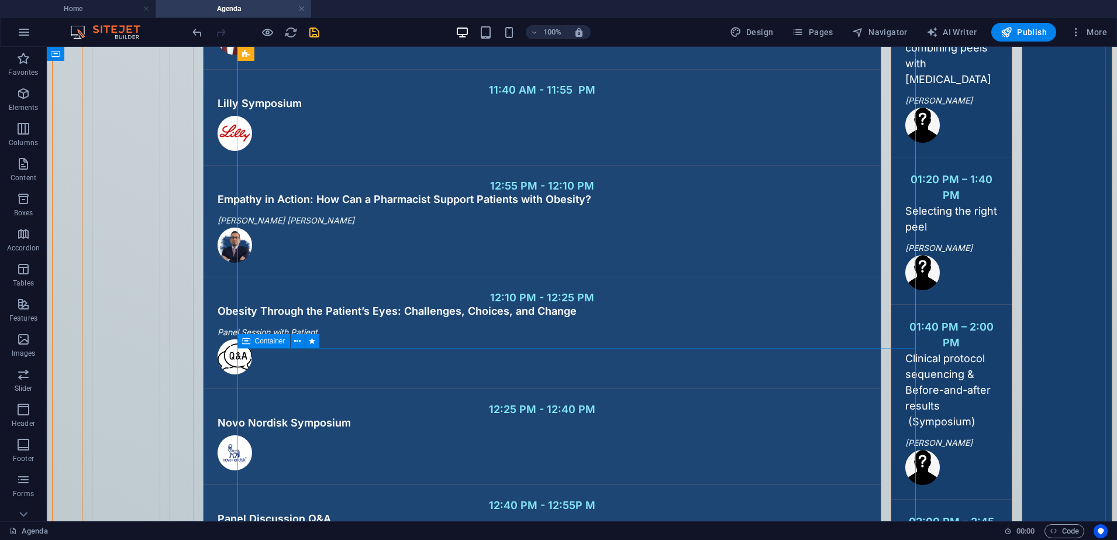
click at [252, 344] on div "Container" at bounding box center [263, 341] width 53 height 14
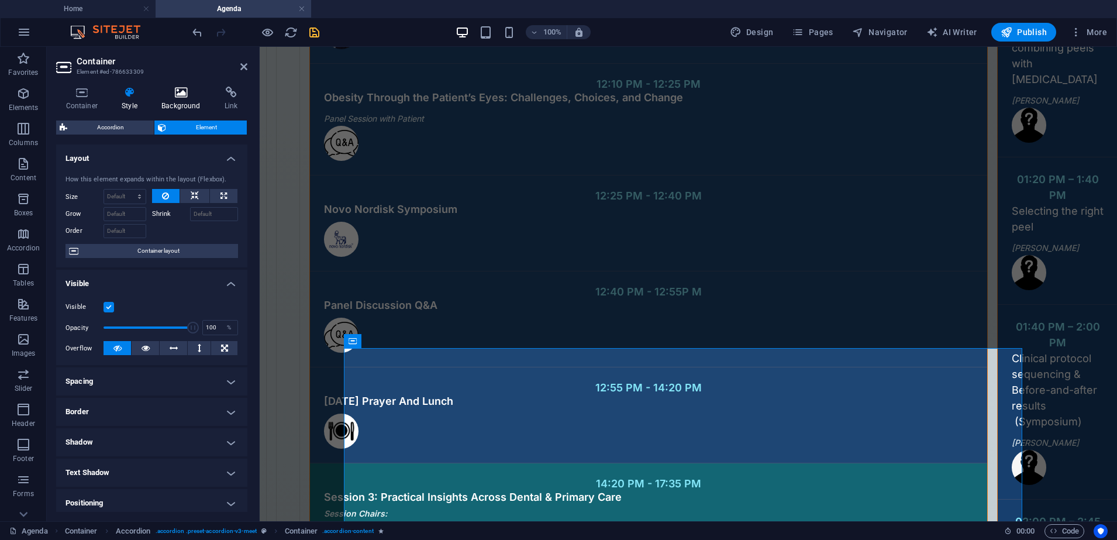
click at [173, 99] on h4 "Background" at bounding box center [183, 99] width 63 height 25
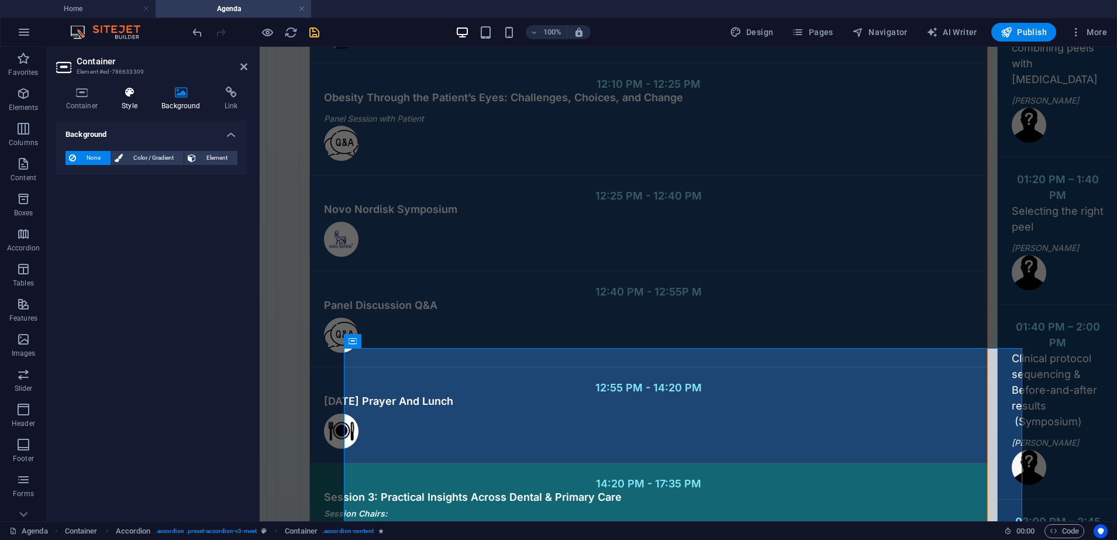
click at [126, 102] on h4 "Style" at bounding box center [132, 99] width 40 height 25
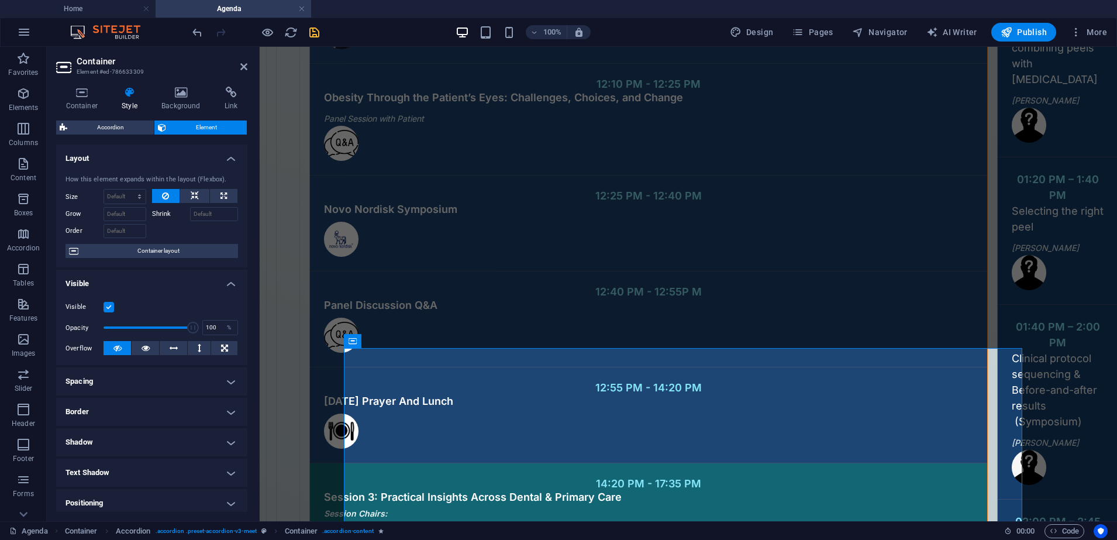
click at [109, 308] on label at bounding box center [109, 307] width 11 height 11
click at [0, 0] on input "Visible" at bounding box center [0, 0] width 0 height 0
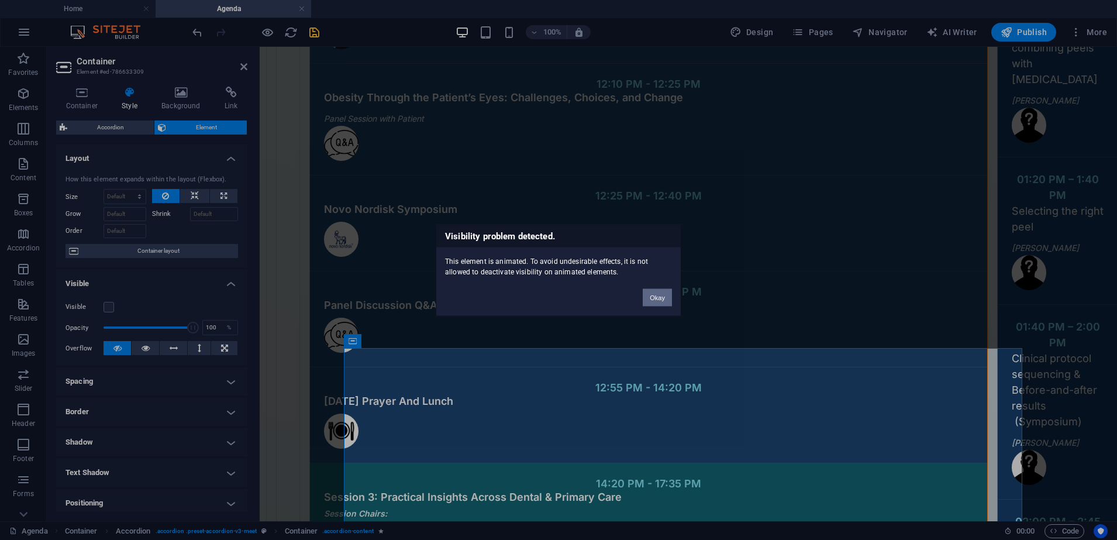
click at [670, 302] on button "Okay" at bounding box center [657, 297] width 29 height 18
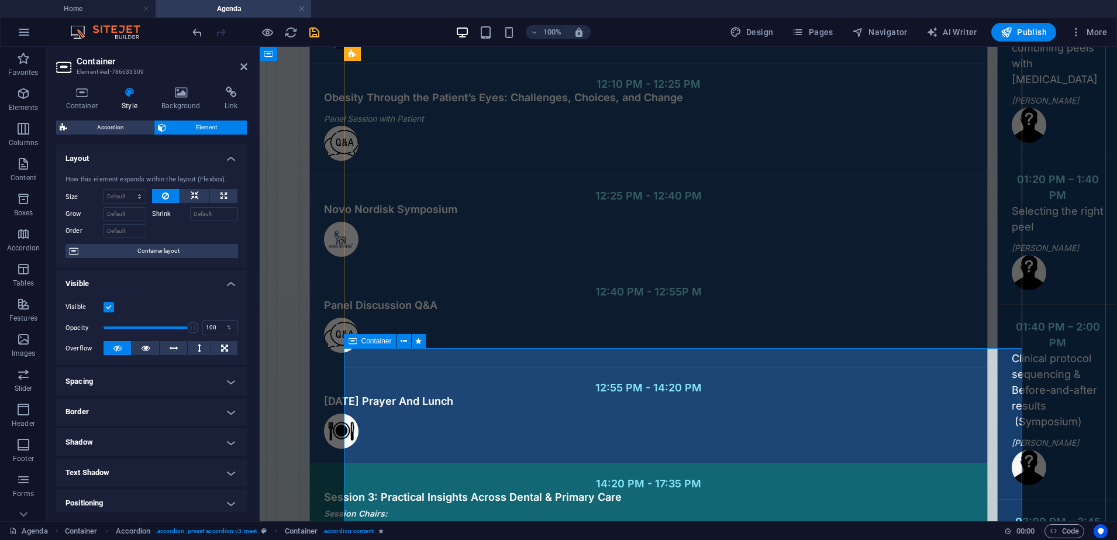
click at [362, 340] on span "Container" at bounding box center [377, 341] width 30 height 7
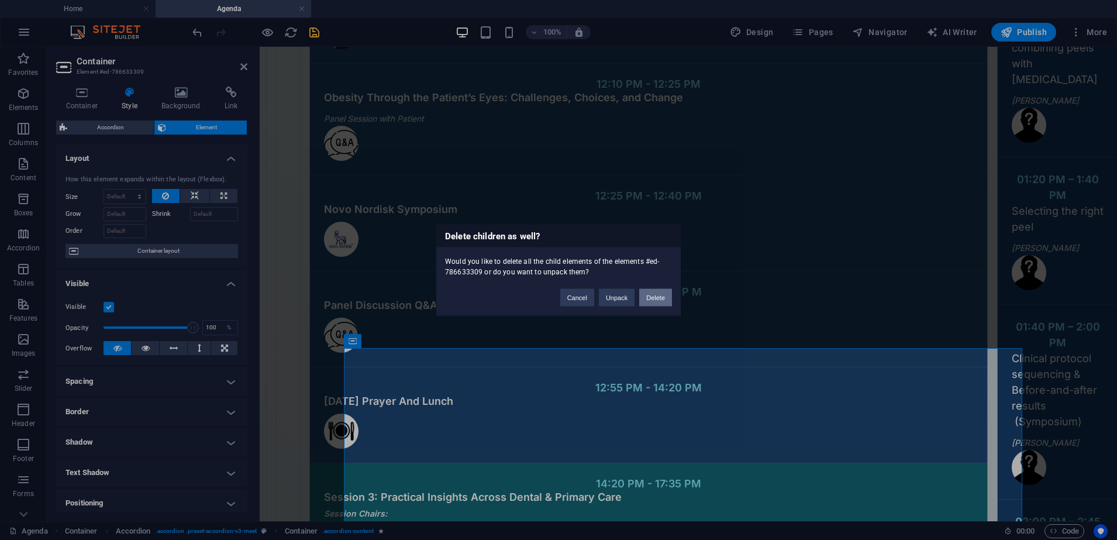
click at [653, 297] on button "Delete" at bounding box center [655, 297] width 33 height 18
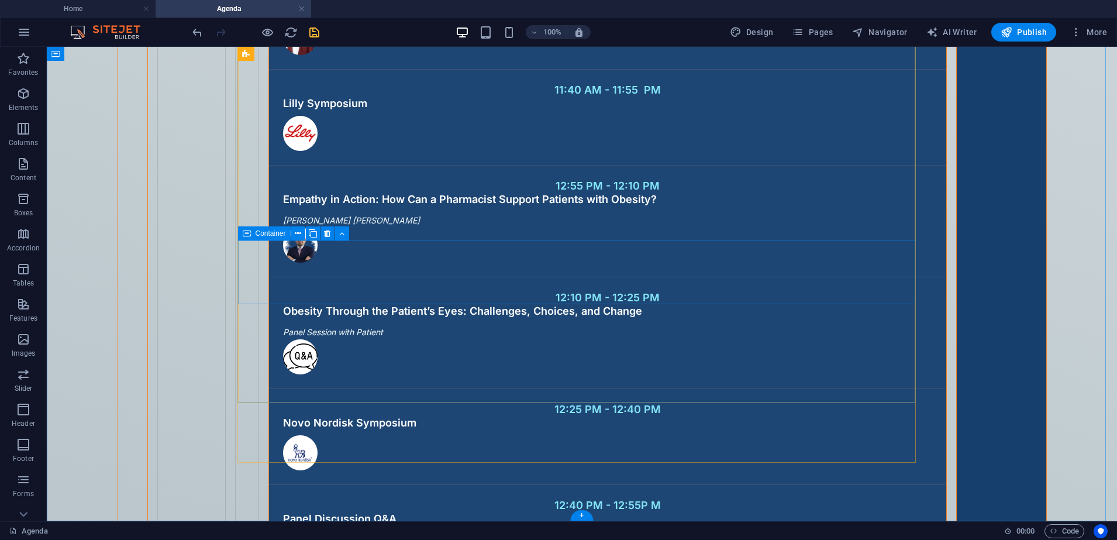
scroll to position [2641, 0]
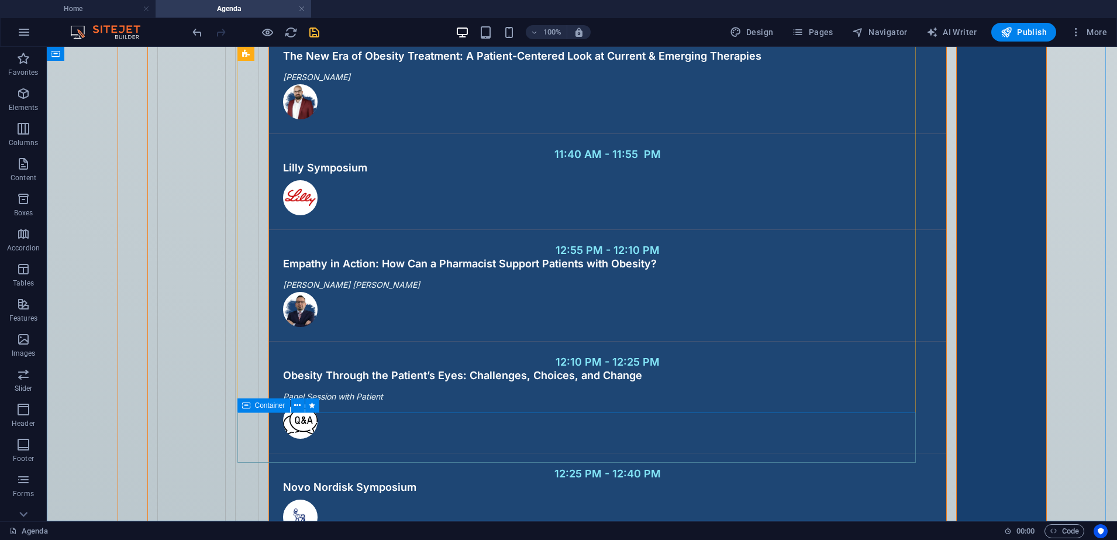
click at [245, 408] on icon at bounding box center [246, 405] width 8 height 14
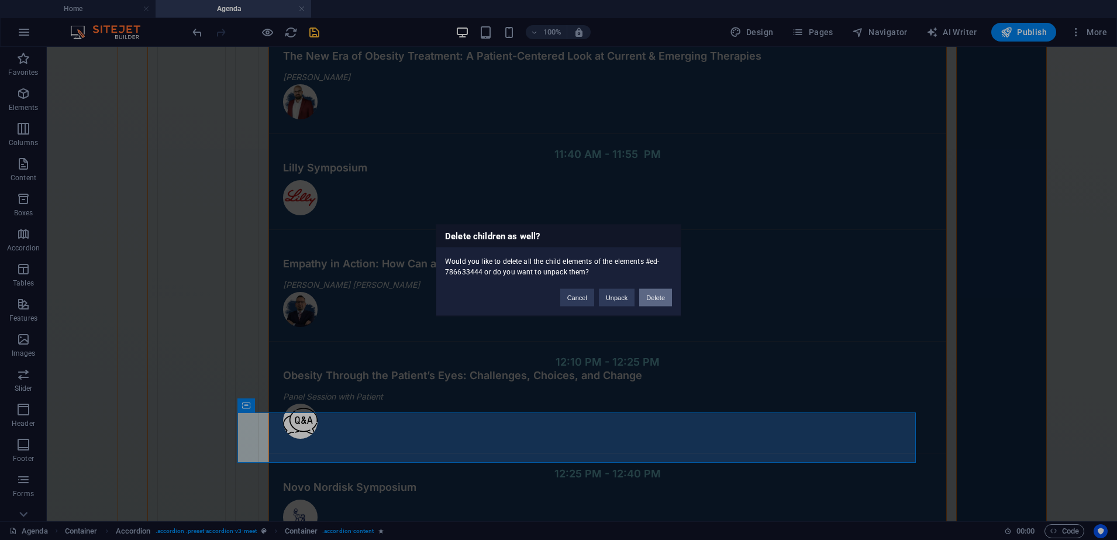
click at [667, 293] on button "Delete" at bounding box center [655, 297] width 33 height 18
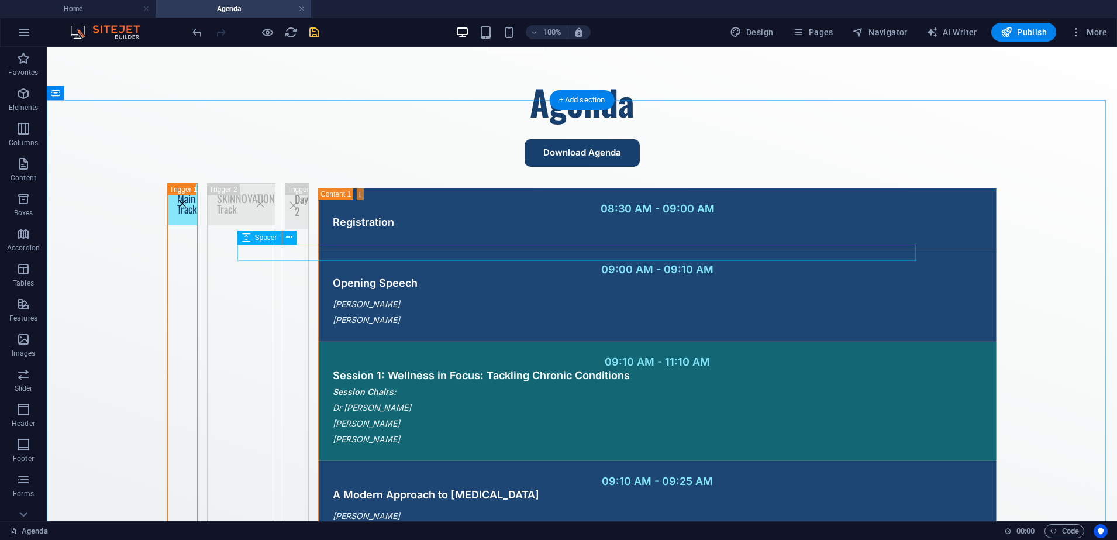
scroll to position [146, 0]
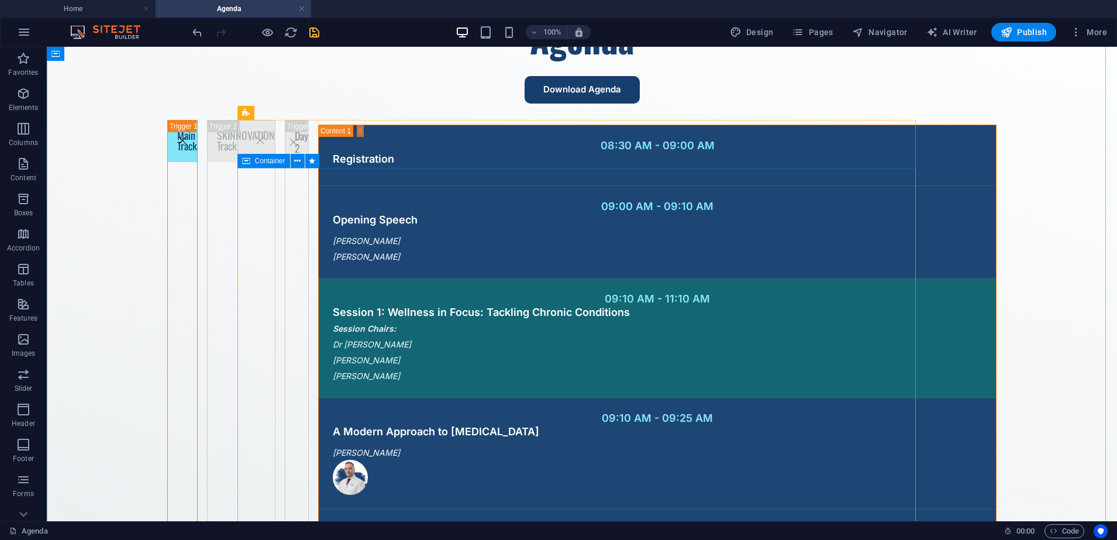
drag, startPoint x: 246, startPoint y: 167, endPoint x: 283, endPoint y: 192, distance: 44.5
click at [246, 167] on icon at bounding box center [246, 161] width 8 height 14
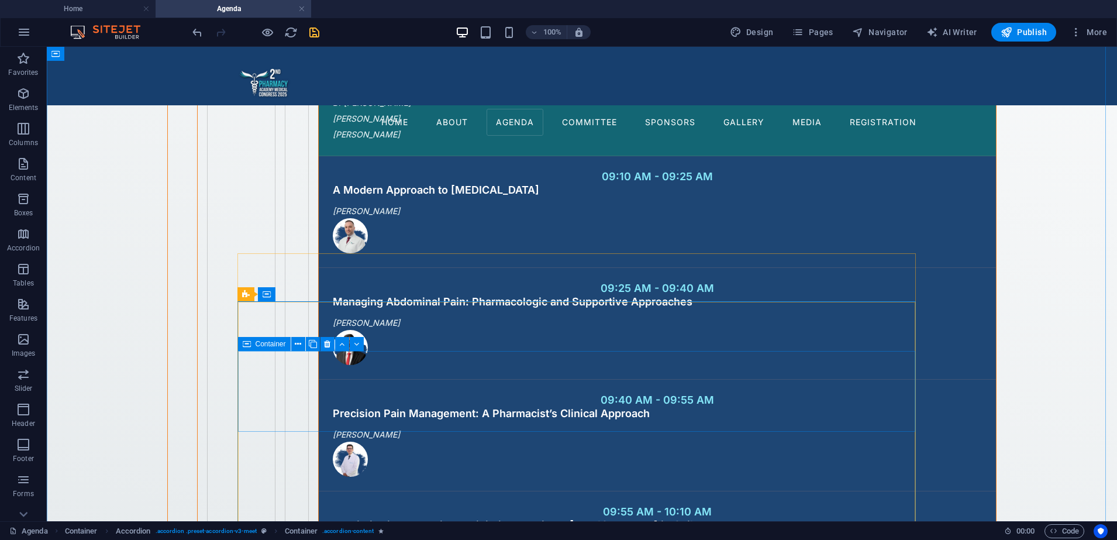
scroll to position [0, 0]
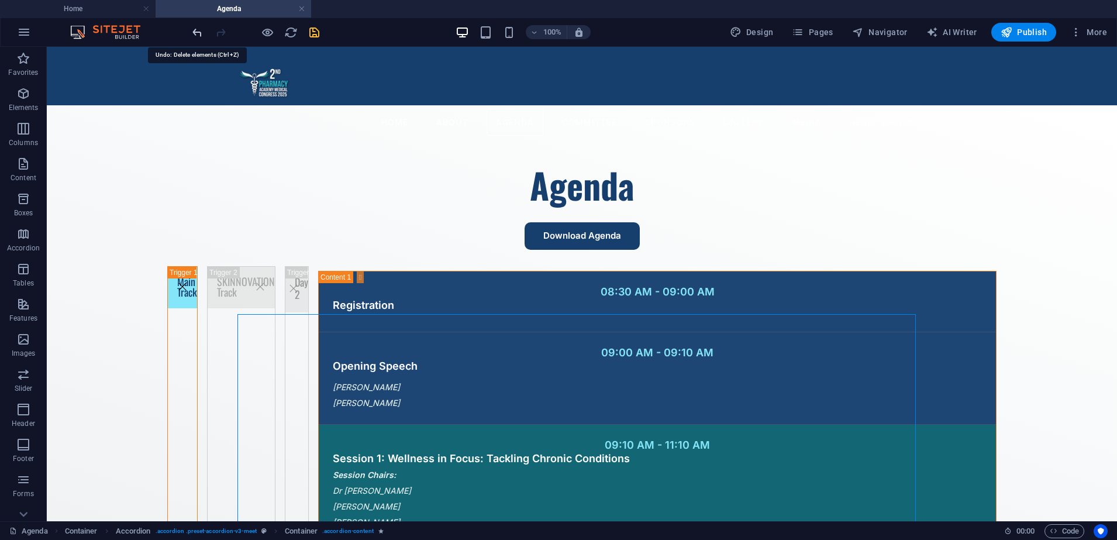
click at [194, 35] on icon "undo" at bounding box center [197, 32] width 13 height 13
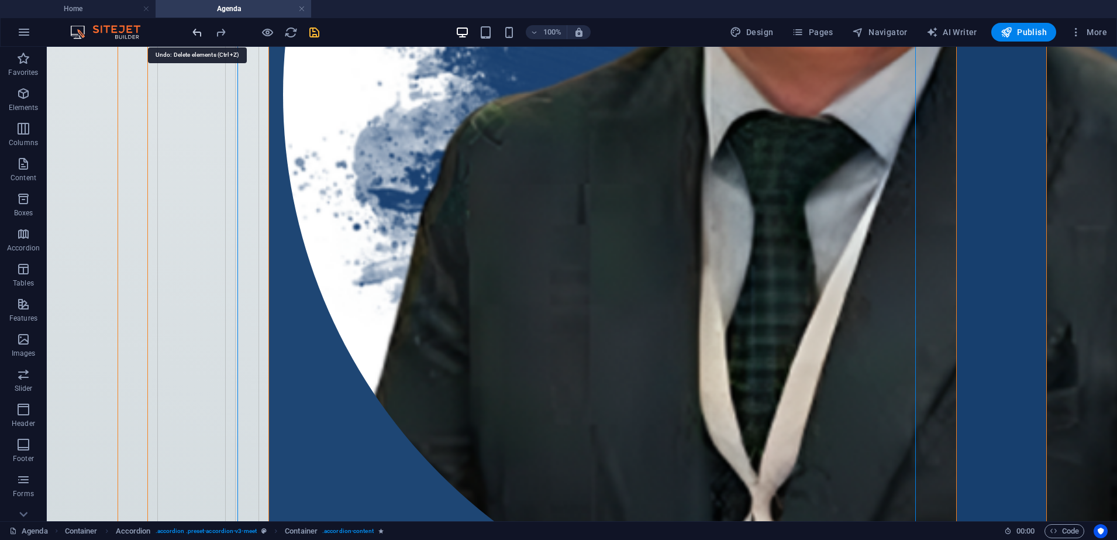
scroll to position [2641, 0]
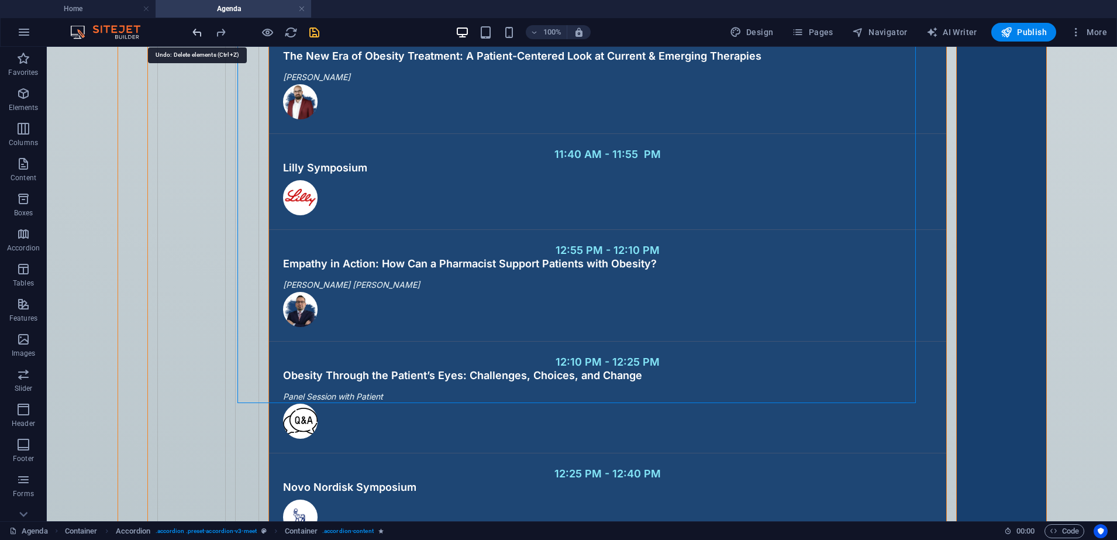
click at [194, 35] on icon "undo" at bounding box center [197, 32] width 13 height 13
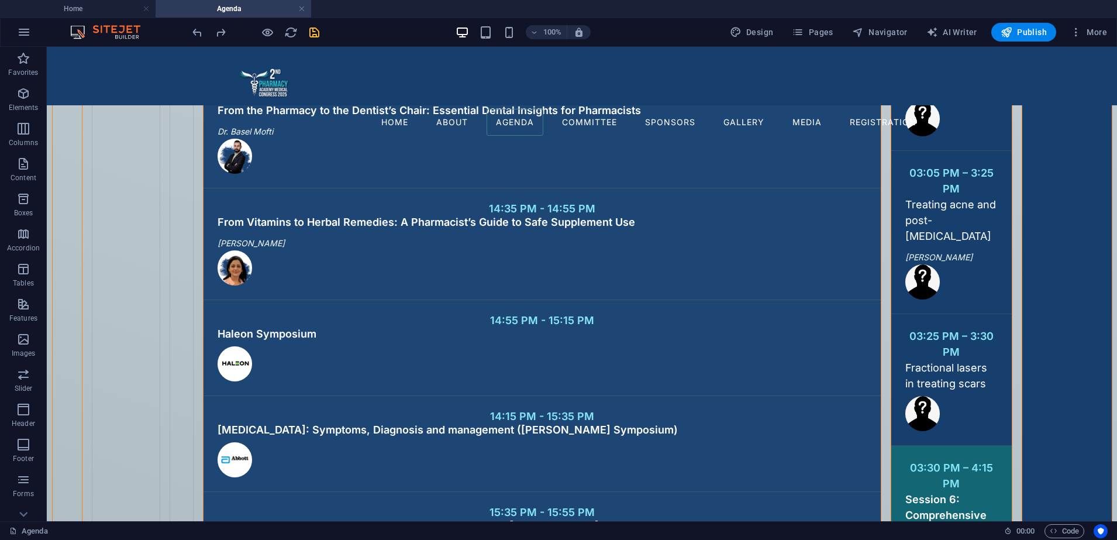
scroll to position [3080, 0]
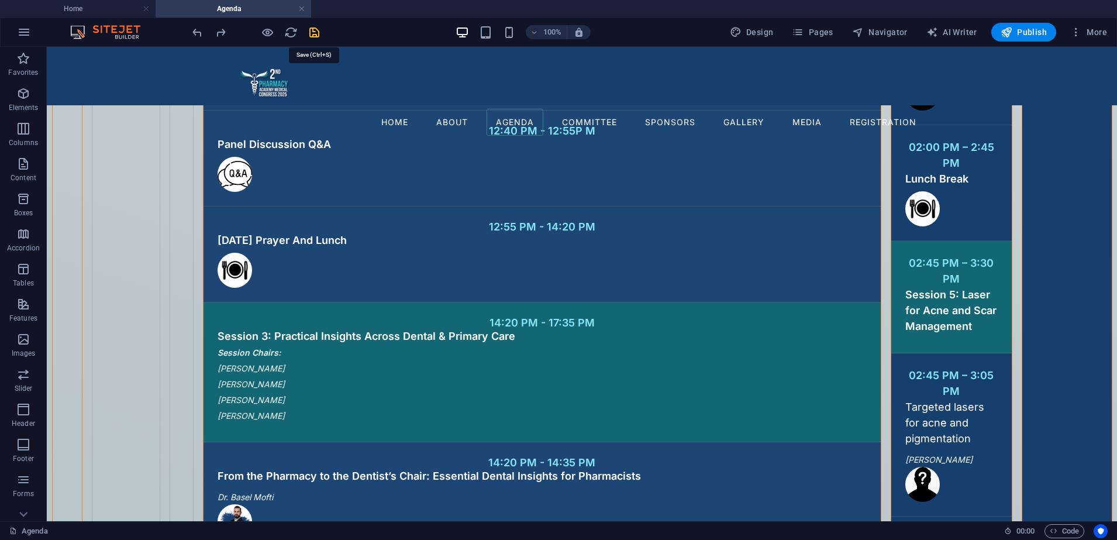
click at [311, 31] on icon "save" at bounding box center [314, 32] width 13 height 13
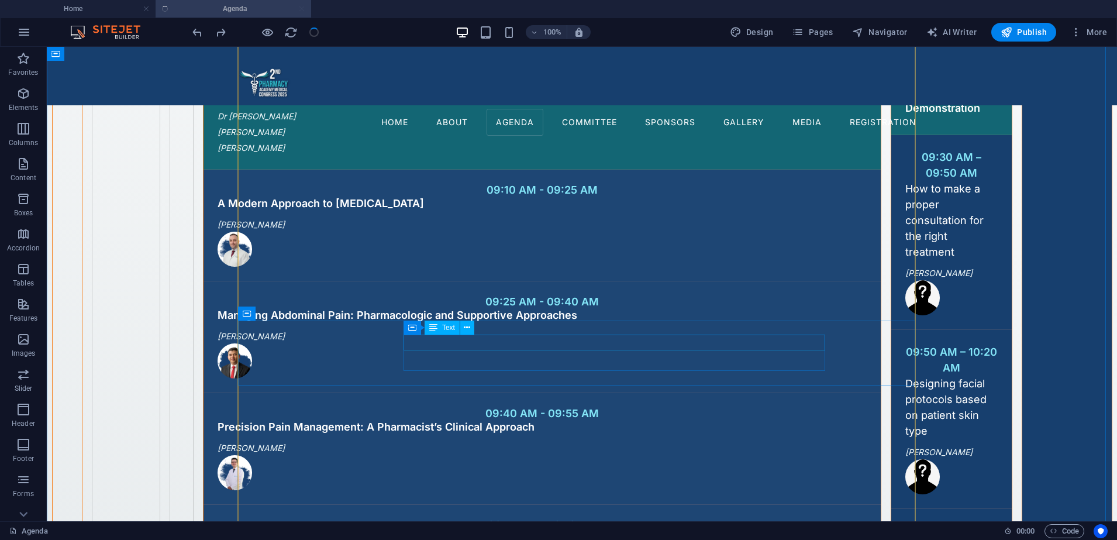
scroll to position [0, 0]
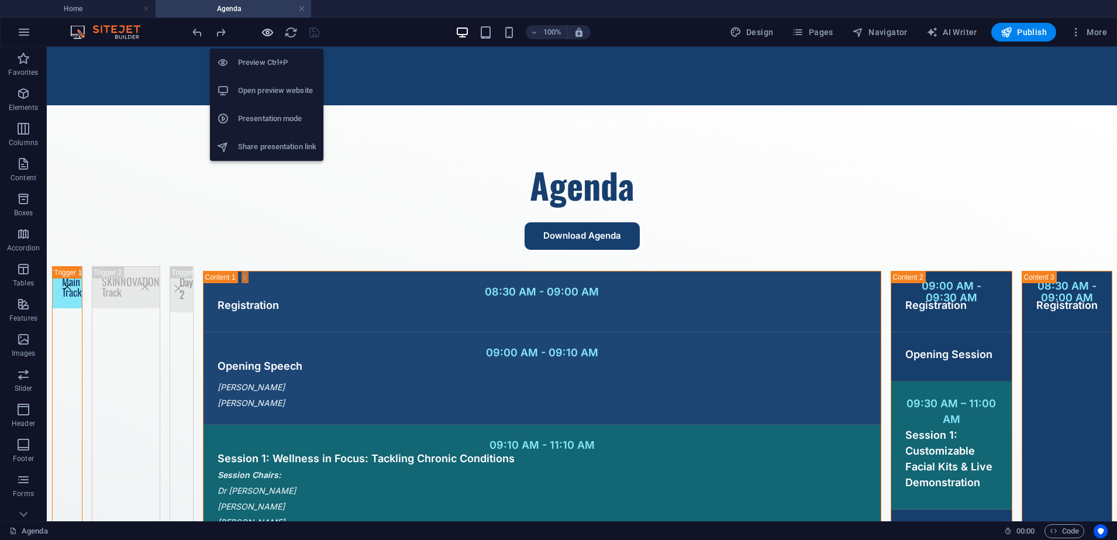
click at [274, 33] on icon "button" at bounding box center [267, 32] width 13 height 13
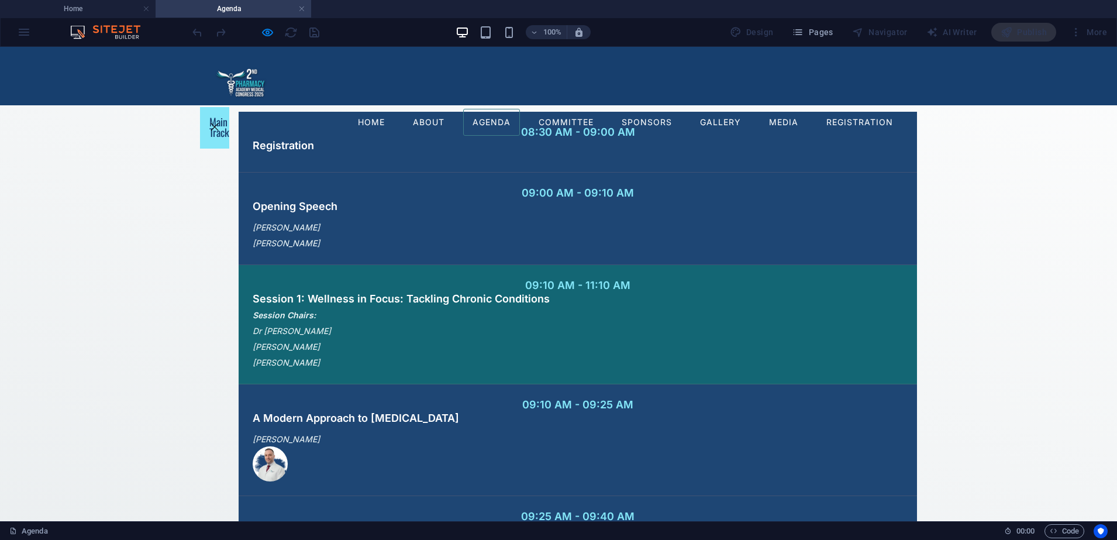
scroll to position [146, 0]
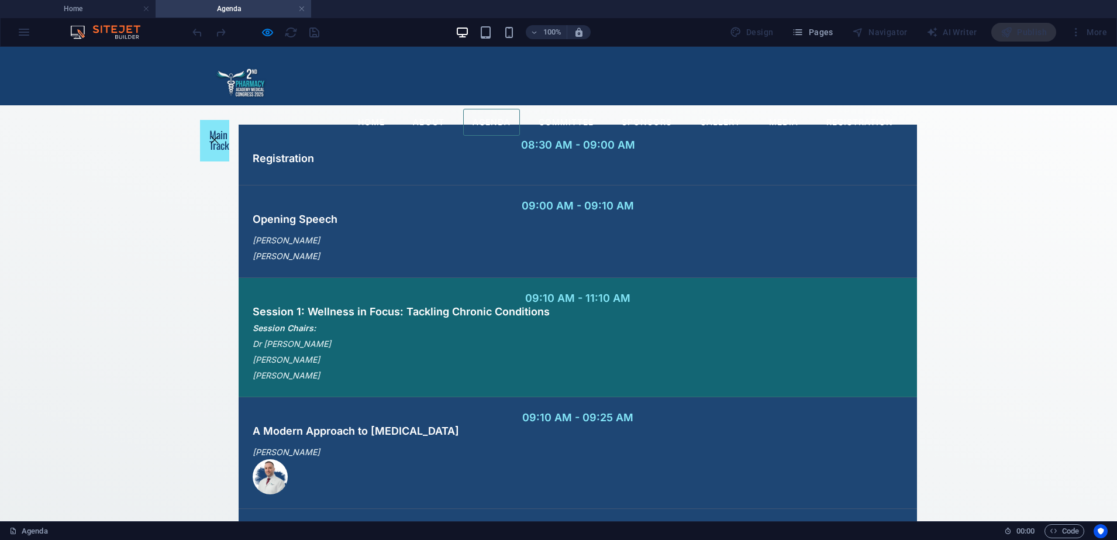
click at [229, 132] on link "Main Track" at bounding box center [214, 141] width 29 height 42
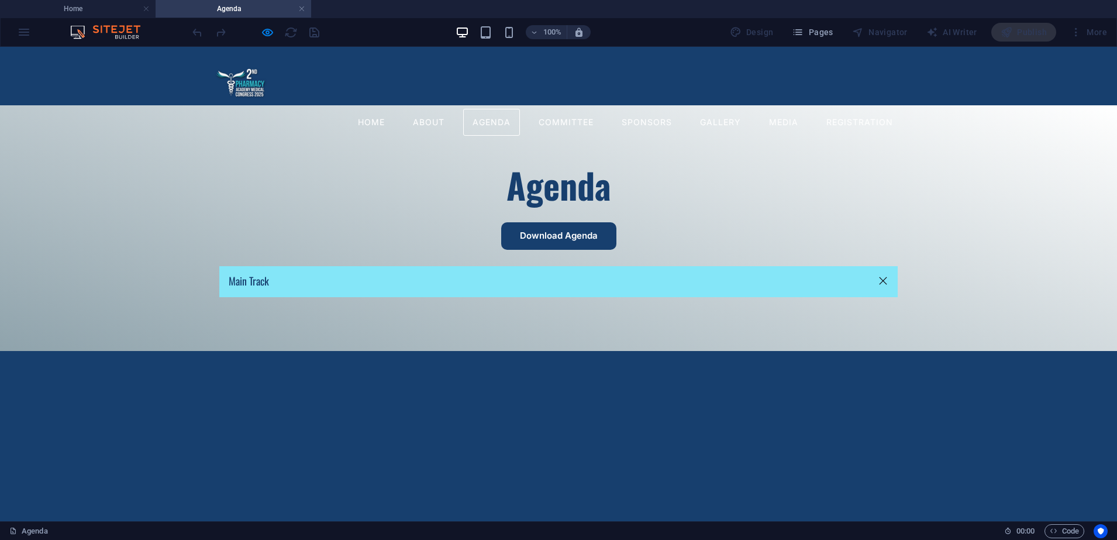
scroll to position [0, 0]
click at [378, 289] on link "Main Track" at bounding box center [558, 281] width 679 height 31
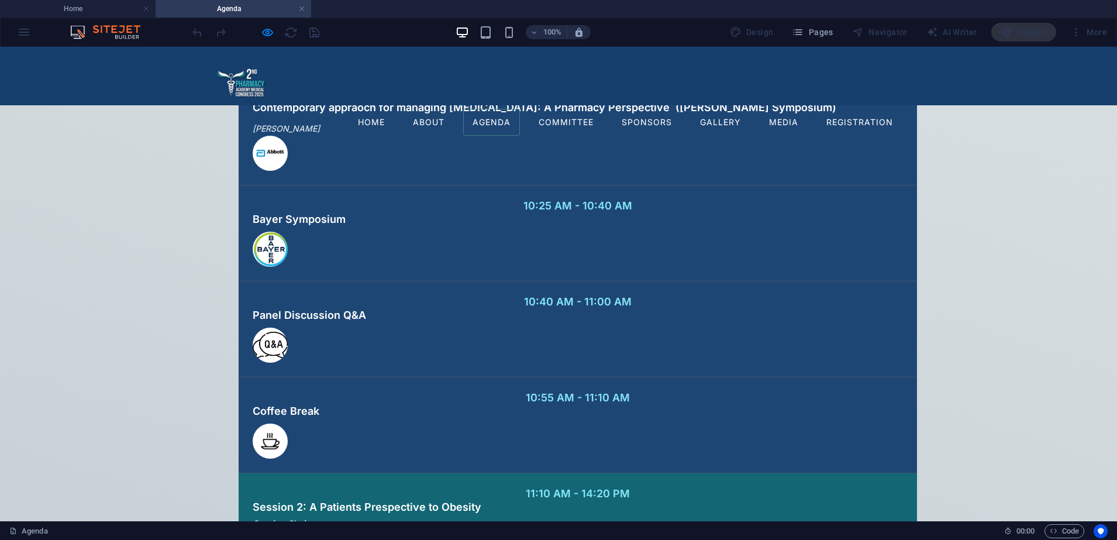
scroll to position [1988, 0]
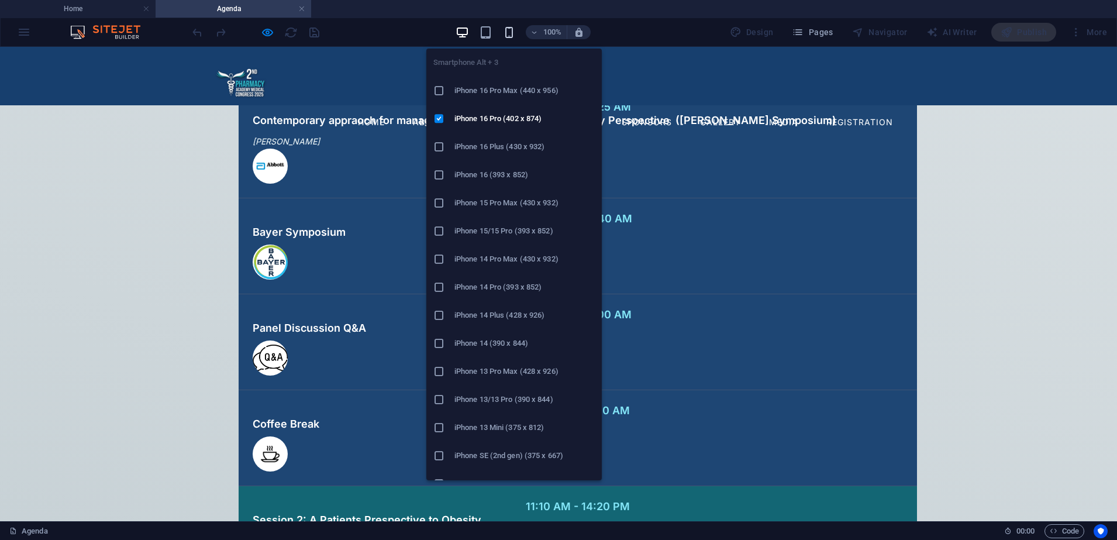
click at [516, 31] on icon "button" at bounding box center [508, 32] width 13 height 13
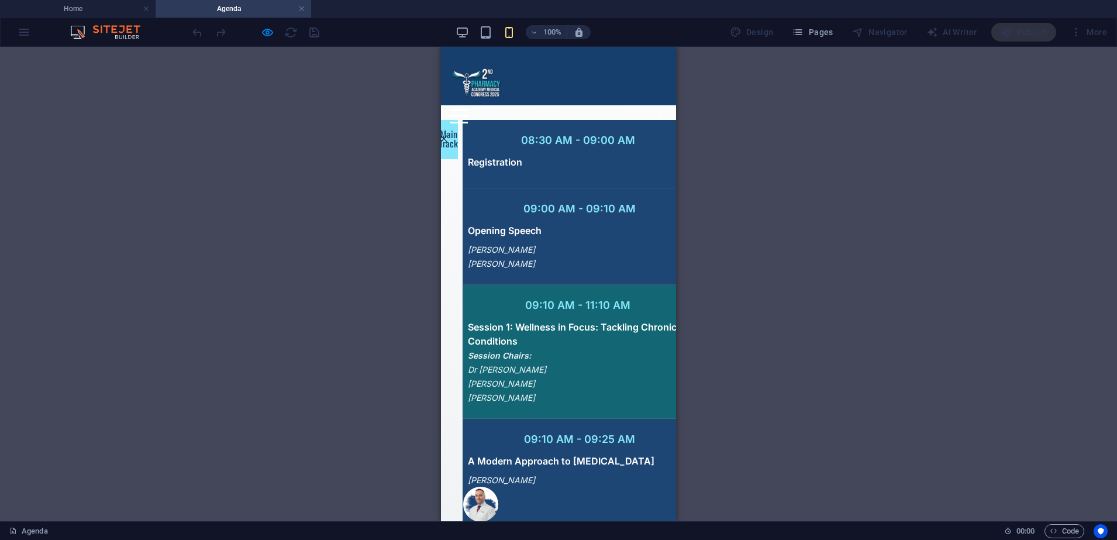
scroll to position [0, 0]
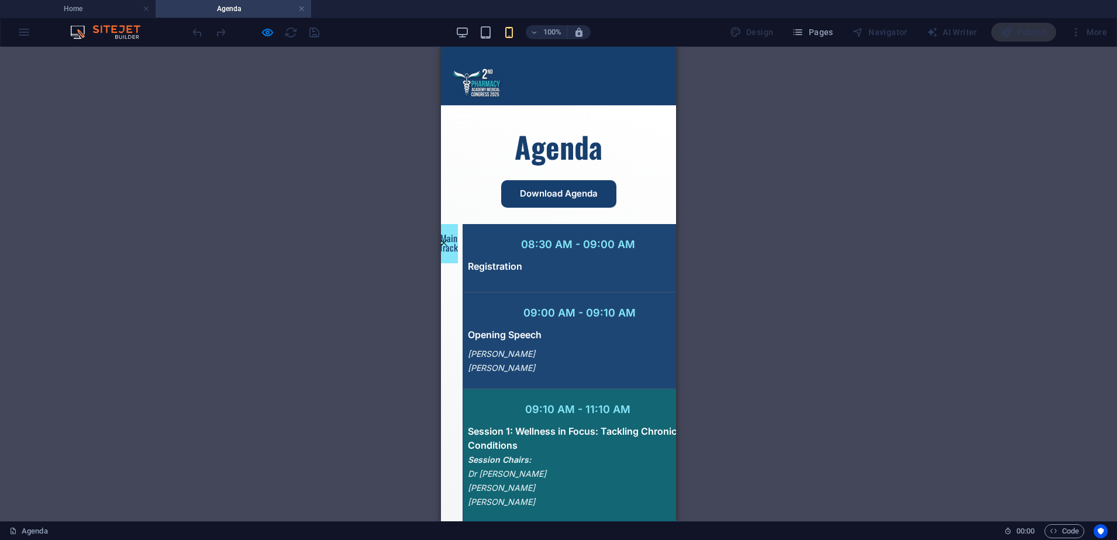
click at [458, 241] on link "Main Track" at bounding box center [444, 243] width 28 height 39
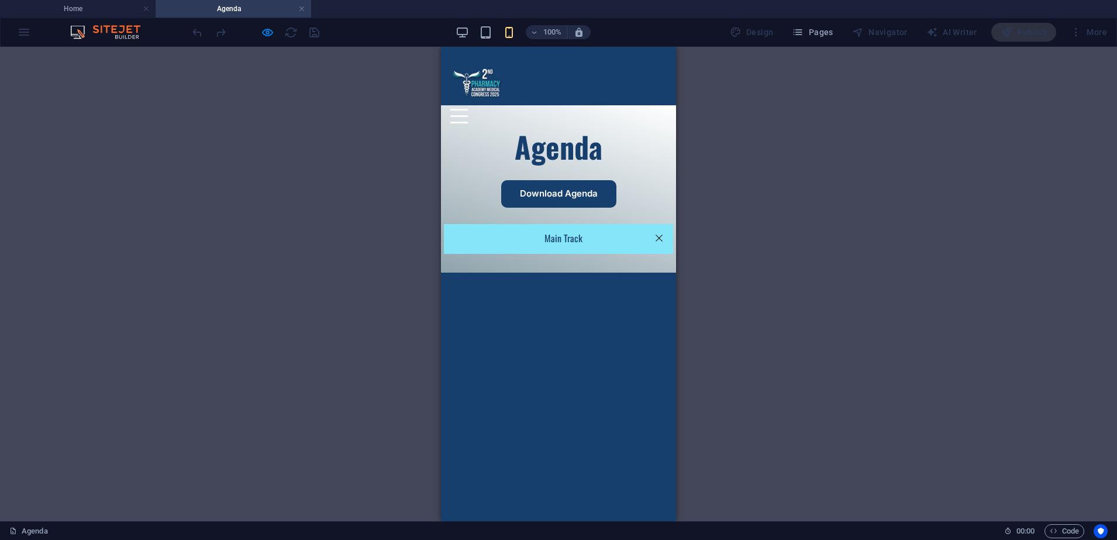
click at [557, 241] on link "Main Track" at bounding box center [558, 239] width 229 height 30
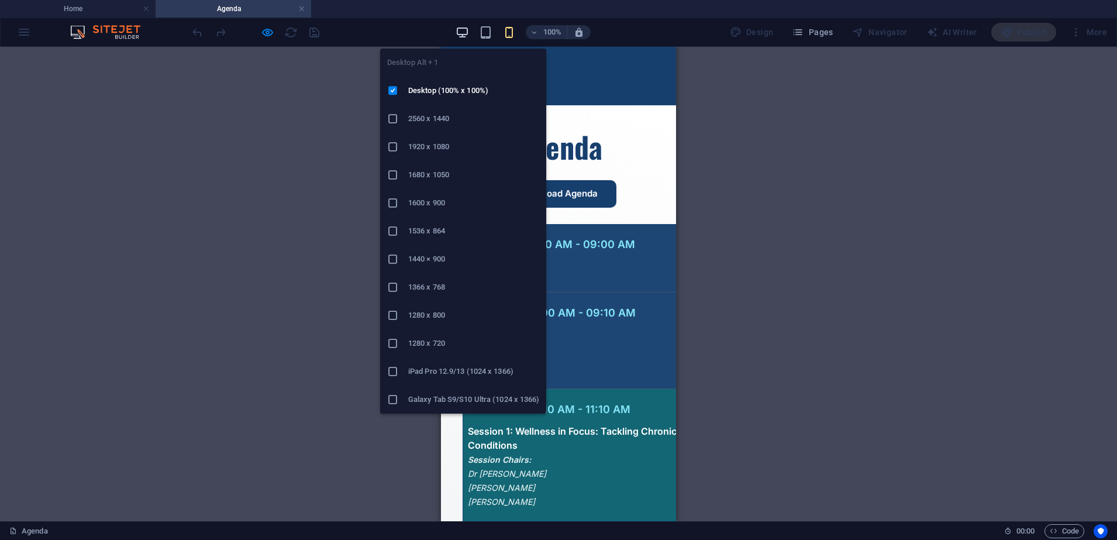
click at [464, 33] on icon "button" at bounding box center [462, 32] width 13 height 13
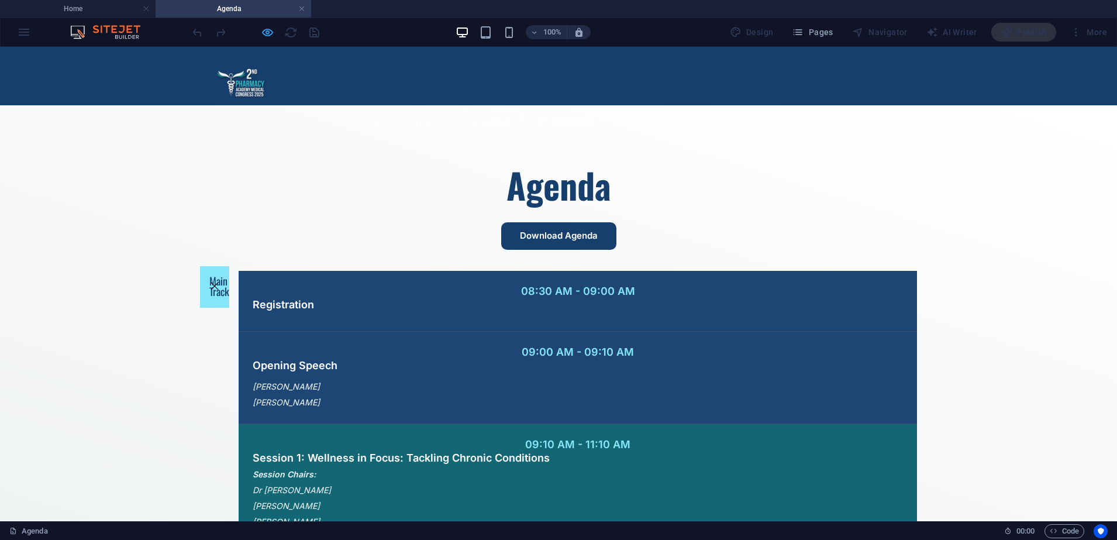
click at [262, 35] on icon "button" at bounding box center [267, 32] width 13 height 13
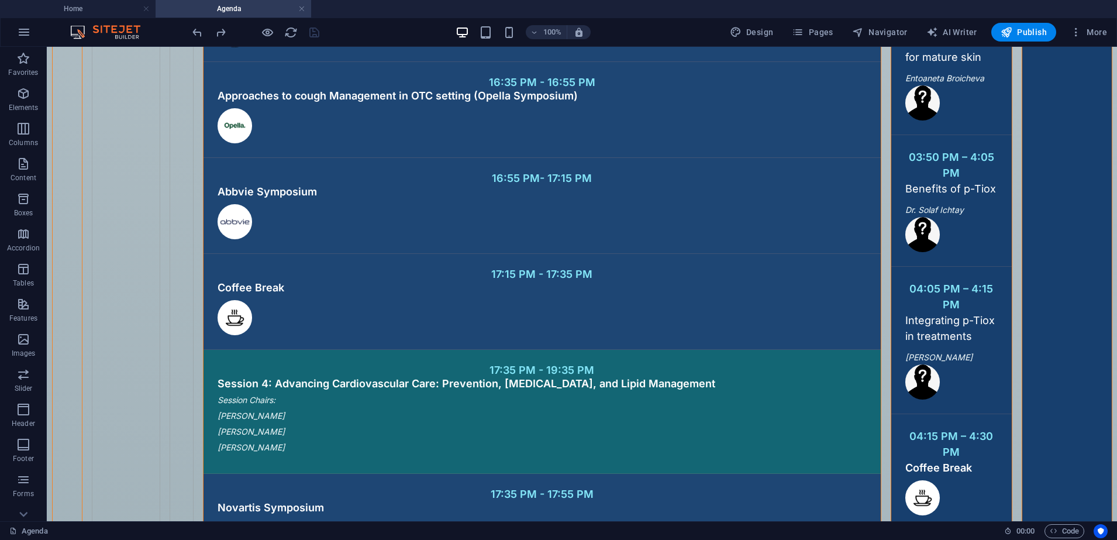
scroll to position [4891, 0]
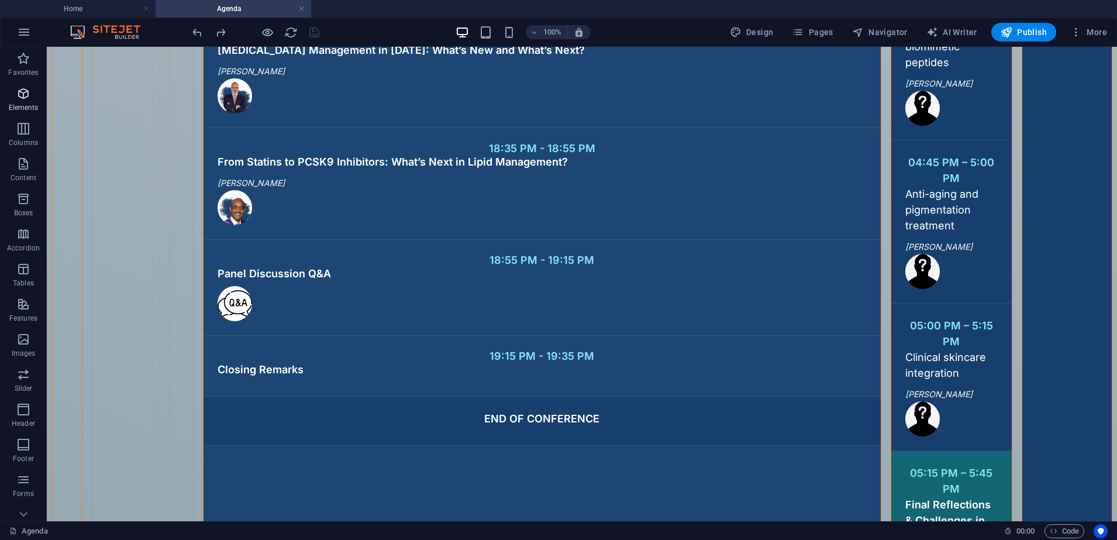
click at [29, 96] on icon "button" at bounding box center [23, 94] width 14 height 14
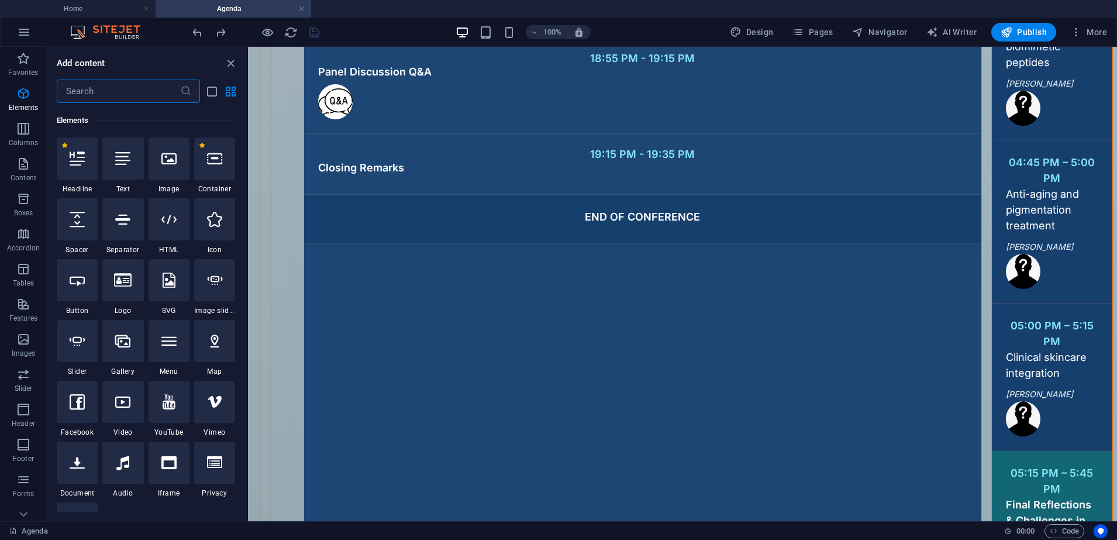
scroll to position [125, 0]
click at [132, 91] on input "text" at bounding box center [118, 91] width 123 height 23
click at [227, 63] on icon "close panel" at bounding box center [230, 63] width 13 height 13
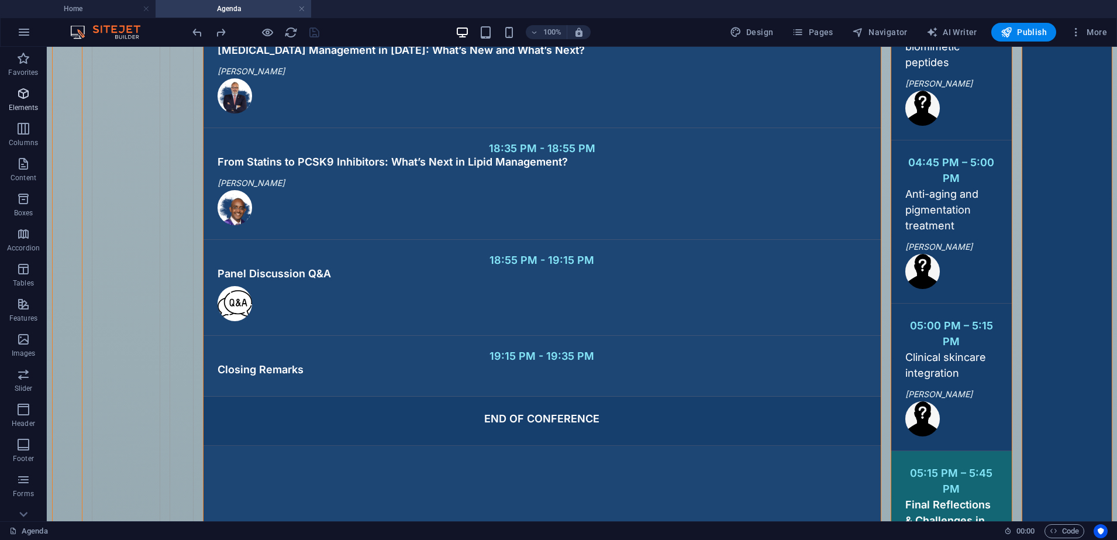
click at [25, 92] on icon "button" at bounding box center [23, 94] width 14 height 14
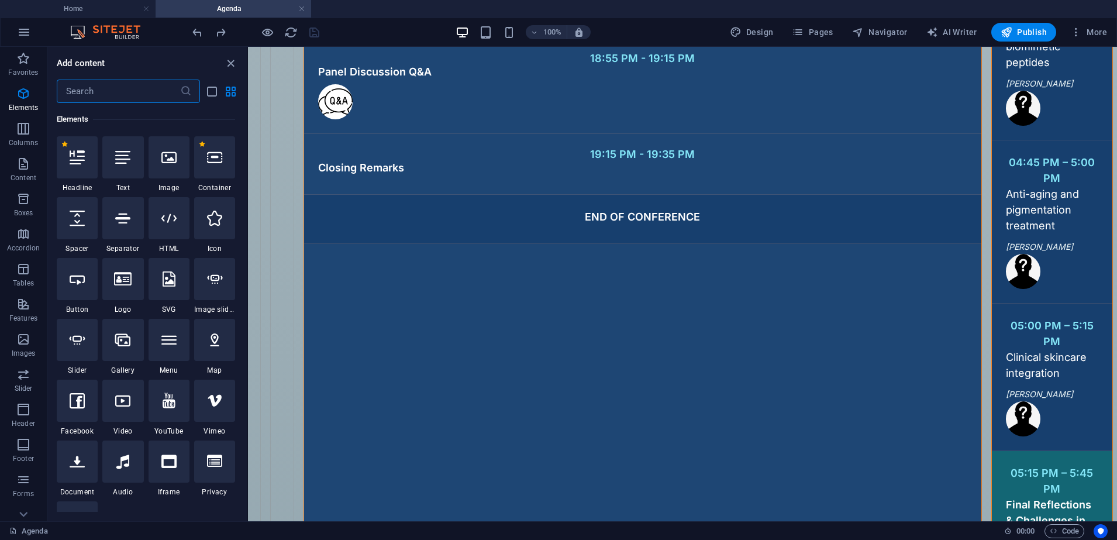
click at [99, 88] on input "text" at bounding box center [118, 91] width 123 height 23
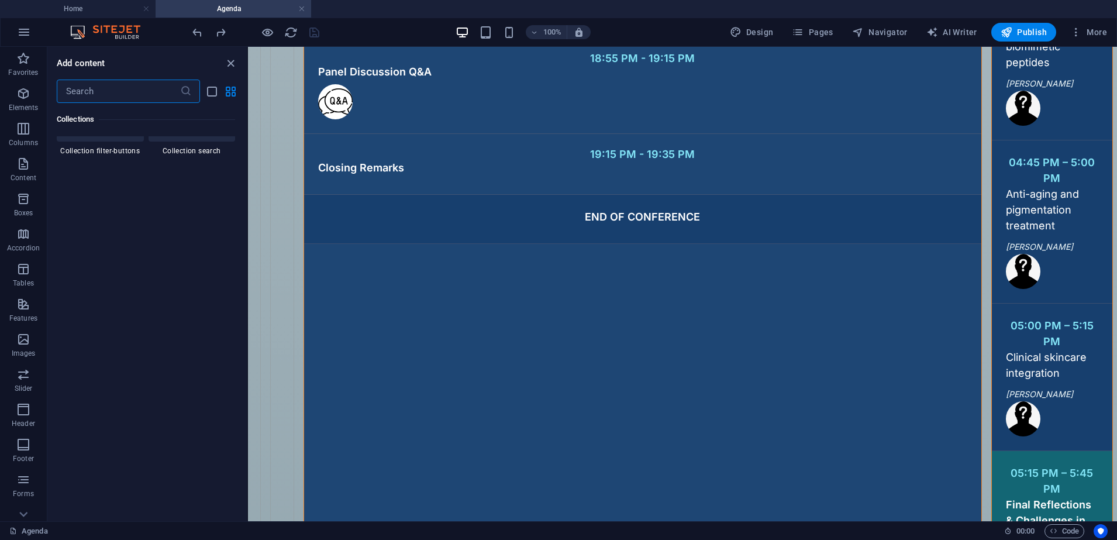
scroll to position [11228, 0]
click at [229, 59] on icon "close panel" at bounding box center [230, 63] width 13 height 13
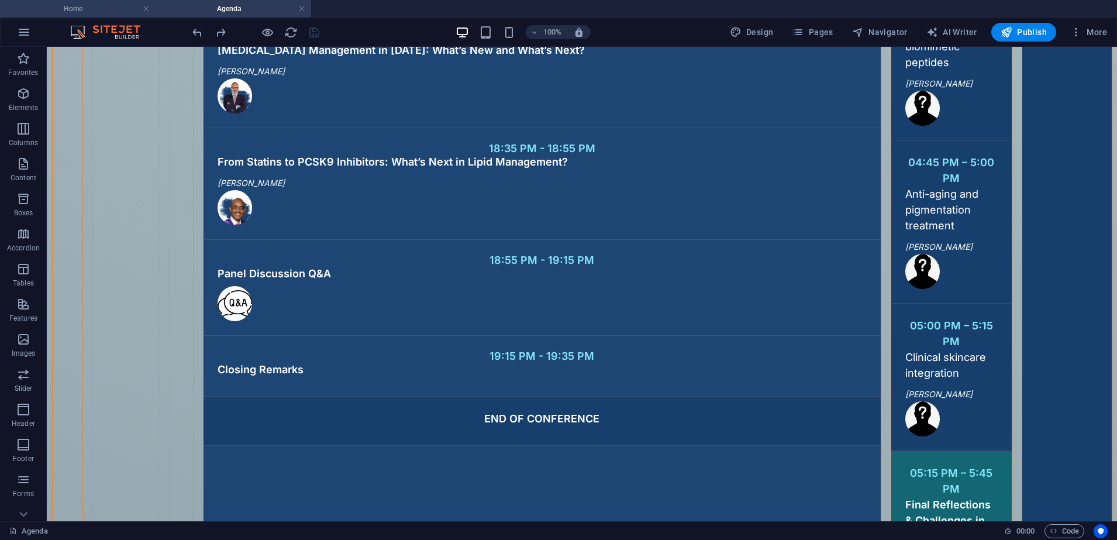
click at [80, 11] on h4 "Home" at bounding box center [78, 8] width 156 height 13
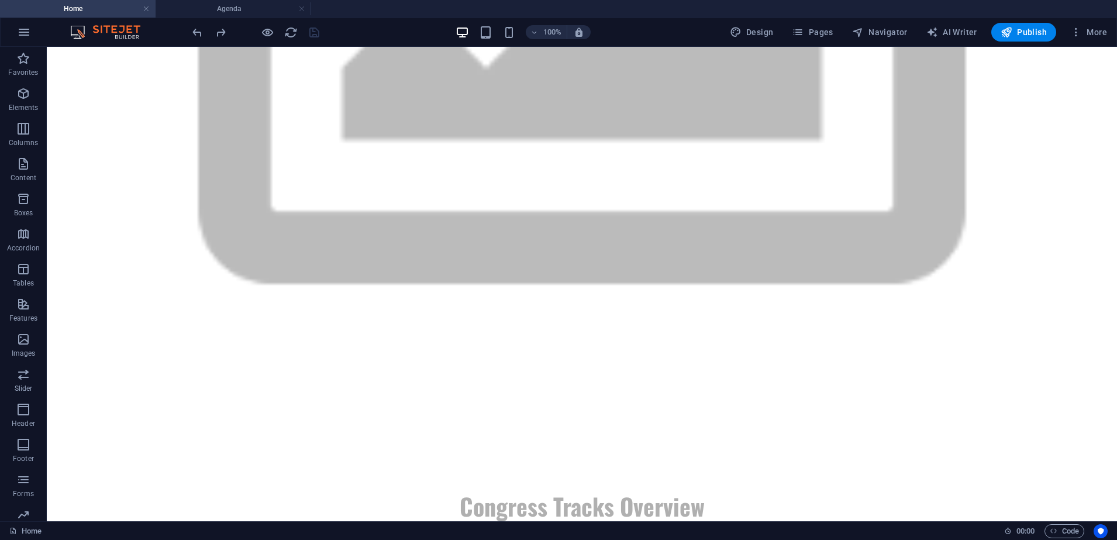
scroll to position [4825, 0]
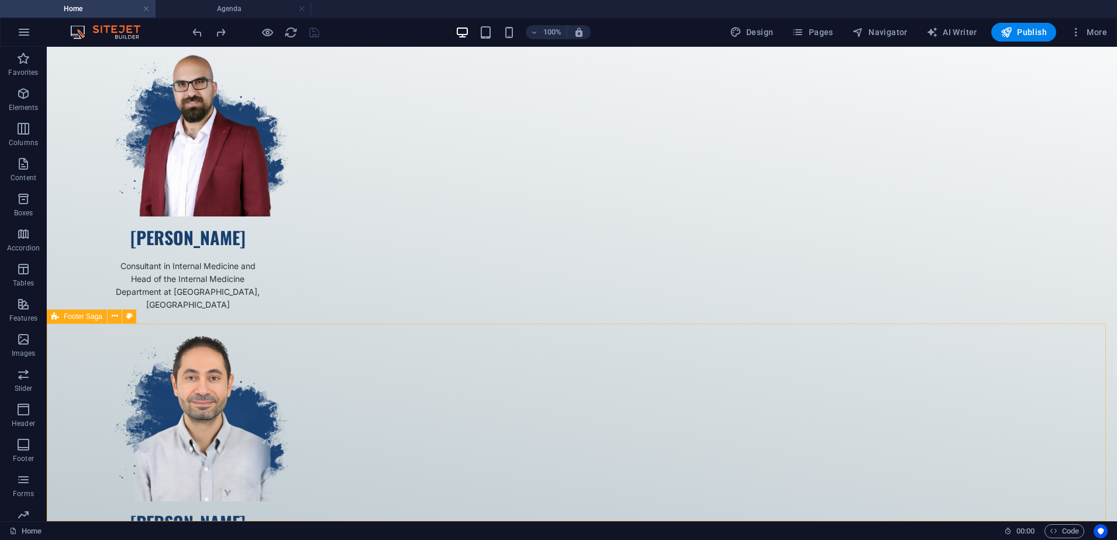
click at [84, 317] on span "Footer Saga" at bounding box center [83, 316] width 39 height 7
drag, startPoint x: 238, startPoint y: 11, endPoint x: 264, endPoint y: 36, distance: 36.4
click at [237, 12] on h4 "Agenda" at bounding box center [234, 8] width 156 height 13
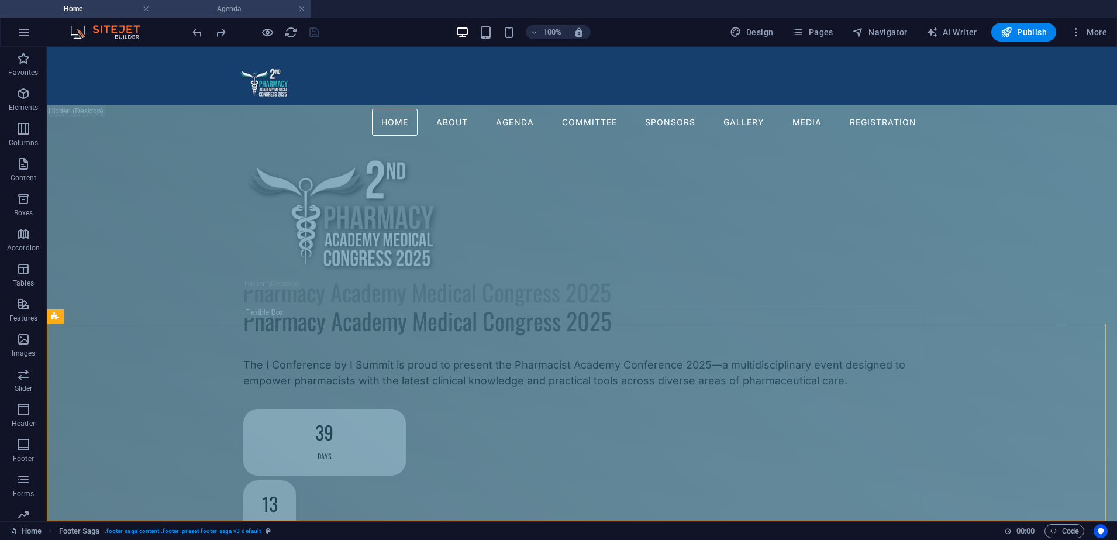
scroll to position [4891, 0]
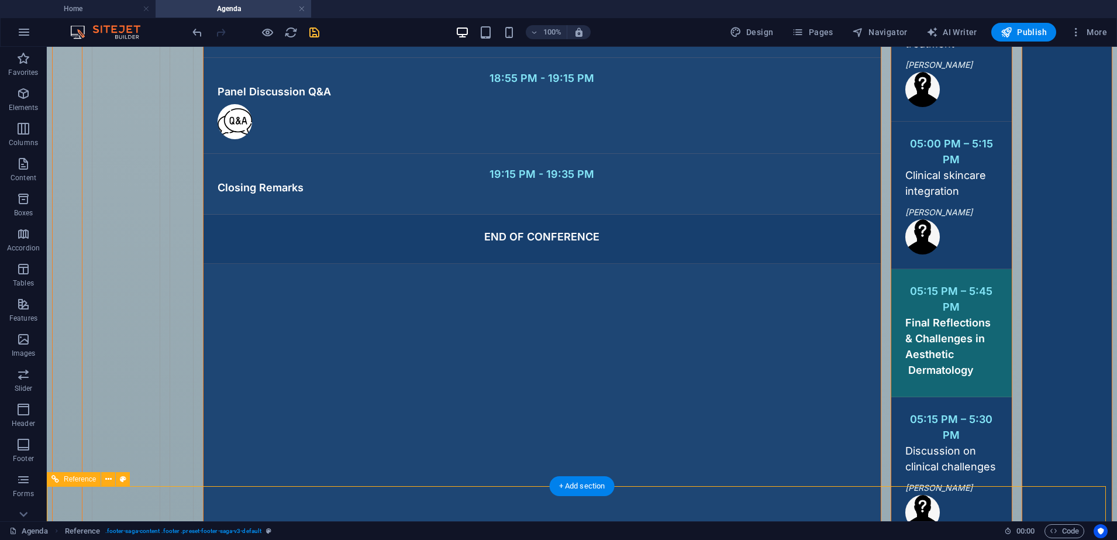
scroll to position [5089, 0]
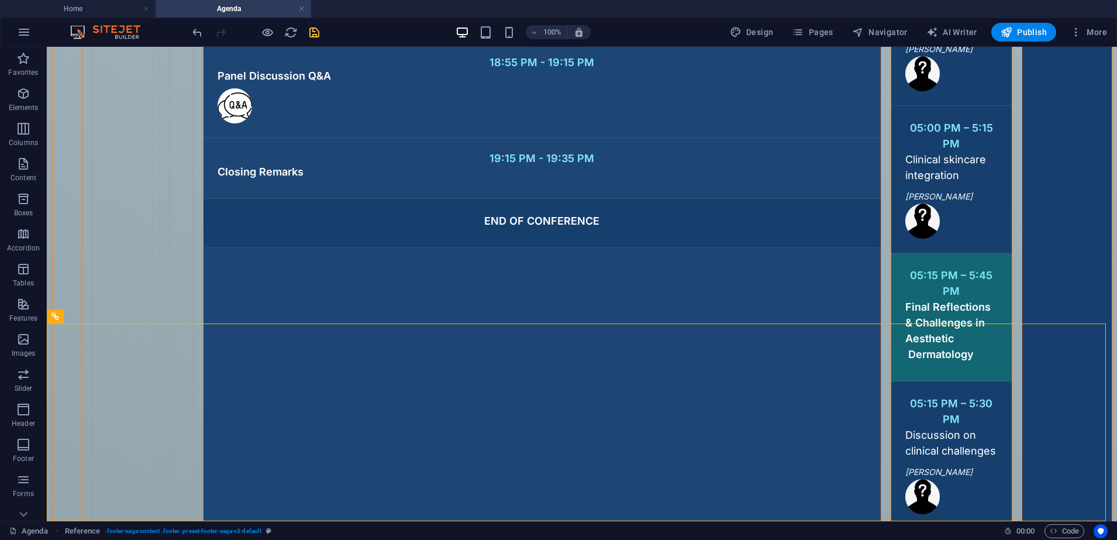
click at [316, 29] on icon "save" at bounding box center [314, 32] width 13 height 13
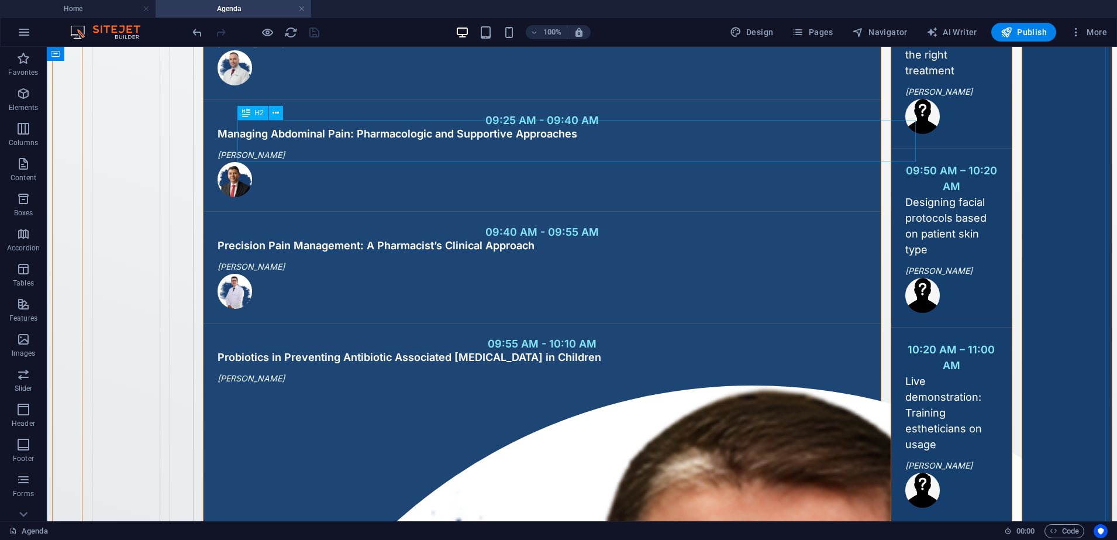
scroll to position [44, 0]
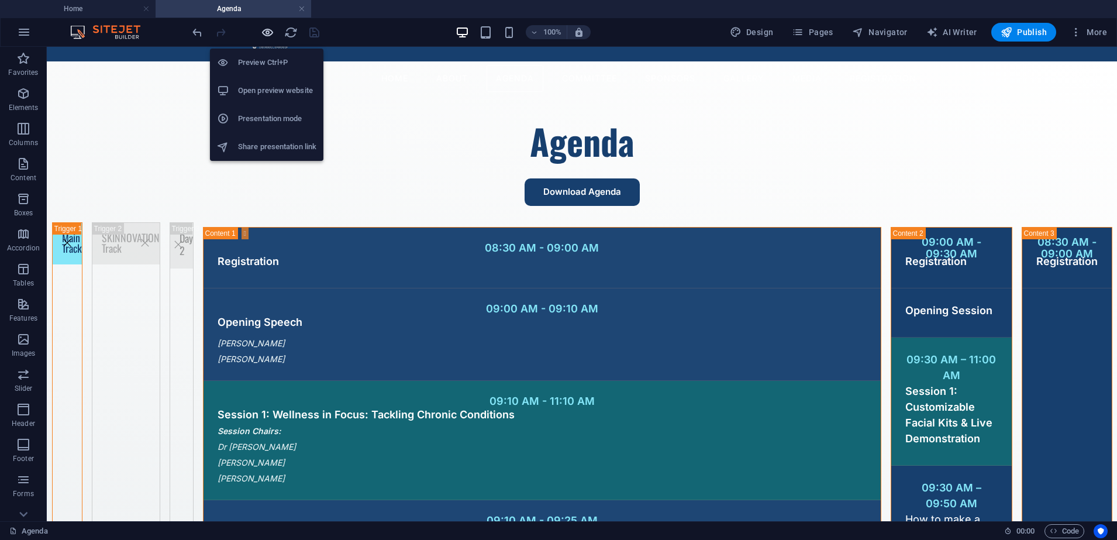
click at [261, 37] on icon "button" at bounding box center [267, 32] width 13 height 13
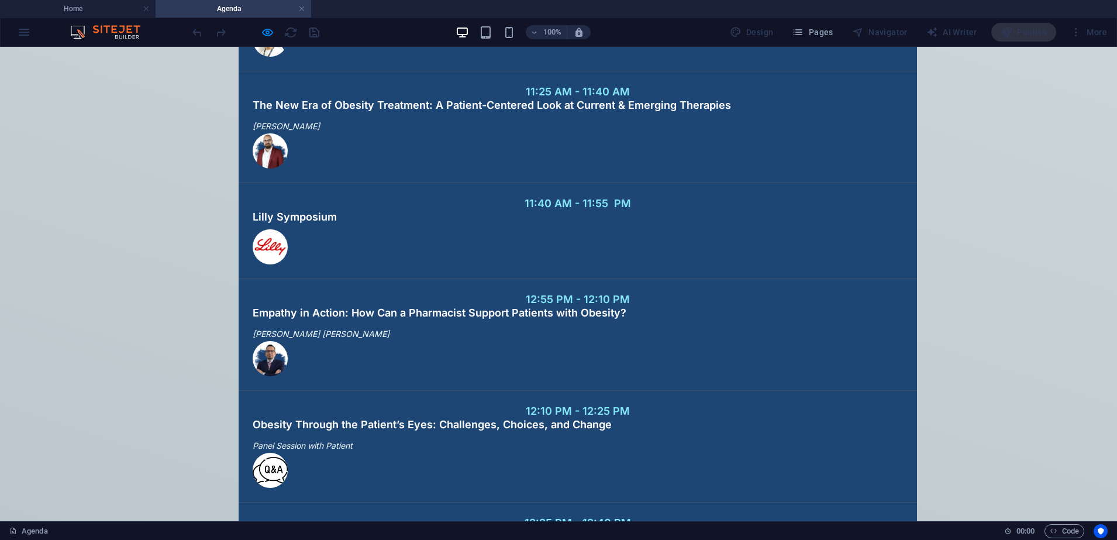
scroll to position [2770, 0]
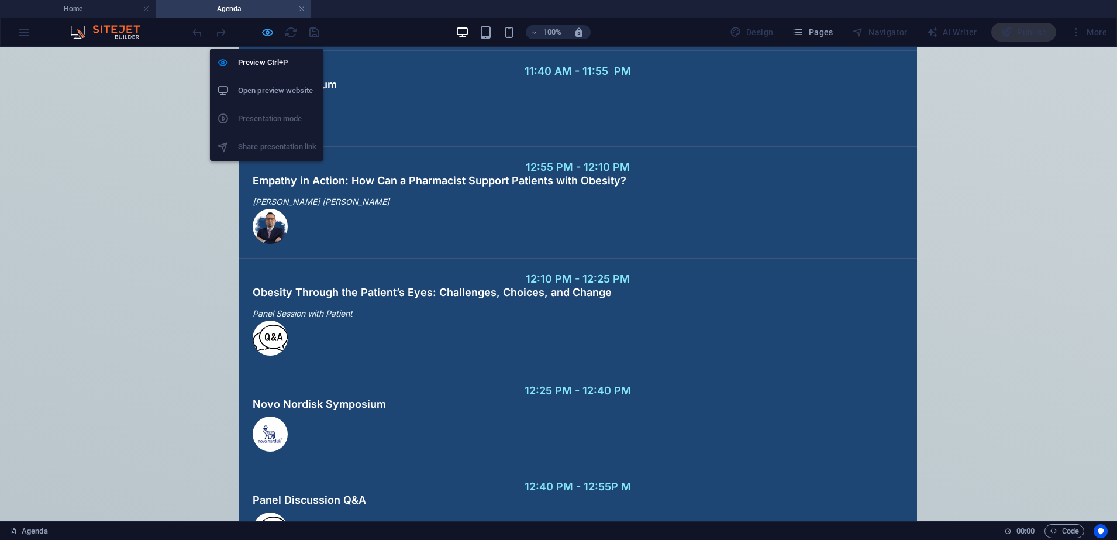
click at [262, 35] on icon "button" at bounding box center [267, 32] width 13 height 13
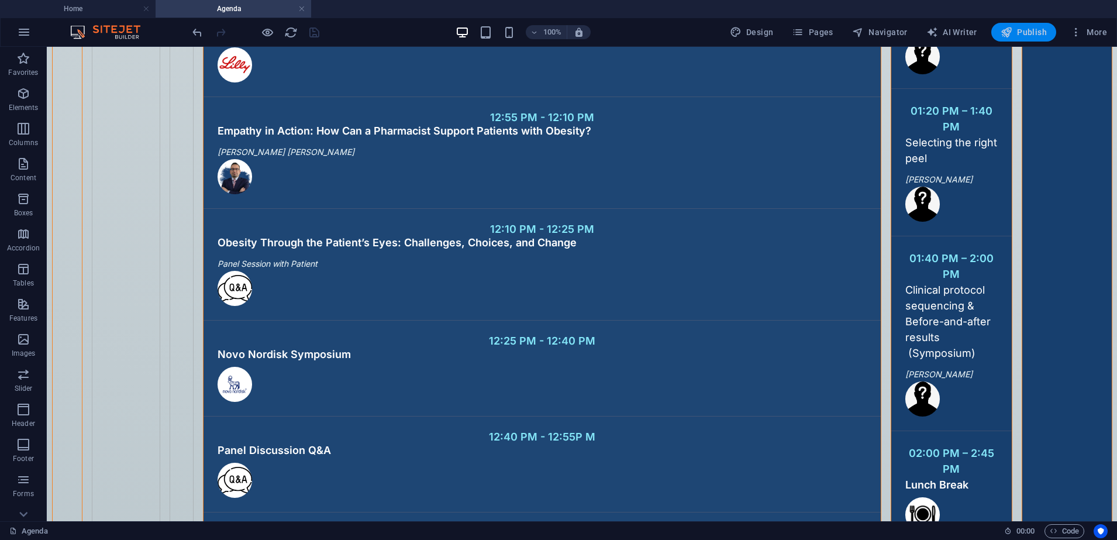
click at [1022, 33] on span "Publish" at bounding box center [1024, 32] width 46 height 12
